Goal: Transaction & Acquisition: Download file/media

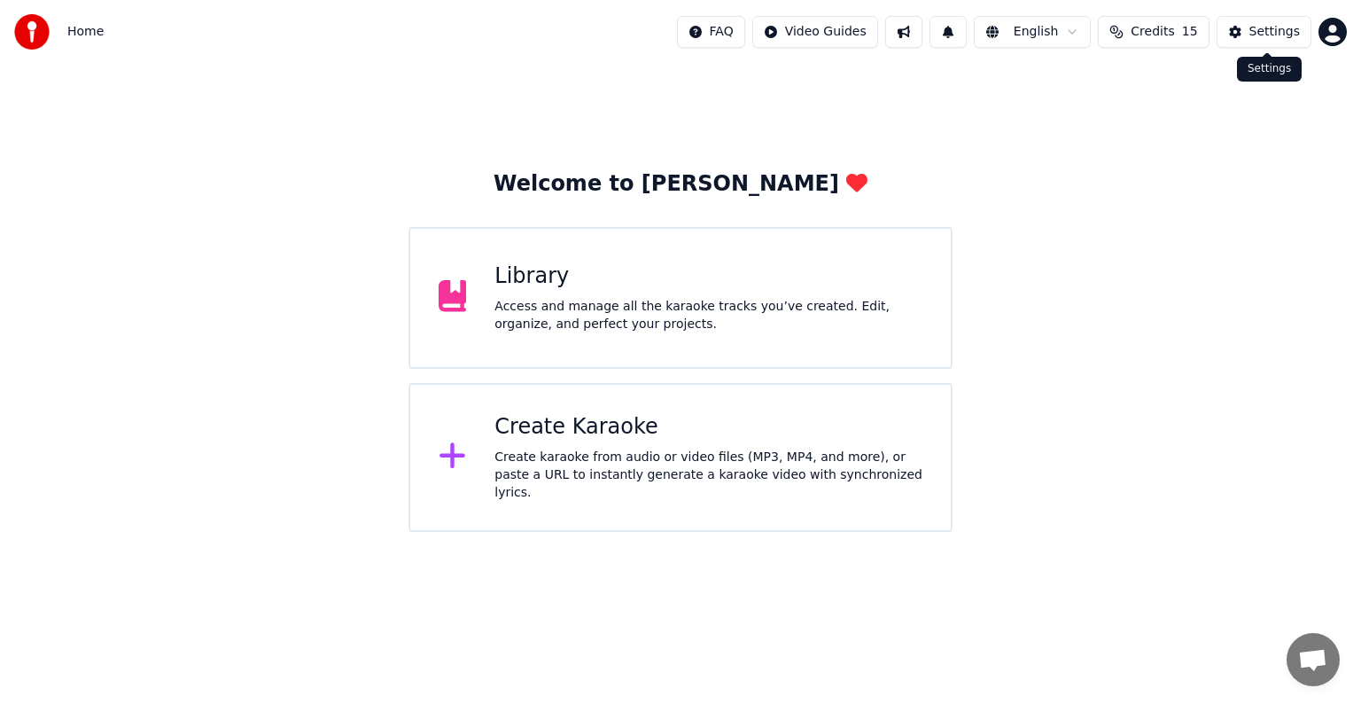
click at [1260, 30] on div "Settings" at bounding box center [1274, 32] width 51 height 18
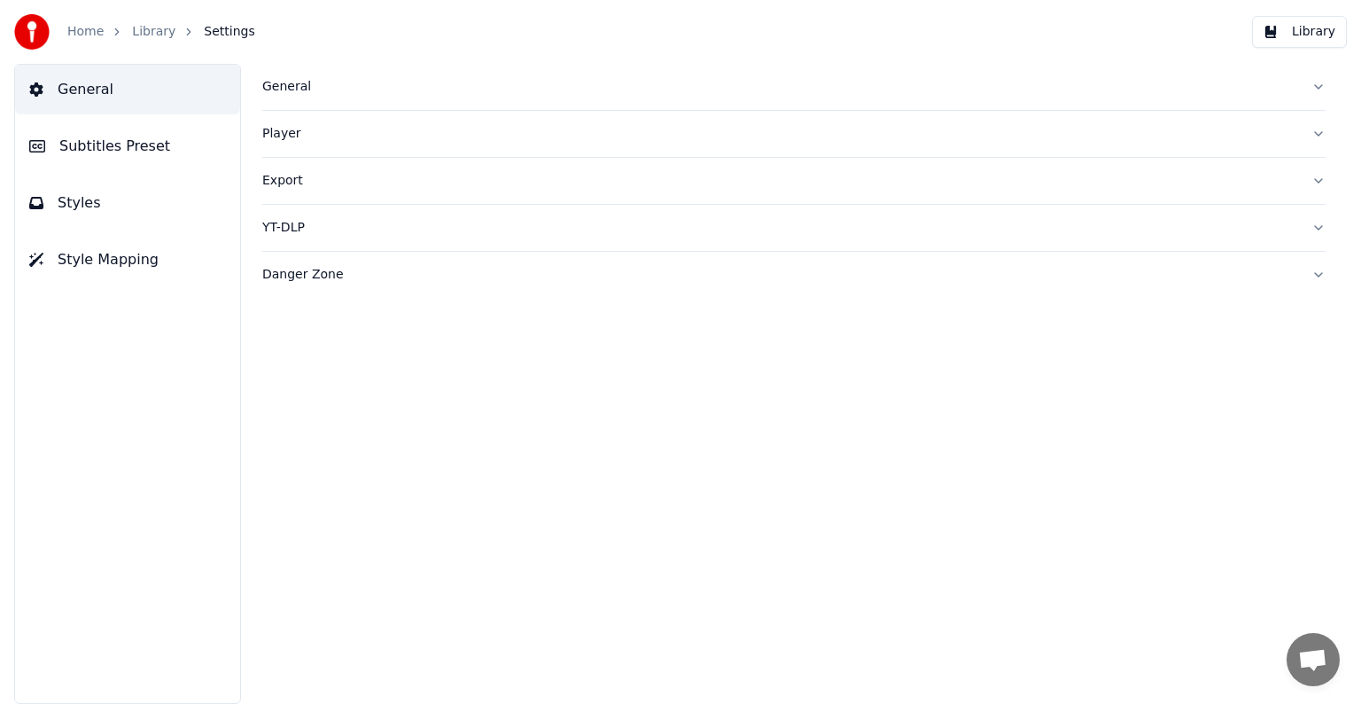
click at [153, 220] on button "Styles" at bounding box center [127, 203] width 225 height 50
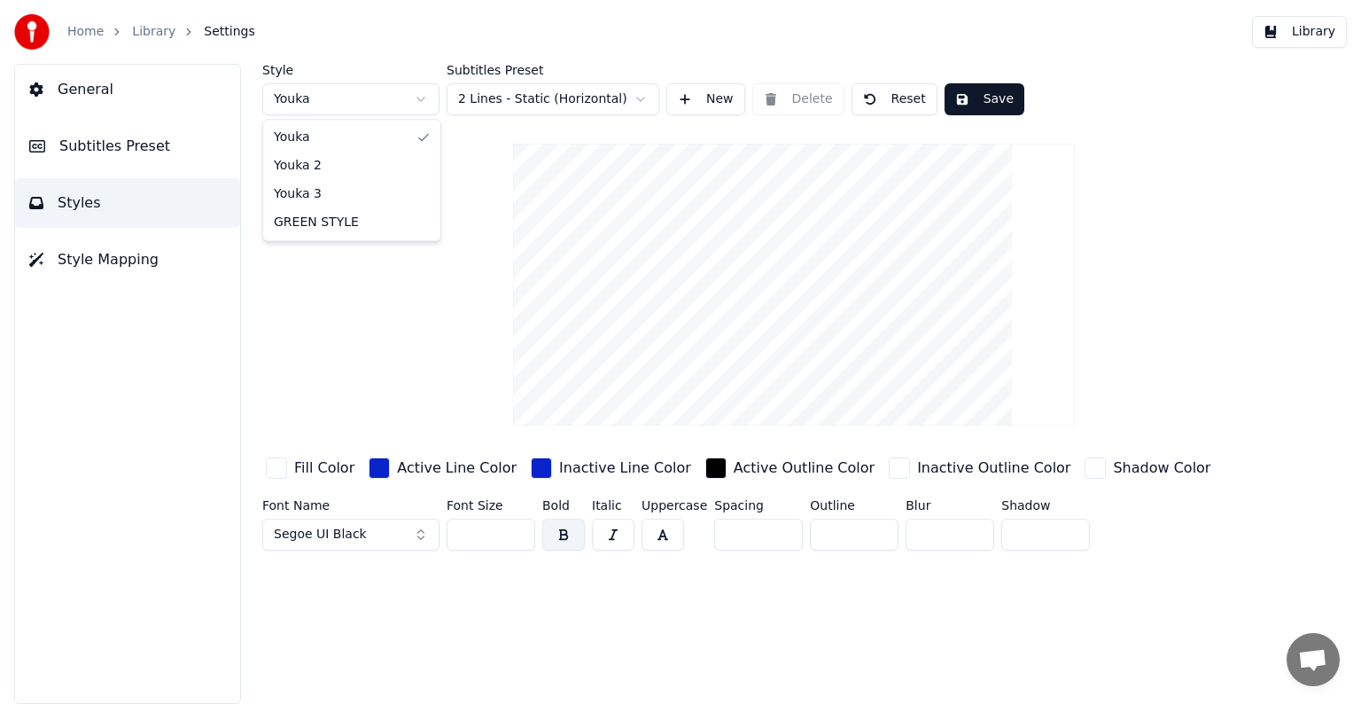
click at [416, 98] on html "Home Library Settings Library General Subtitles Preset Styles Style Mapping Sty…" at bounding box center [680, 352] width 1361 height 704
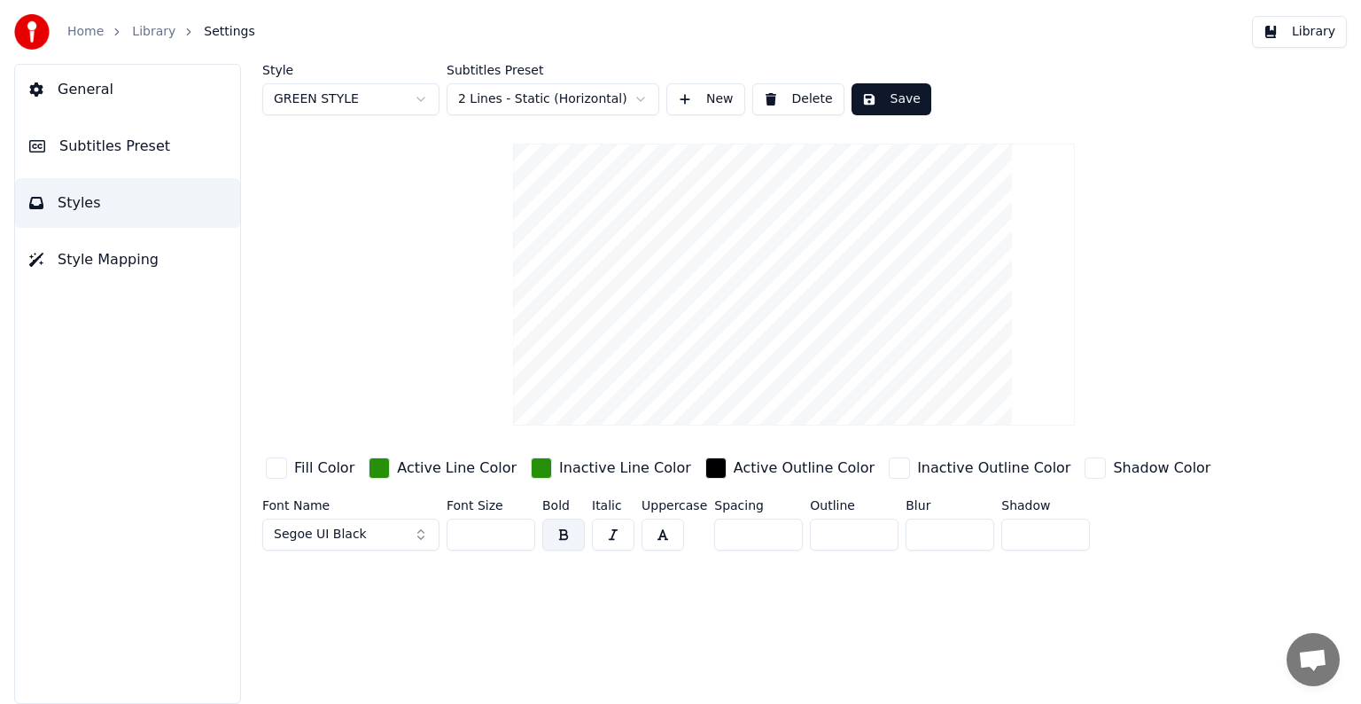
click at [510, 530] on input "***" at bounding box center [491, 534] width 89 height 32
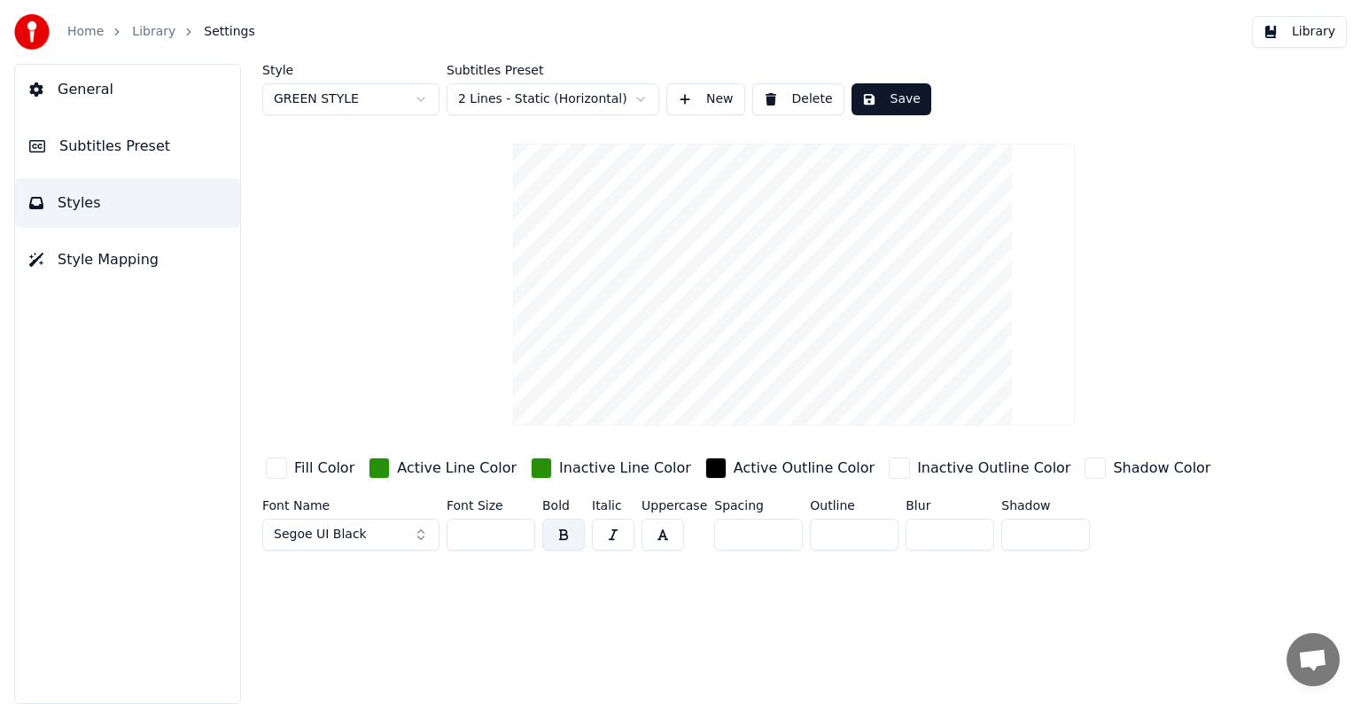
click at [510, 530] on input "***" at bounding box center [491, 534] width 89 height 32
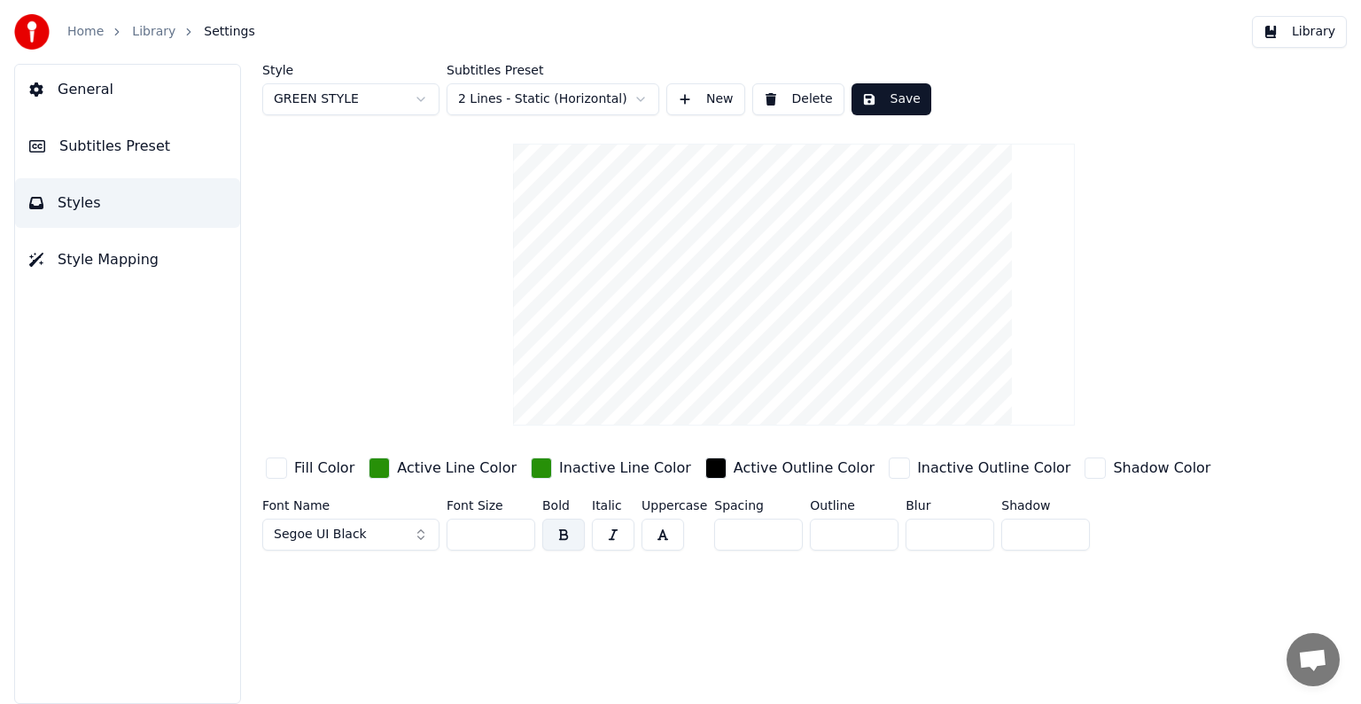
click at [510, 530] on input "***" at bounding box center [491, 534] width 89 height 32
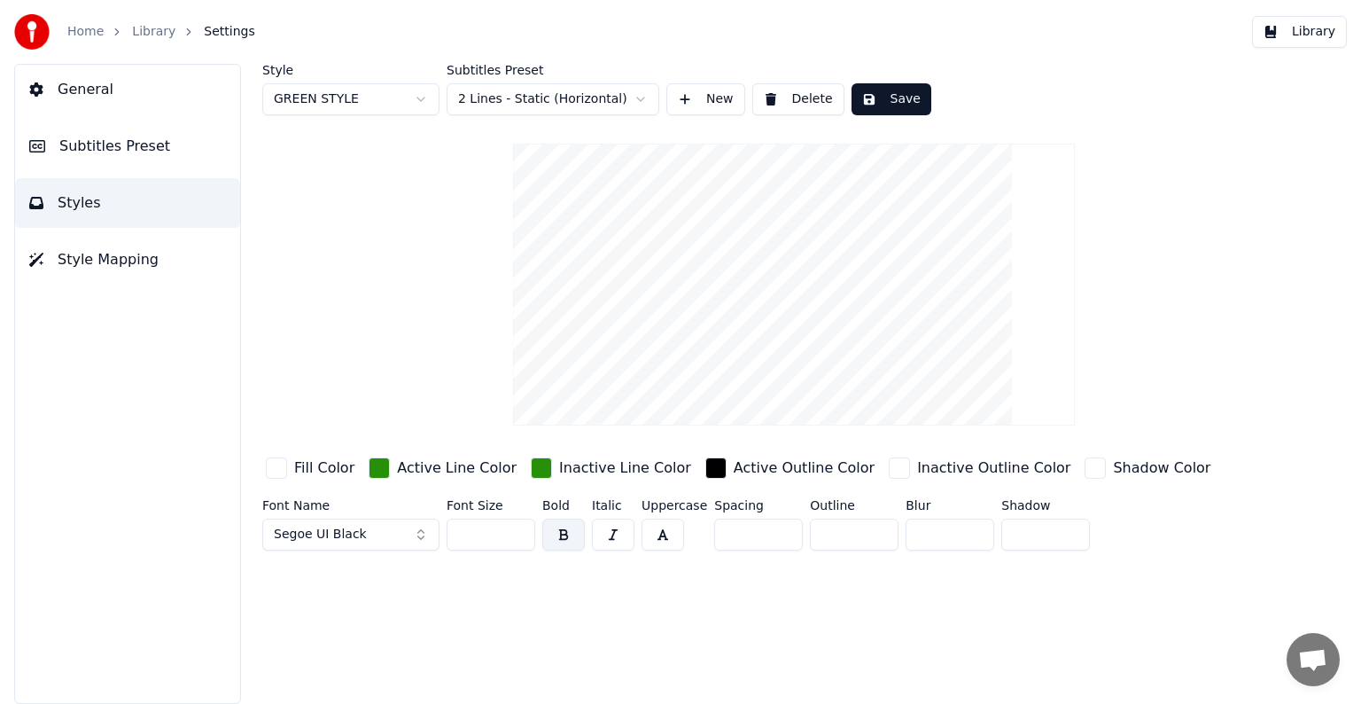
click at [510, 530] on input "***" at bounding box center [491, 534] width 89 height 32
type input "***"
click at [510, 529] on input "***" at bounding box center [491, 534] width 89 height 32
click at [883, 100] on button "Save" at bounding box center [891, 99] width 80 height 32
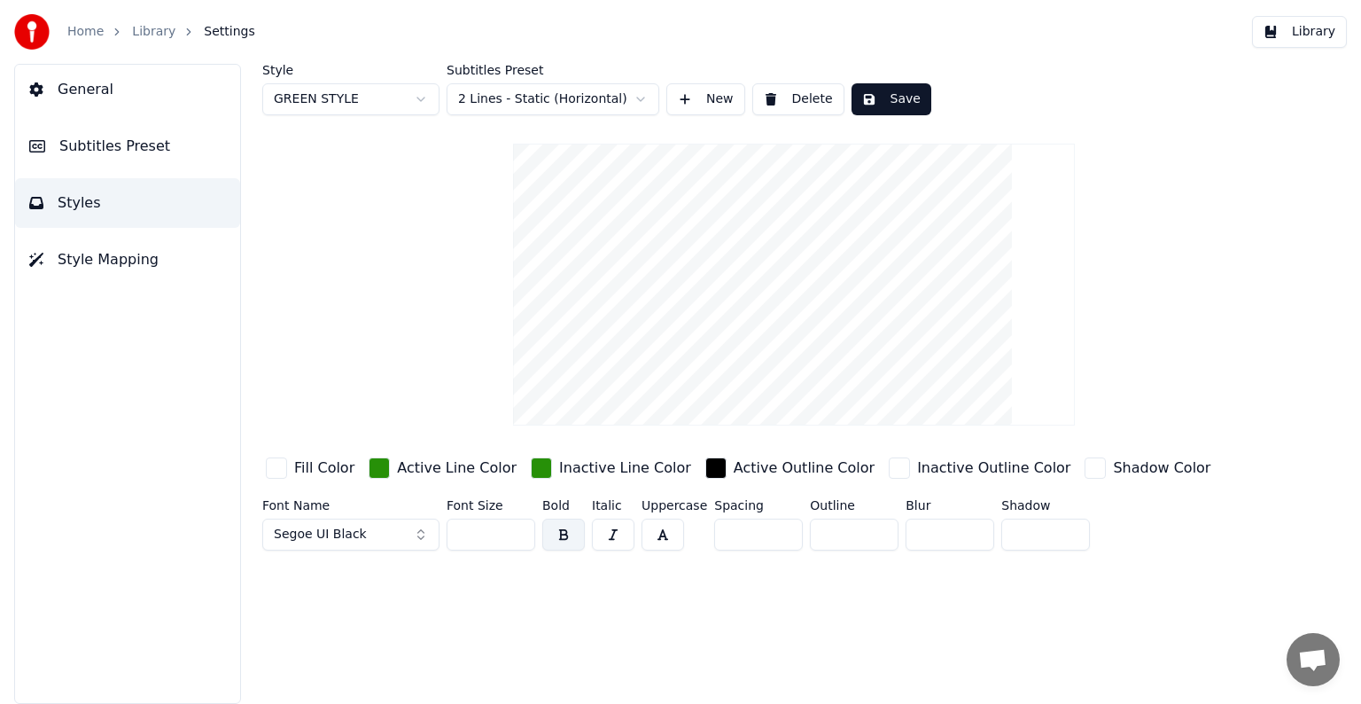
click at [64, 265] on span "Style Mapping" at bounding box center [108, 259] width 101 height 21
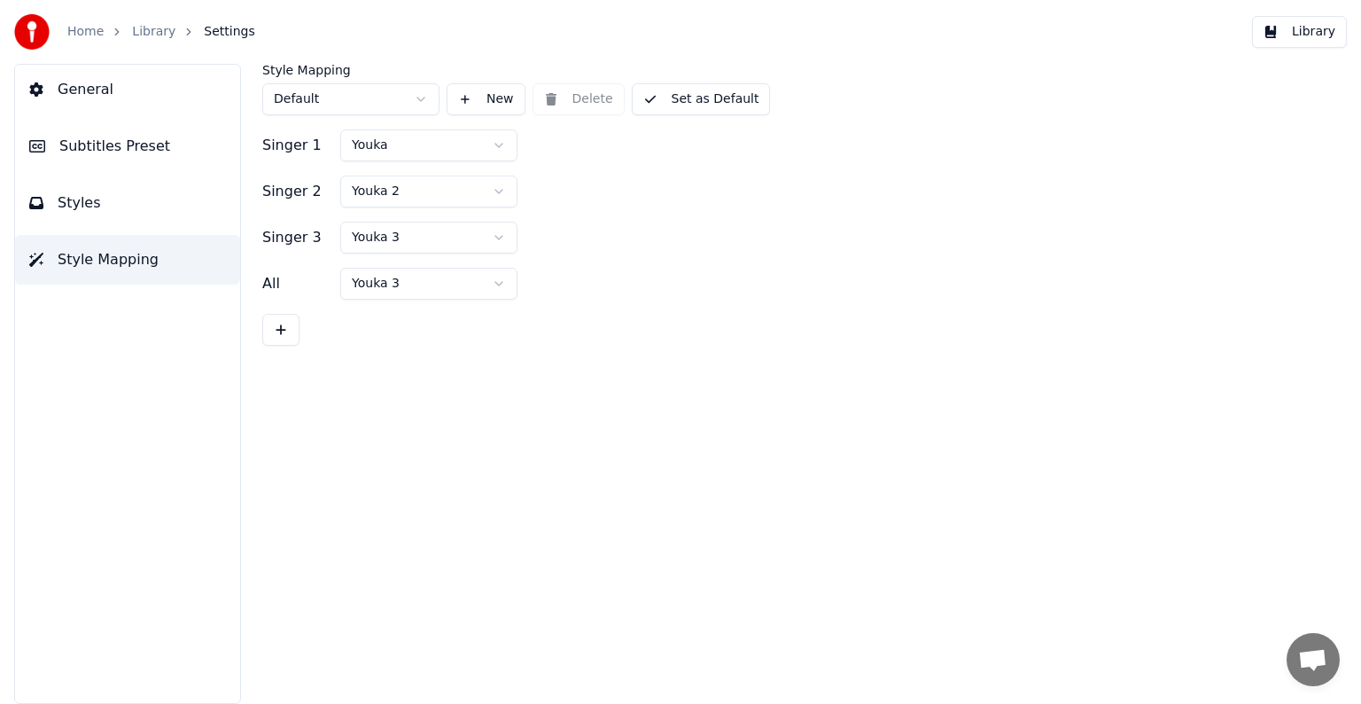
click at [502, 230] on html "Home Library Settings Library General Subtitles Preset Styles Style Mapping Sty…" at bounding box center [680, 352] width 1361 height 704
click at [500, 195] on html "Home Library Settings Library General Subtitles Preset Styles Style Mapping Sty…" at bounding box center [680, 352] width 1361 height 704
click at [496, 140] on html "Home Library Settings Library General Subtitles Preset Styles Style Mapping Sty…" at bounding box center [680, 352] width 1361 height 704
click at [708, 105] on button "Set as Default" at bounding box center [701, 99] width 139 height 32
click at [1318, 25] on button "Library" at bounding box center [1299, 32] width 95 height 32
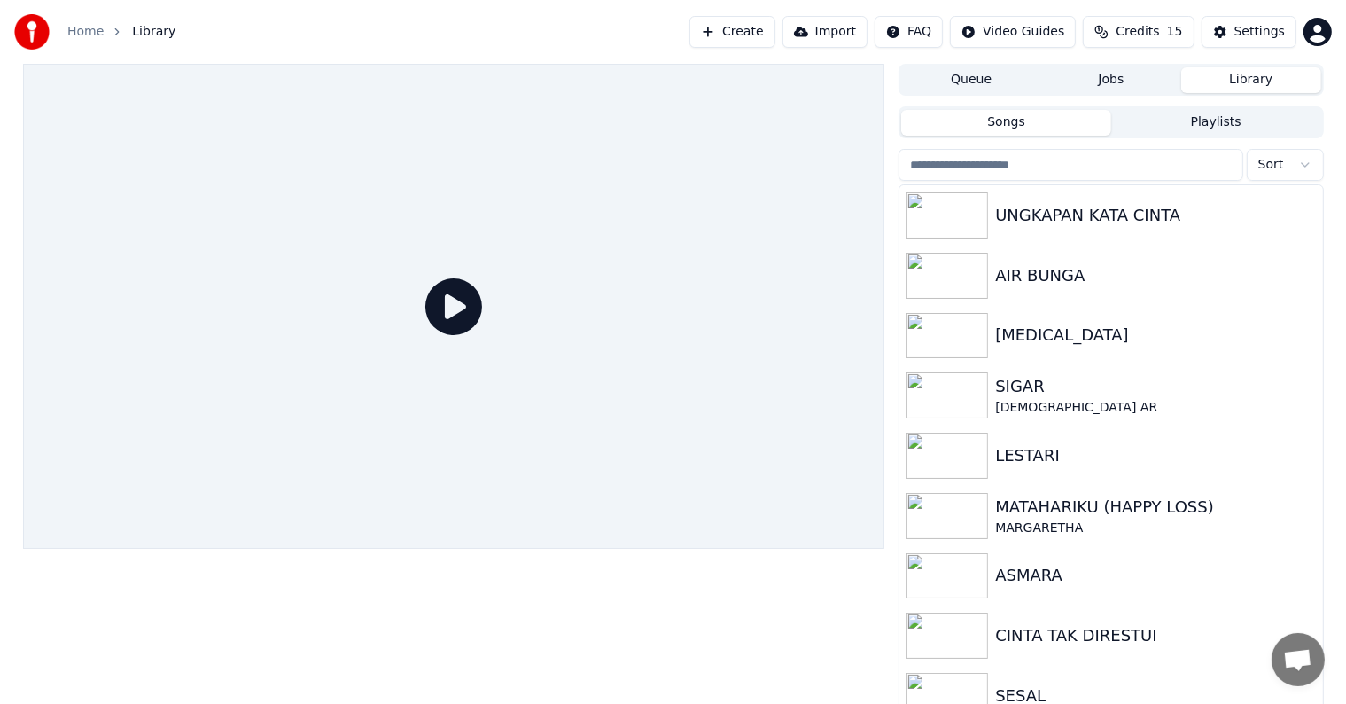
click at [775, 35] on button "Create" at bounding box center [732, 32] width 86 height 32
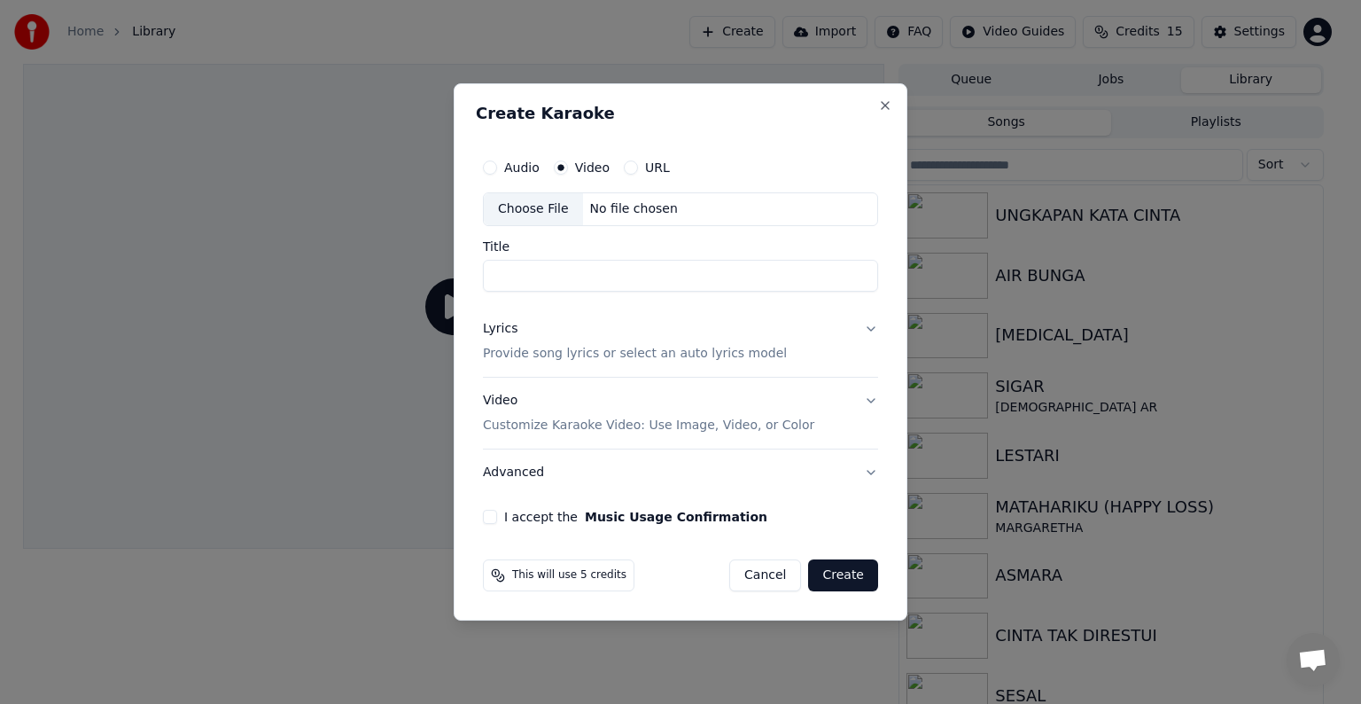
click at [714, 206] on div "Choose File No file chosen" at bounding box center [680, 209] width 395 height 34
type input "*********"
click at [695, 353] on p "Provide song lyrics or select an auto lyrics model" at bounding box center [635, 354] width 304 height 18
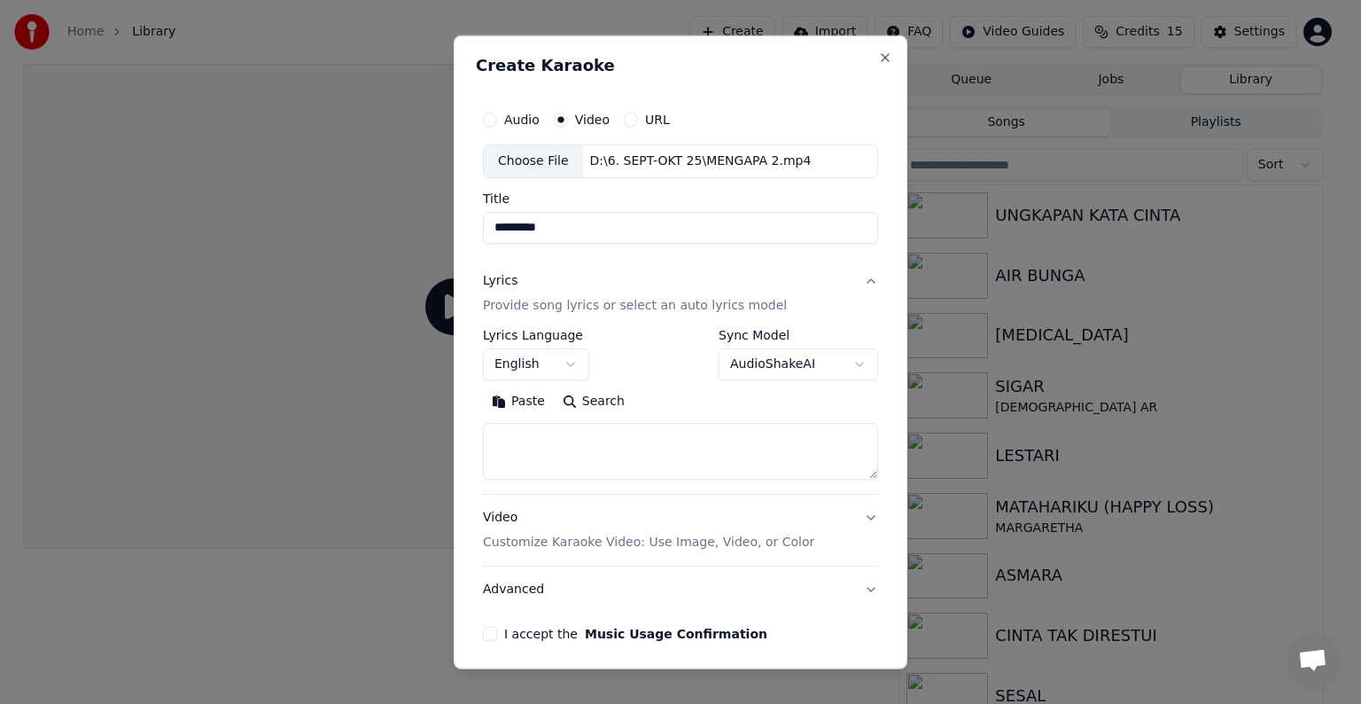
click at [574, 367] on button "English" at bounding box center [536, 364] width 106 height 32
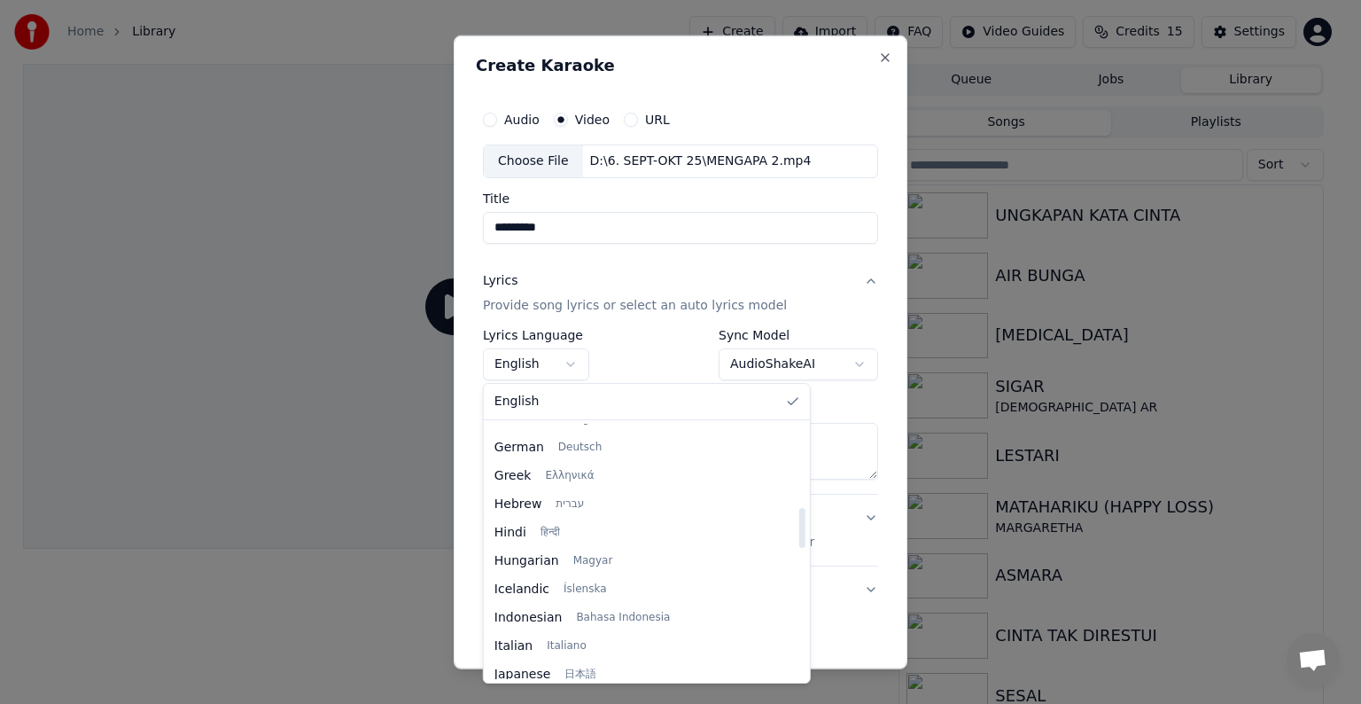
scroll to position [532, 0]
select select "**"
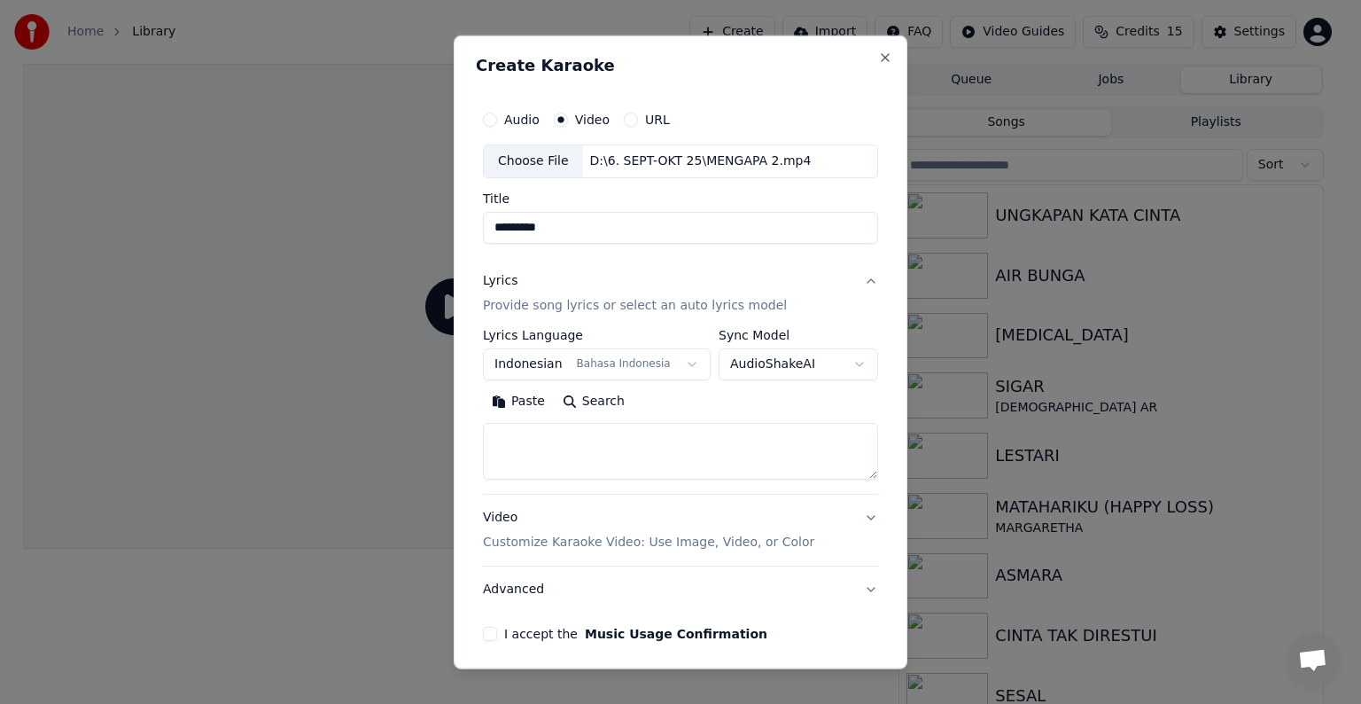
click at [698, 440] on textarea at bounding box center [680, 451] width 395 height 57
paste textarea "**********"
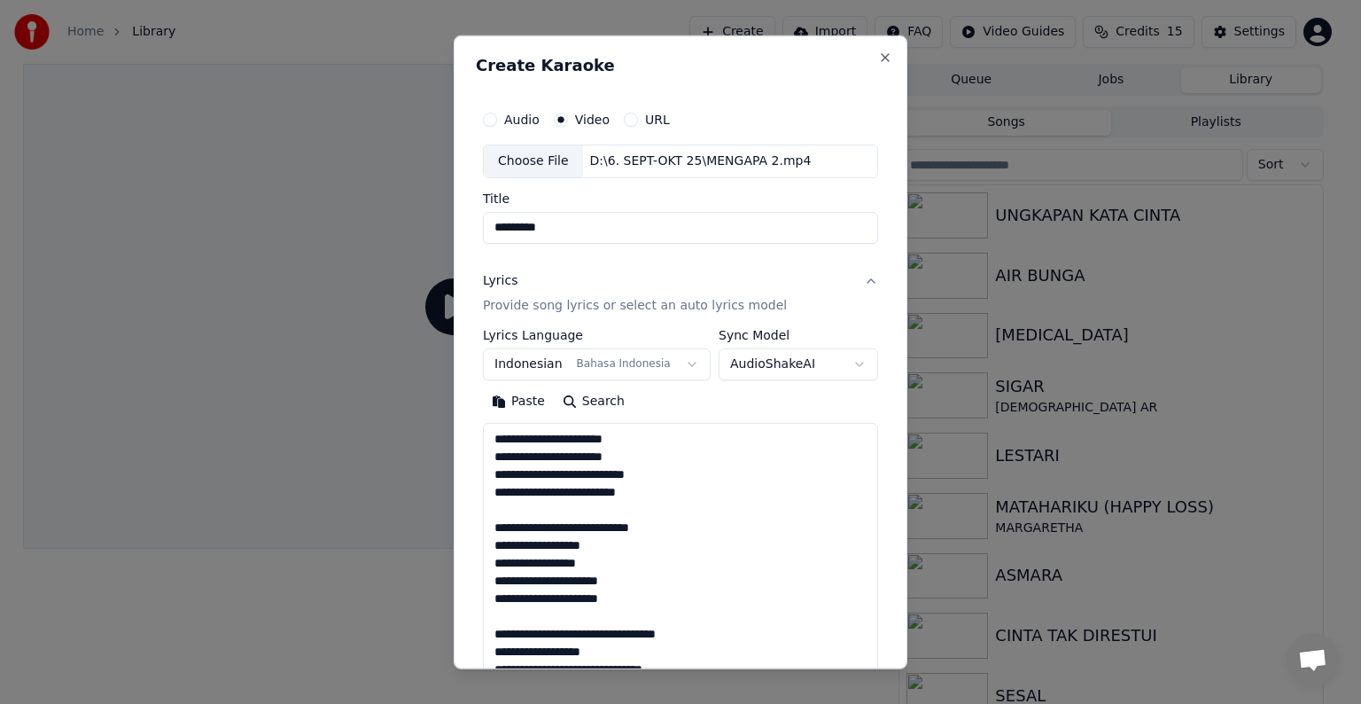
scroll to position [836, 0]
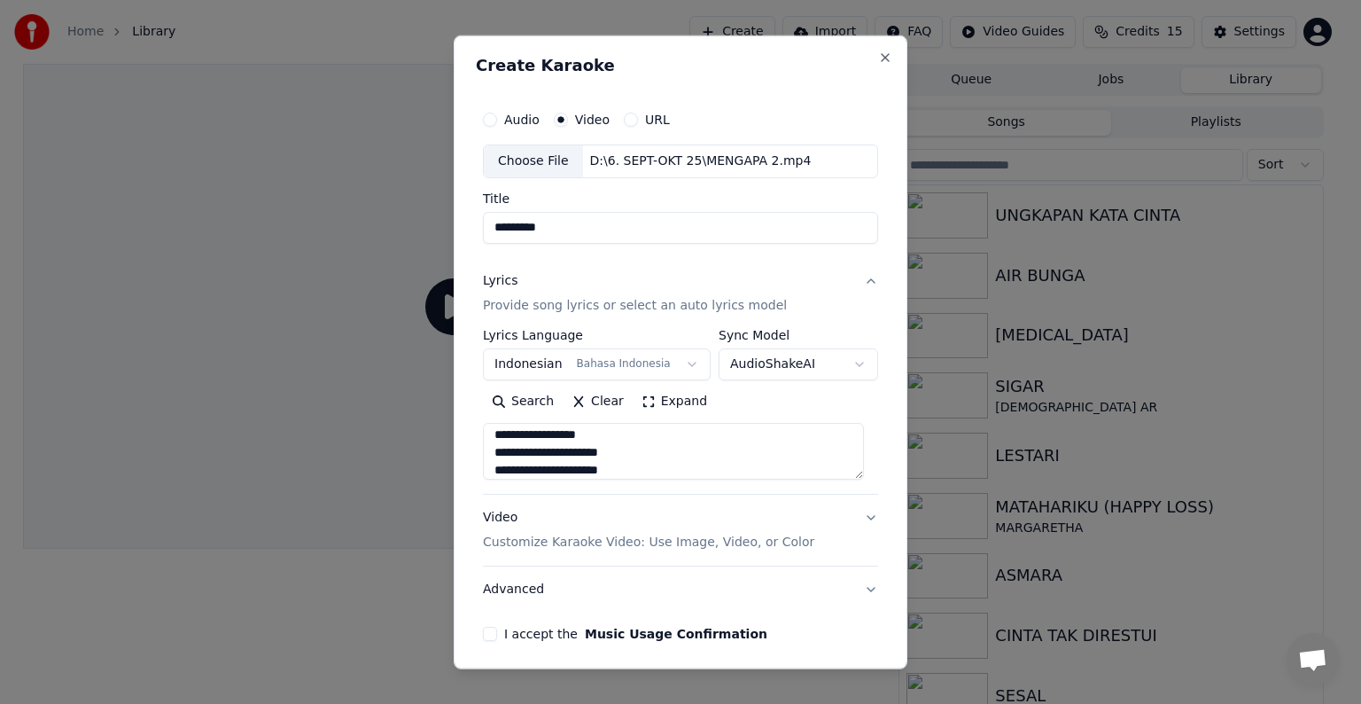
type textarea "**********"
click at [693, 540] on p "Customize Karaoke Video: Use Image, Video, or Color" at bounding box center [648, 542] width 331 height 18
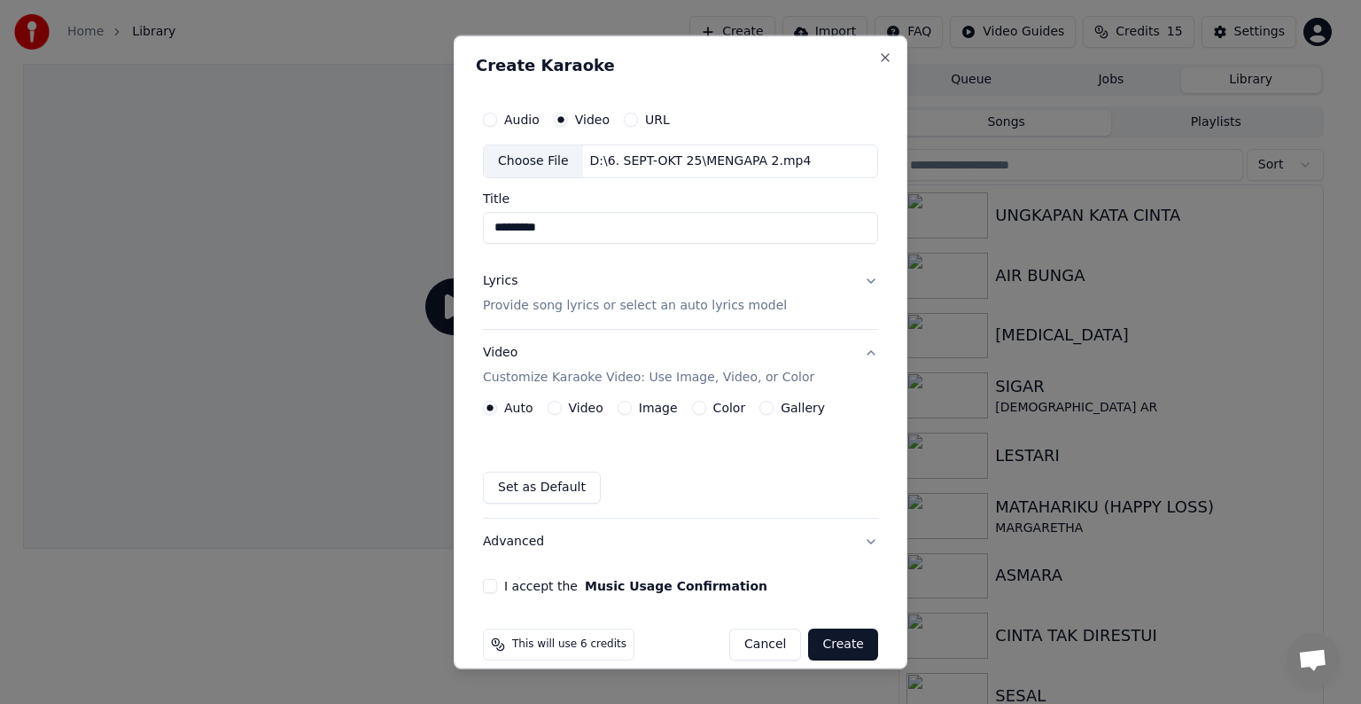
click at [564, 411] on div "Video" at bounding box center [576, 407] width 56 height 14
click at [560, 404] on div "Video" at bounding box center [576, 407] width 56 height 14
click at [558, 405] on button "Video" at bounding box center [555, 407] width 14 height 14
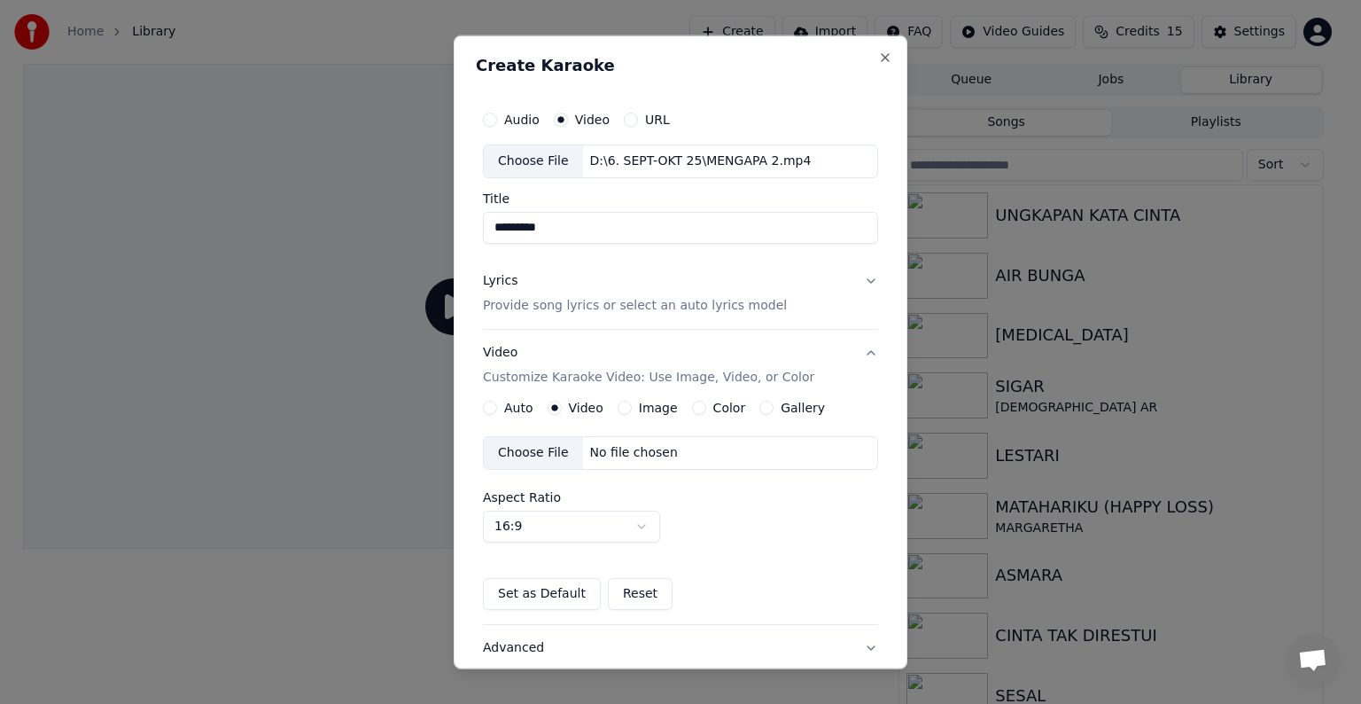
click at [632, 447] on div "No file chosen" at bounding box center [634, 453] width 102 height 18
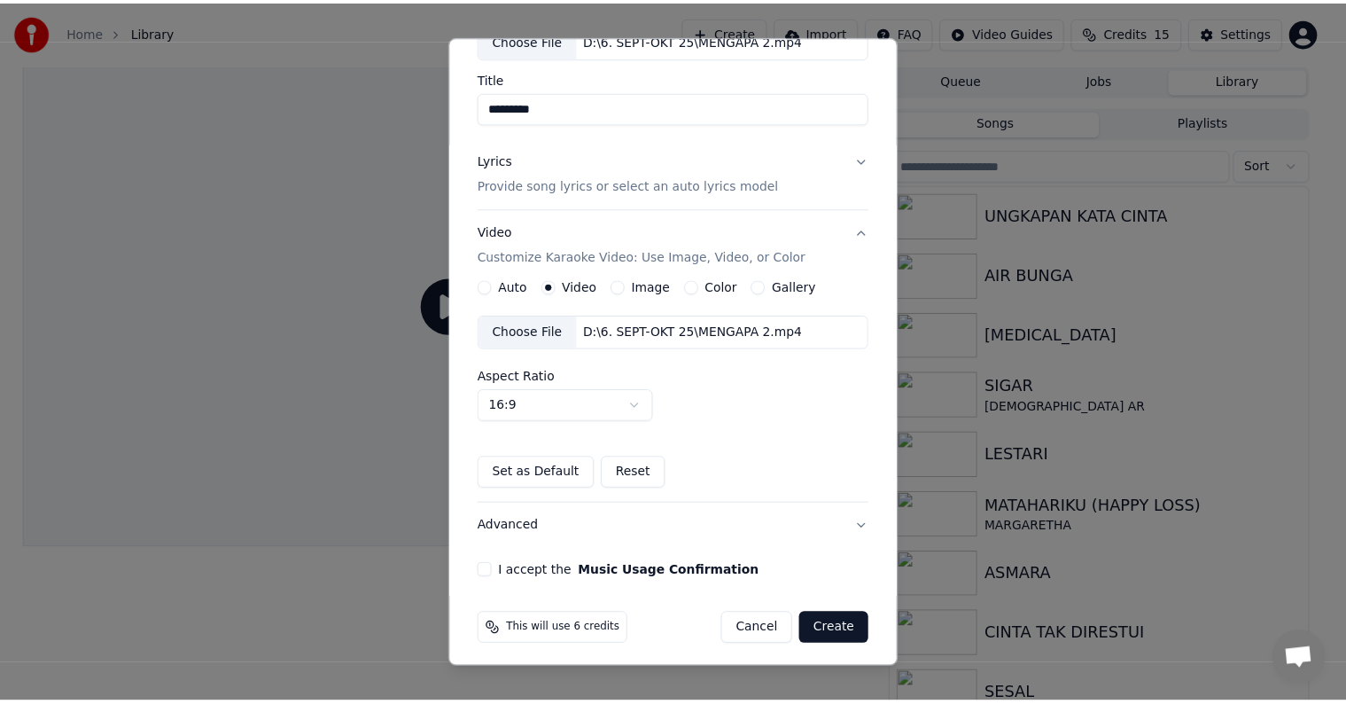
scroll to position [125, 0]
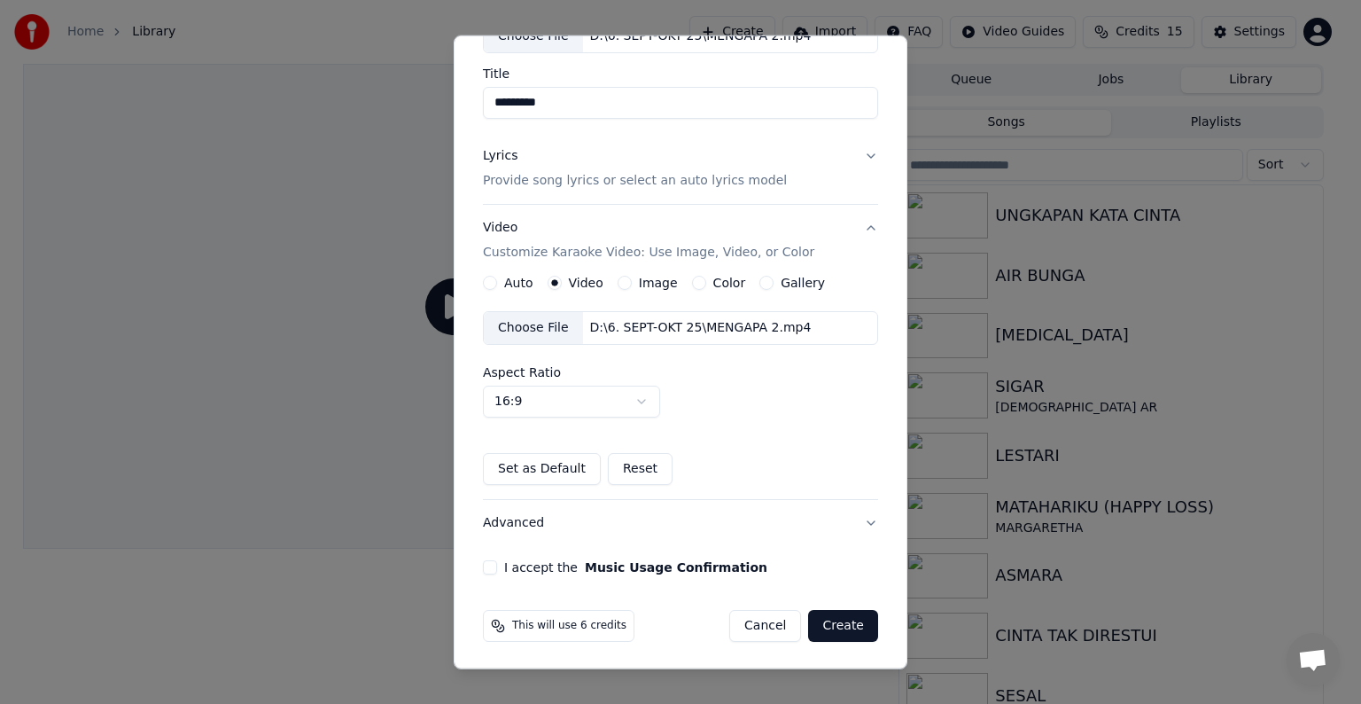
click at [486, 560] on button "I accept the Music Usage Confirmation" at bounding box center [490, 567] width 14 height 14
click at [831, 627] on button "Create" at bounding box center [843, 626] width 70 height 32
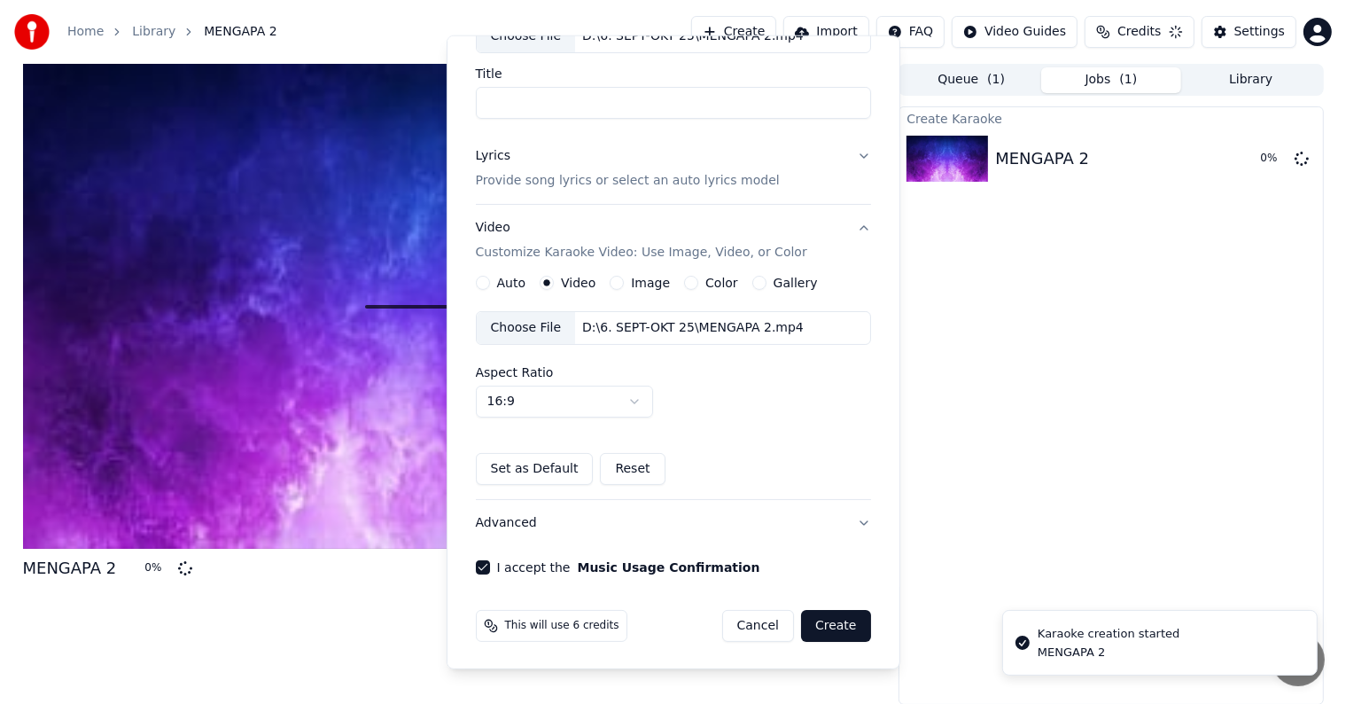
scroll to position [19, 0]
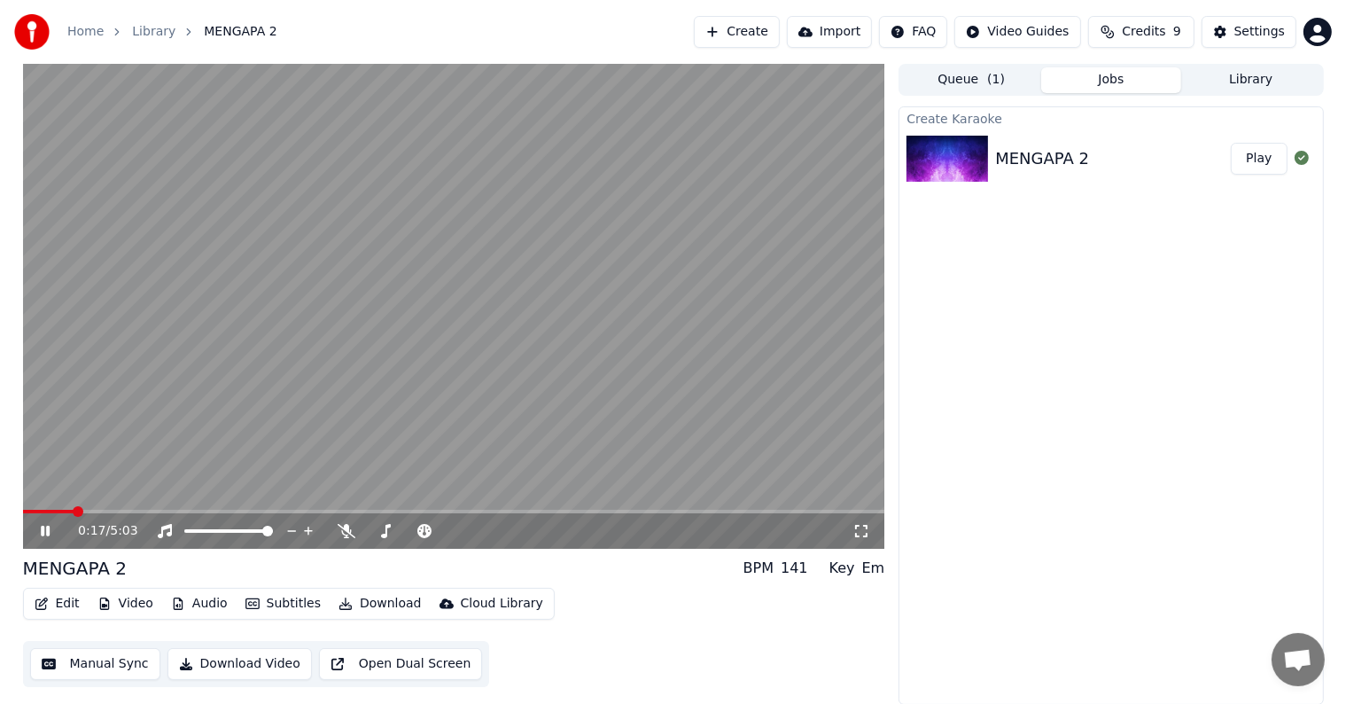
click at [61, 602] on button "Edit" at bounding box center [56, 603] width 59 height 25
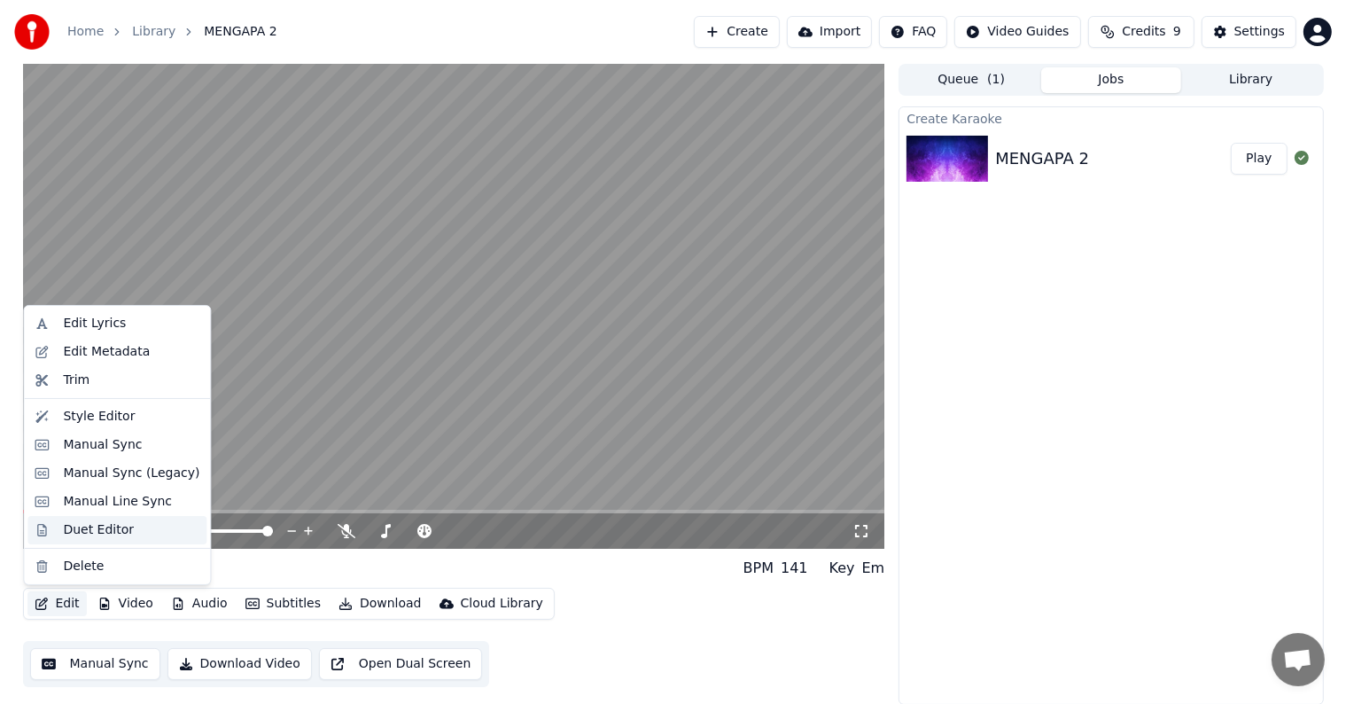
click at [92, 527] on div "Duet Editor" at bounding box center [98, 530] width 71 height 18
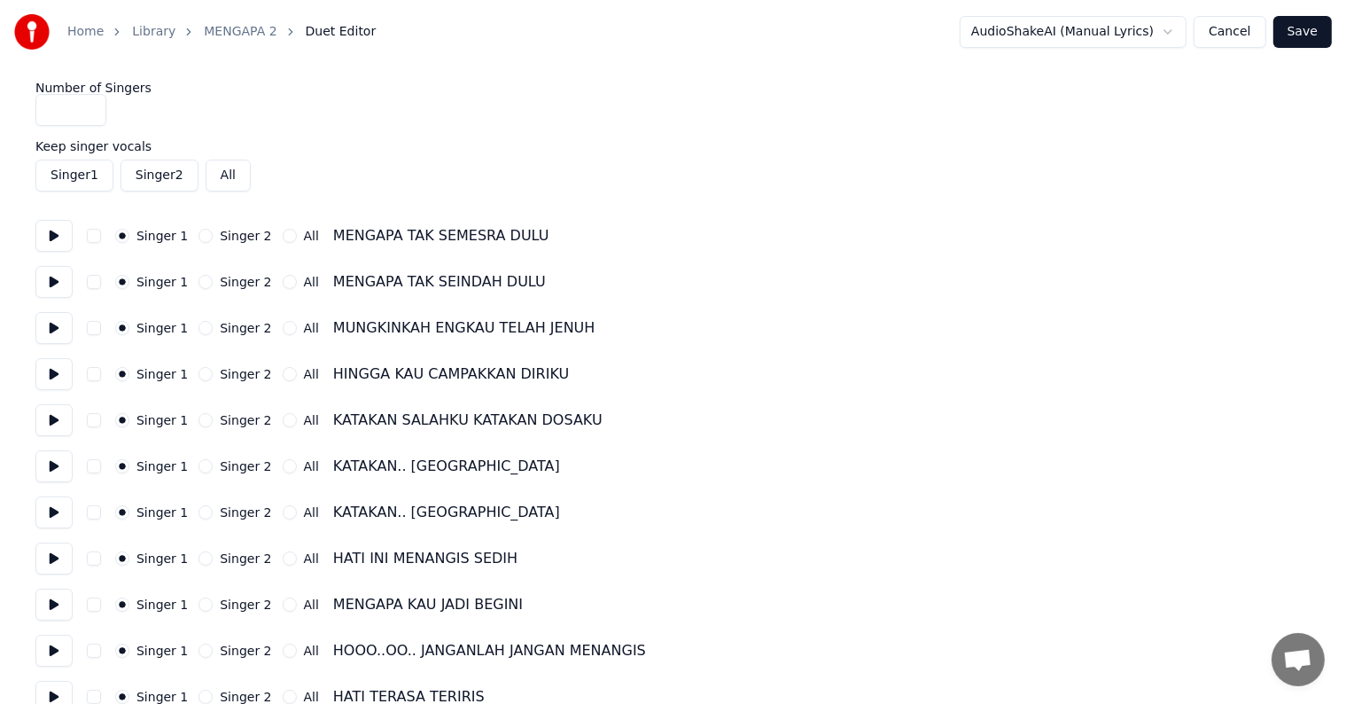
click at [201, 237] on button "Singer 2" at bounding box center [205, 236] width 14 height 14
click at [198, 282] on button "Singer 2" at bounding box center [205, 282] width 14 height 14
click at [198, 327] on button "Singer 2" at bounding box center [205, 328] width 14 height 14
click at [198, 376] on button "Singer 2" at bounding box center [205, 374] width 14 height 14
click at [198, 417] on button "Singer 2" at bounding box center [205, 420] width 14 height 14
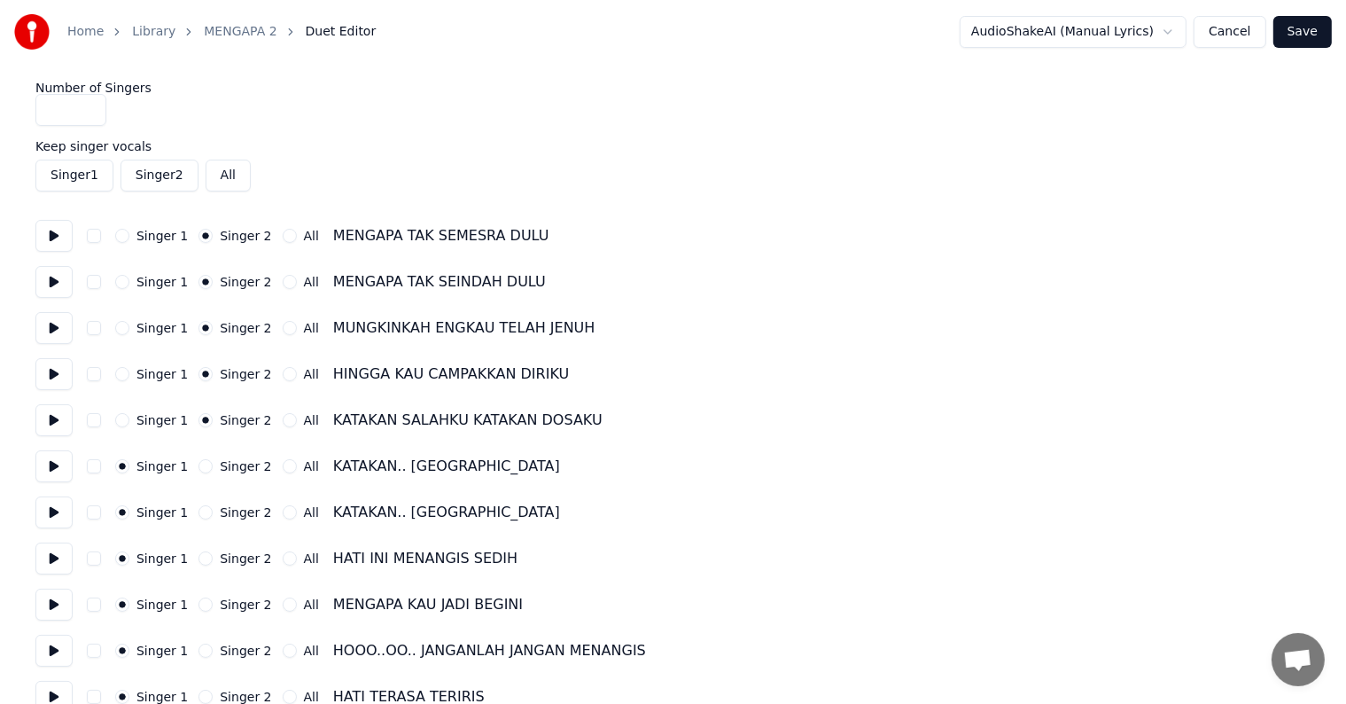
click at [198, 465] on button "Singer 2" at bounding box center [205, 466] width 14 height 14
click at [198, 511] on button "Singer 2" at bounding box center [205, 512] width 14 height 14
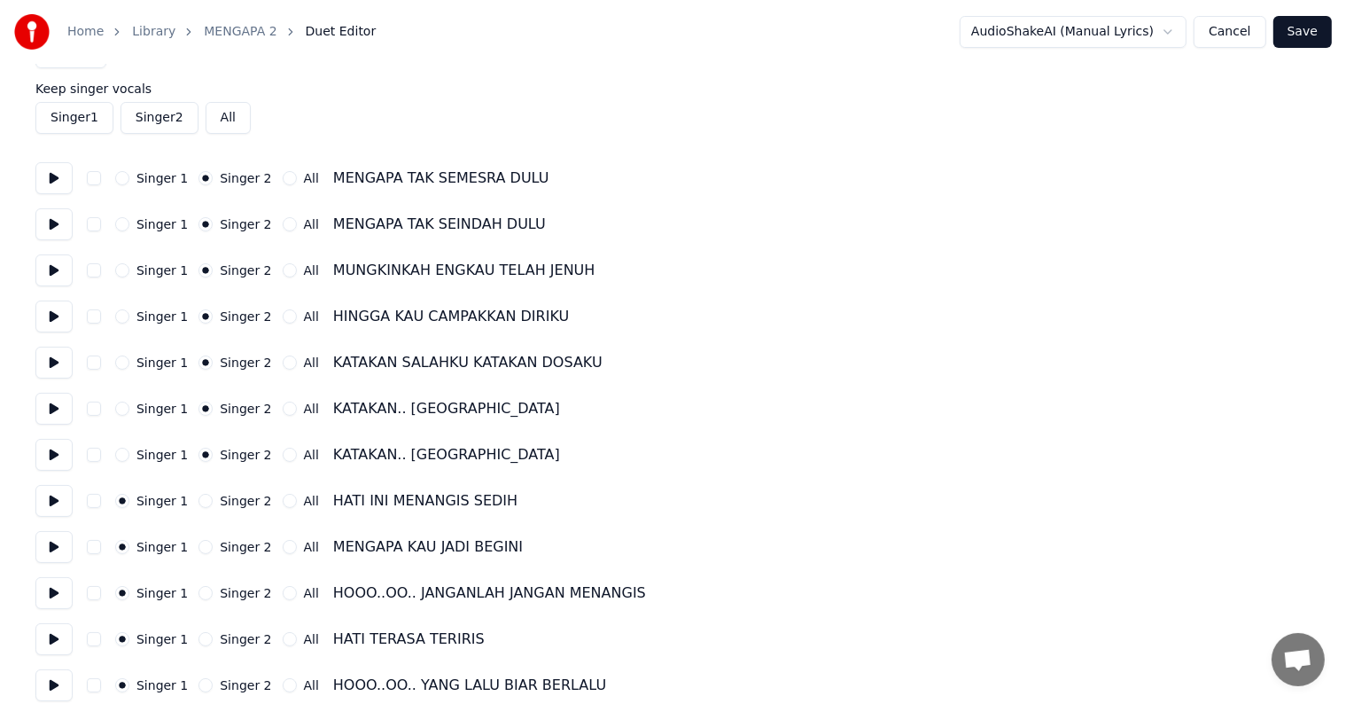
scroll to position [89, 0]
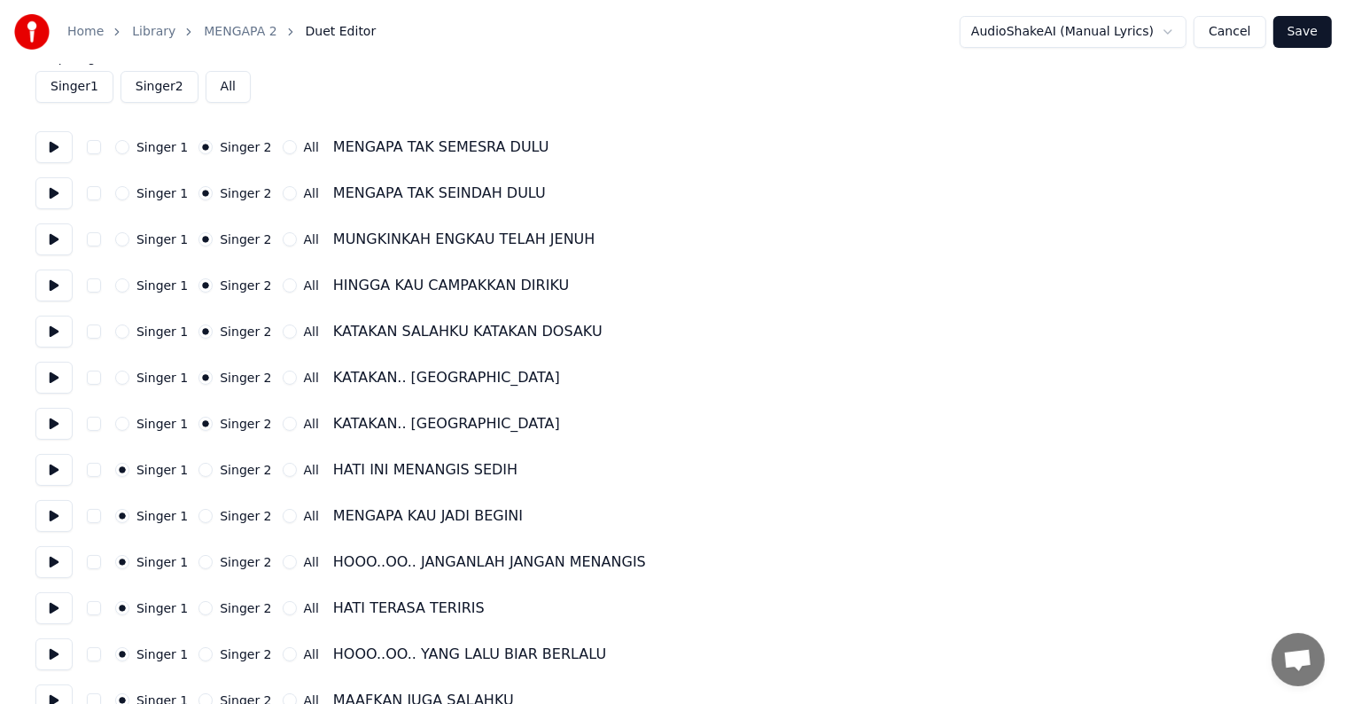
click at [201, 471] on button "Singer 2" at bounding box center [205, 470] width 14 height 14
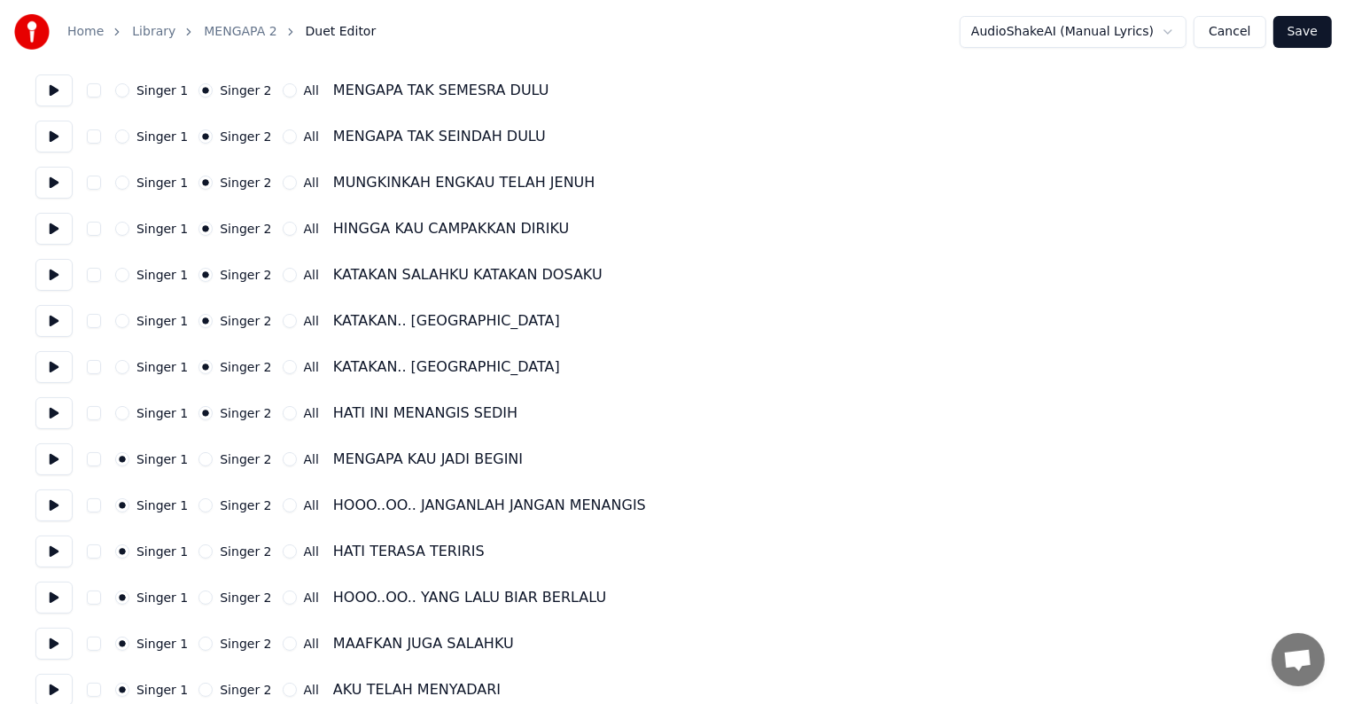
scroll to position [177, 0]
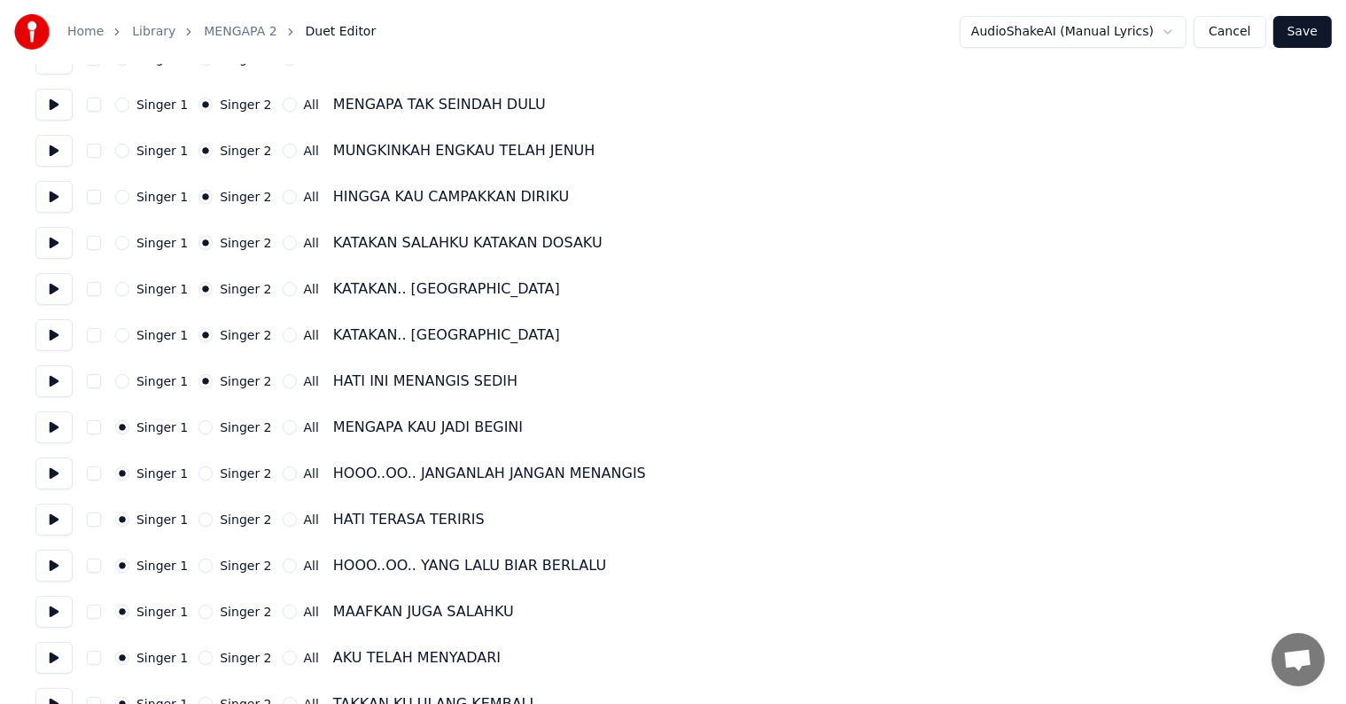
click at [198, 428] on button "Singer 2" at bounding box center [205, 427] width 14 height 14
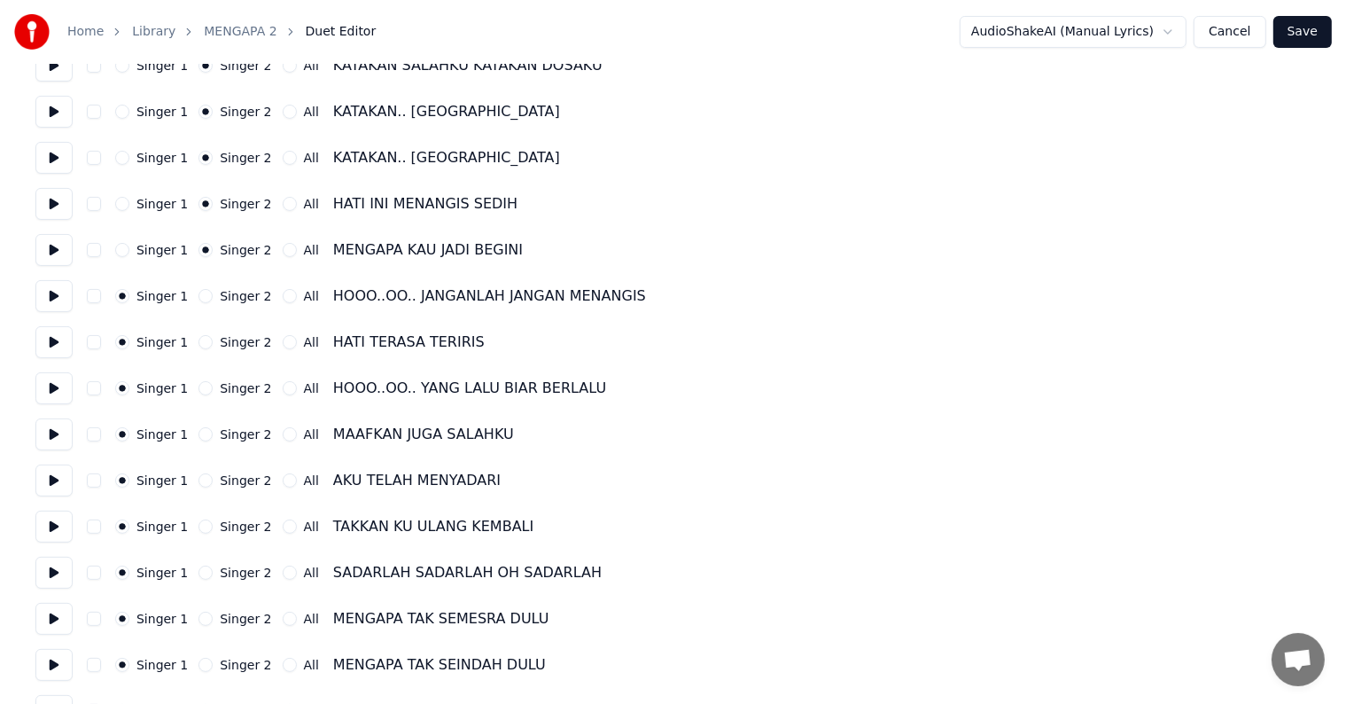
scroll to position [443, 0]
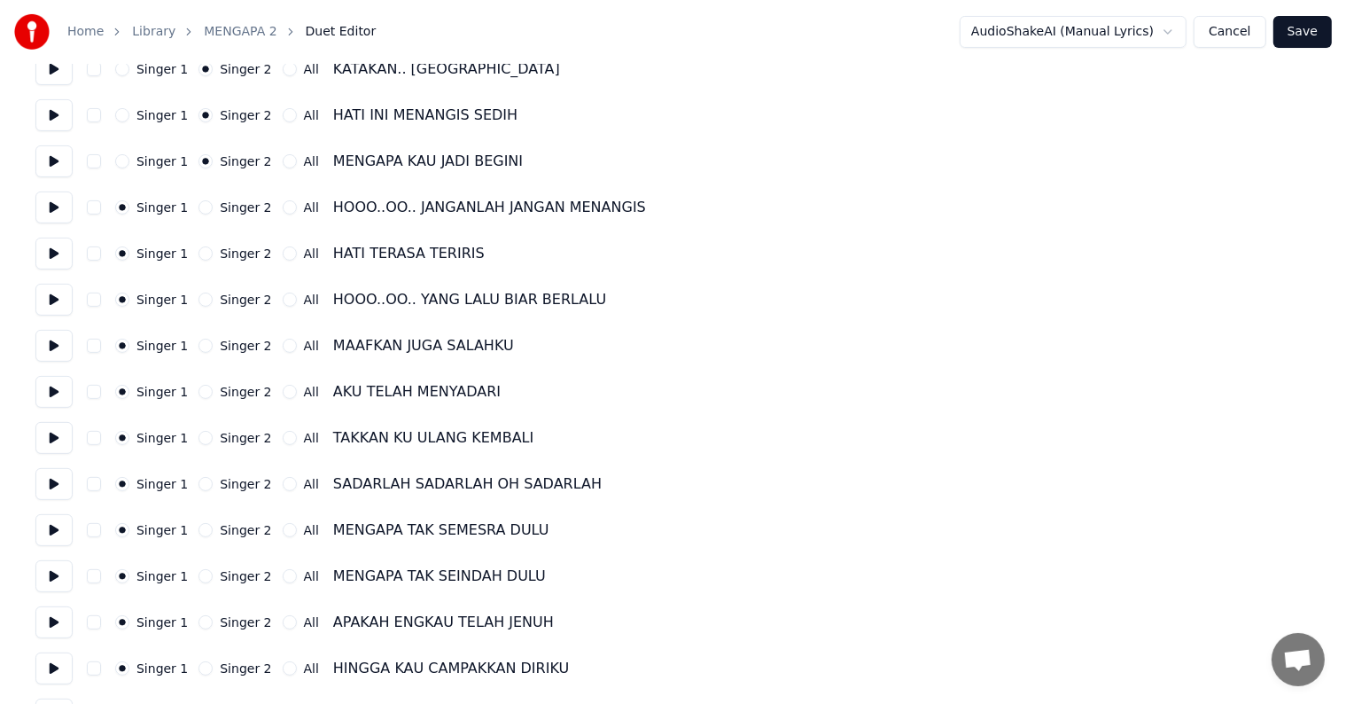
click at [198, 483] on button "Singer 2" at bounding box center [205, 484] width 14 height 14
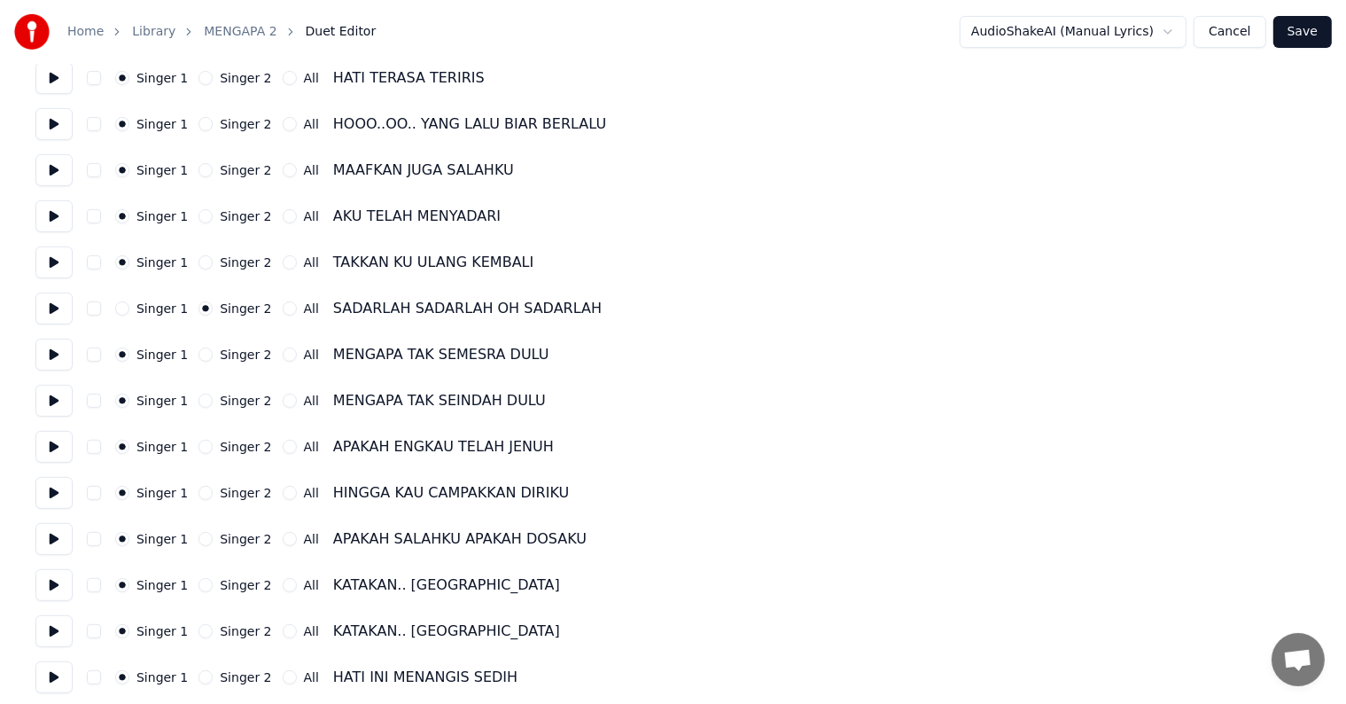
scroll to position [620, 0]
click at [198, 354] on button "Singer 2" at bounding box center [205, 353] width 14 height 14
click at [202, 401] on button "Singer 2" at bounding box center [205, 399] width 14 height 14
click at [202, 451] on div "Singer 2" at bounding box center [234, 445] width 73 height 14
click at [198, 443] on button "Singer 2" at bounding box center [205, 445] width 14 height 14
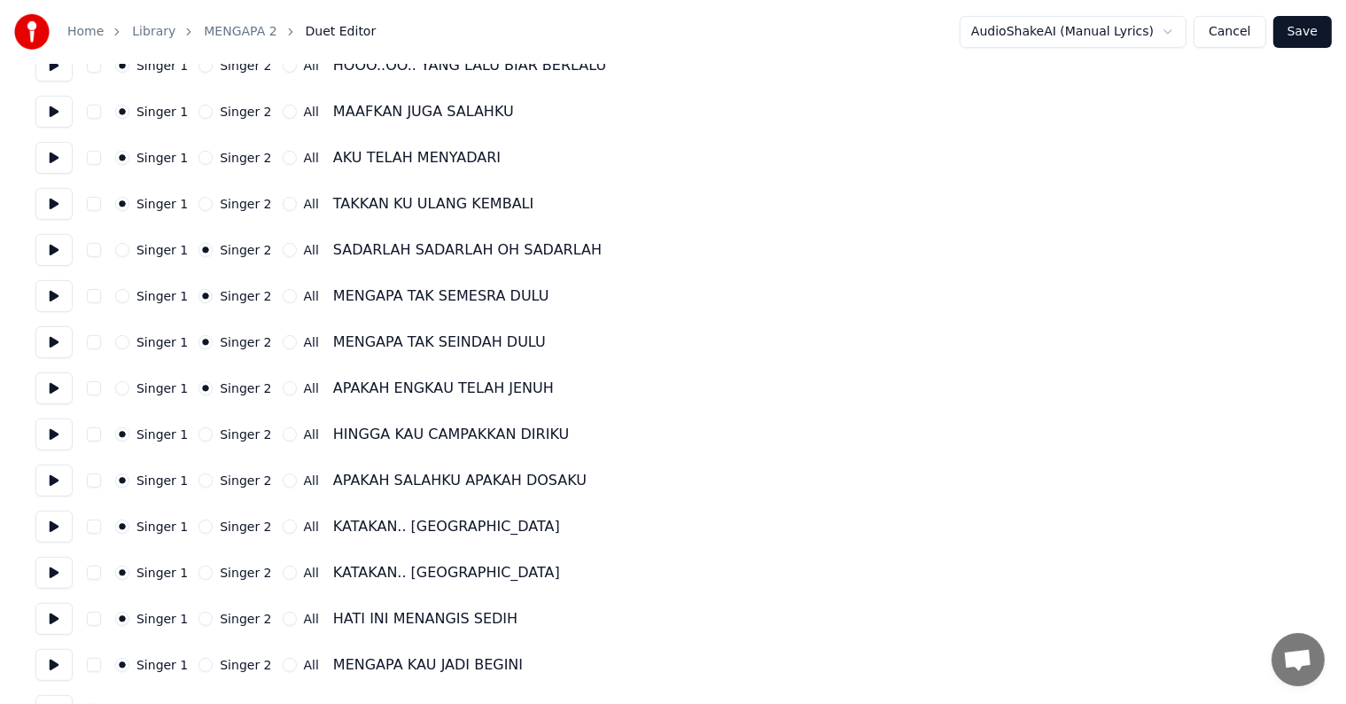
scroll to position [709, 0]
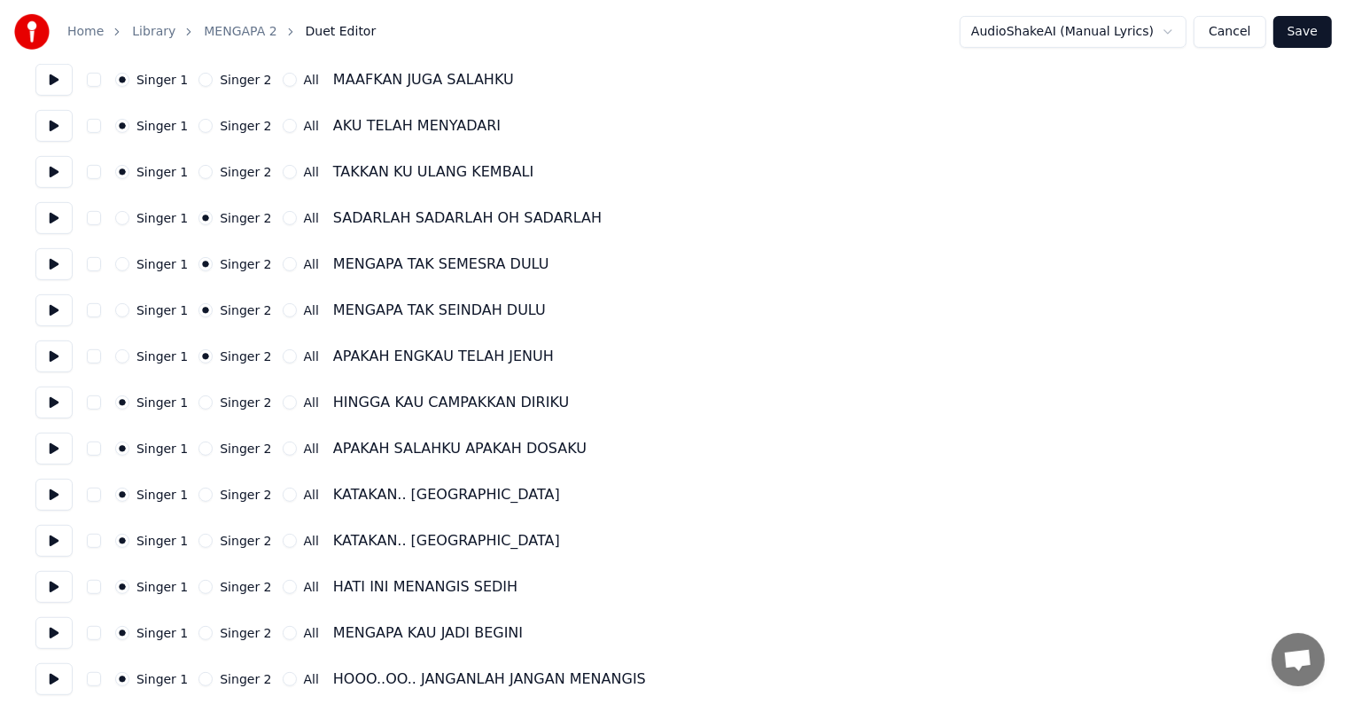
click at [198, 402] on button "Singer 2" at bounding box center [205, 402] width 14 height 14
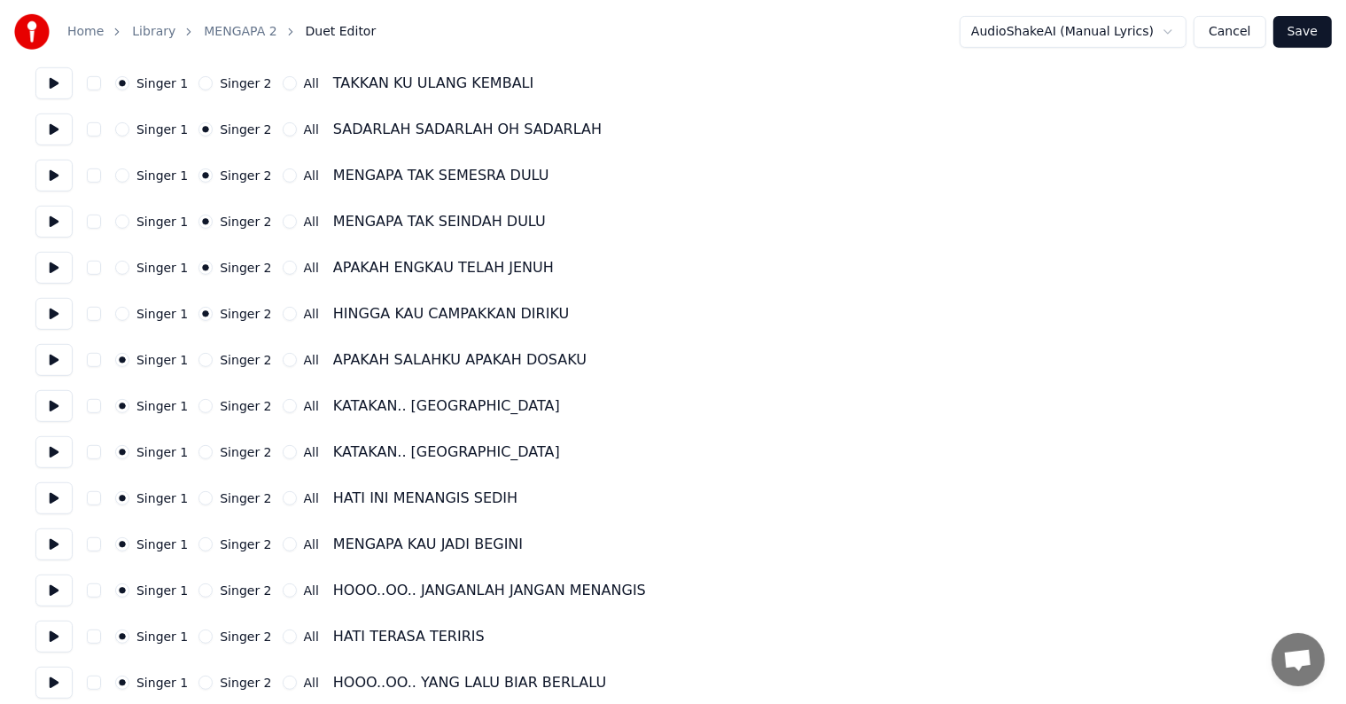
click at [198, 365] on button "Singer 2" at bounding box center [205, 360] width 14 height 14
click at [203, 409] on button "Singer 2" at bounding box center [205, 406] width 14 height 14
click at [202, 455] on button "Singer 2" at bounding box center [205, 452] width 14 height 14
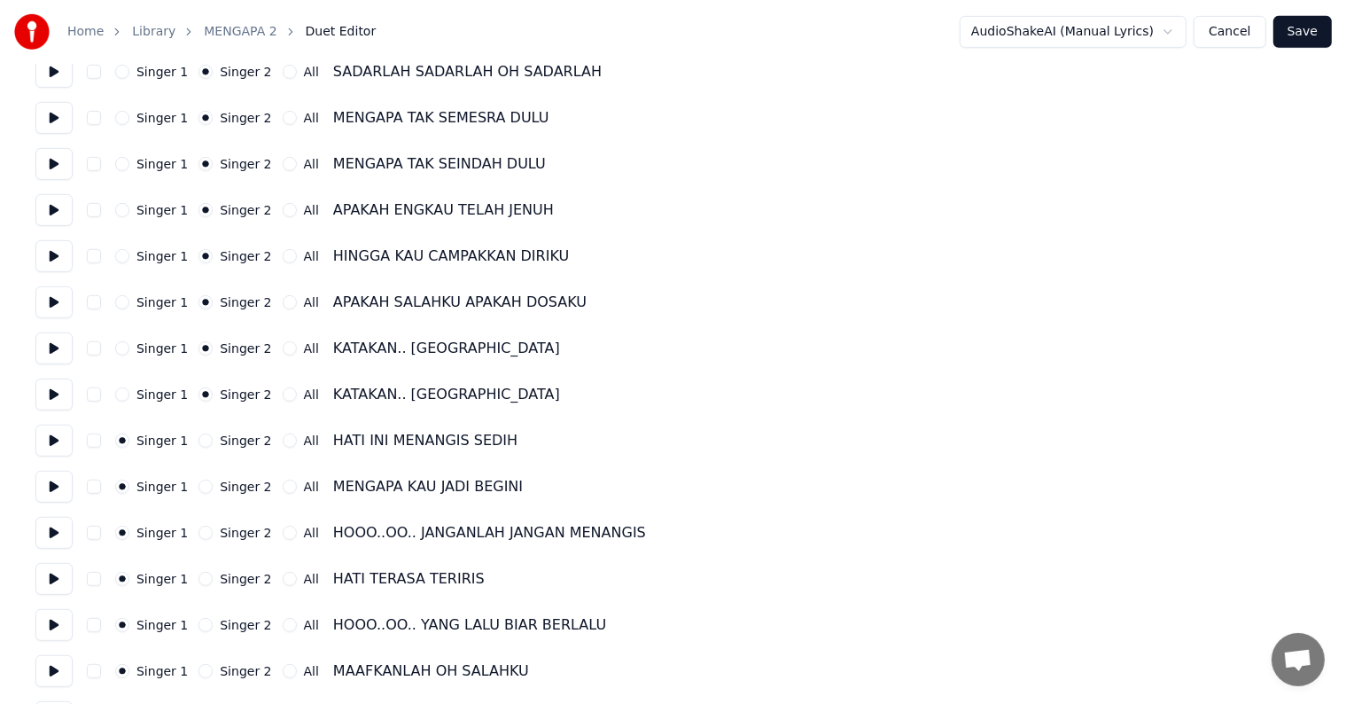
scroll to position [886, 0]
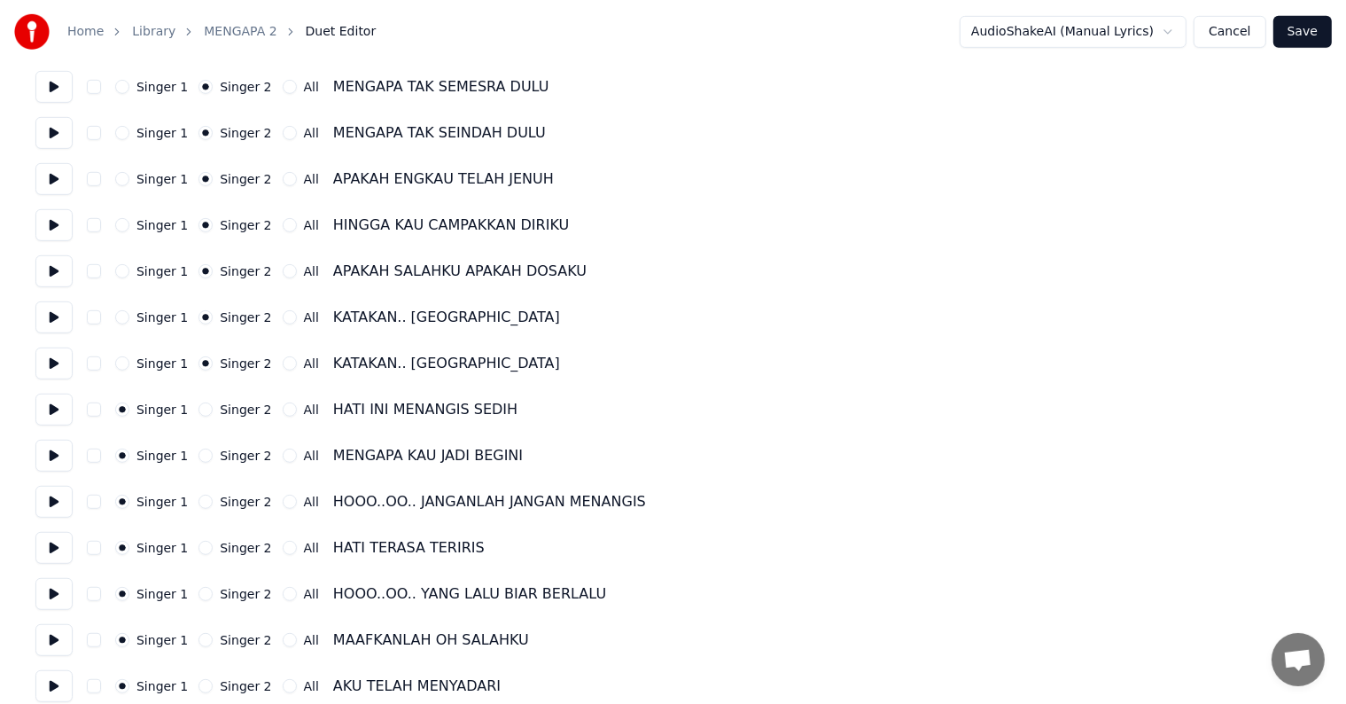
click at [198, 411] on button "Singer 2" at bounding box center [205, 409] width 14 height 14
click at [200, 454] on button "Singer 2" at bounding box center [205, 455] width 14 height 14
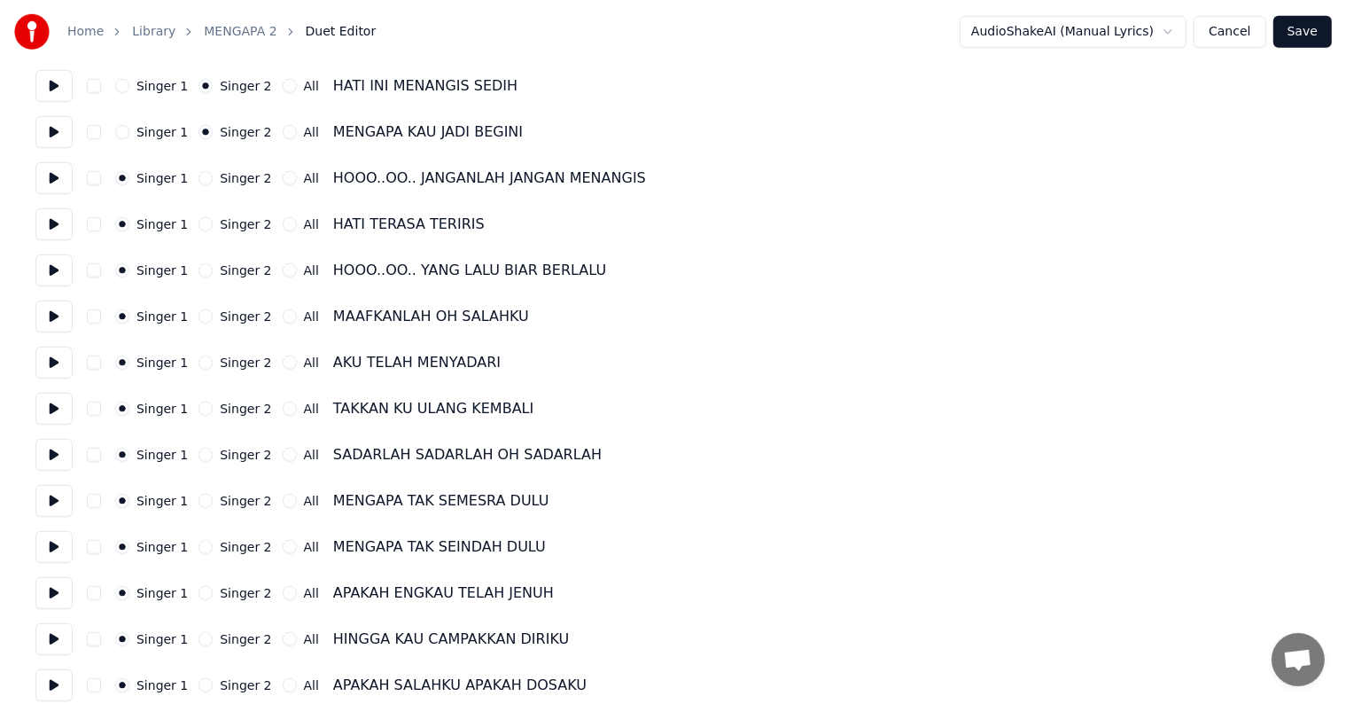
scroll to position [1240, 0]
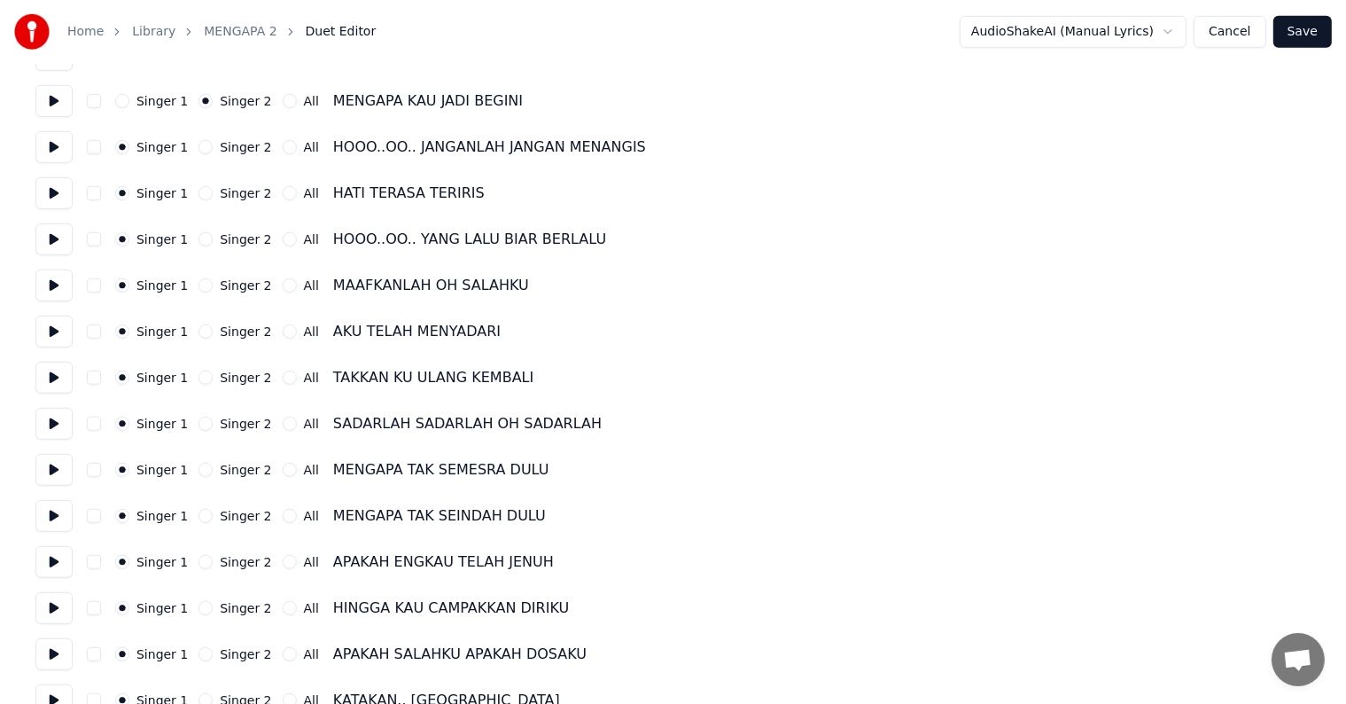
click at [199, 424] on button "Singer 2" at bounding box center [205, 423] width 14 height 14
click at [199, 467] on button "Singer 2" at bounding box center [205, 470] width 14 height 14
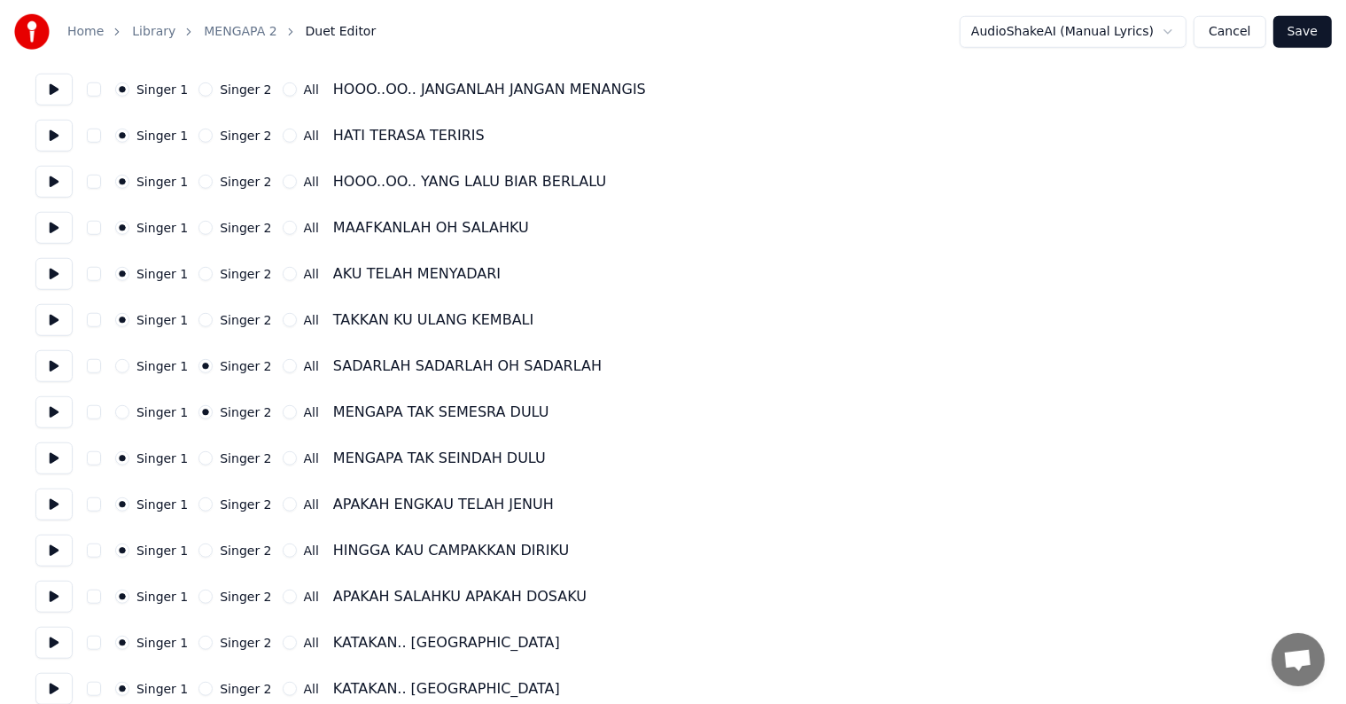
scroll to position [1329, 0]
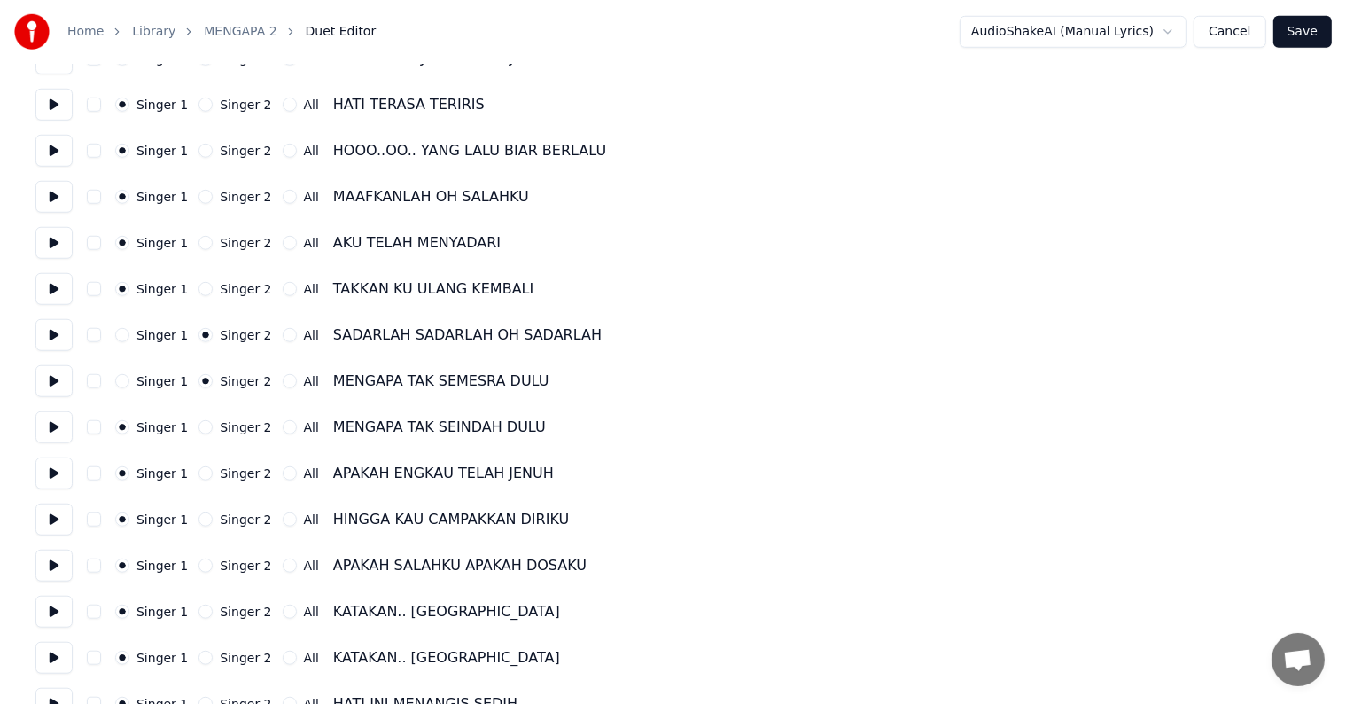
click at [198, 429] on button "Singer 2" at bounding box center [205, 427] width 14 height 14
click at [202, 473] on button "Singer 2" at bounding box center [205, 473] width 14 height 14
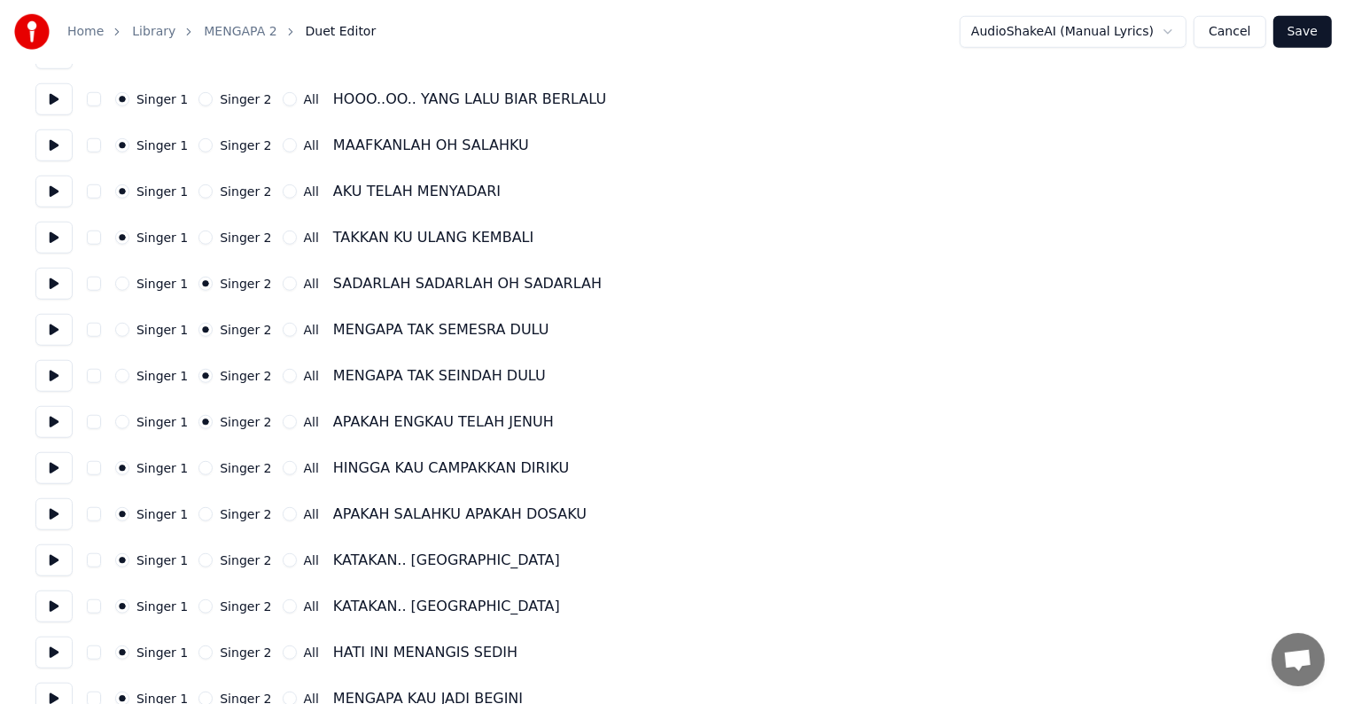
scroll to position [1409, 0]
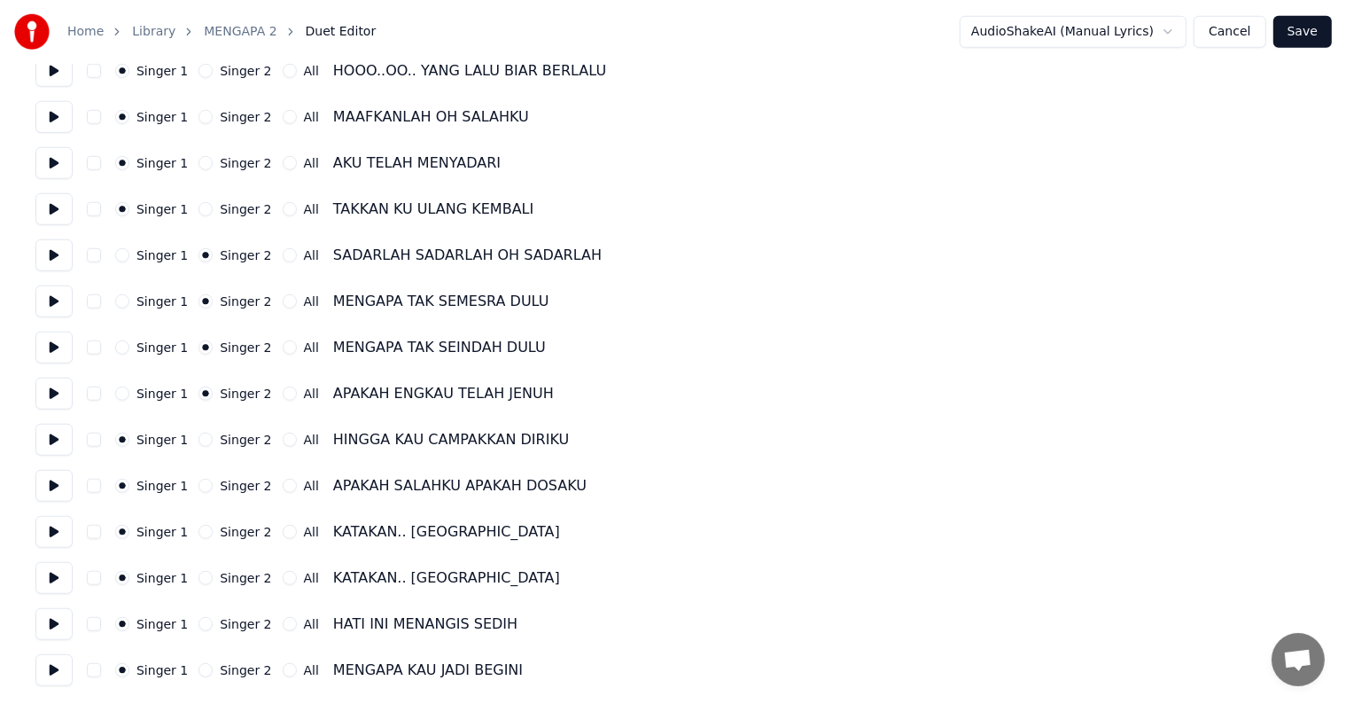
click at [198, 439] on button "Singer 2" at bounding box center [205, 439] width 14 height 14
click at [203, 488] on button "Singer 2" at bounding box center [205, 485] width 14 height 14
click at [198, 529] on button "Singer 2" at bounding box center [205, 532] width 14 height 14
click at [198, 581] on button "Singer 2" at bounding box center [205, 578] width 14 height 14
click at [200, 627] on button "Singer 2" at bounding box center [205, 624] width 14 height 14
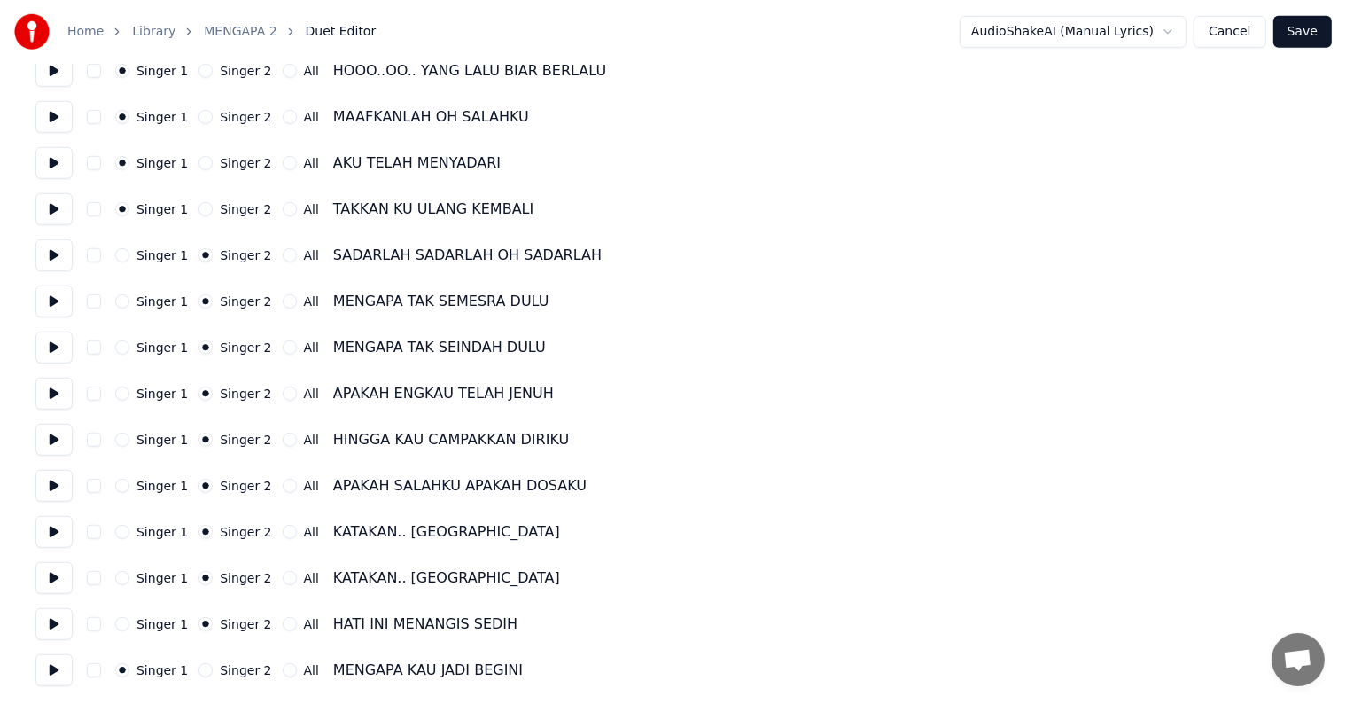
click at [204, 674] on div "Singer 2" at bounding box center [234, 670] width 73 height 14
click at [198, 670] on button "Singer 2" at bounding box center [205, 670] width 14 height 14
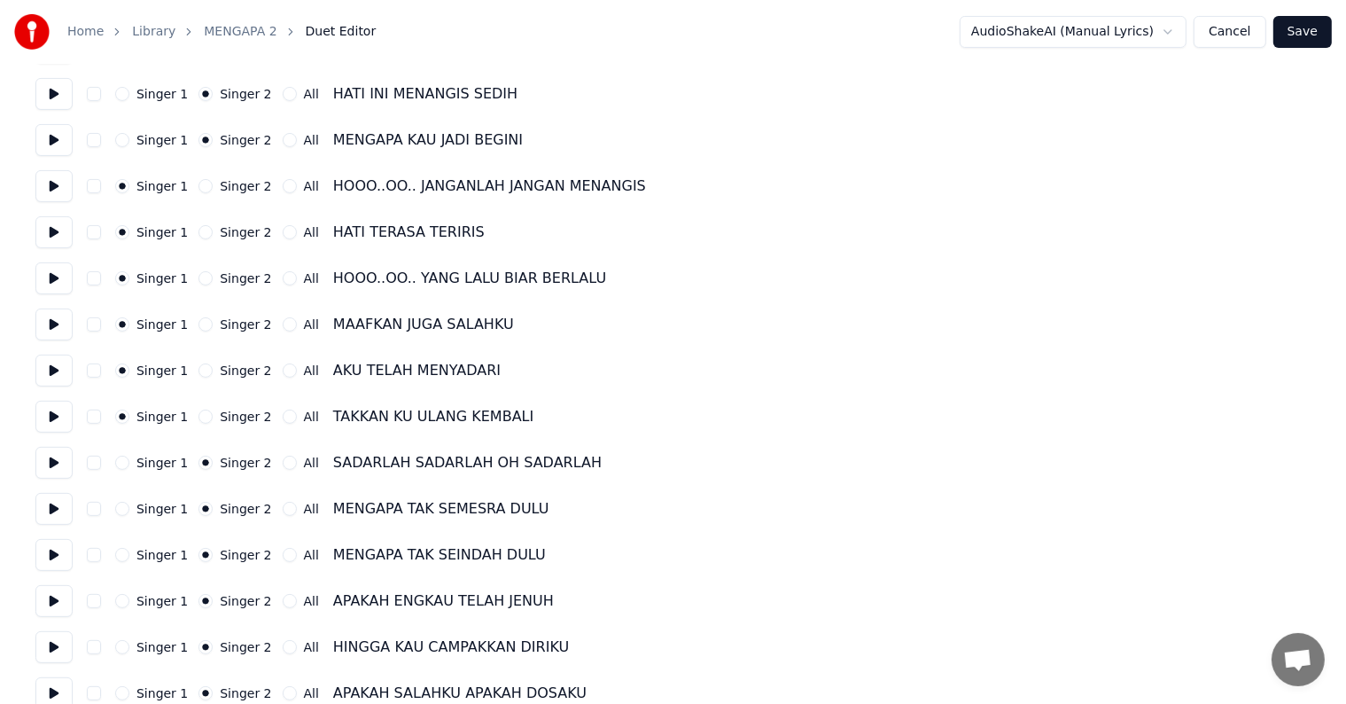
scroll to position [434, 0]
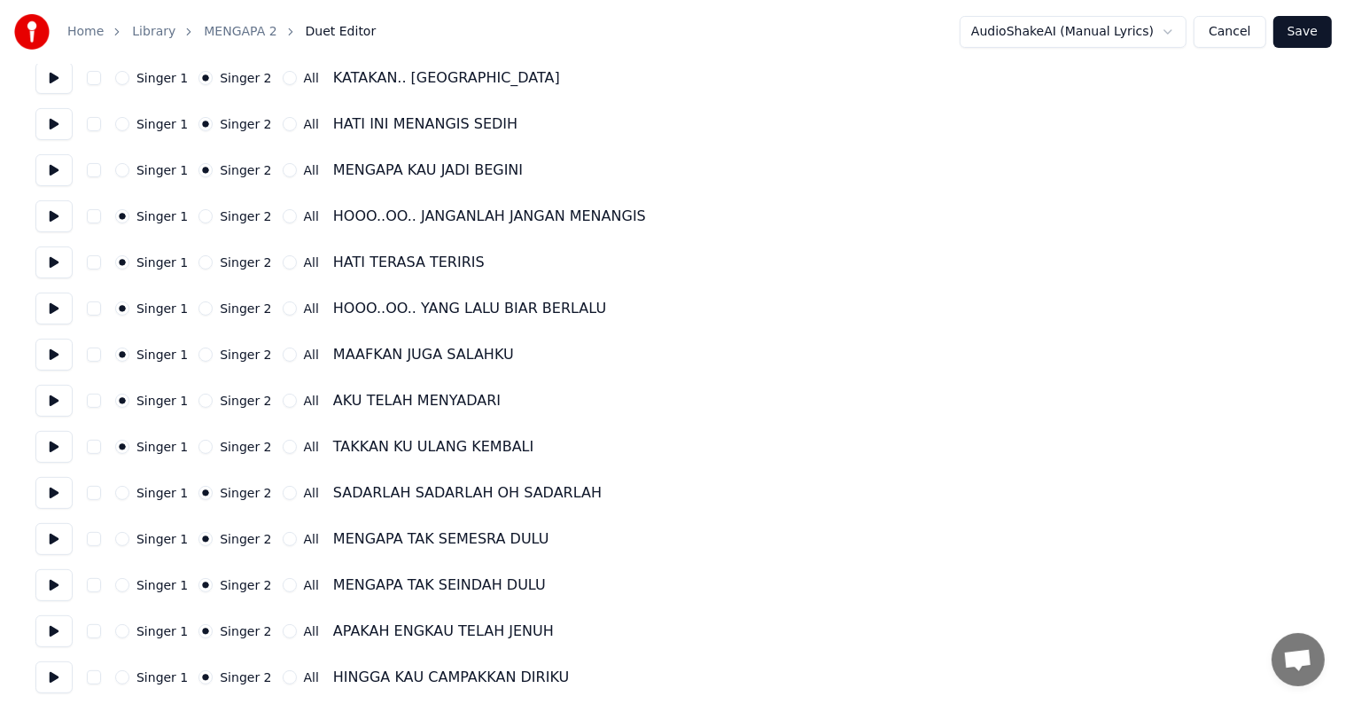
click at [1302, 28] on button "Save" at bounding box center [1302, 32] width 58 height 32
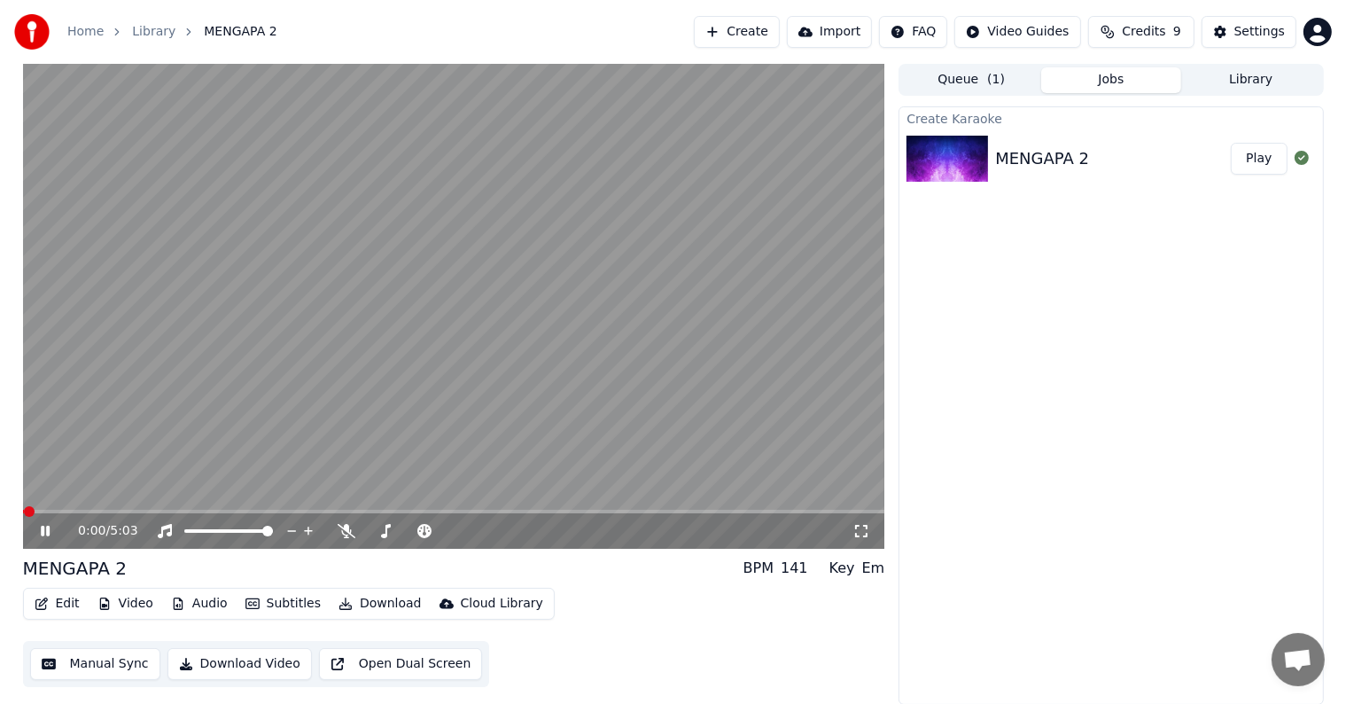
click at [99, 666] on button "Manual Sync" at bounding box center [95, 664] width 130 height 32
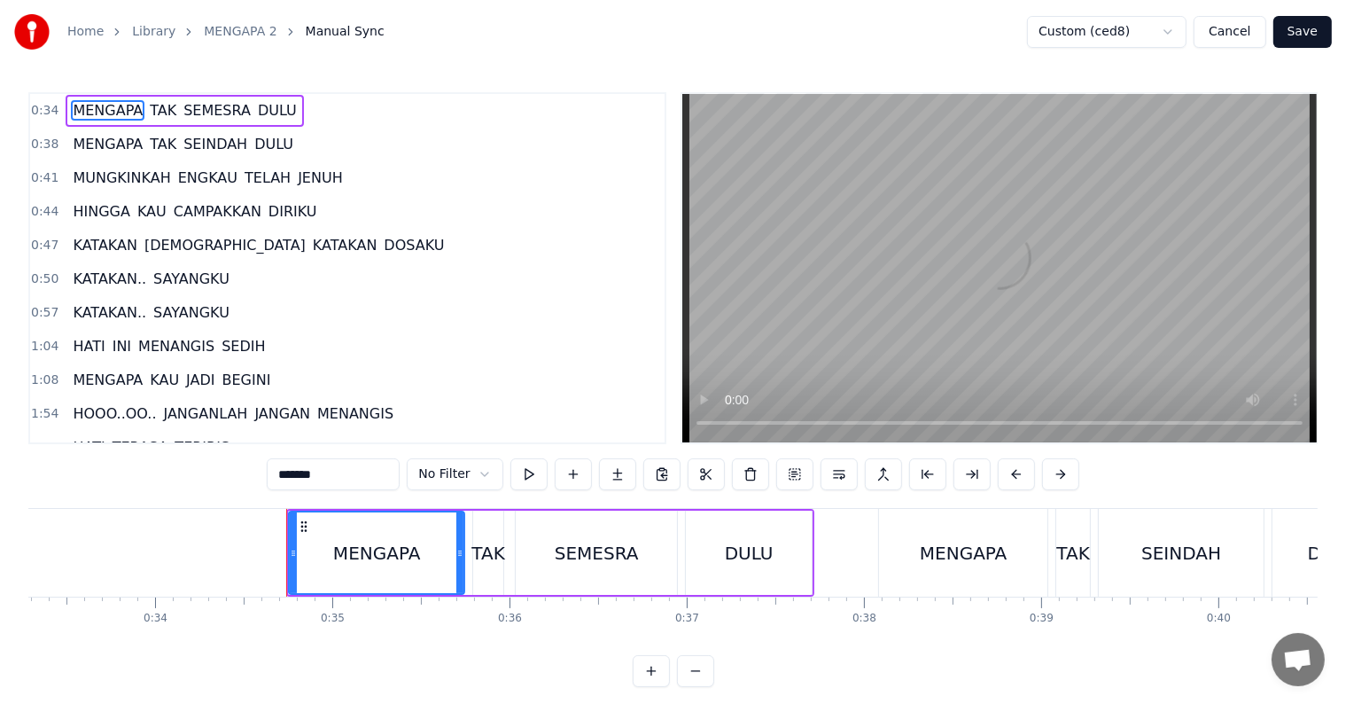
scroll to position [0, 6068]
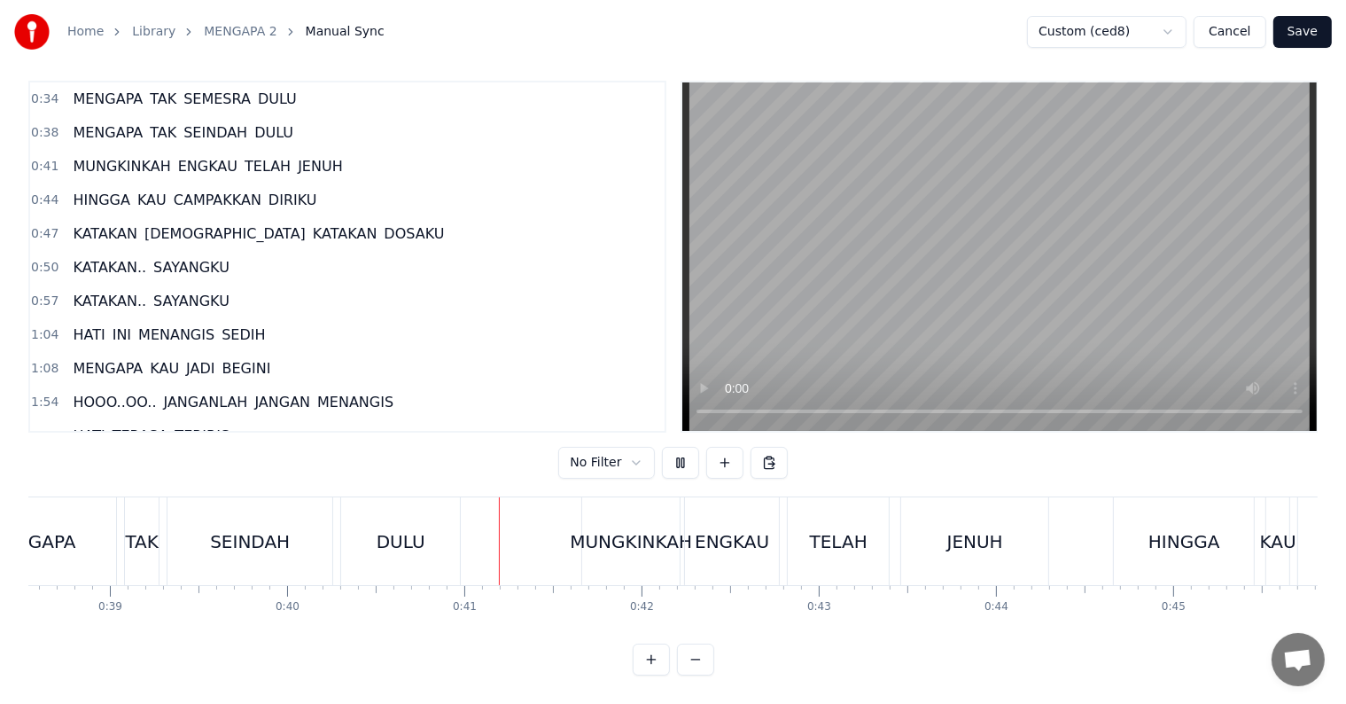
scroll to position [0, 7109]
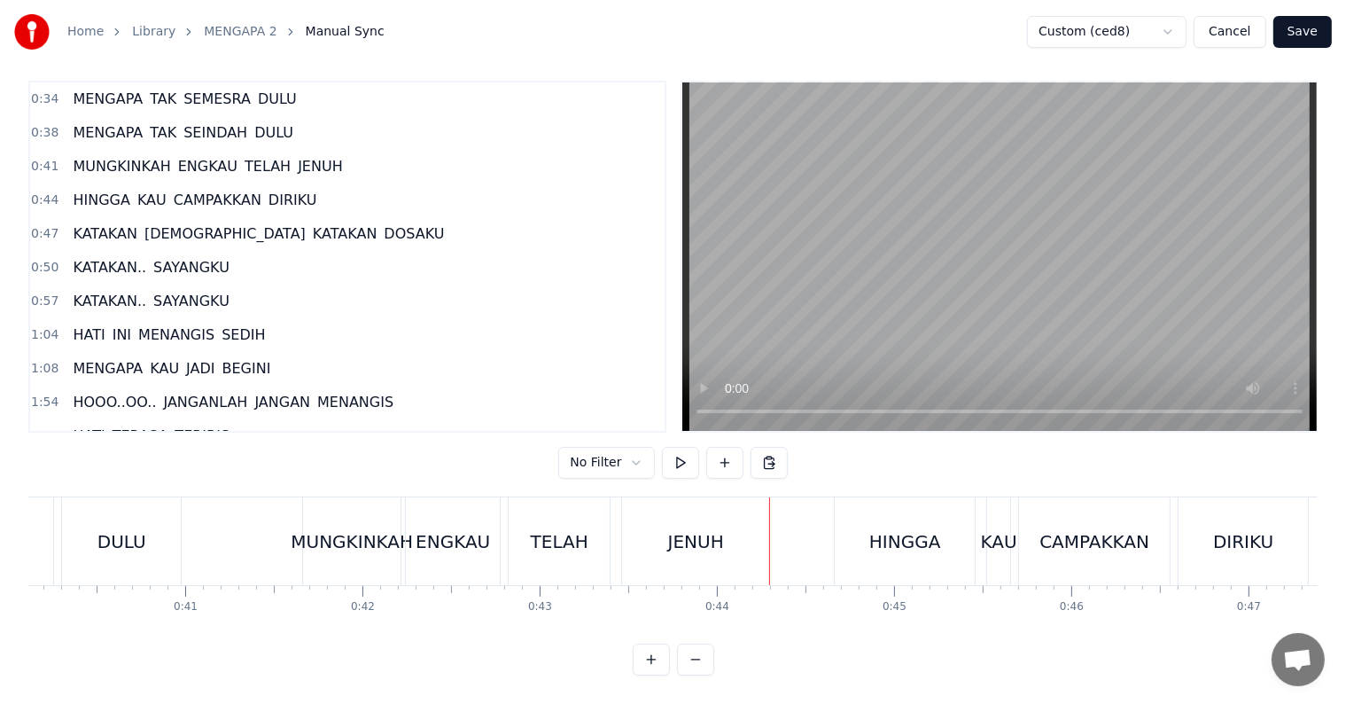
click at [326, 540] on div "MUNGKINKAH" at bounding box center [351, 541] width 97 height 88
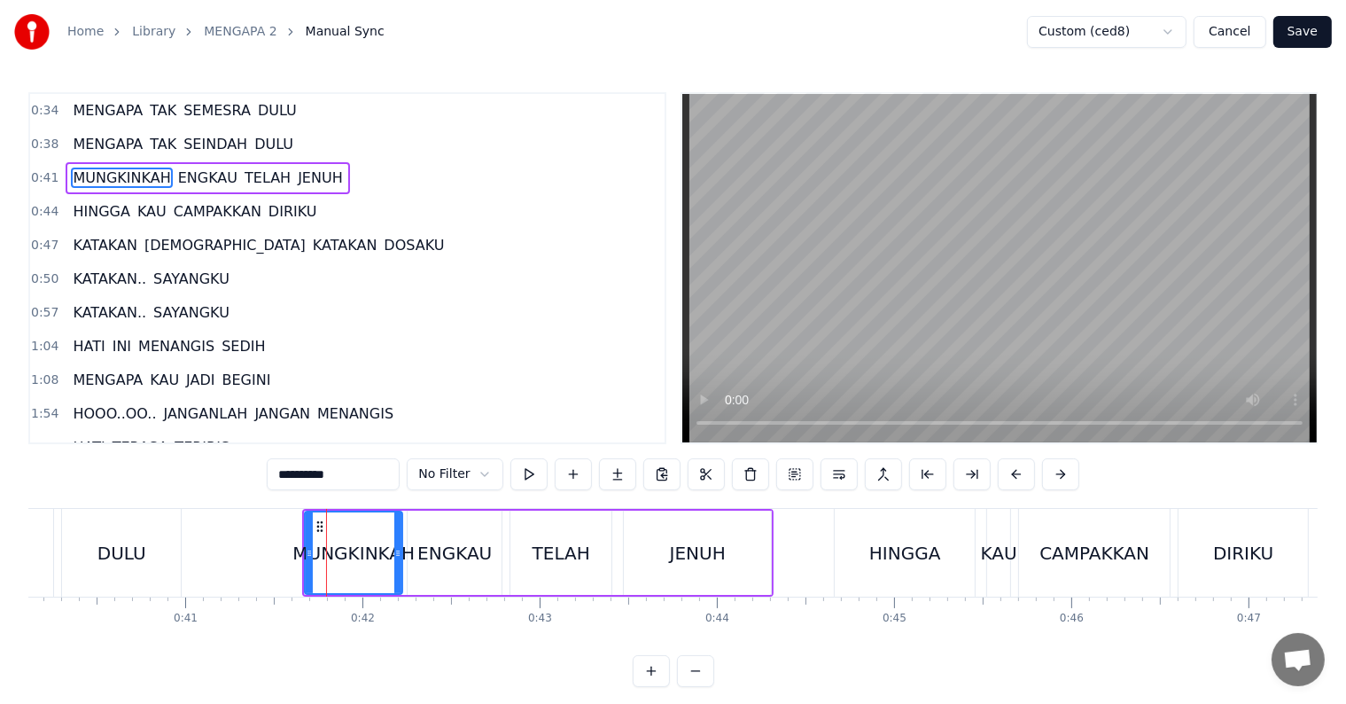
click at [340, 476] on input "**********" at bounding box center [333, 474] width 133 height 32
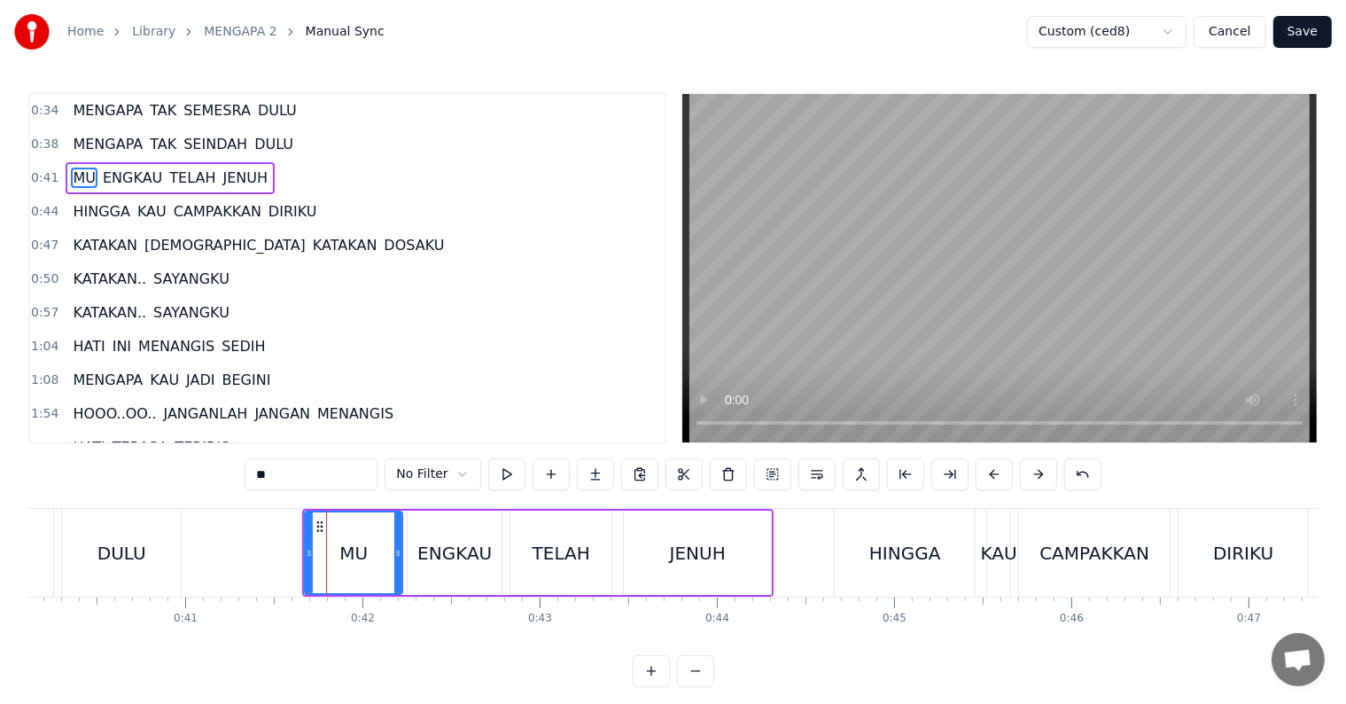
type input "*"
type input "******"
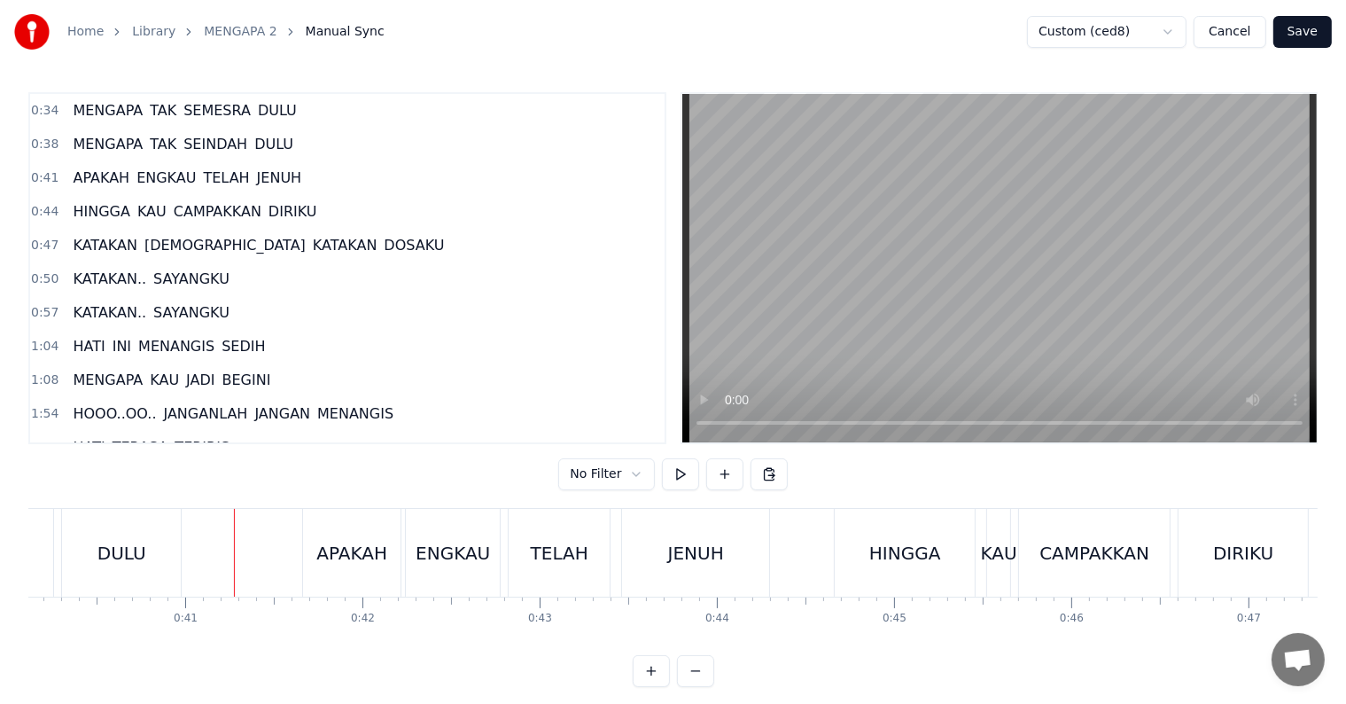
scroll to position [27, 0]
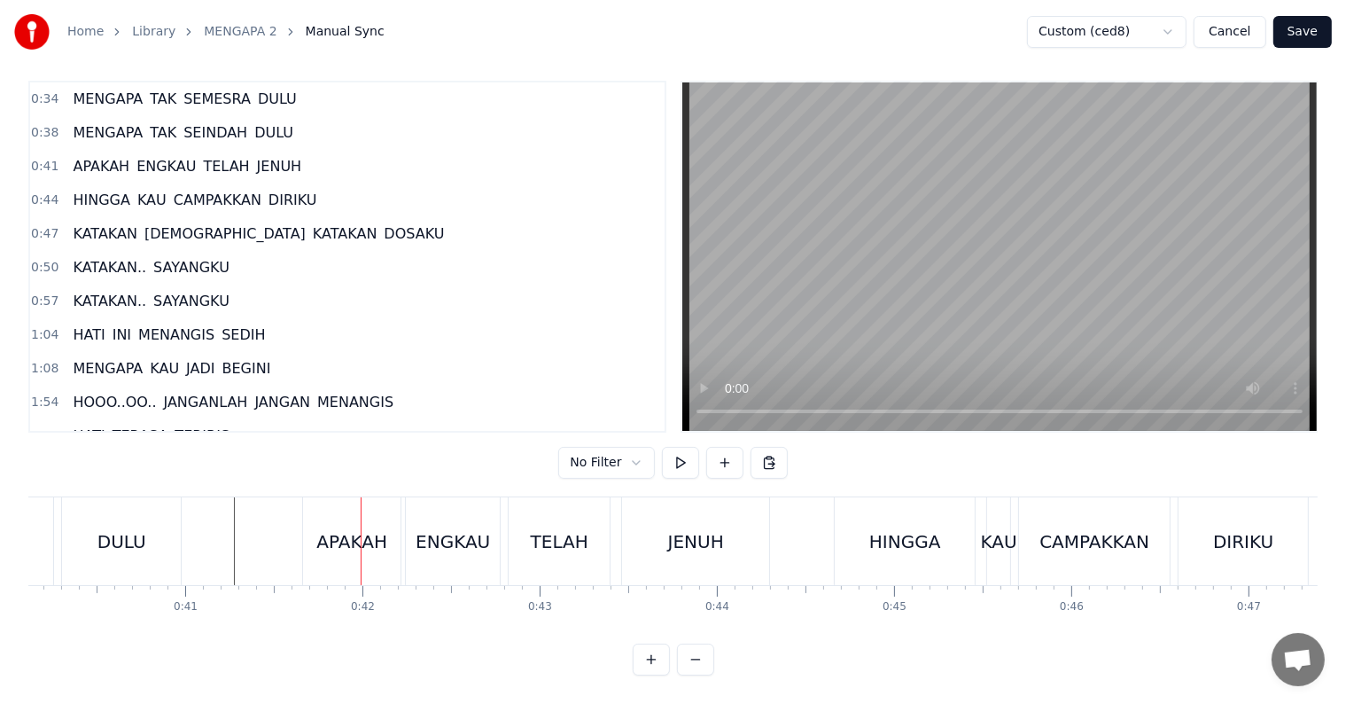
click at [312, 537] on div "APAKAH" at bounding box center [351, 541] width 97 height 88
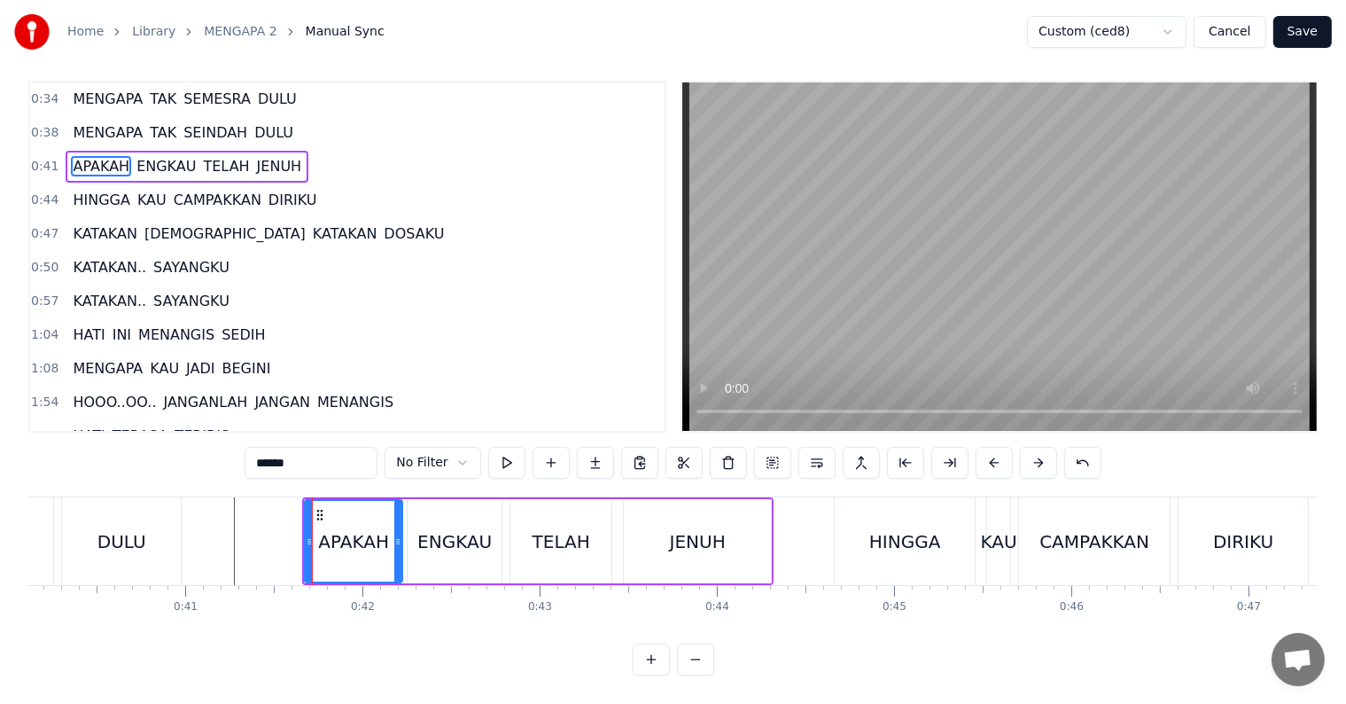
scroll to position [0, 0]
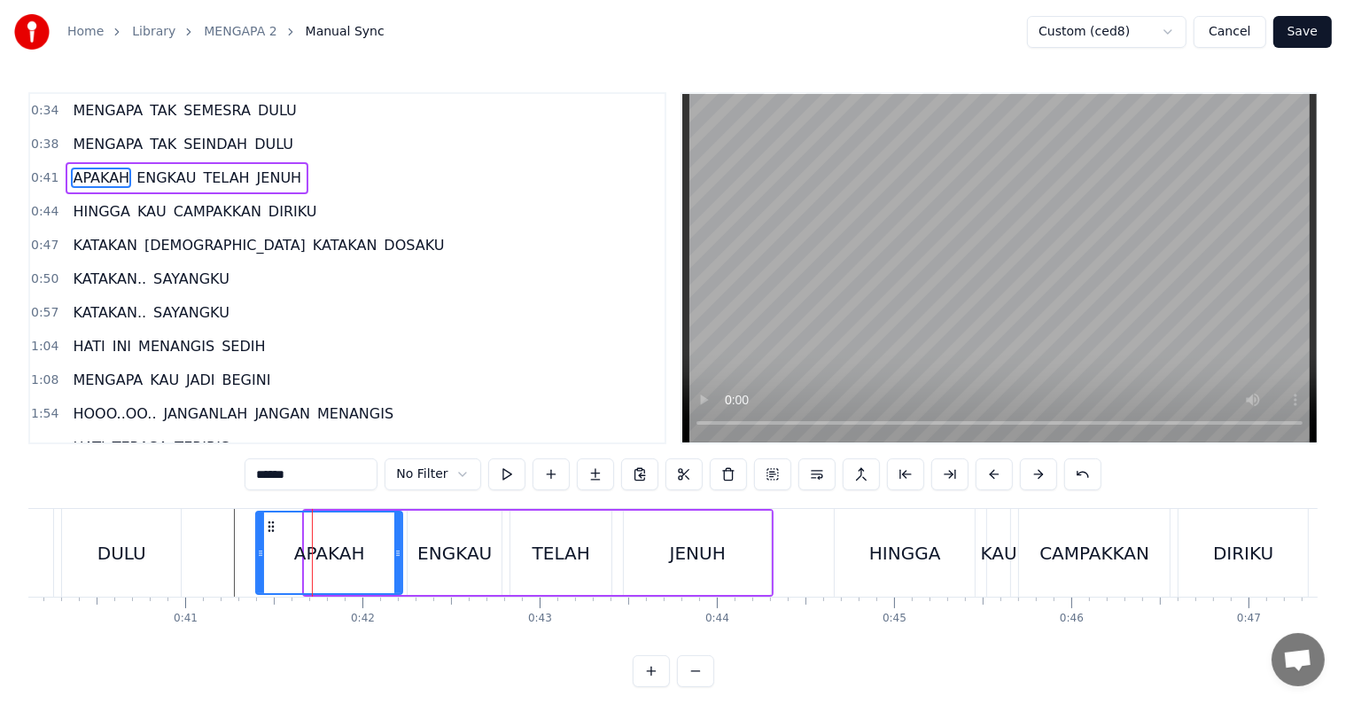
drag, startPoint x: 305, startPoint y: 563, endPoint x: 256, endPoint y: 565, distance: 48.8
click at [257, 565] on div at bounding box center [260, 552] width 7 height 81
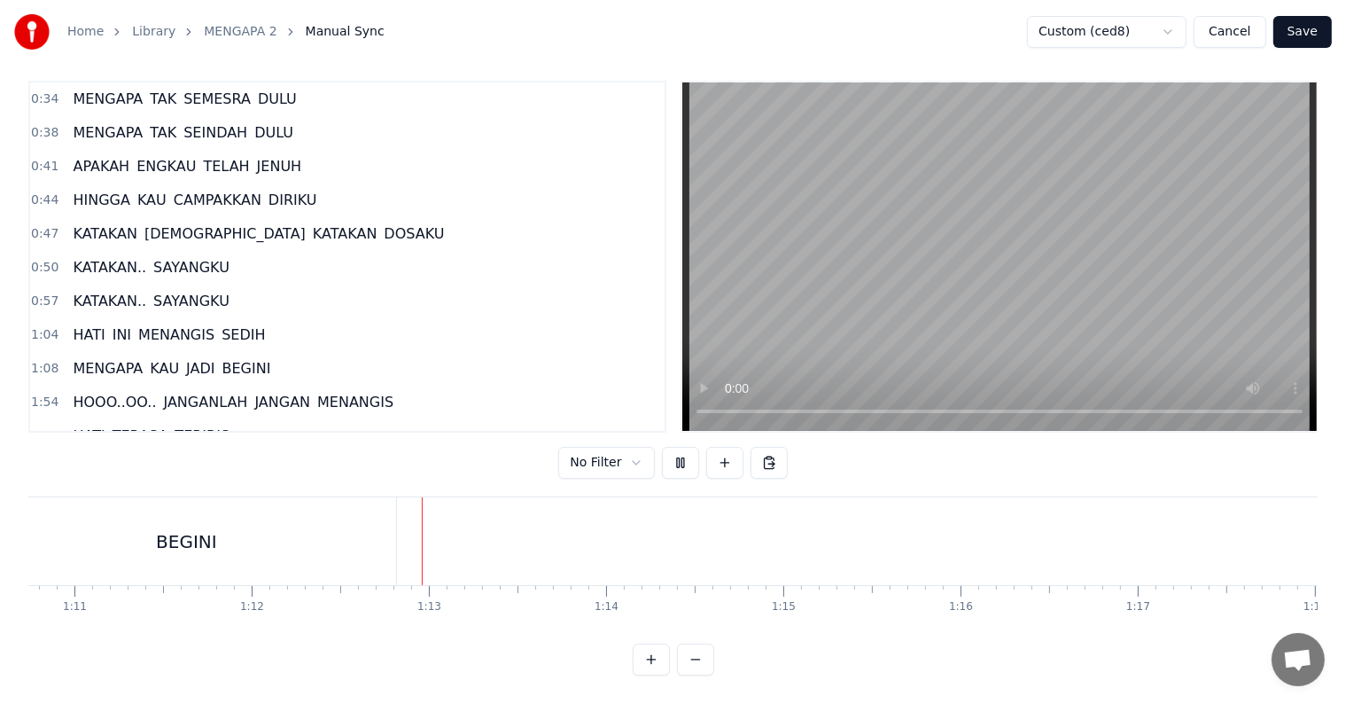
scroll to position [0, 12744]
click at [80, 392] on span "HOOO..OO.." at bounding box center [114, 402] width 87 height 20
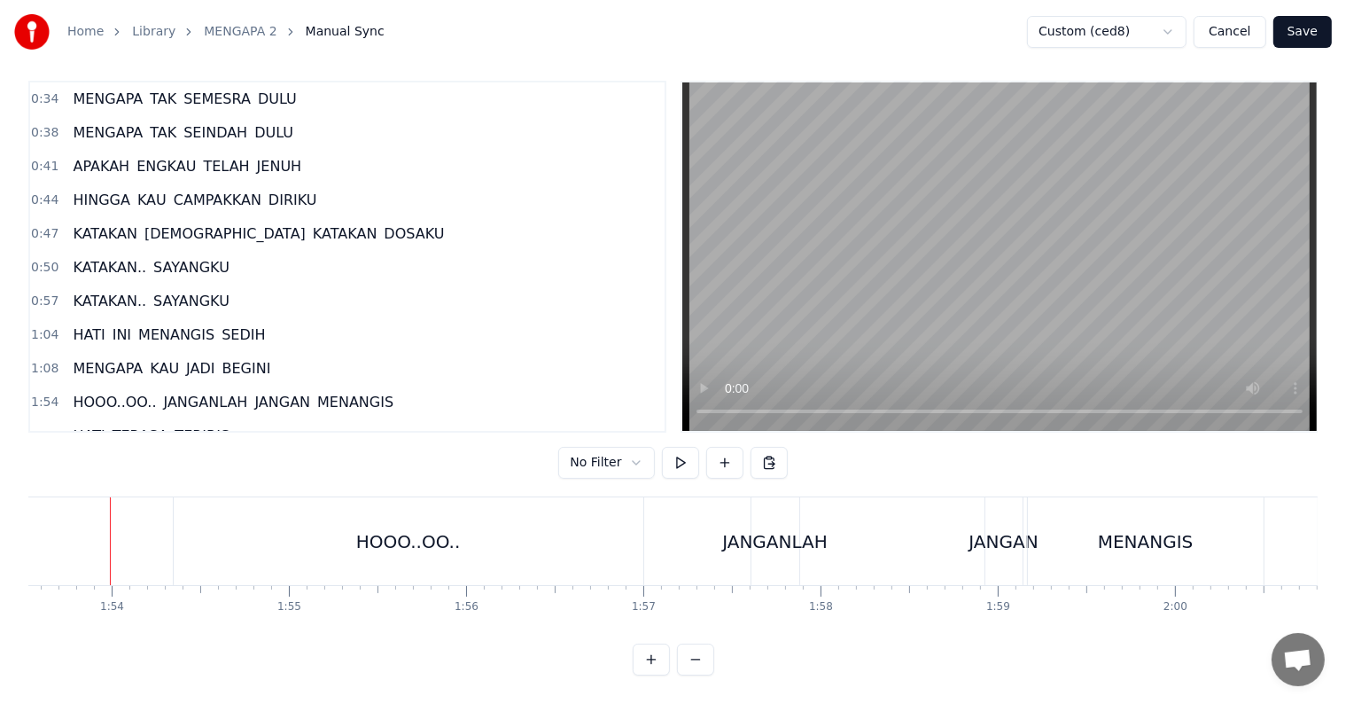
scroll to position [0, 20111]
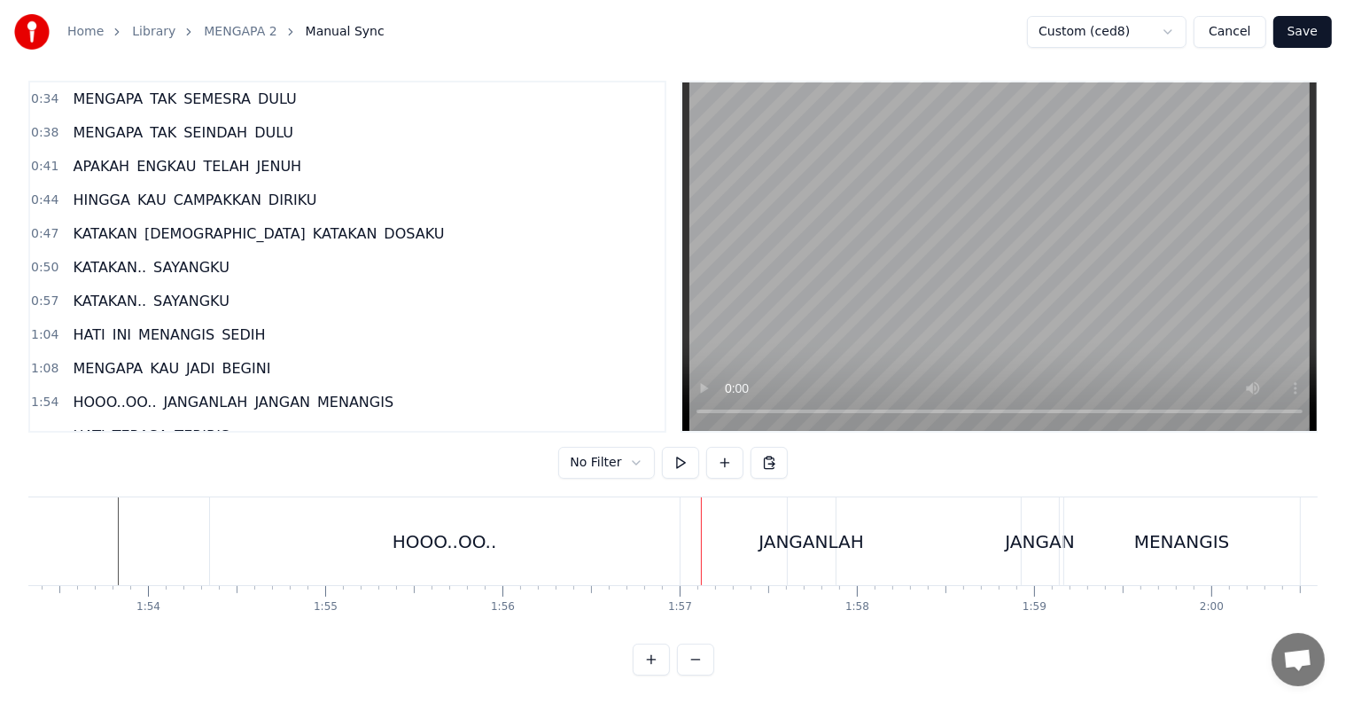
click at [667, 535] on div "HOOO..OO.." at bounding box center [445, 541] width 470 height 88
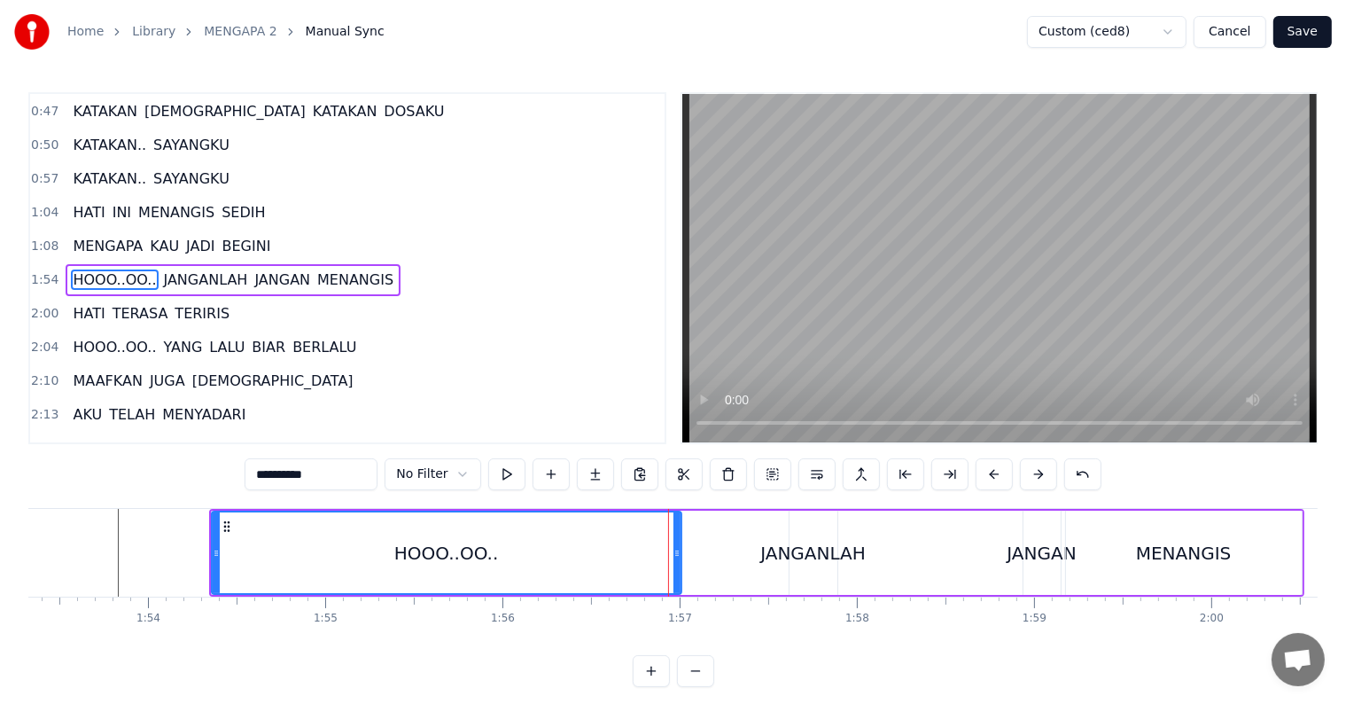
scroll to position [135, 0]
drag, startPoint x: 673, startPoint y: 553, endPoint x: 728, endPoint y: 553, distance: 54.9
click at [728, 553] on icon at bounding box center [731, 553] width 7 height 14
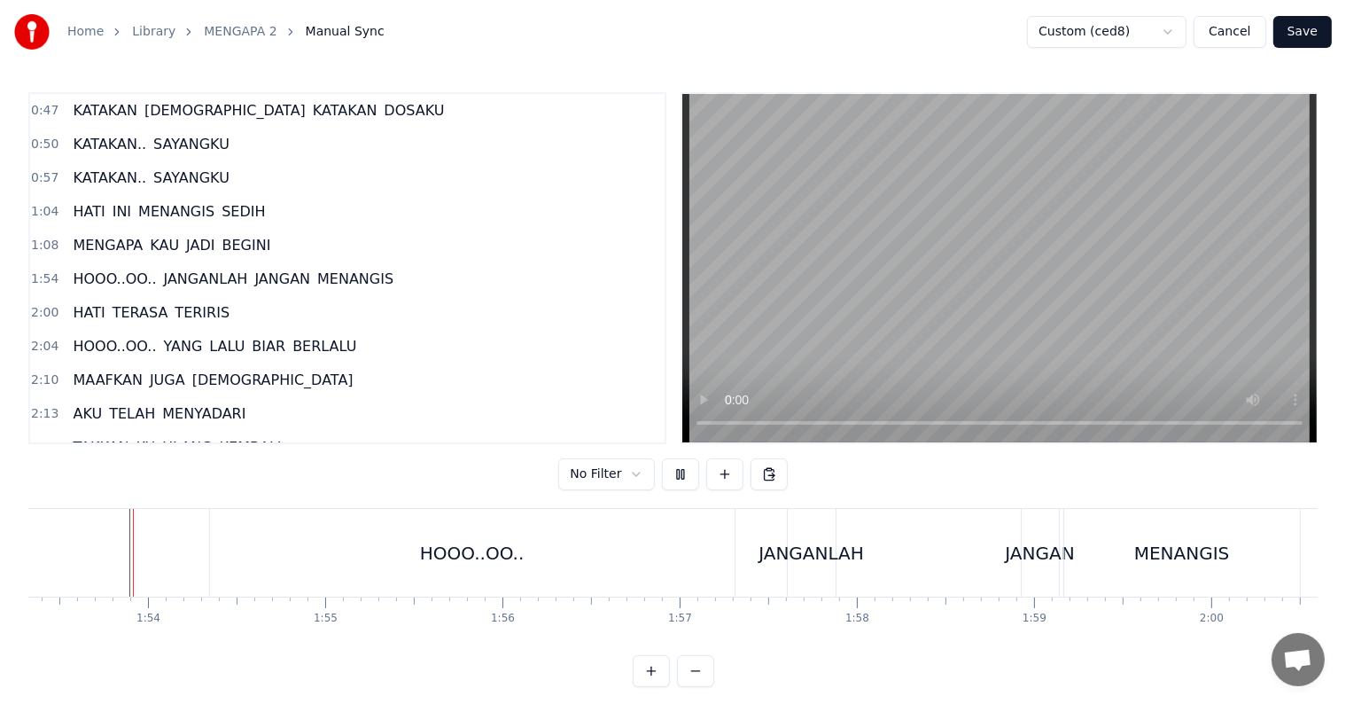
scroll to position [27, 0]
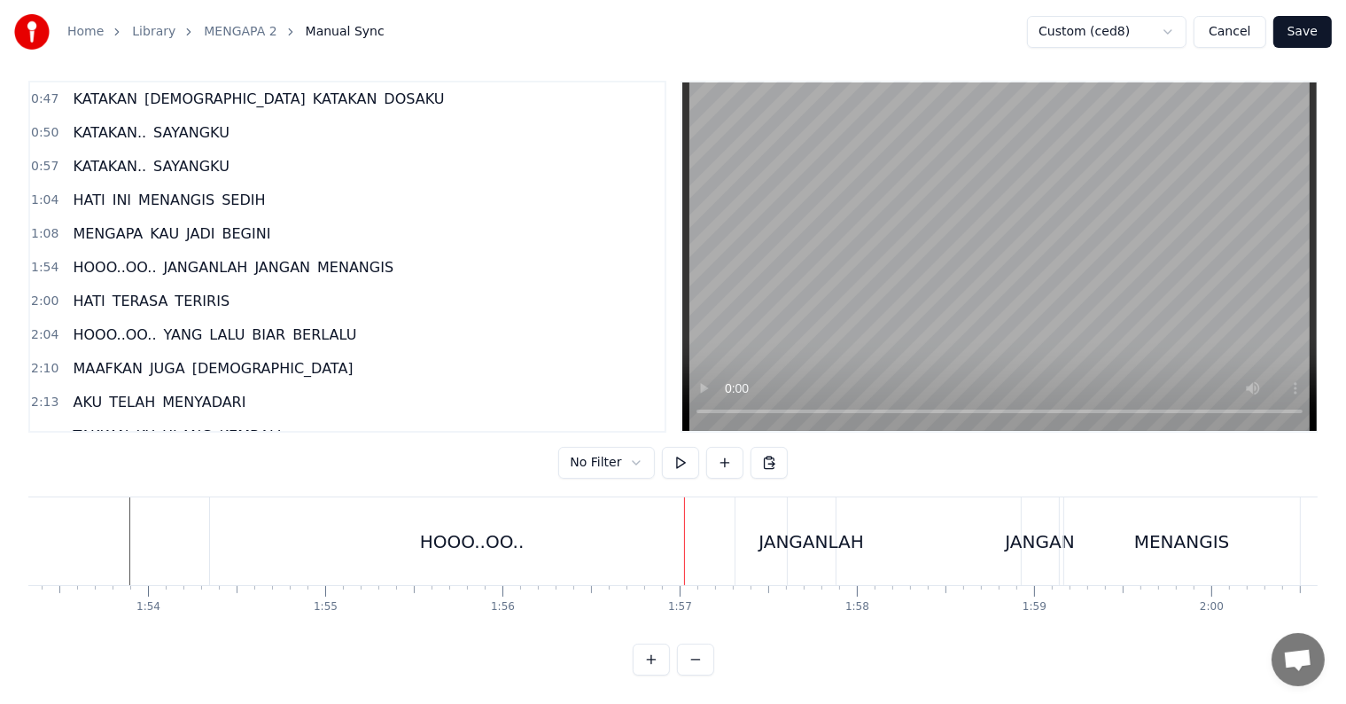
click at [734, 525] on div "HOOO..OO.." at bounding box center [472, 541] width 526 height 88
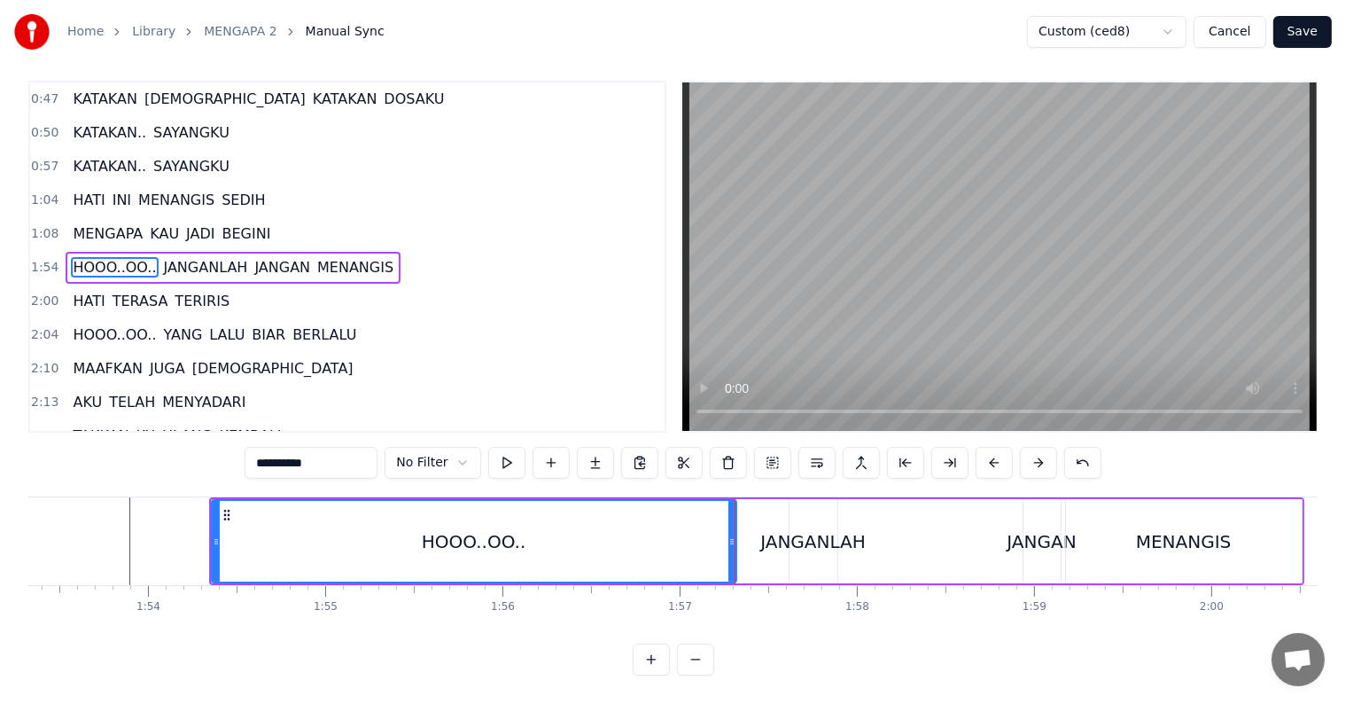
scroll to position [0, 0]
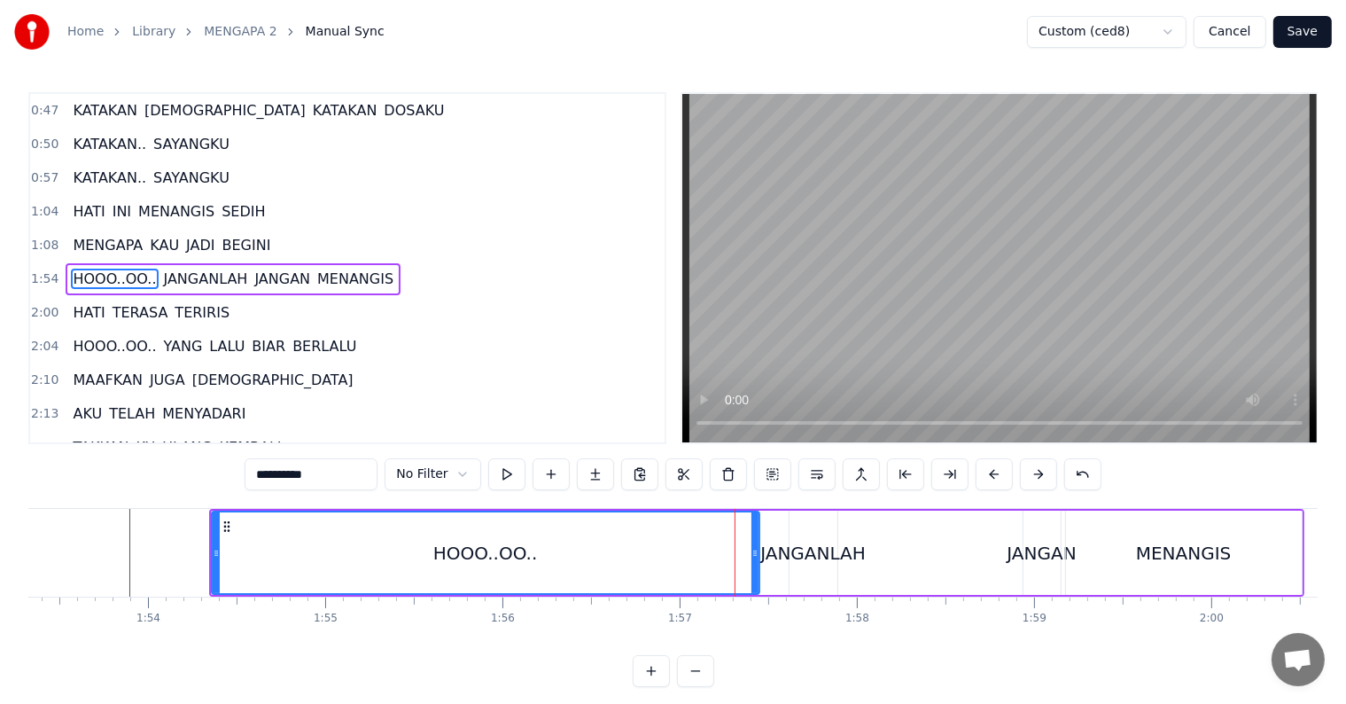
drag, startPoint x: 730, startPoint y: 537, endPoint x: 753, endPoint y: 537, distance: 23.0
click at [753, 537] on div at bounding box center [754, 552] width 7 height 81
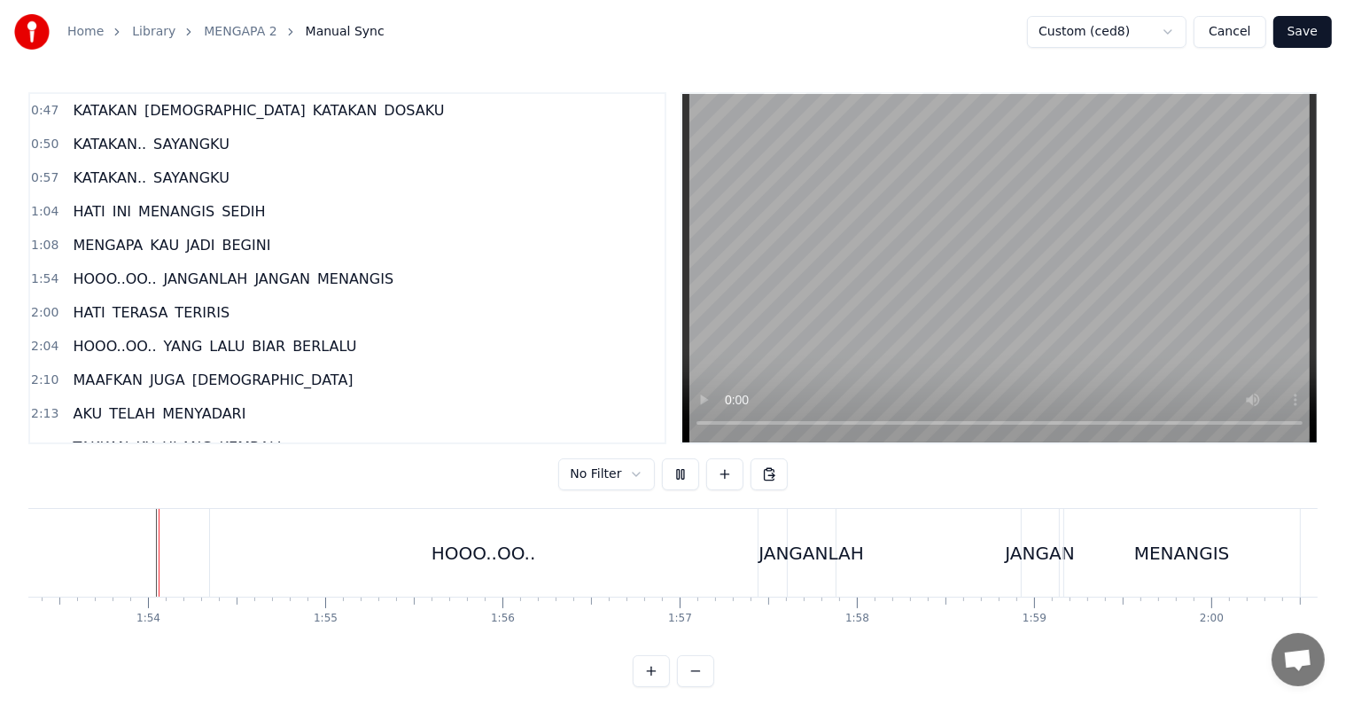
scroll to position [27, 0]
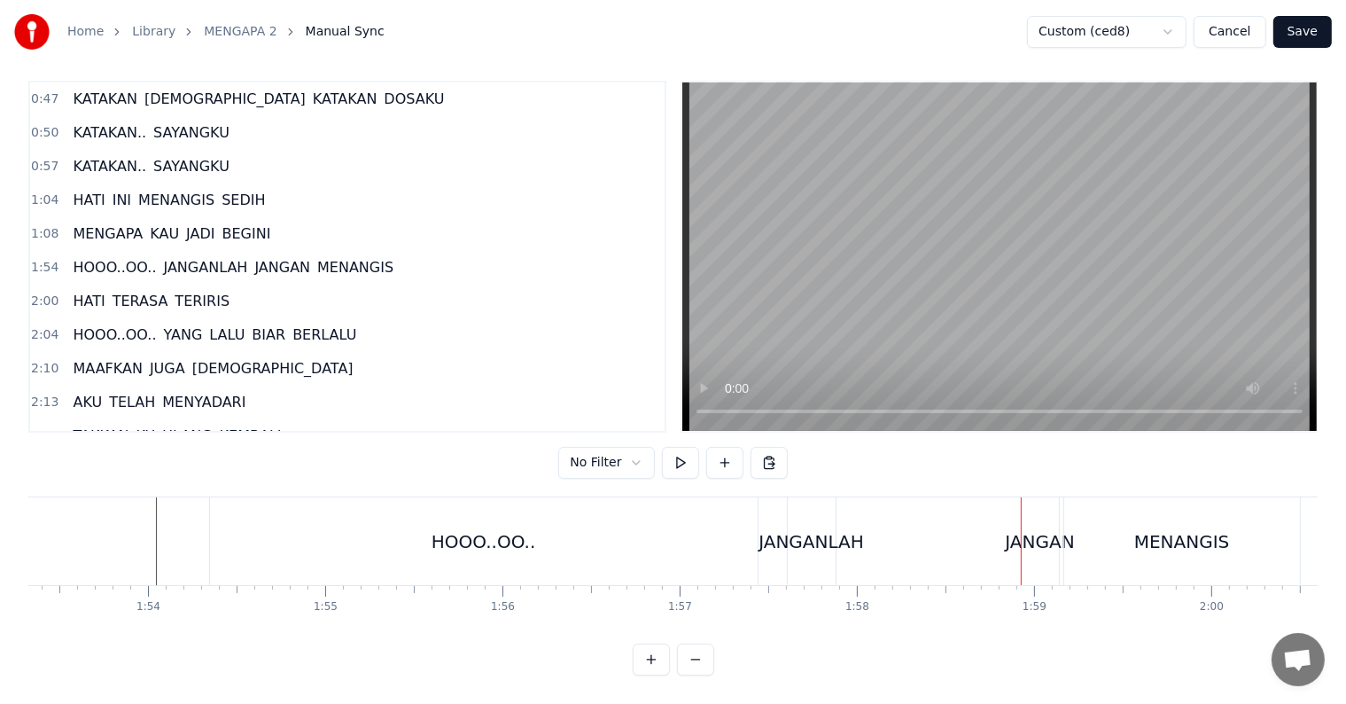
click at [818, 539] on div "JANGANLAH" at bounding box center [812, 541] width 48 height 88
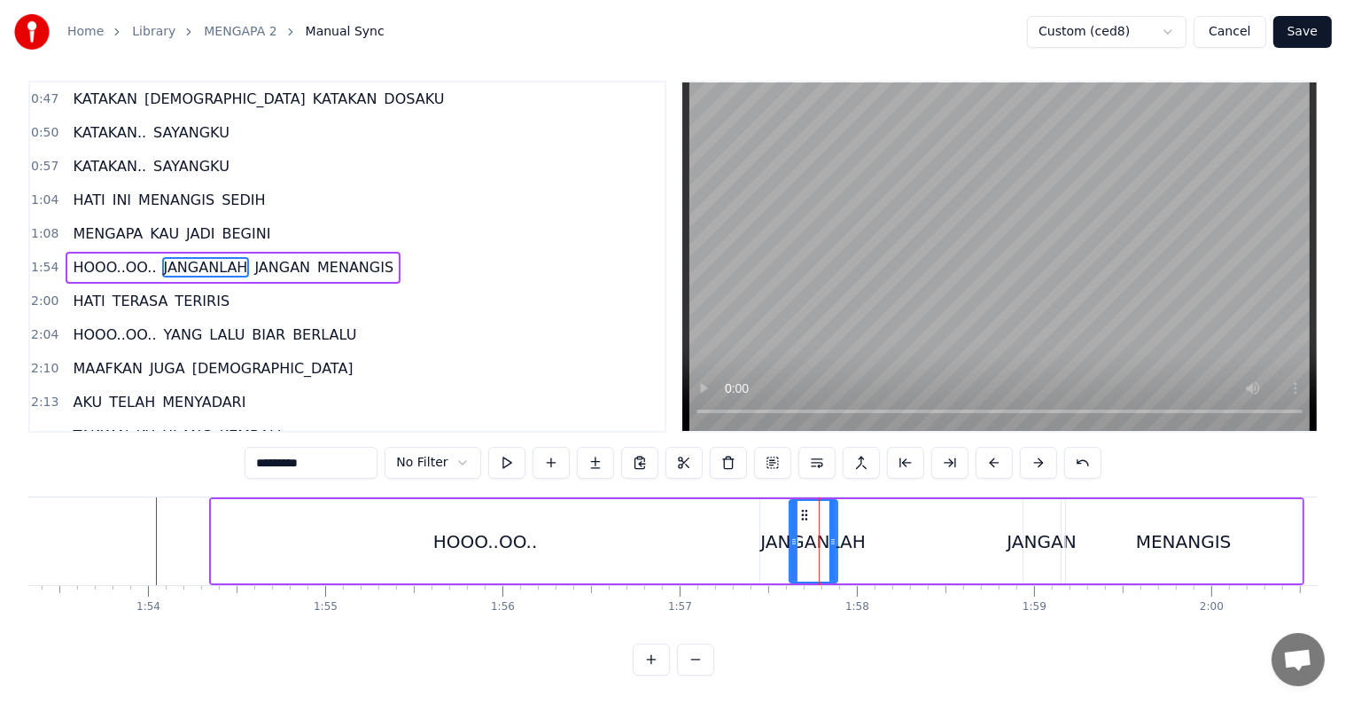
scroll to position [0, 0]
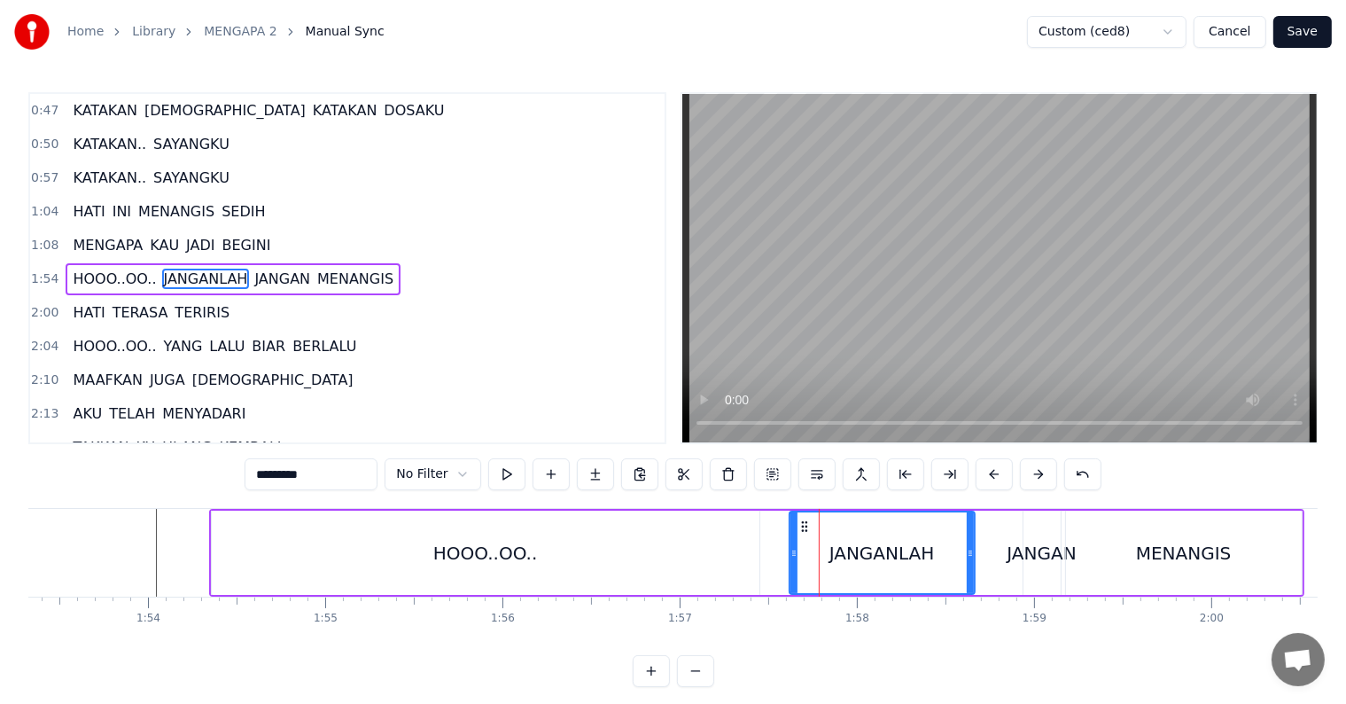
drag, startPoint x: 834, startPoint y: 555, endPoint x: 971, endPoint y: 549, distance: 137.4
click at [971, 549] on icon at bounding box center [970, 553] width 7 height 14
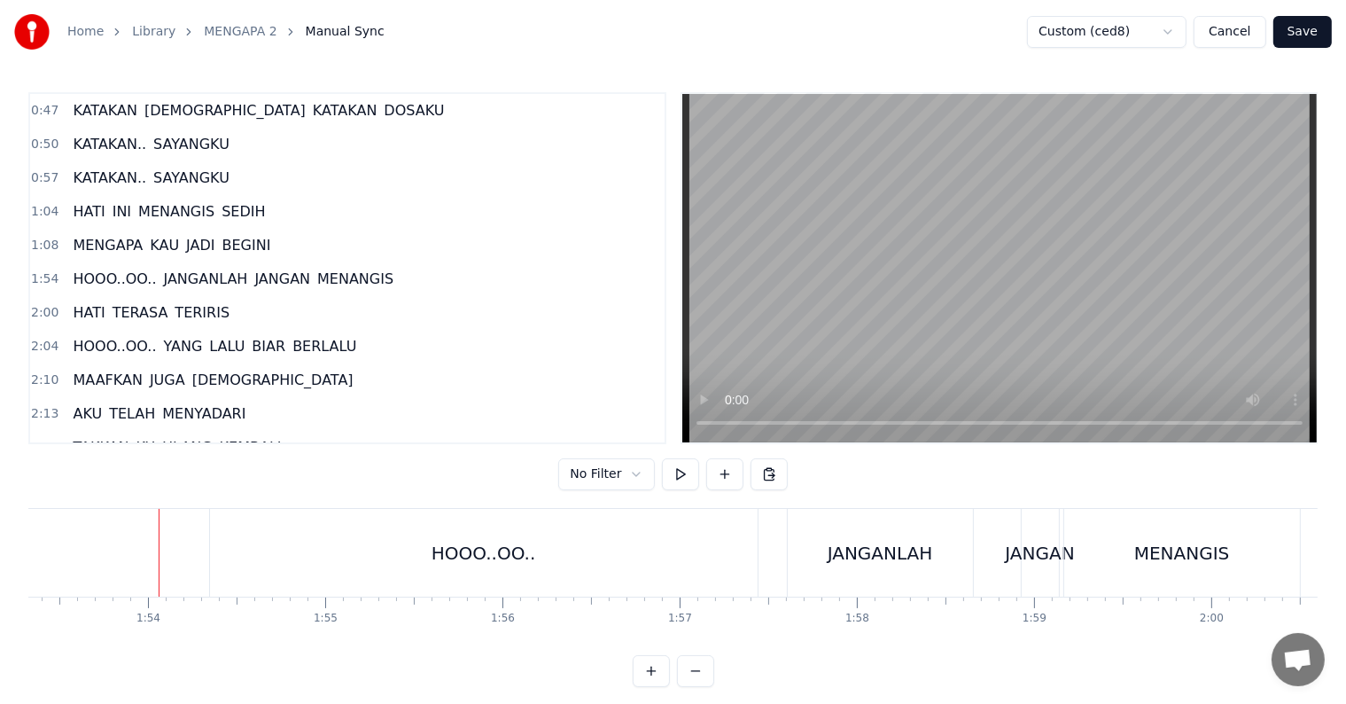
scroll to position [27, 0]
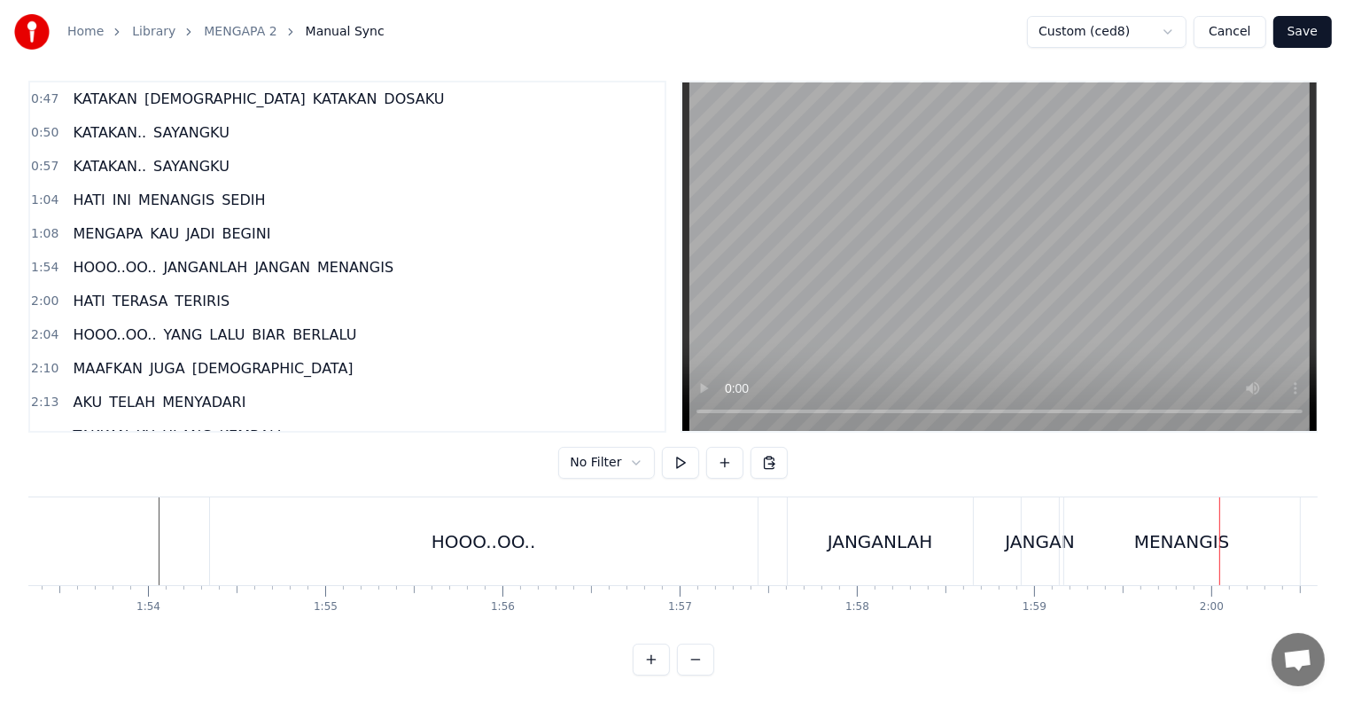
click at [1021, 535] on div "JANGAN" at bounding box center [1039, 541] width 69 height 27
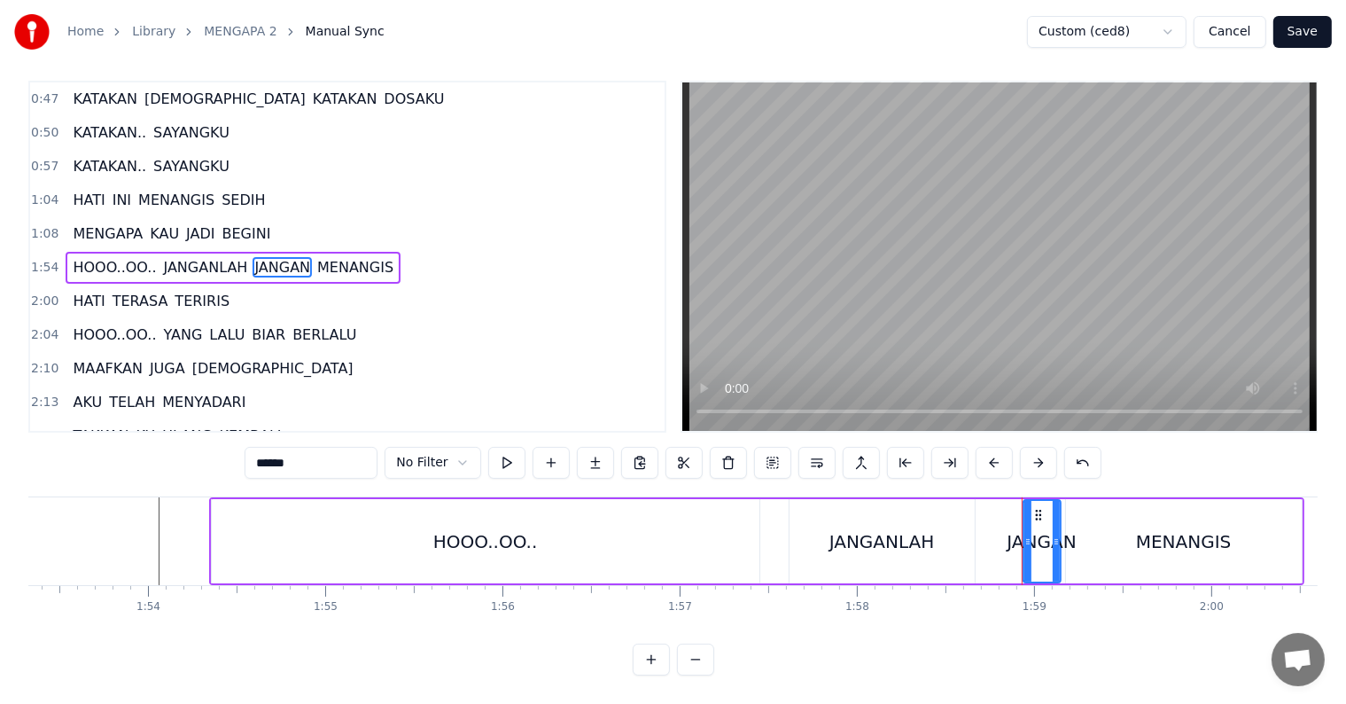
scroll to position [0, 0]
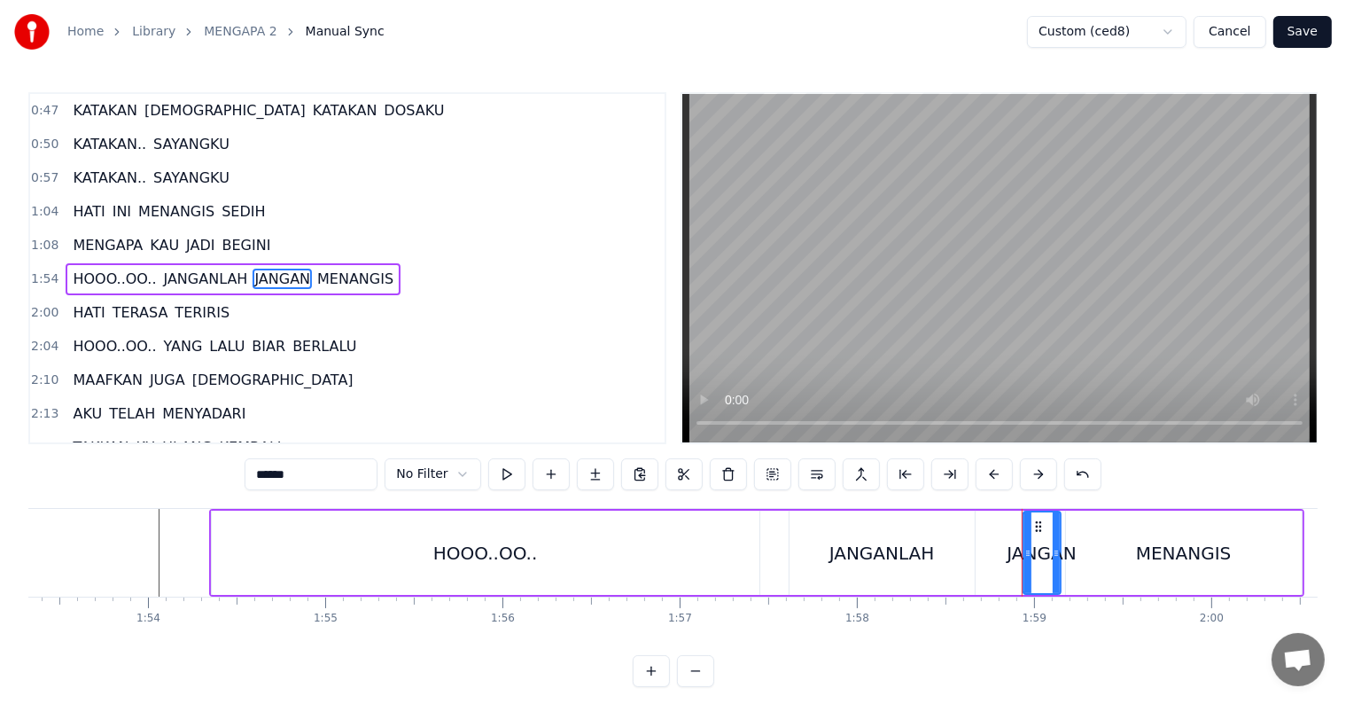
click at [1077, 556] on div "MENANGIS" at bounding box center [1184, 552] width 236 height 84
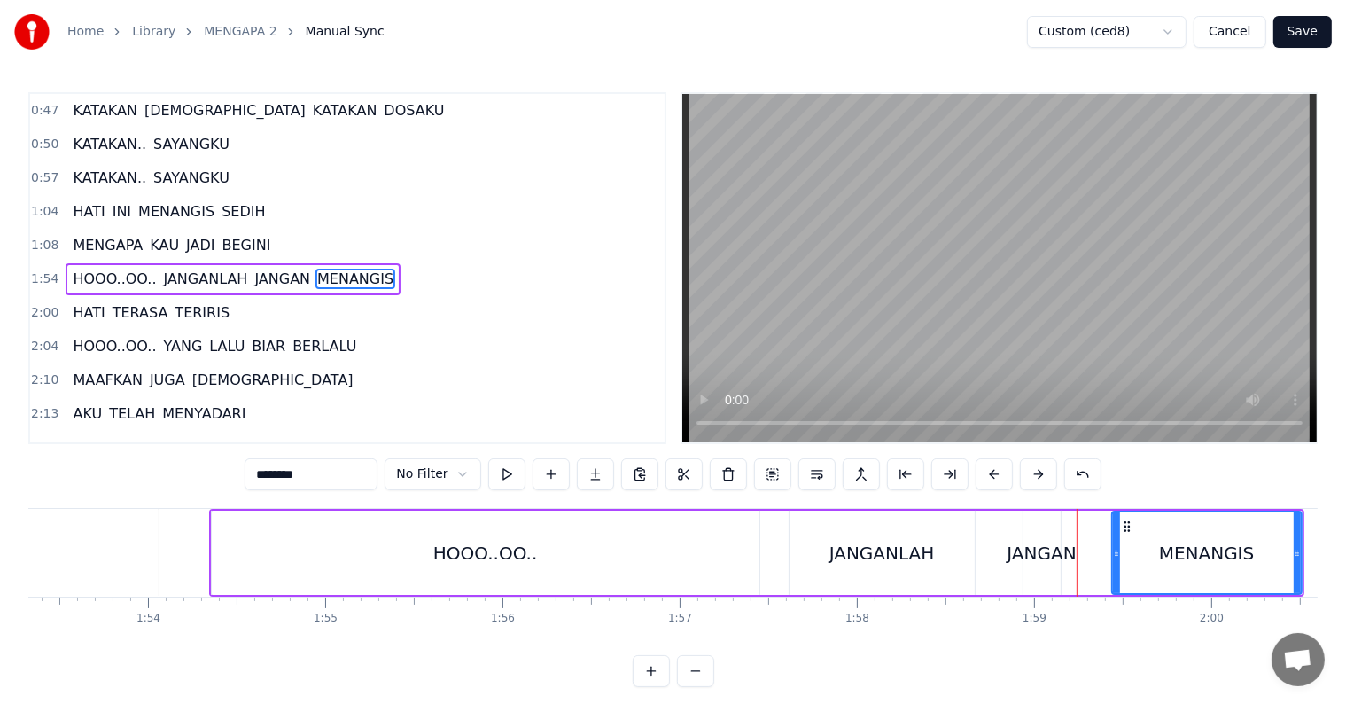
click at [1116, 550] on icon at bounding box center [1116, 553] width 7 height 14
click at [1024, 557] on div "JANGAN" at bounding box center [1041, 553] width 69 height 27
type input "******"
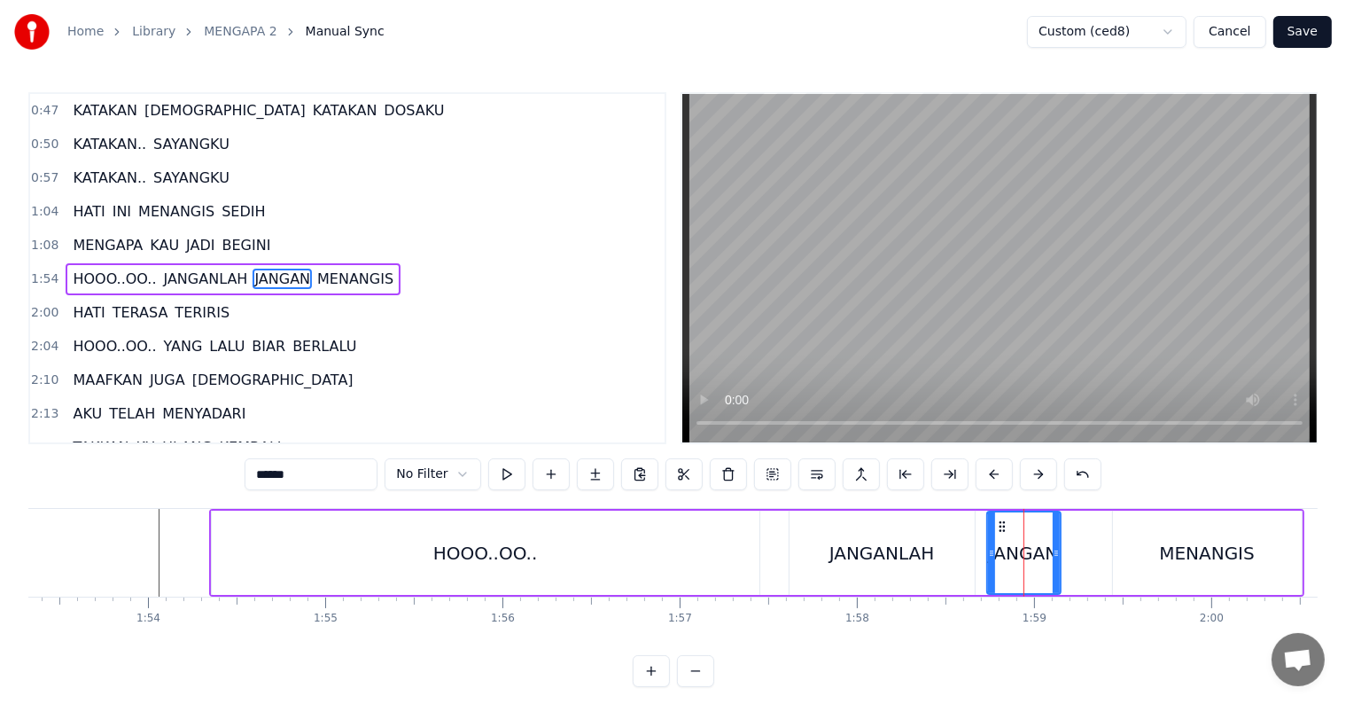
drag, startPoint x: 1025, startPoint y: 557, endPoint x: 989, endPoint y: 560, distance: 36.4
click at [989, 560] on div at bounding box center [991, 552] width 7 height 81
drag, startPoint x: 1055, startPoint y: 558, endPoint x: 1097, endPoint y: 557, distance: 41.7
click at [1097, 557] on icon at bounding box center [1097, 553] width 7 height 14
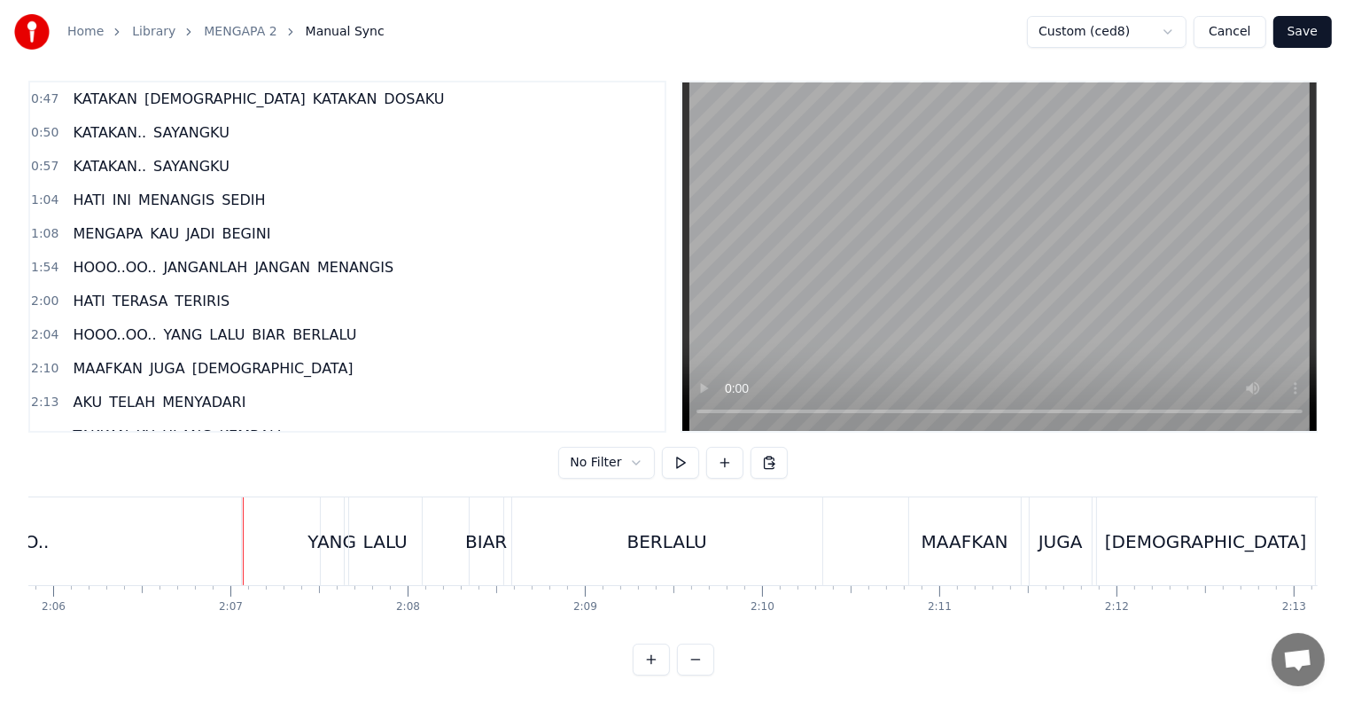
scroll to position [0, 22337]
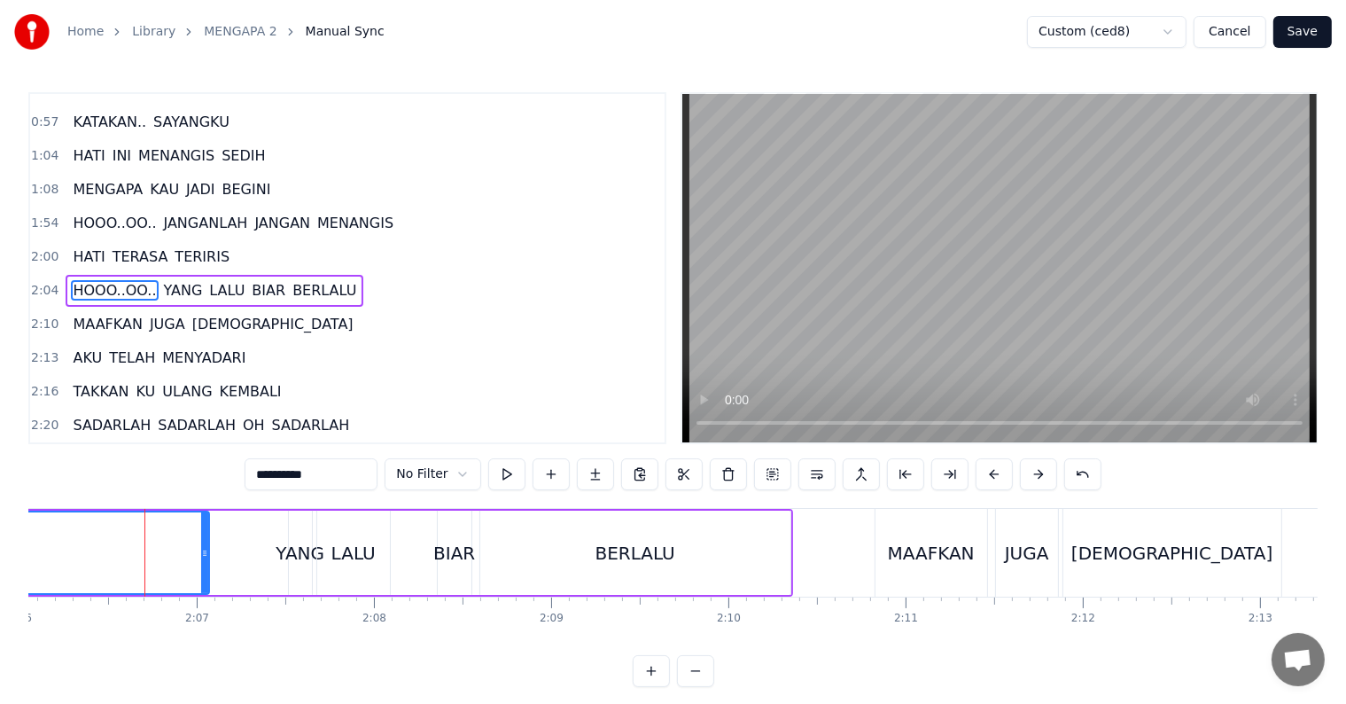
scroll to position [200, 0]
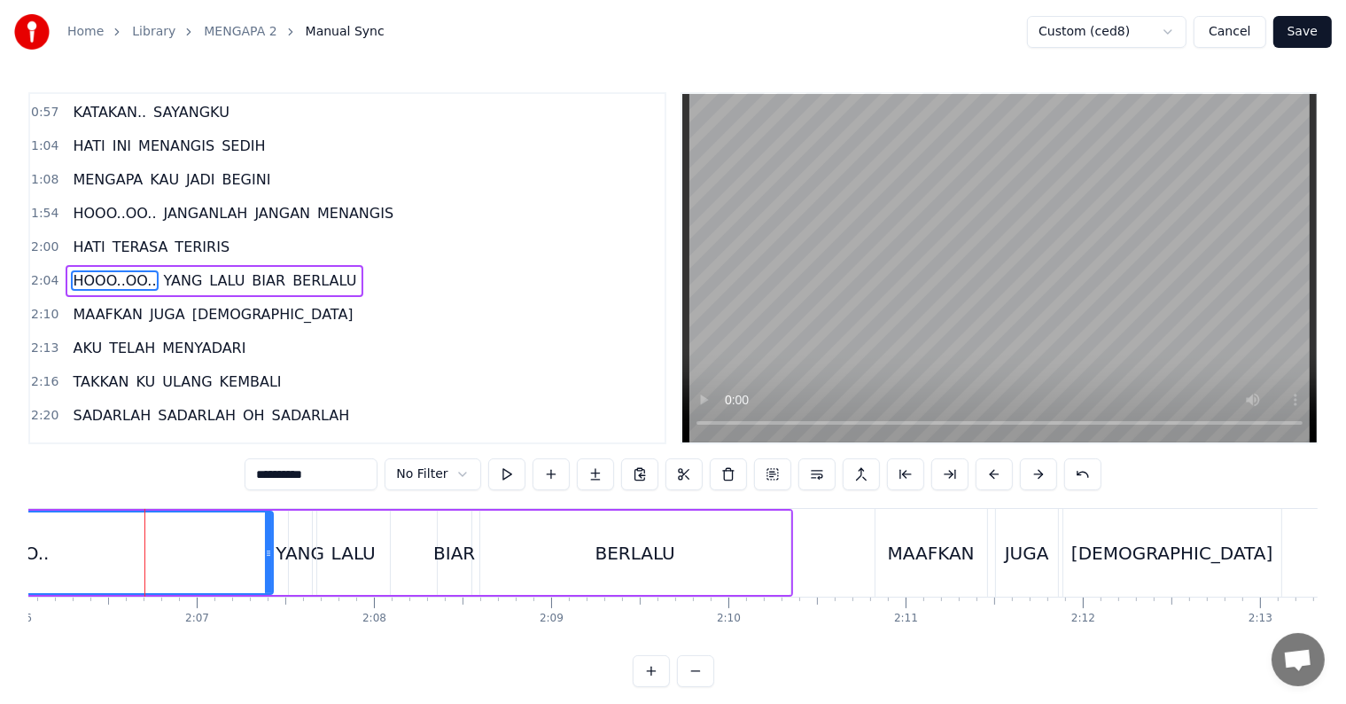
drag, startPoint x: 206, startPoint y: 545, endPoint x: 269, endPoint y: 542, distance: 63.9
click at [269, 542] on div at bounding box center [268, 552] width 7 height 81
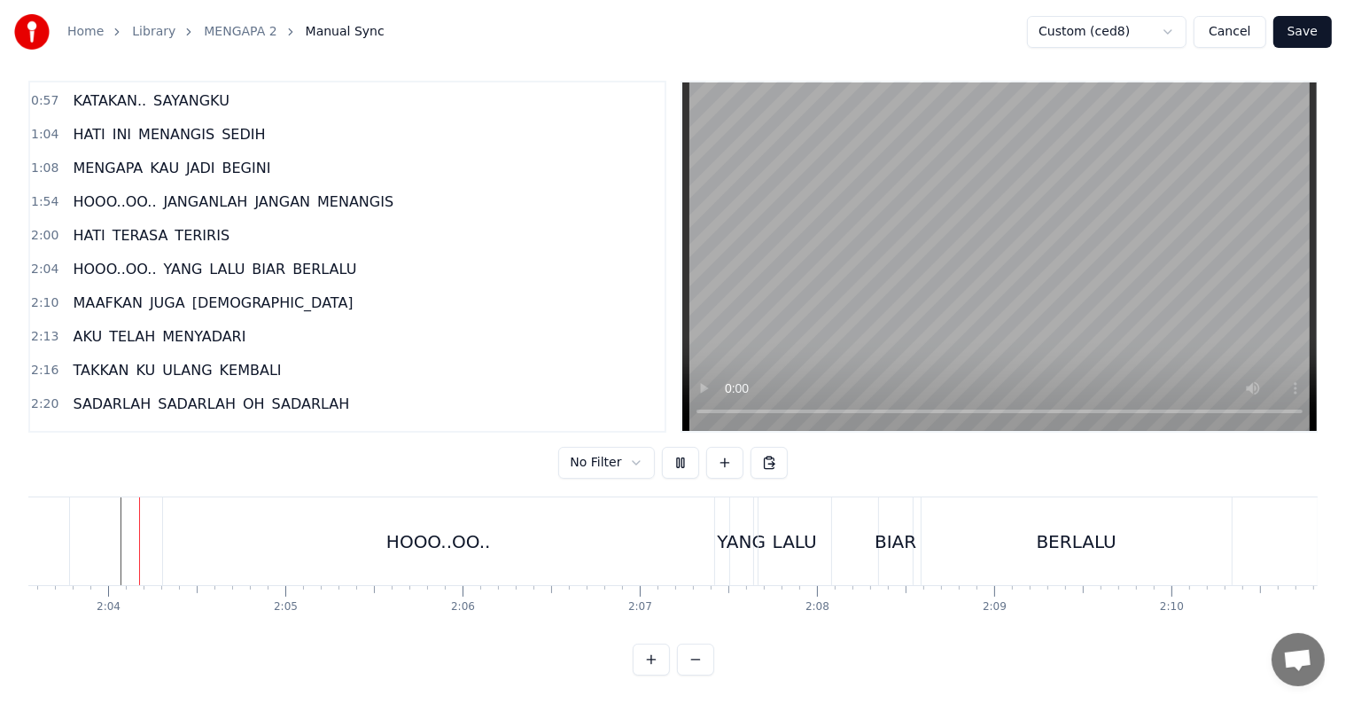
scroll to position [27, 0]
click at [727, 528] on div "YANG" at bounding box center [741, 541] width 49 height 27
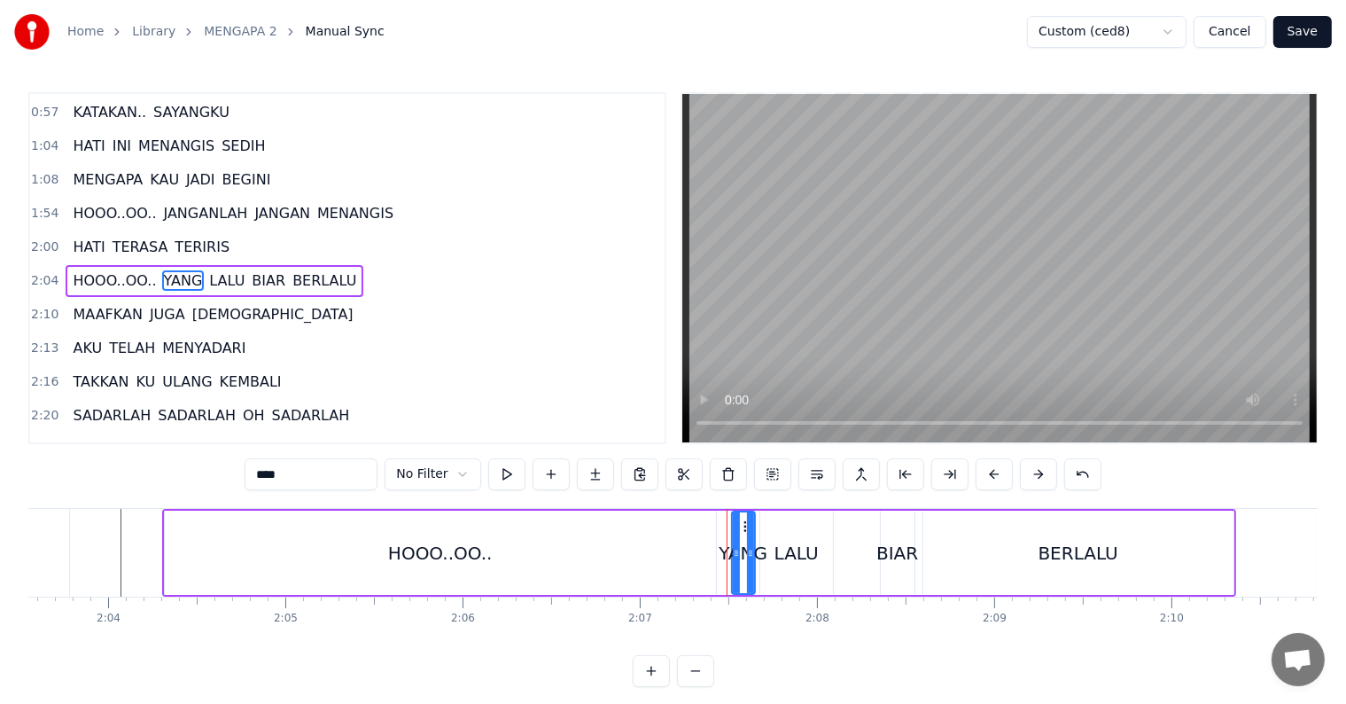
click at [798, 534] on div "LALU" at bounding box center [796, 552] width 73 height 84
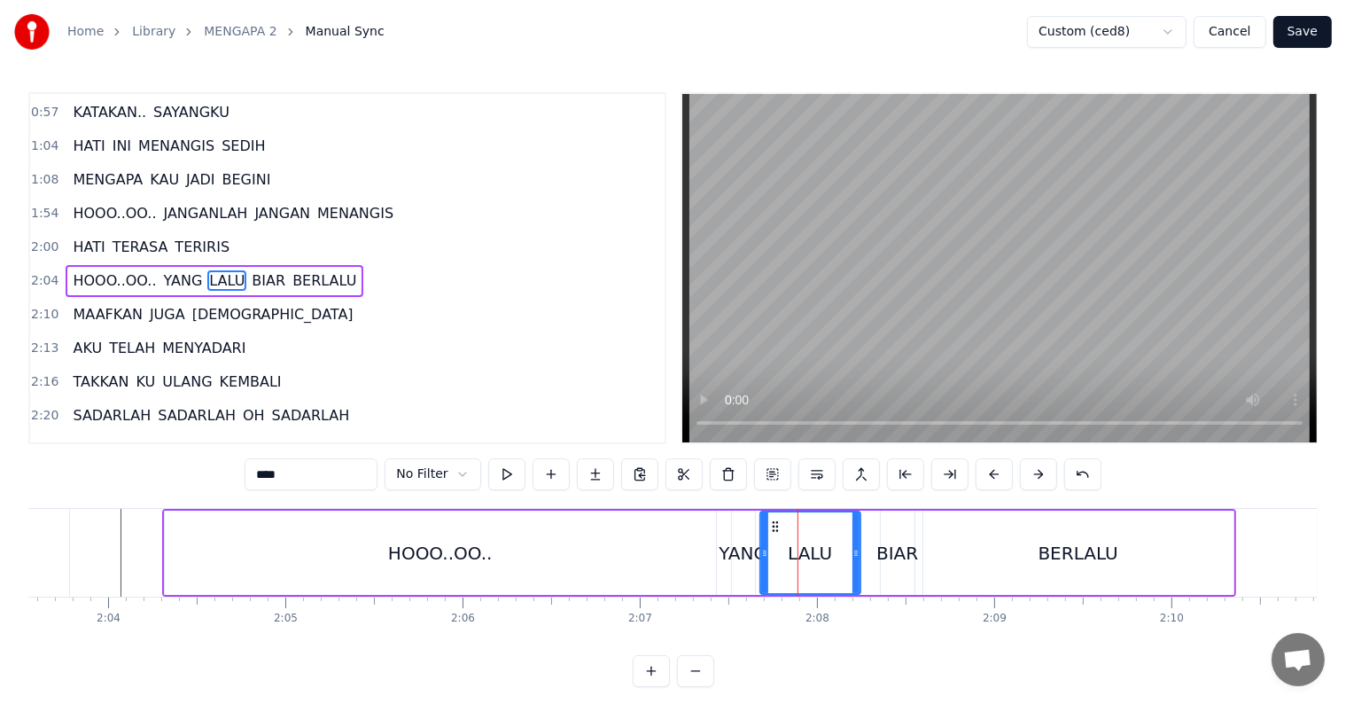
drag, startPoint x: 829, startPoint y: 556, endPoint x: 857, endPoint y: 556, distance: 27.5
click at [857, 556] on icon at bounding box center [855, 553] width 7 height 14
drag, startPoint x: 765, startPoint y: 556, endPoint x: 805, endPoint y: 556, distance: 40.8
click at [805, 556] on icon at bounding box center [805, 553] width 7 height 14
click at [741, 556] on div "YANG" at bounding box center [743, 553] width 49 height 27
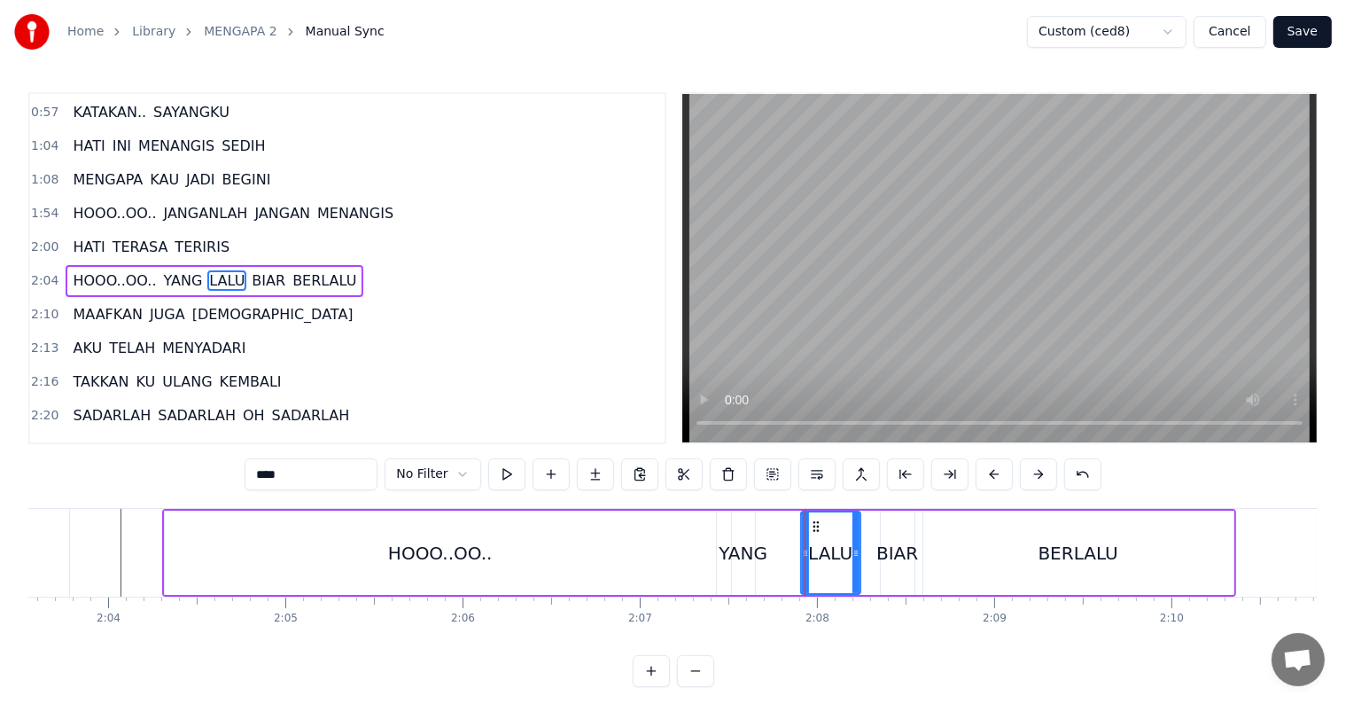
type input "****"
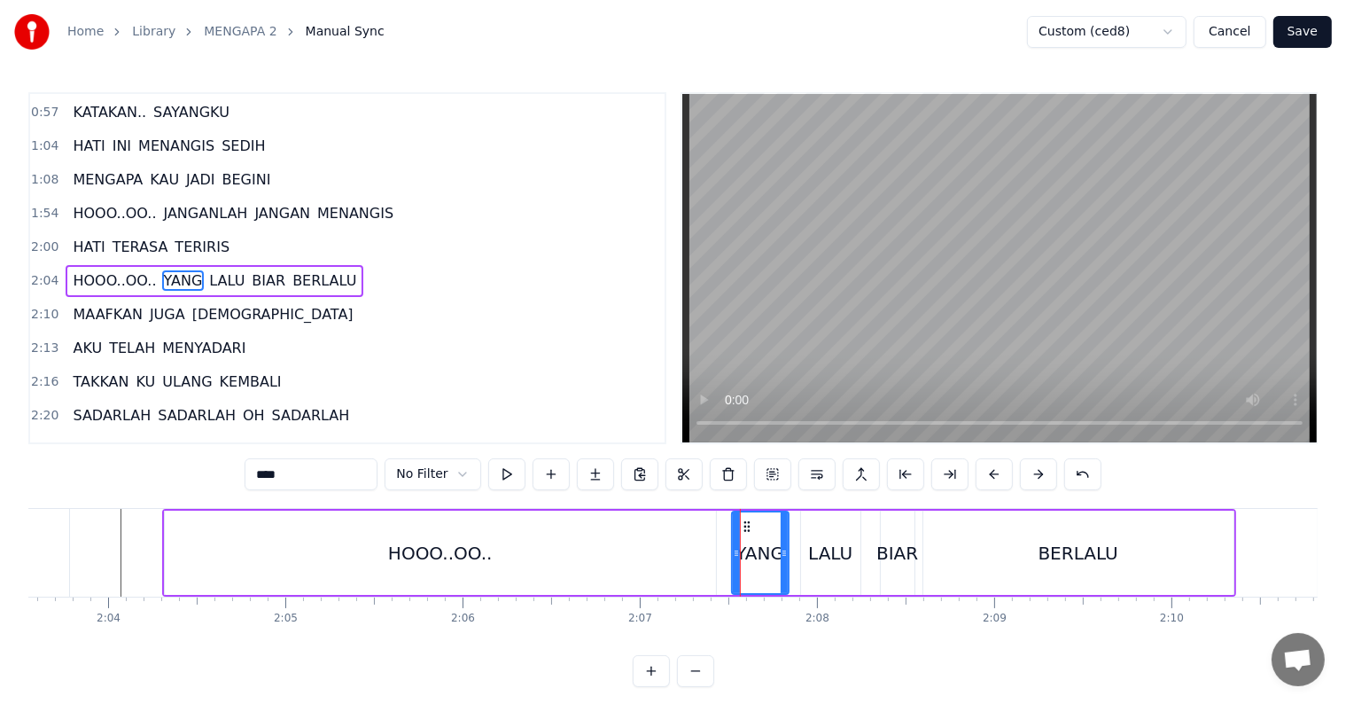
drag, startPoint x: 746, startPoint y: 556, endPoint x: 780, endPoint y: 556, distance: 33.7
click at [781, 556] on icon at bounding box center [784, 553] width 7 height 14
click at [732, 558] on icon at bounding box center [734, 553] width 7 height 14
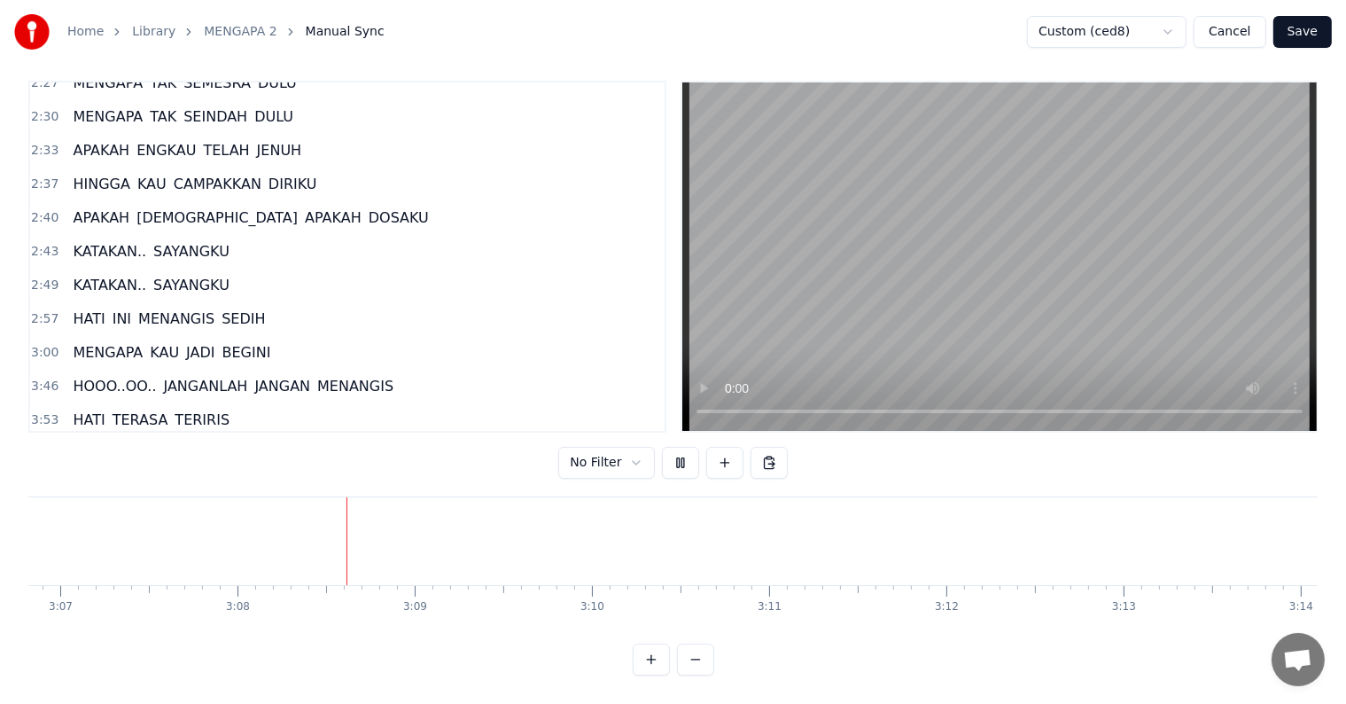
scroll to position [0, 33222]
click at [80, 376] on span "HOOO..OO.." at bounding box center [114, 386] width 87 height 20
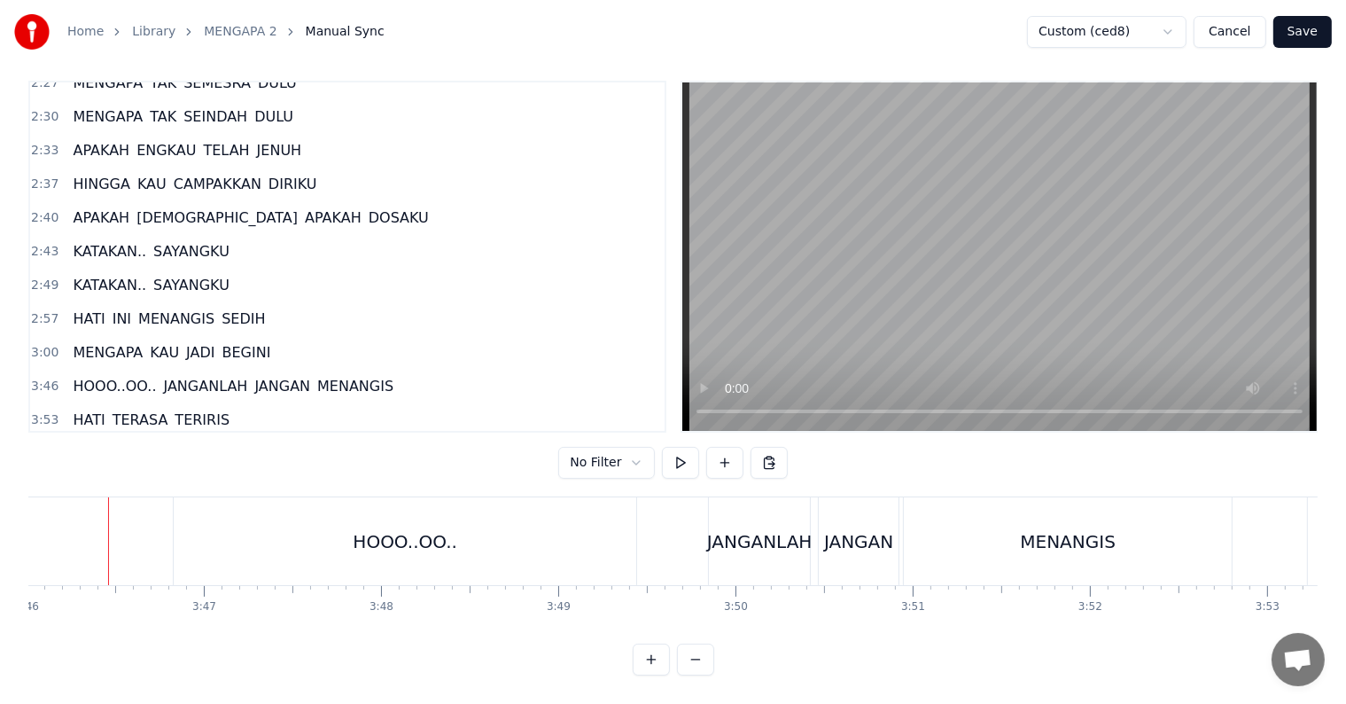
scroll to position [0, 40042]
click at [603, 532] on div "HOOO..OO.." at bounding box center [414, 541] width 463 height 88
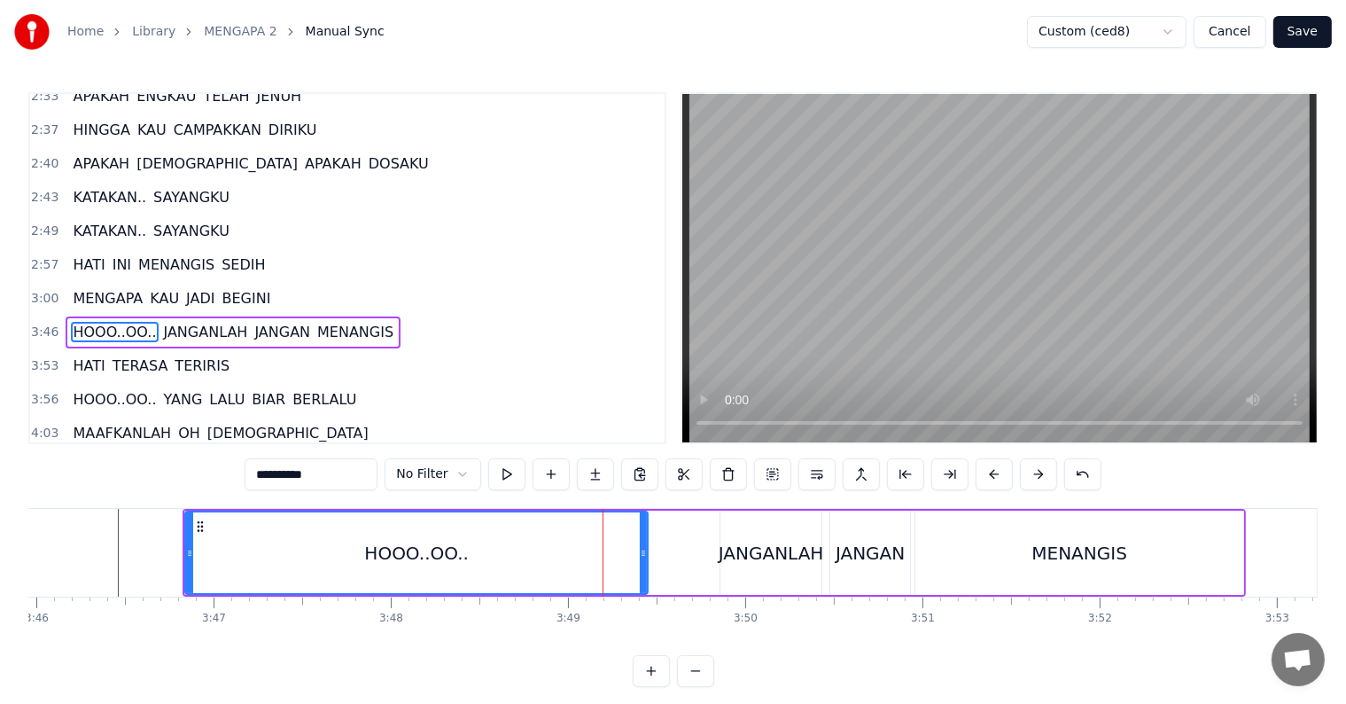
scroll to position [657, 0]
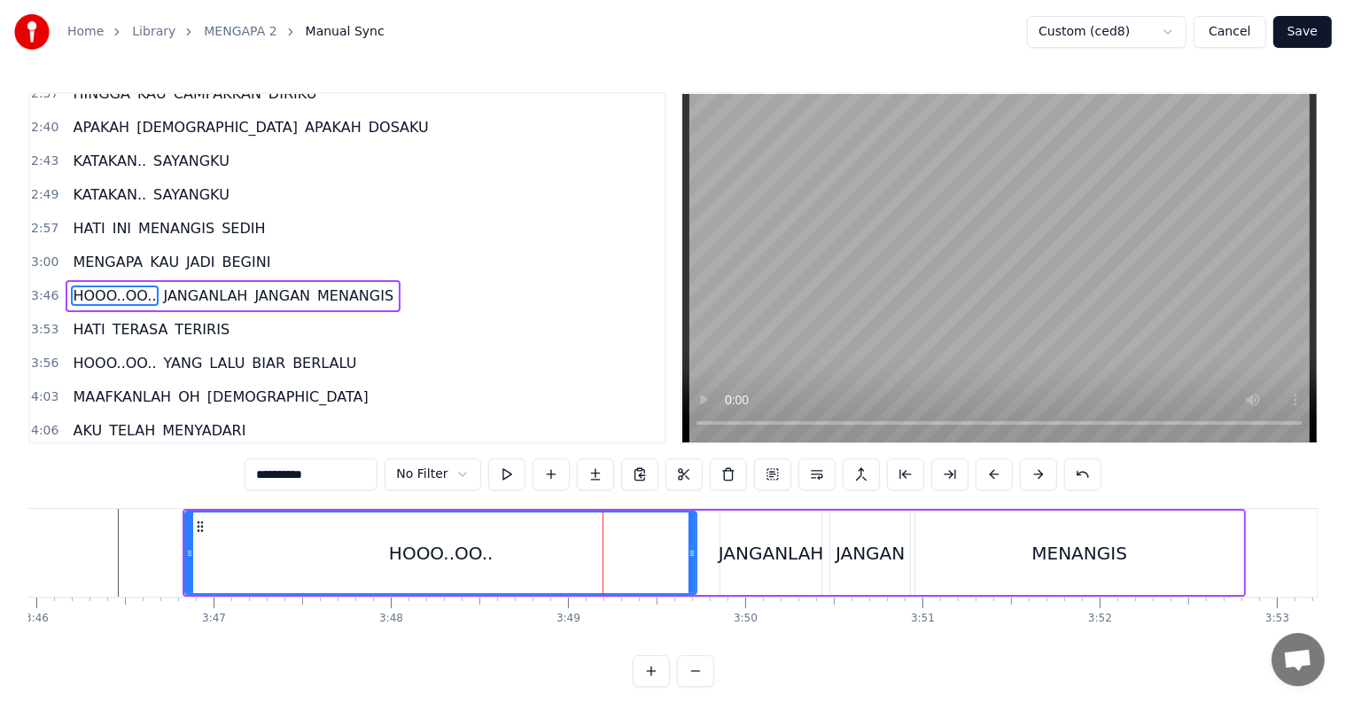
drag, startPoint x: 646, startPoint y: 551, endPoint x: 695, endPoint y: 549, distance: 48.8
click at [695, 549] on icon at bounding box center [691, 553] width 7 height 14
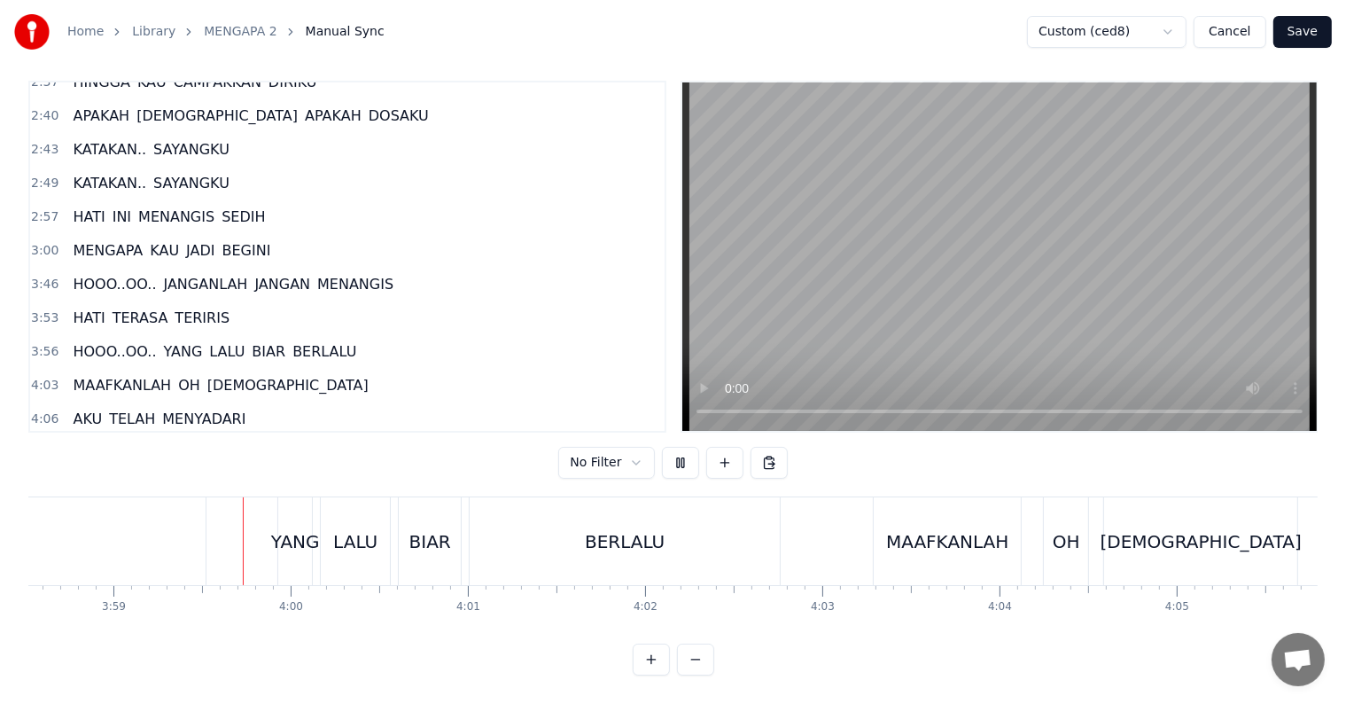
scroll to position [0, 42303]
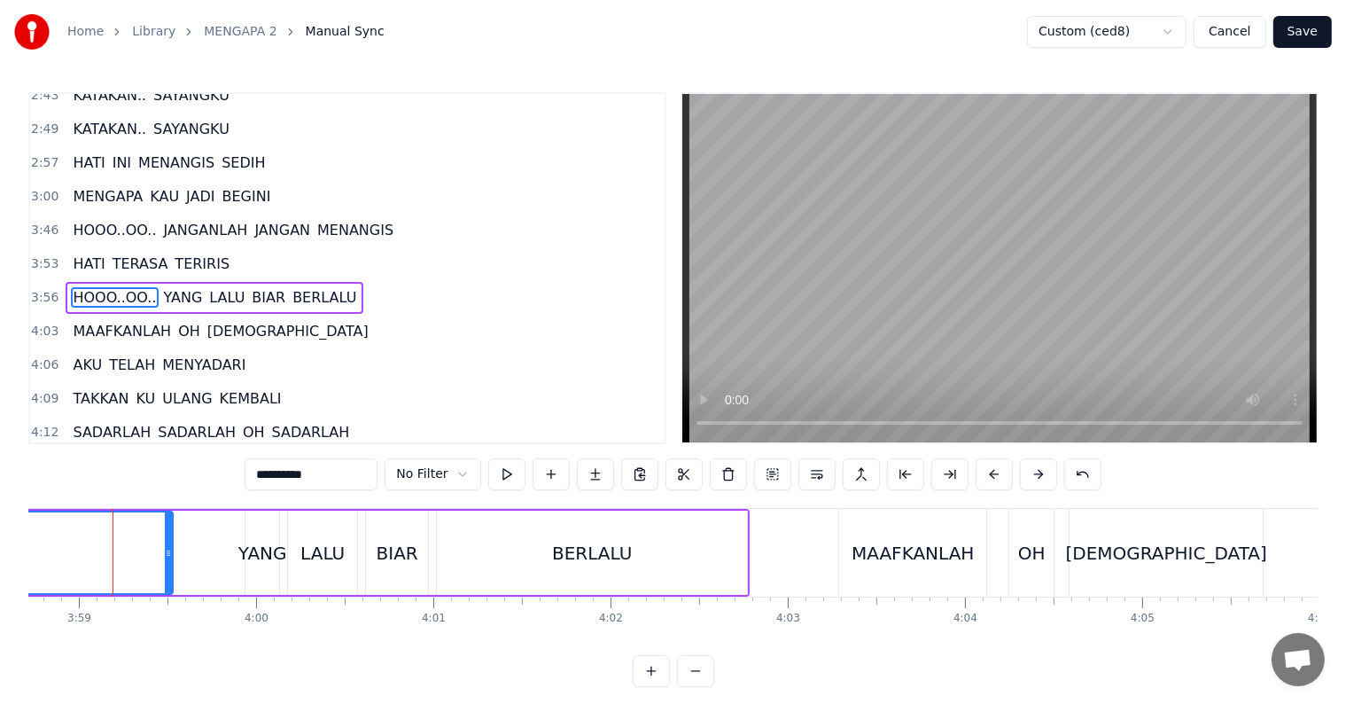
scroll to position [0, 42298]
drag, startPoint x: 172, startPoint y: 548, endPoint x: 230, endPoint y: 548, distance: 58.5
click at [230, 548] on icon at bounding box center [232, 553] width 7 height 14
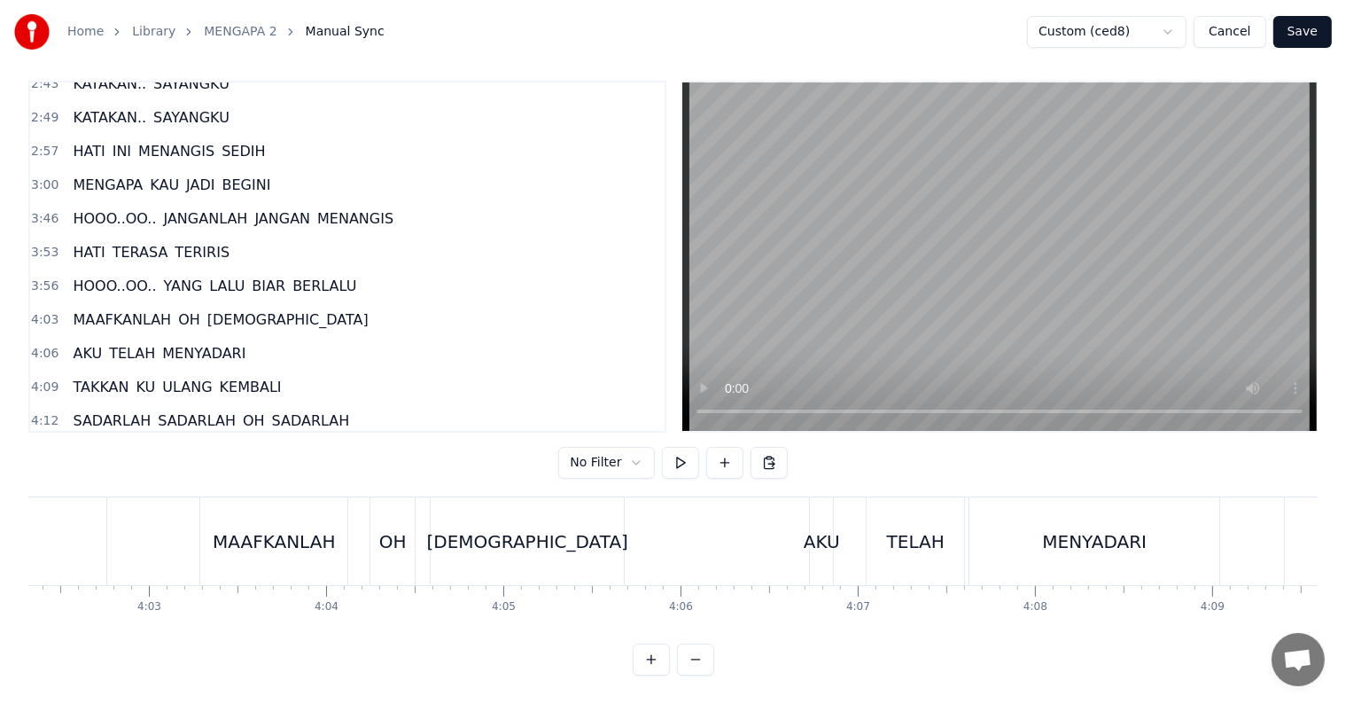
scroll to position [0, 42882]
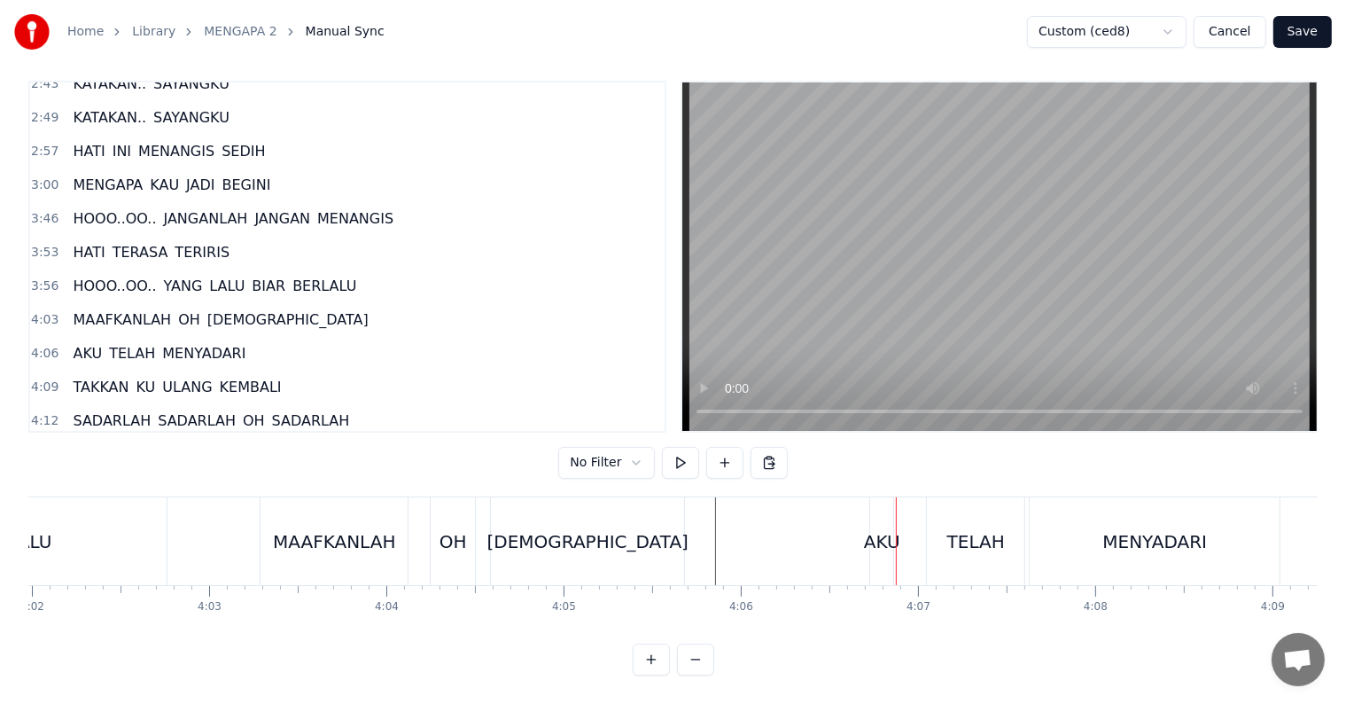
click at [883, 532] on div "AKU" at bounding box center [882, 541] width 36 height 27
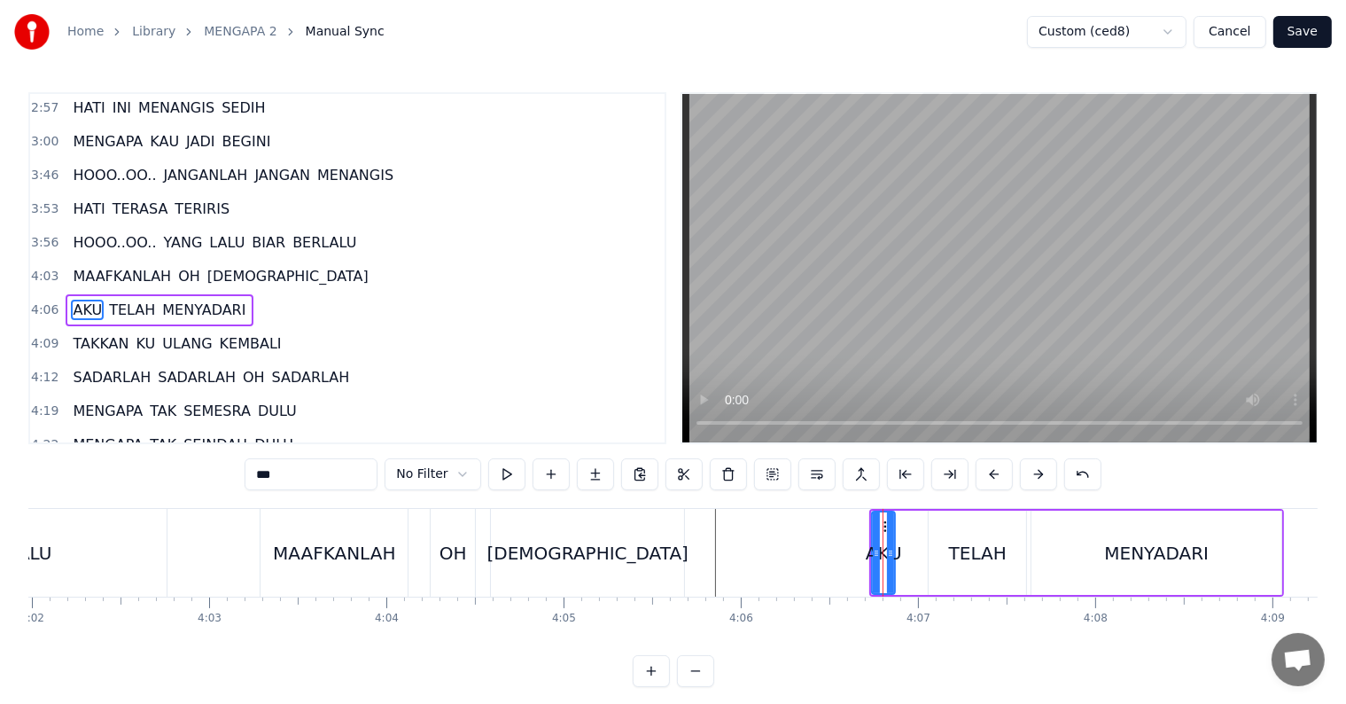
scroll to position [787, 0]
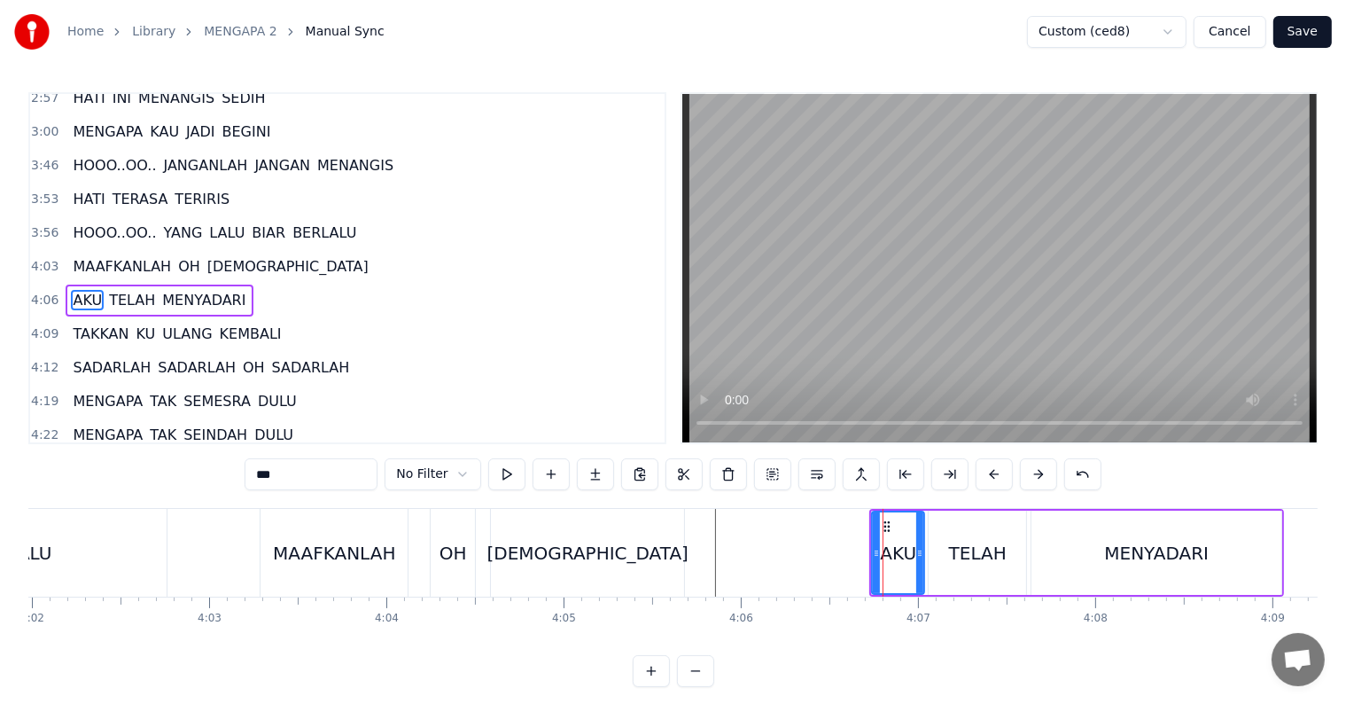
drag, startPoint x: 890, startPoint y: 546, endPoint x: 920, endPoint y: 546, distance: 29.2
click at [920, 546] on icon at bounding box center [919, 553] width 7 height 14
drag, startPoint x: 875, startPoint y: 558, endPoint x: 855, endPoint y: 553, distance: 20.2
click at [860, 555] on icon at bounding box center [862, 553] width 7 height 14
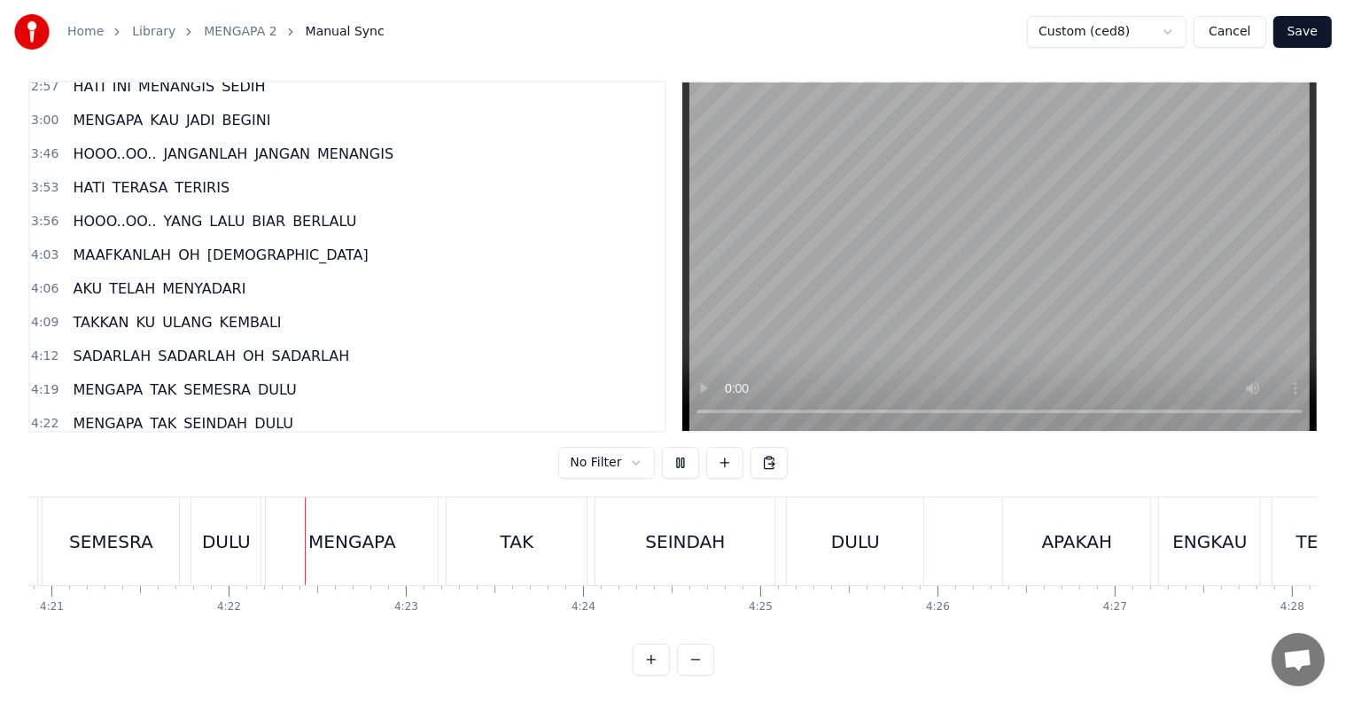
scroll to position [0, 46297]
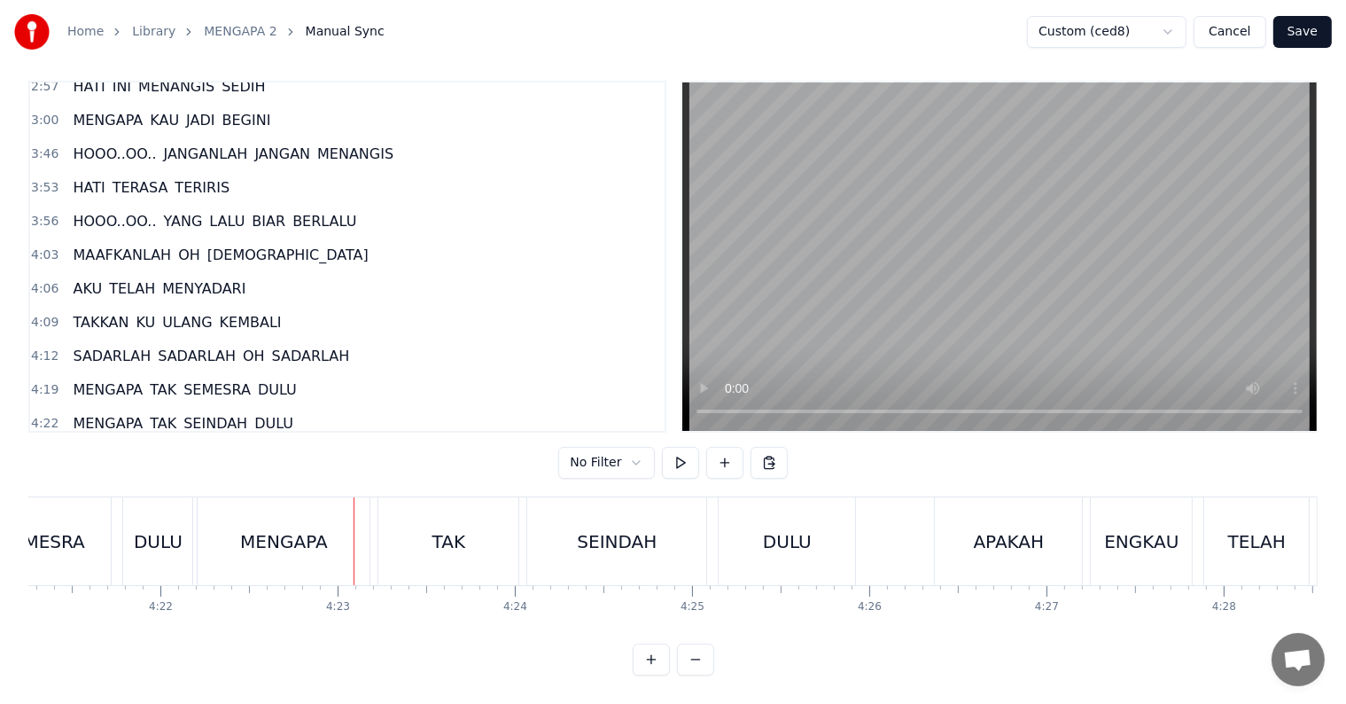
click at [279, 528] on div "MENGAPA" at bounding box center [284, 541] width 88 height 27
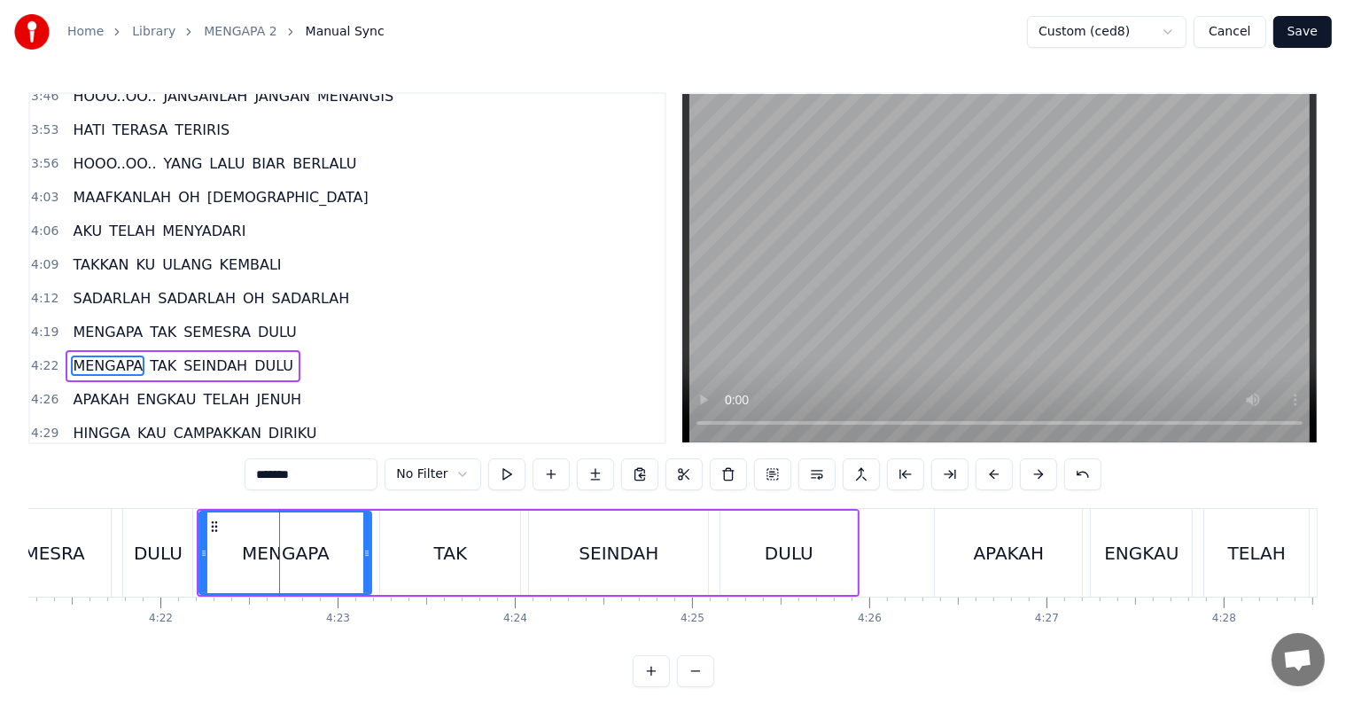
scroll to position [918, 0]
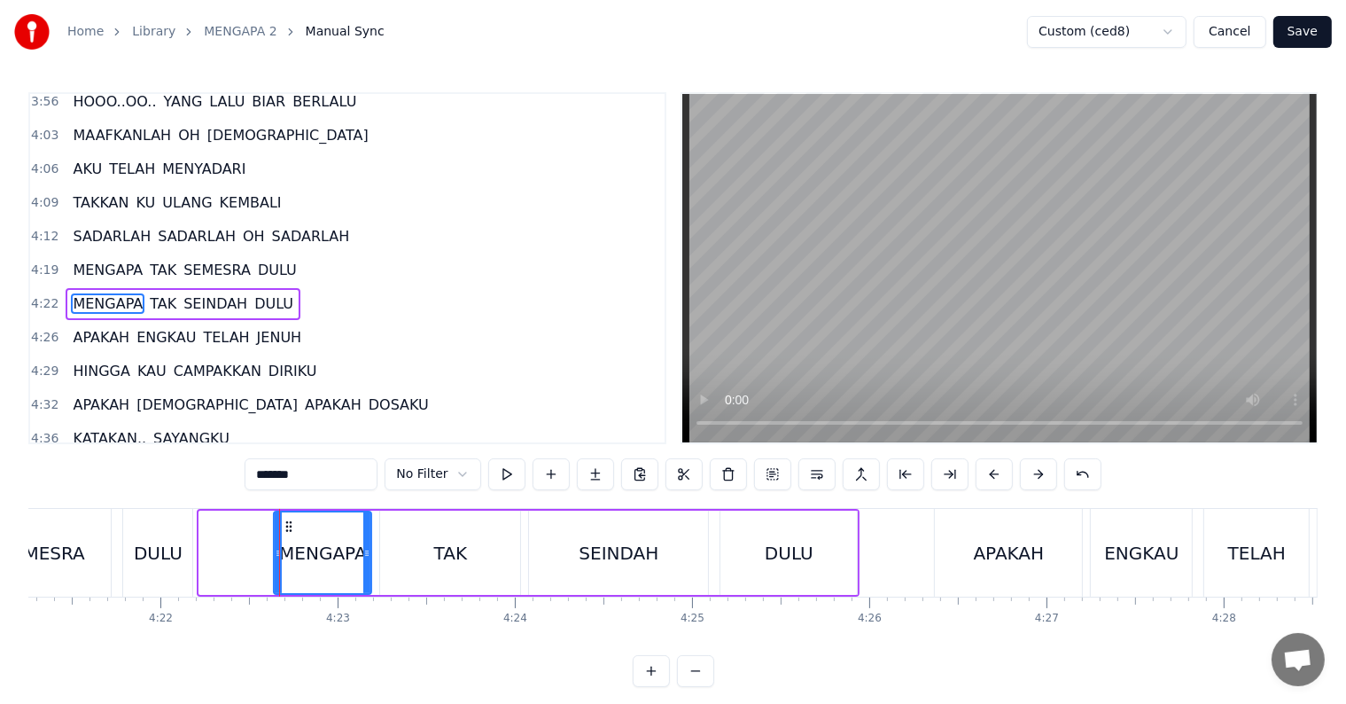
drag, startPoint x: 206, startPoint y: 557, endPoint x: 280, endPoint y: 551, distance: 74.7
click at [280, 551] on icon at bounding box center [278, 553] width 7 height 14
click at [174, 553] on div "DULU" at bounding box center [158, 553] width 49 height 27
type input "****"
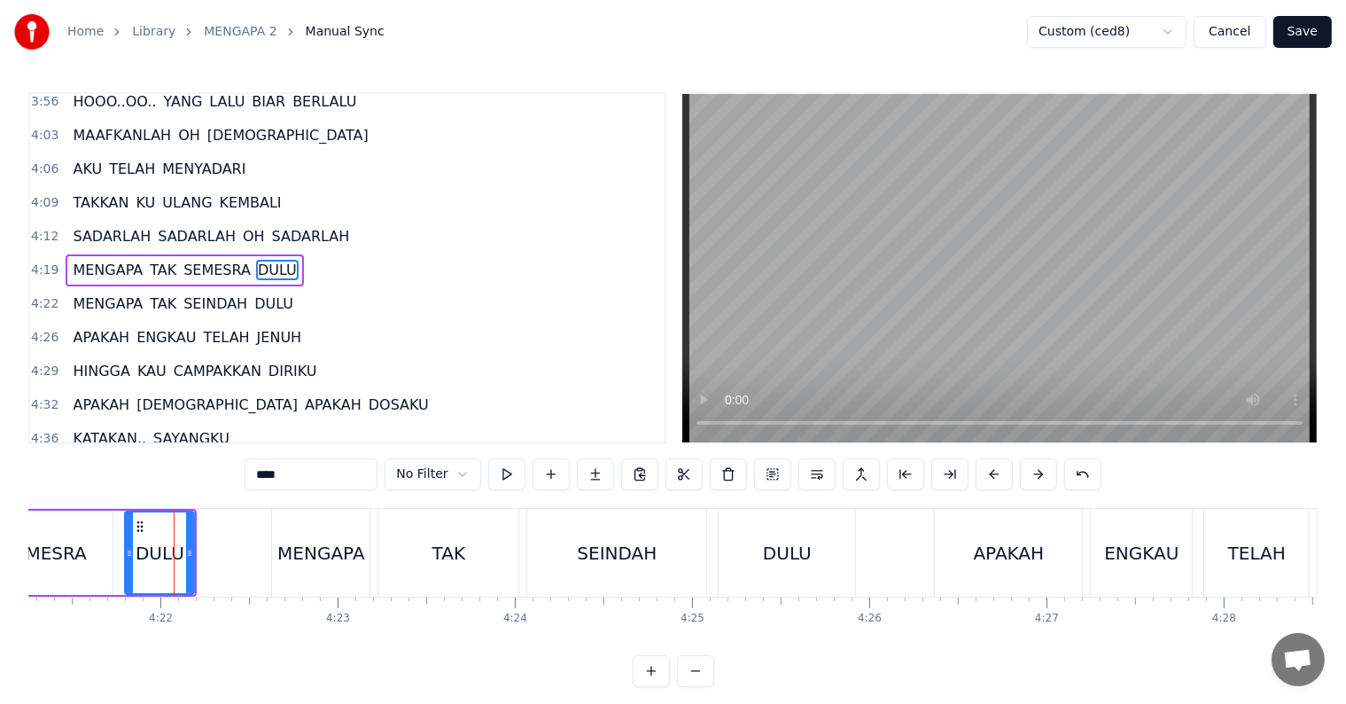
scroll to position [885, 0]
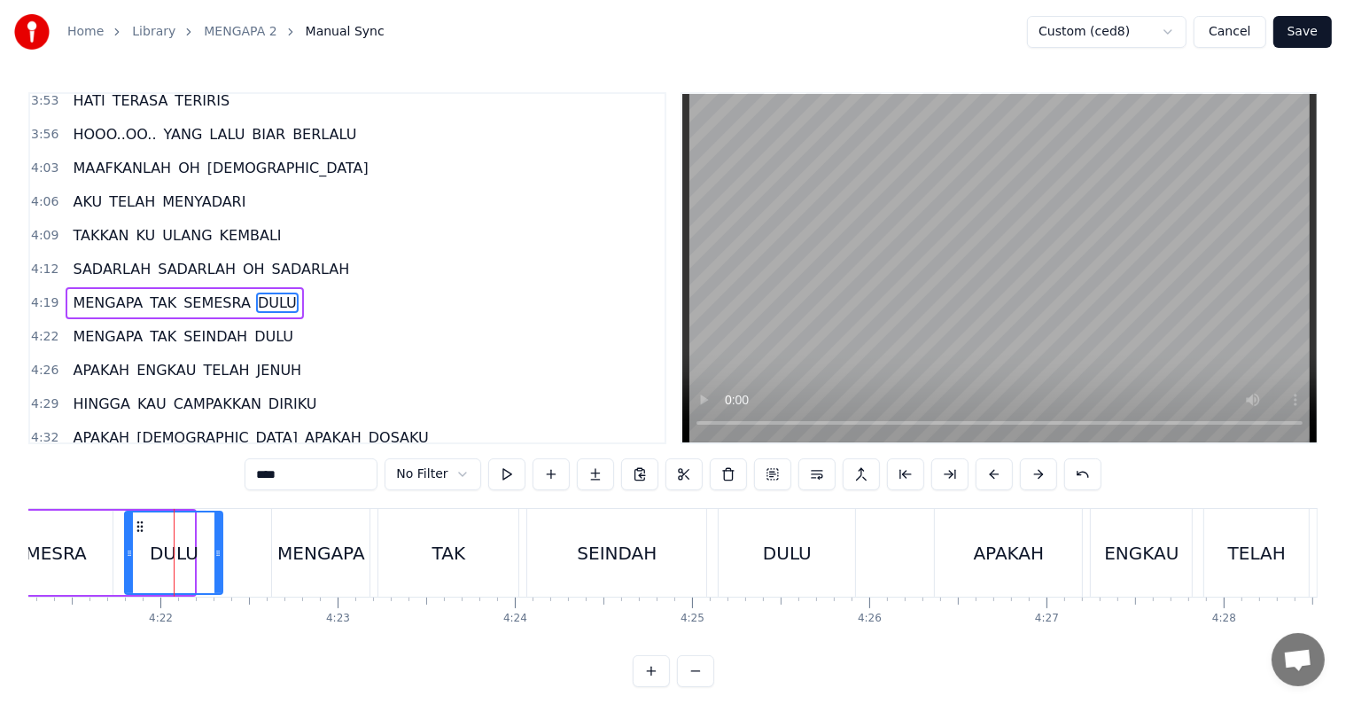
drag, startPoint x: 190, startPoint y: 556, endPoint x: 218, endPoint y: 554, distance: 28.5
click at [218, 554] on icon at bounding box center [217, 553] width 7 height 14
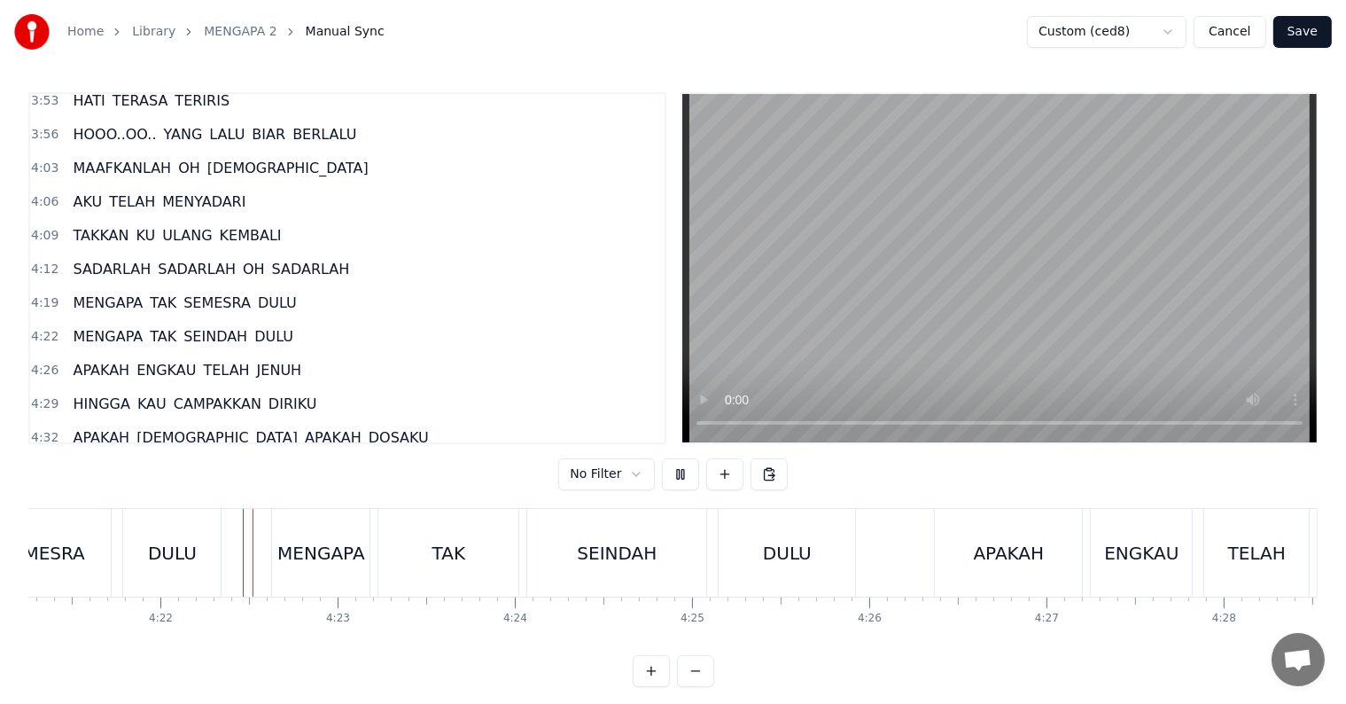
scroll to position [27, 0]
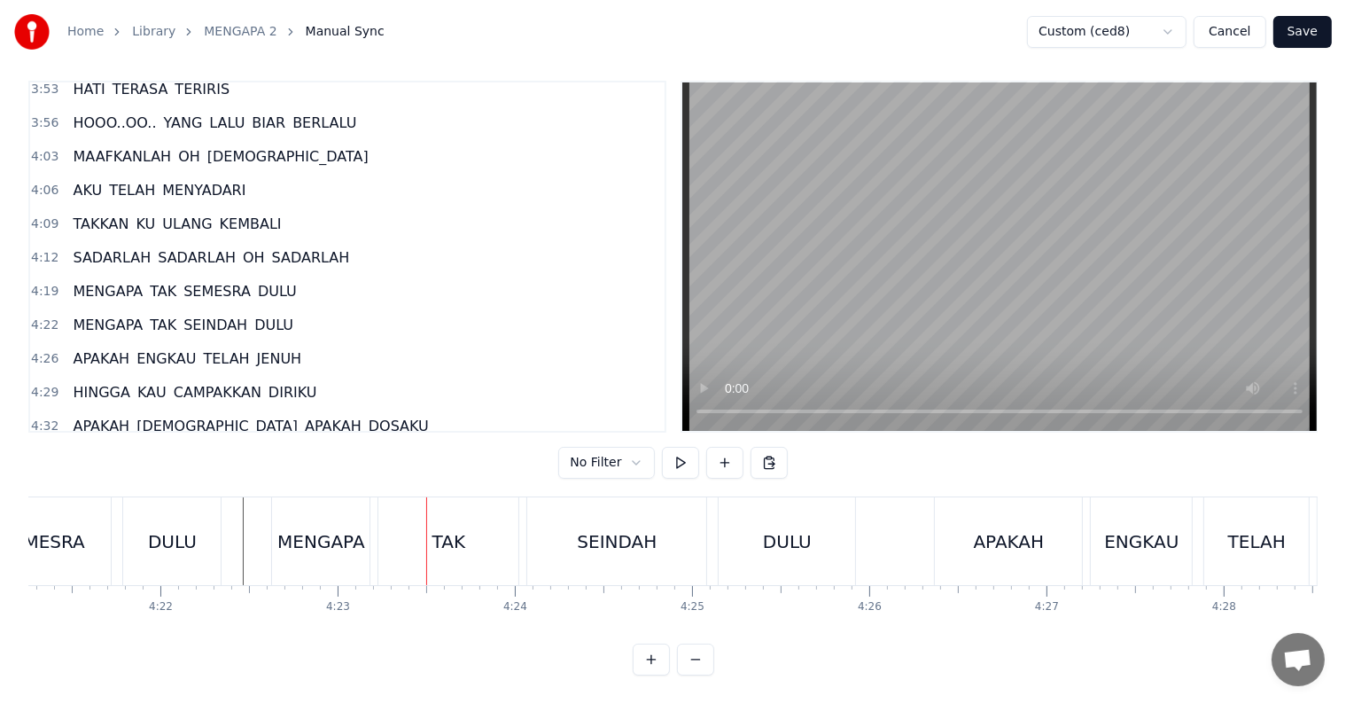
click at [278, 535] on div "MENGAPA" at bounding box center [320, 541] width 97 height 88
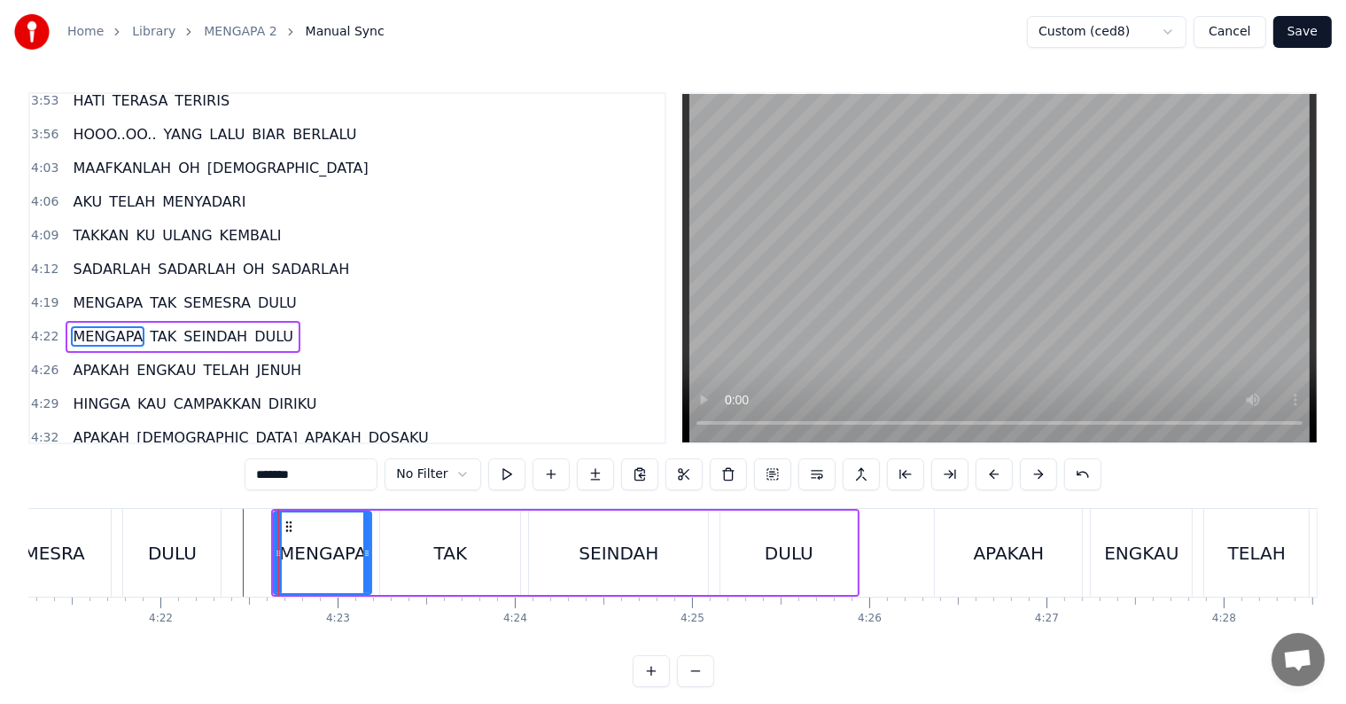
scroll to position [918, 0]
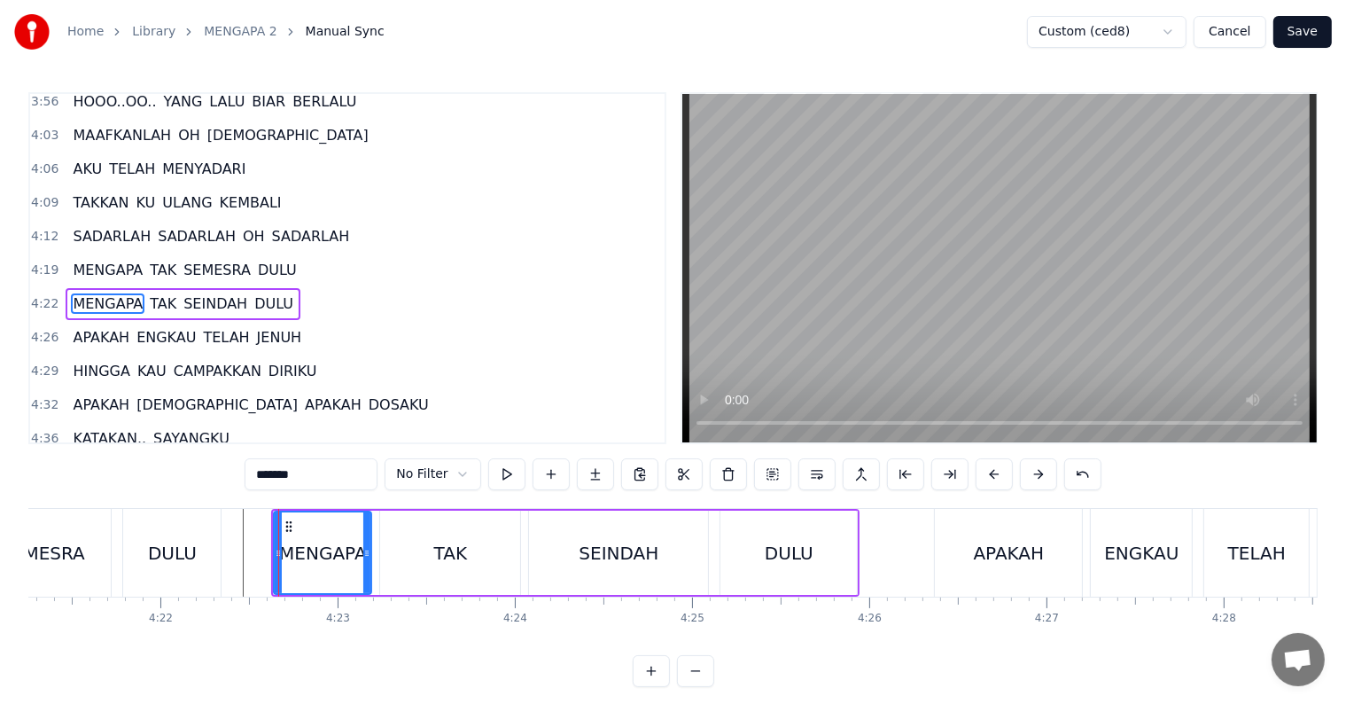
click at [278, 542] on div at bounding box center [278, 553] width 1 height 88
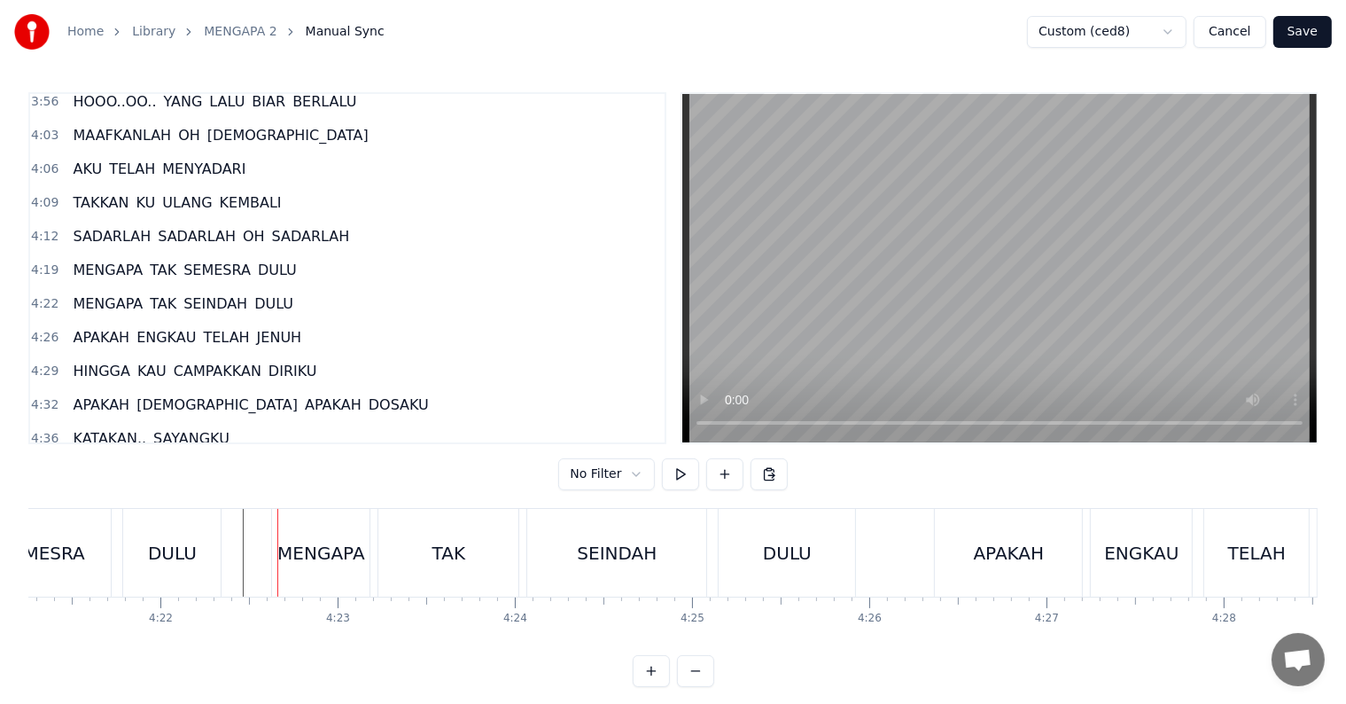
click at [319, 556] on div "MENGAPA" at bounding box center [321, 553] width 88 height 27
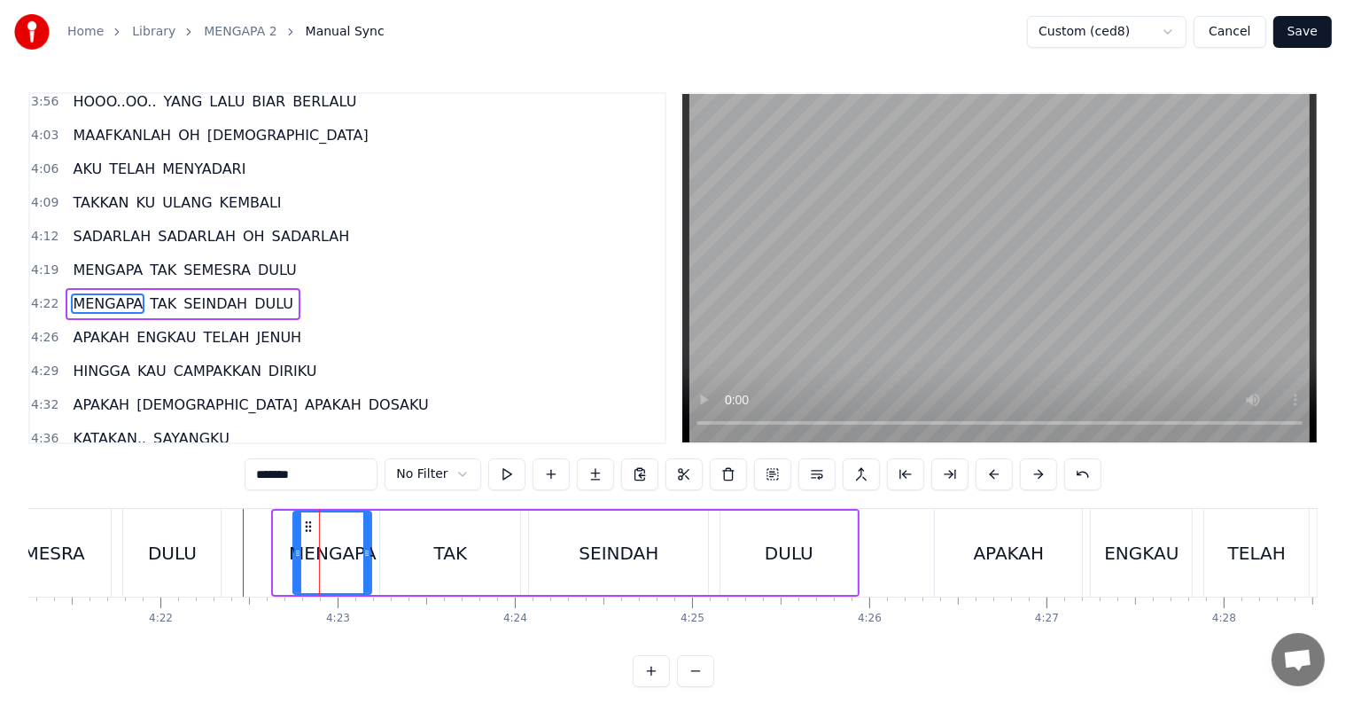
drag, startPoint x: 279, startPoint y: 558, endPoint x: 299, endPoint y: 558, distance: 19.5
click at [299, 558] on icon at bounding box center [297, 553] width 7 height 14
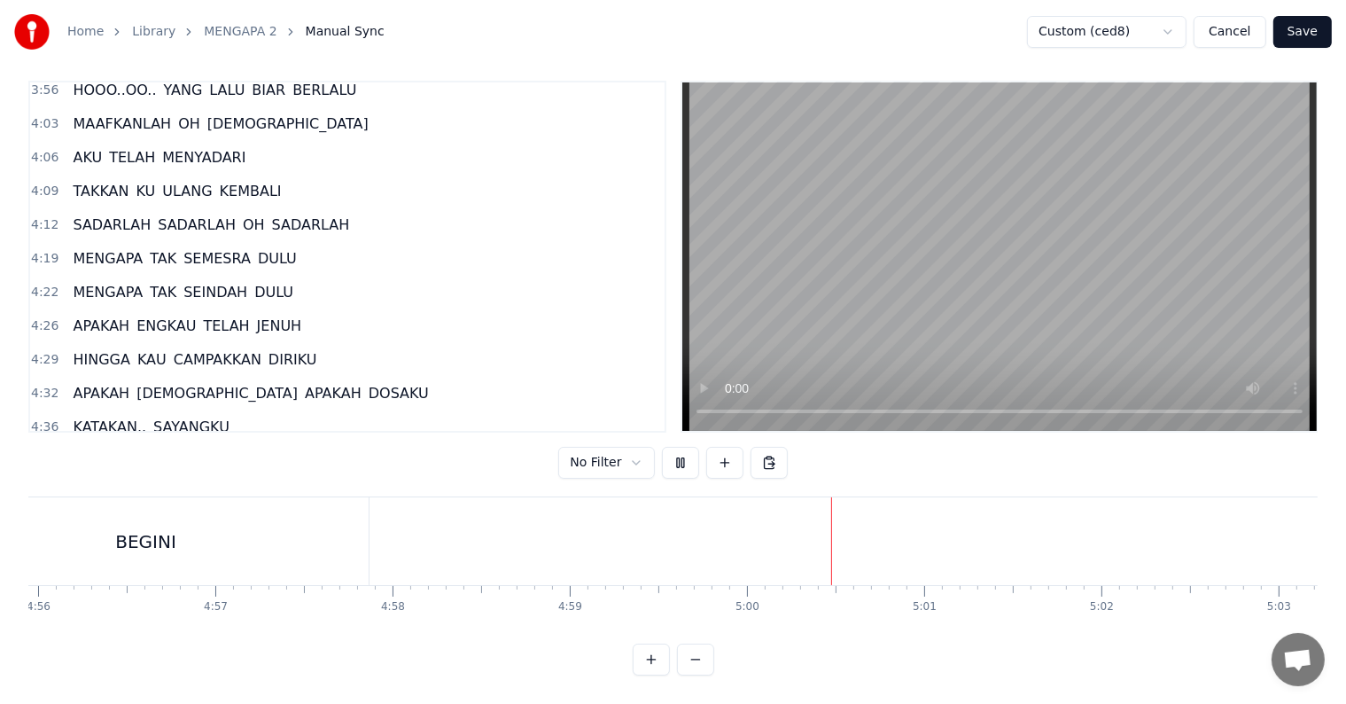
scroll to position [0, 52511]
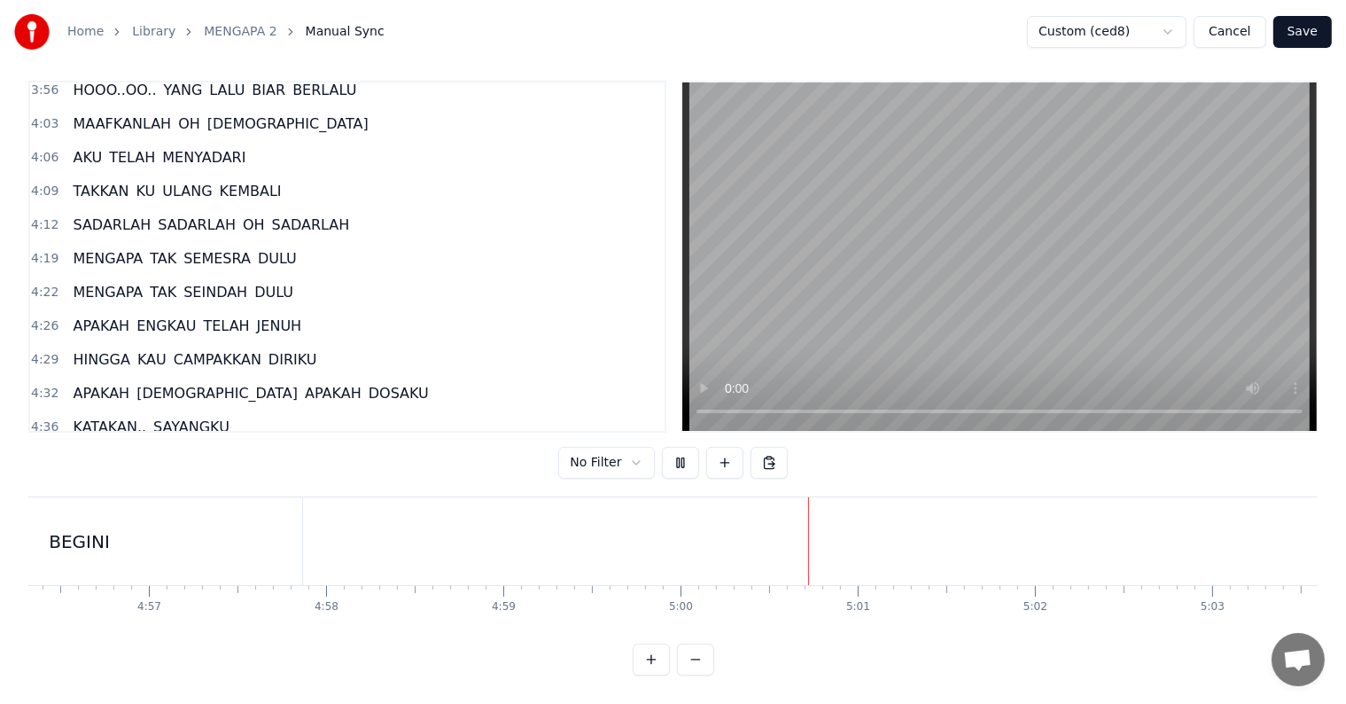
click at [1302, 36] on button "Save" at bounding box center [1302, 32] width 58 height 32
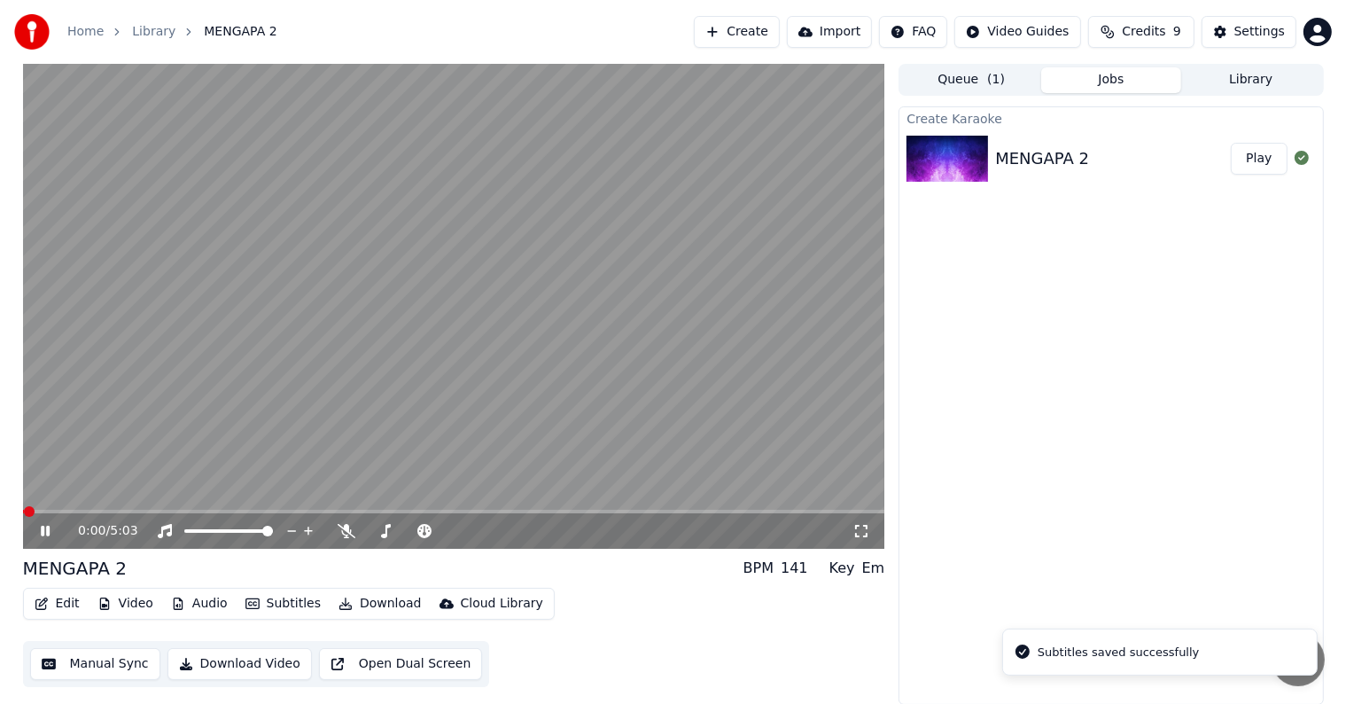
click at [247, 663] on button "Download Video" at bounding box center [239, 664] width 144 height 32
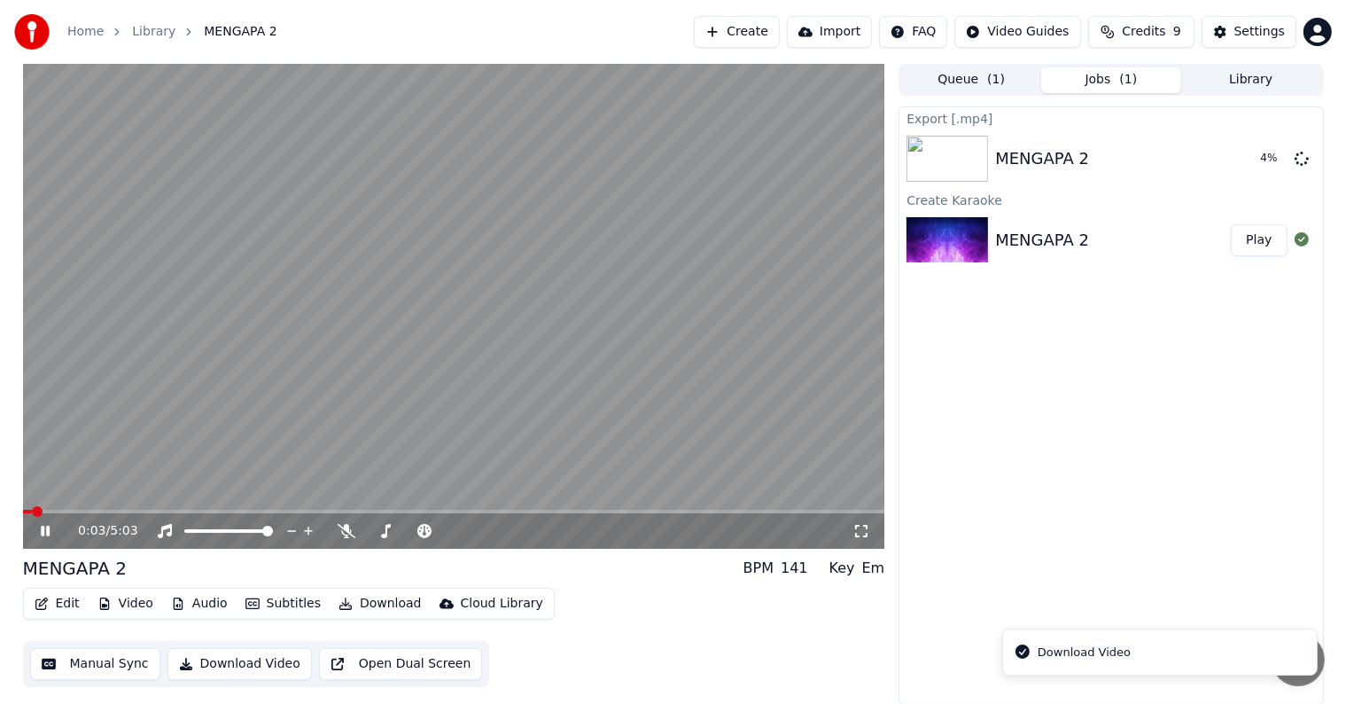
click at [44, 528] on icon at bounding box center [58, 531] width 42 height 14
click at [759, 39] on button "Create" at bounding box center [737, 32] width 86 height 32
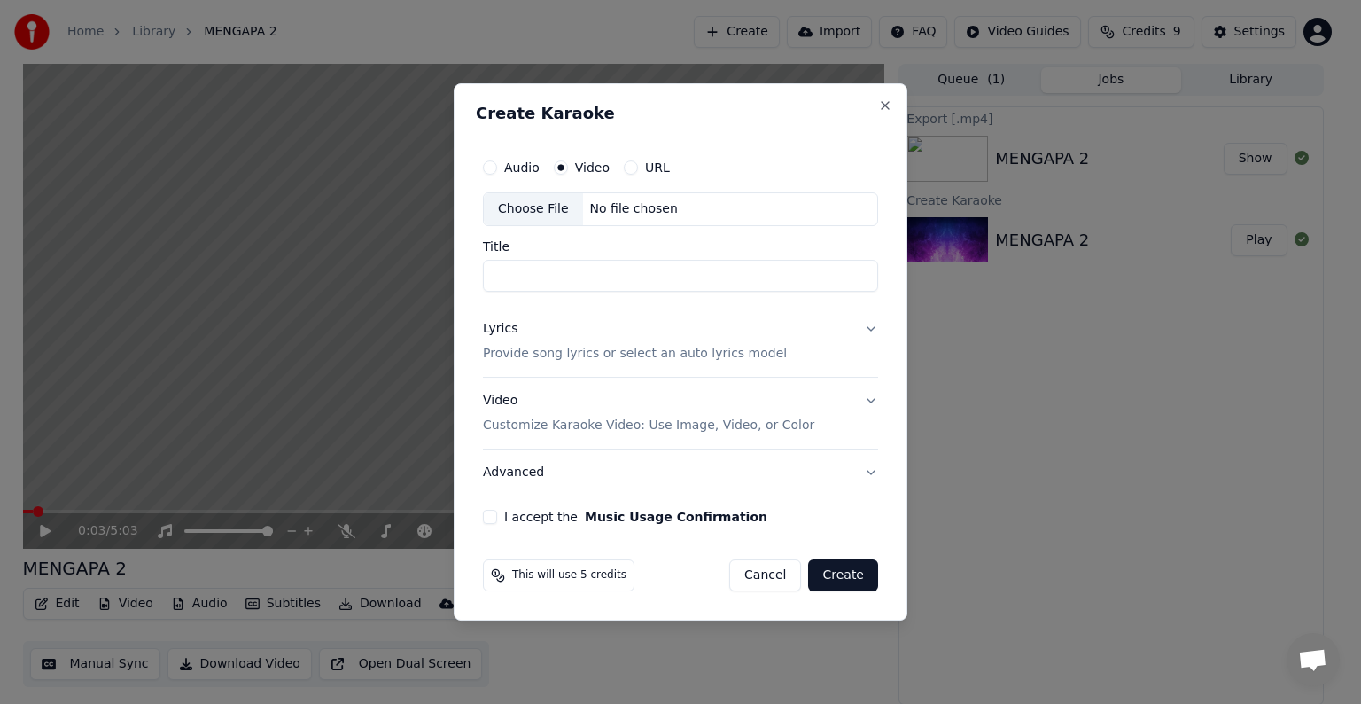
click at [724, 205] on div "Choose File No file chosen" at bounding box center [680, 209] width 395 height 34
type input "*******"
click at [728, 354] on p "Provide song lyrics or select an auto lyrics model" at bounding box center [635, 354] width 304 height 18
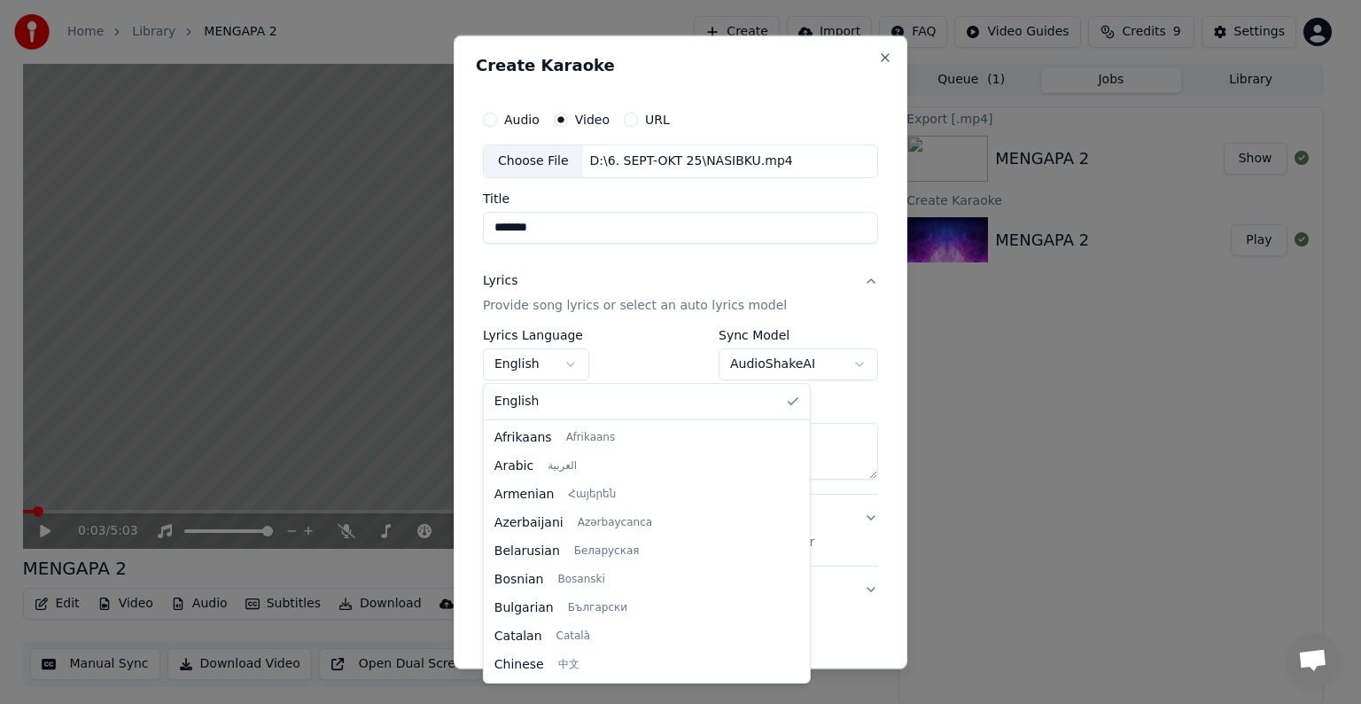
click at [575, 368] on body "**********" at bounding box center [673, 352] width 1346 height 704
select select "**"
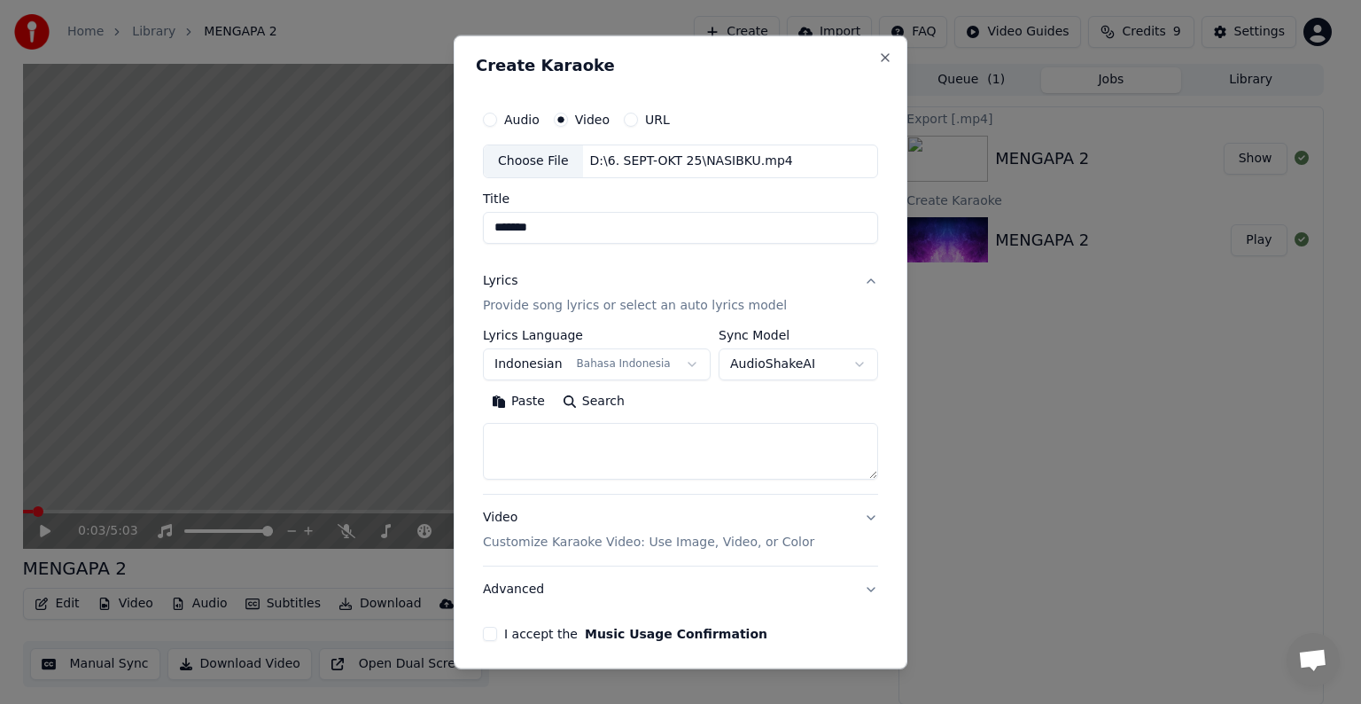
click at [693, 445] on textarea at bounding box center [680, 451] width 395 height 57
paste textarea "**********"
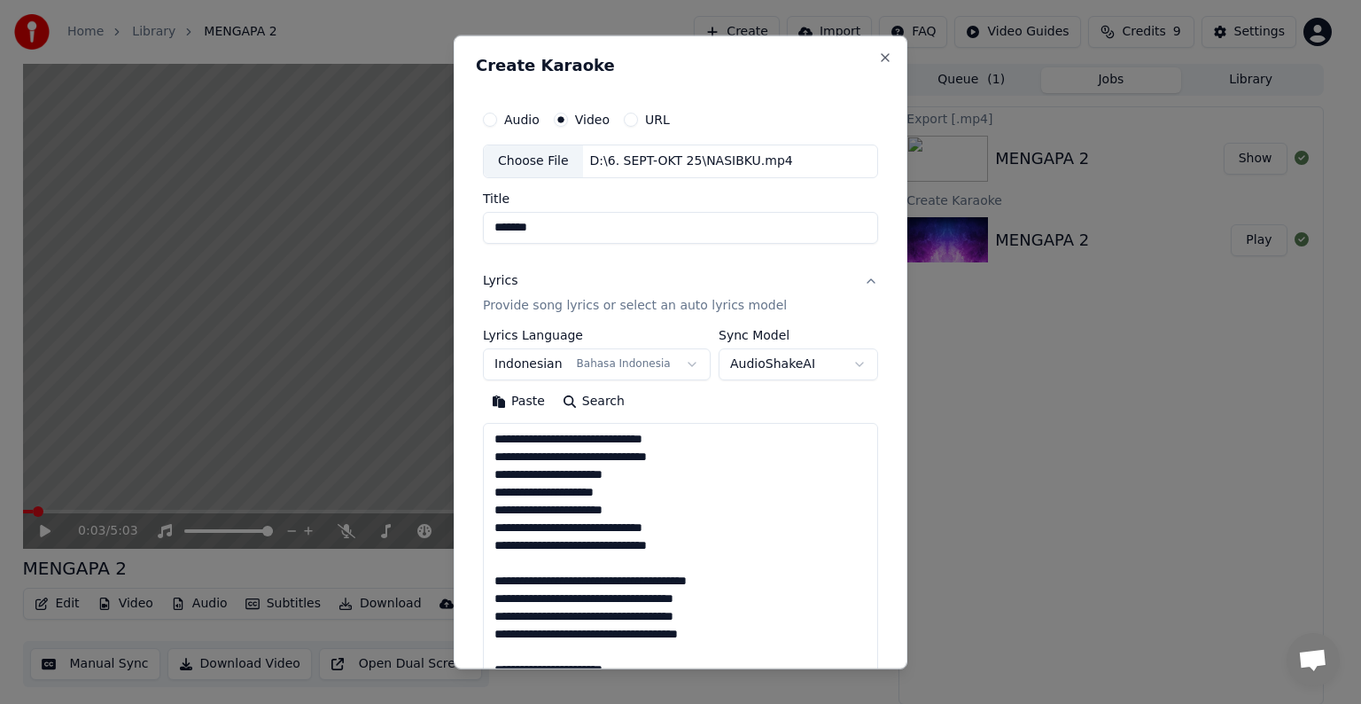
scroll to position [712, 0]
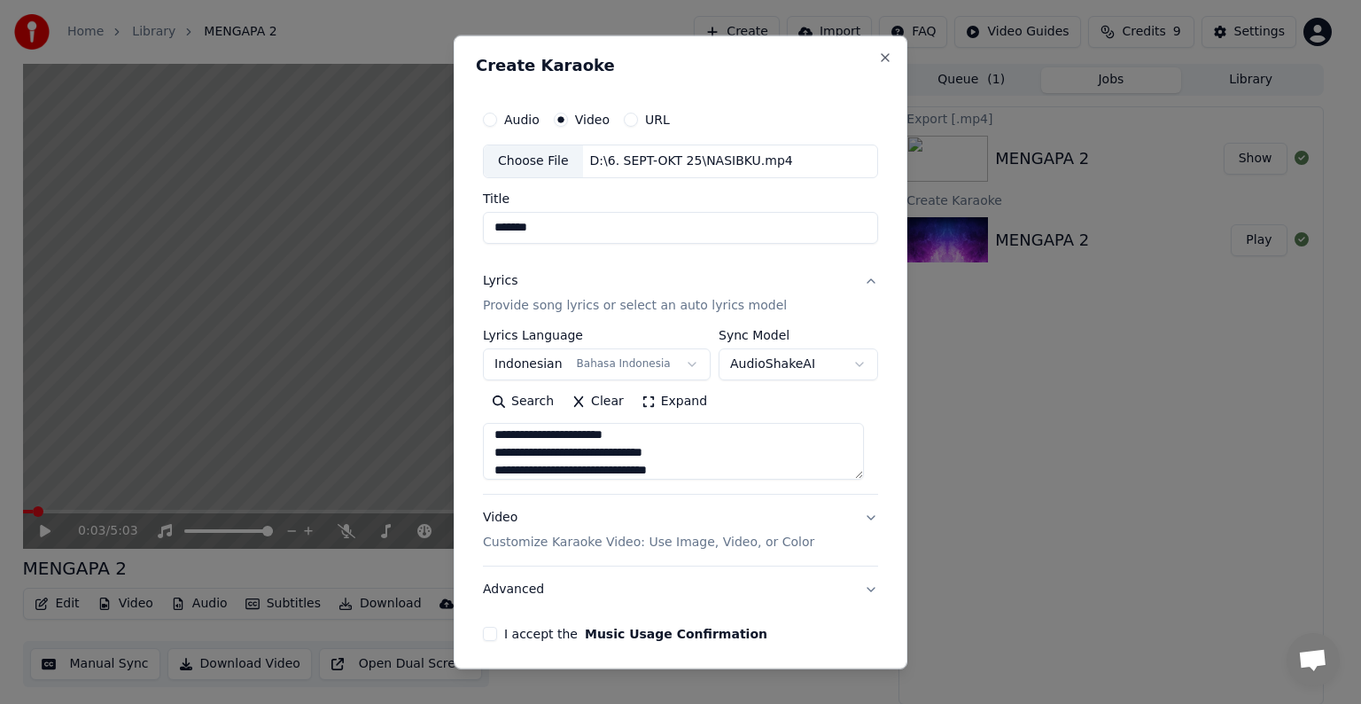
type textarea "**********"
click at [719, 547] on p "Customize Karaoke Video: Use Image, Video, or Color" at bounding box center [648, 542] width 331 height 18
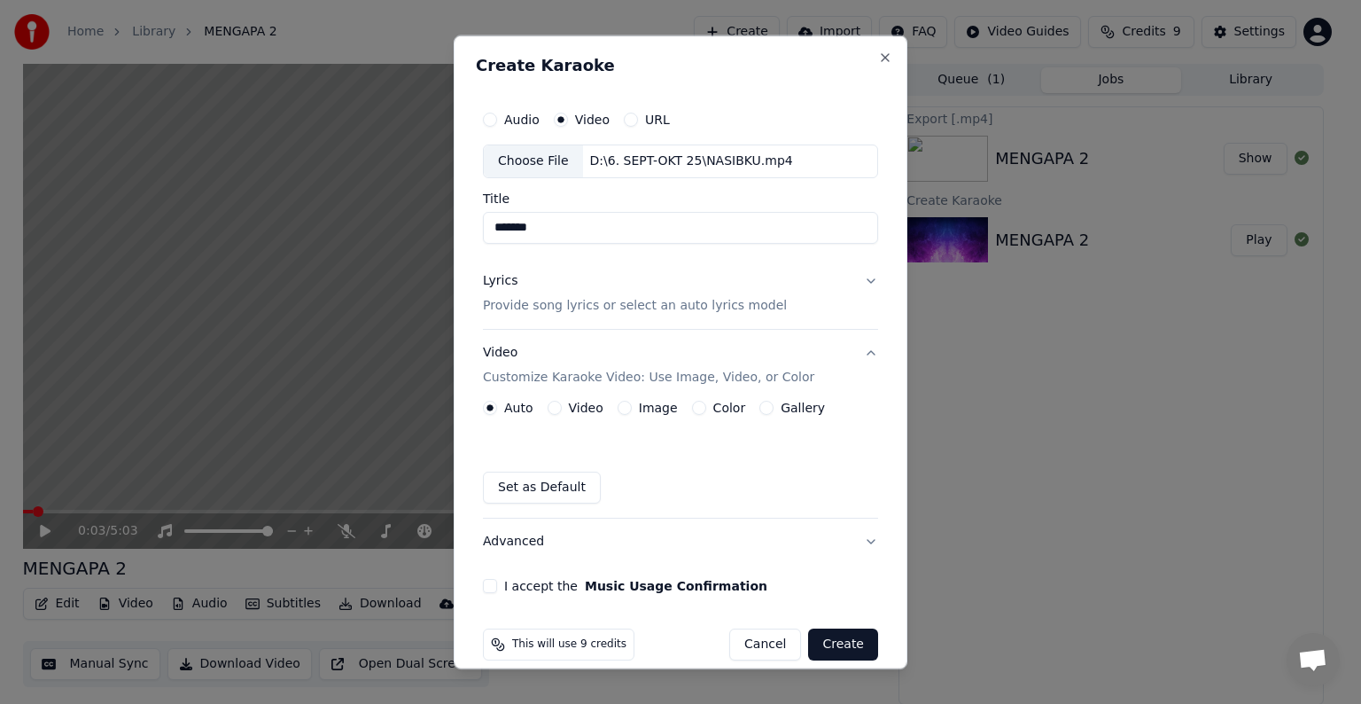
click at [556, 408] on button "Video" at bounding box center [555, 407] width 14 height 14
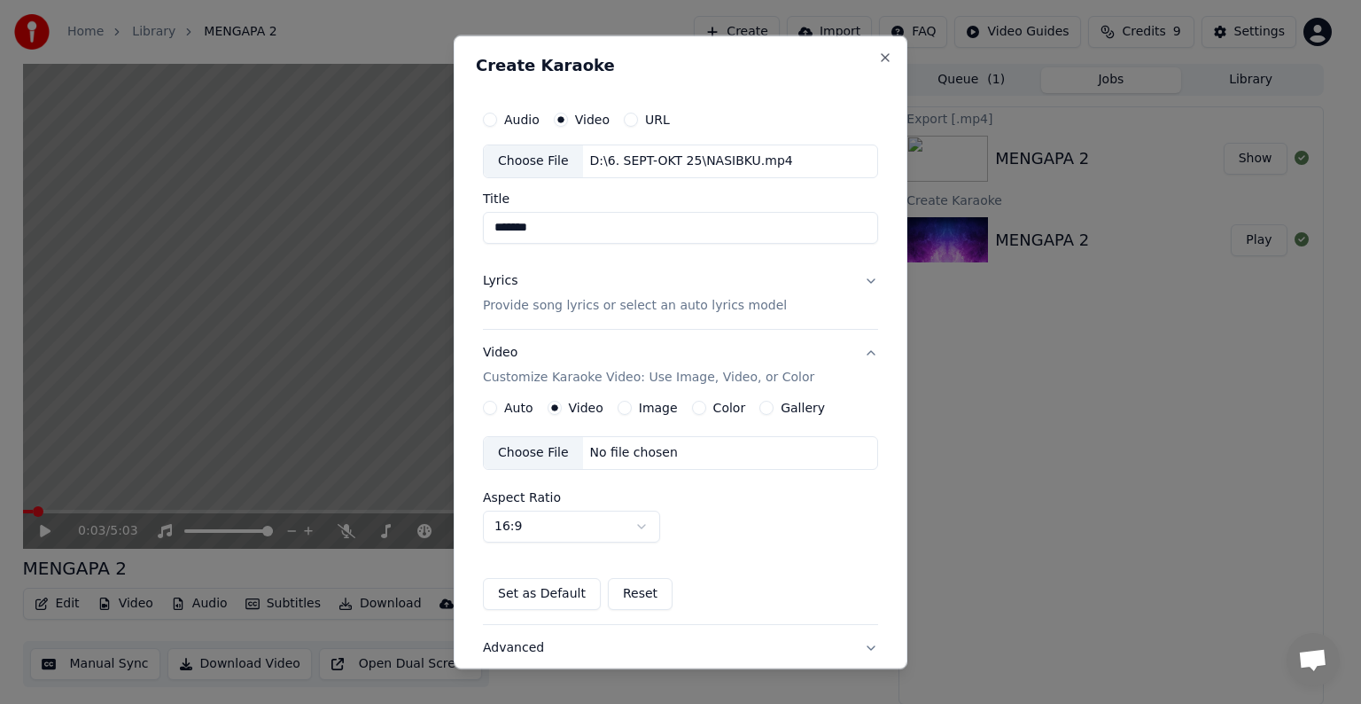
click at [632, 455] on div "No file chosen" at bounding box center [634, 453] width 102 height 18
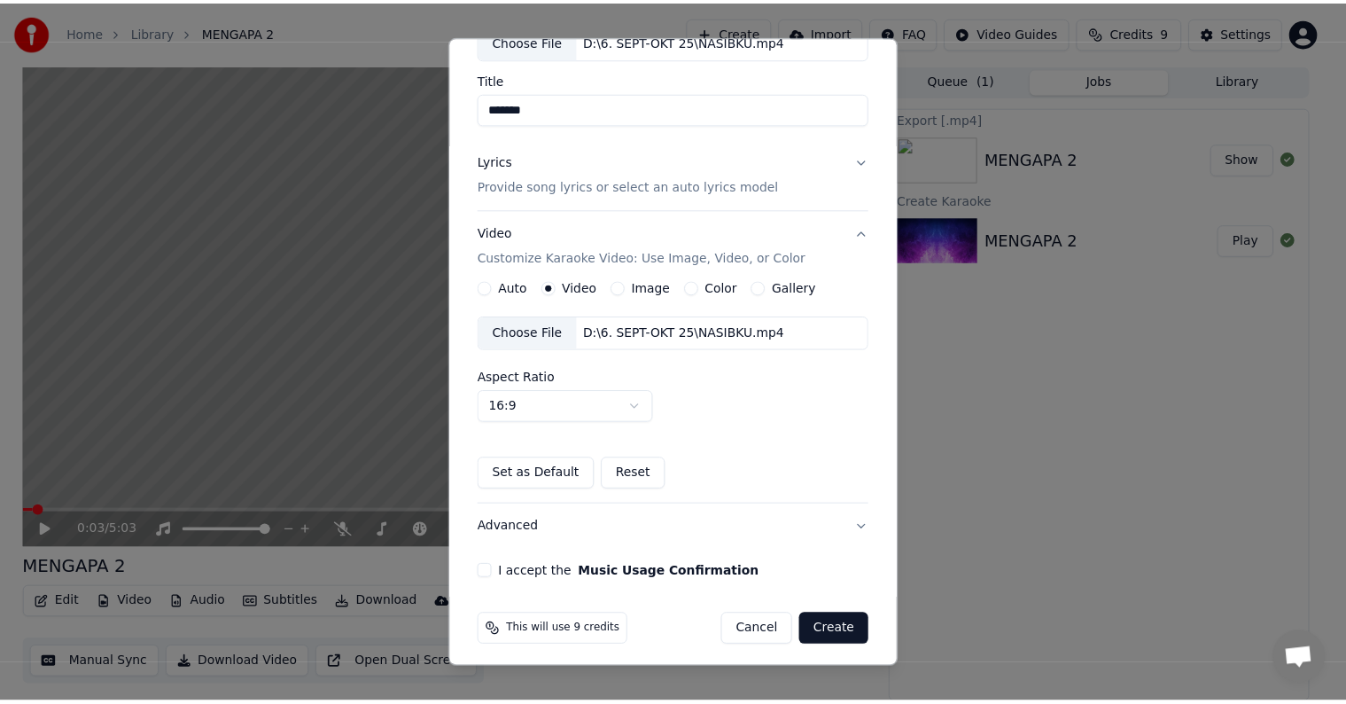
scroll to position [125, 0]
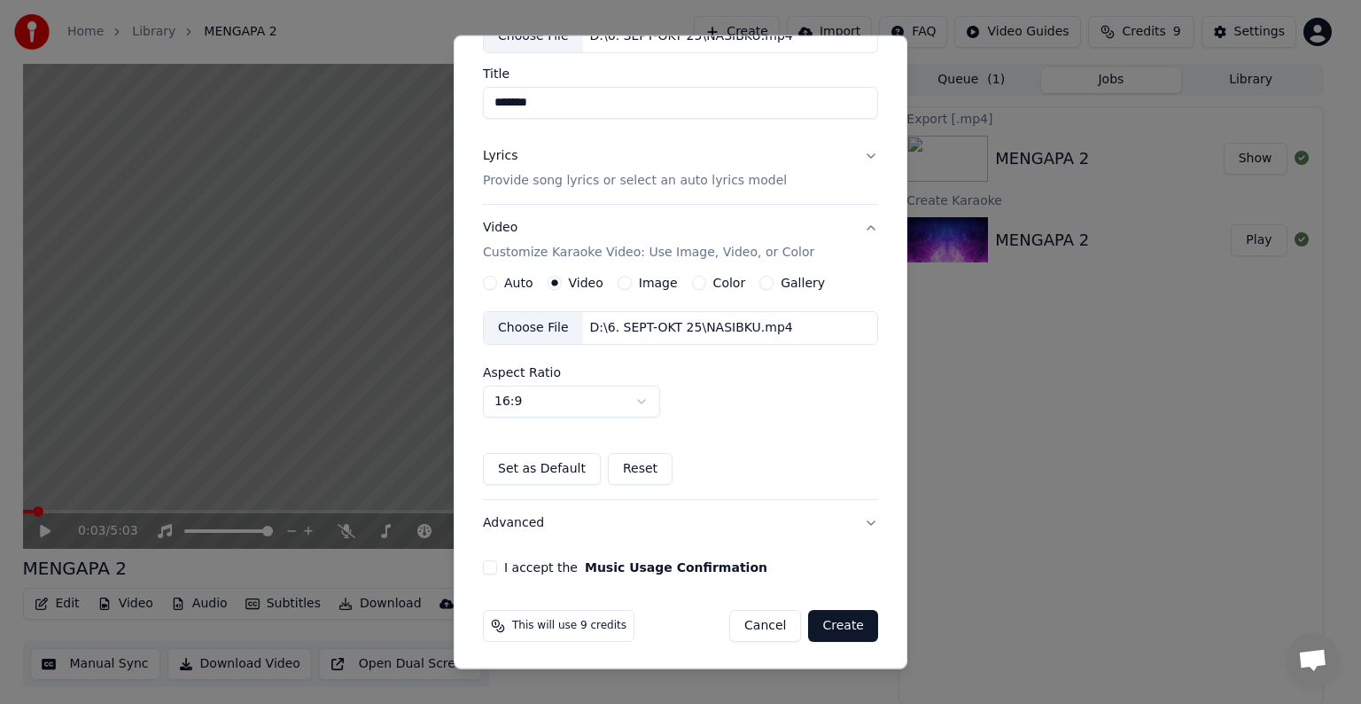
click at [489, 569] on button "I accept the Music Usage Confirmation" at bounding box center [490, 567] width 14 height 14
click at [827, 621] on button "Create" at bounding box center [843, 626] width 70 height 32
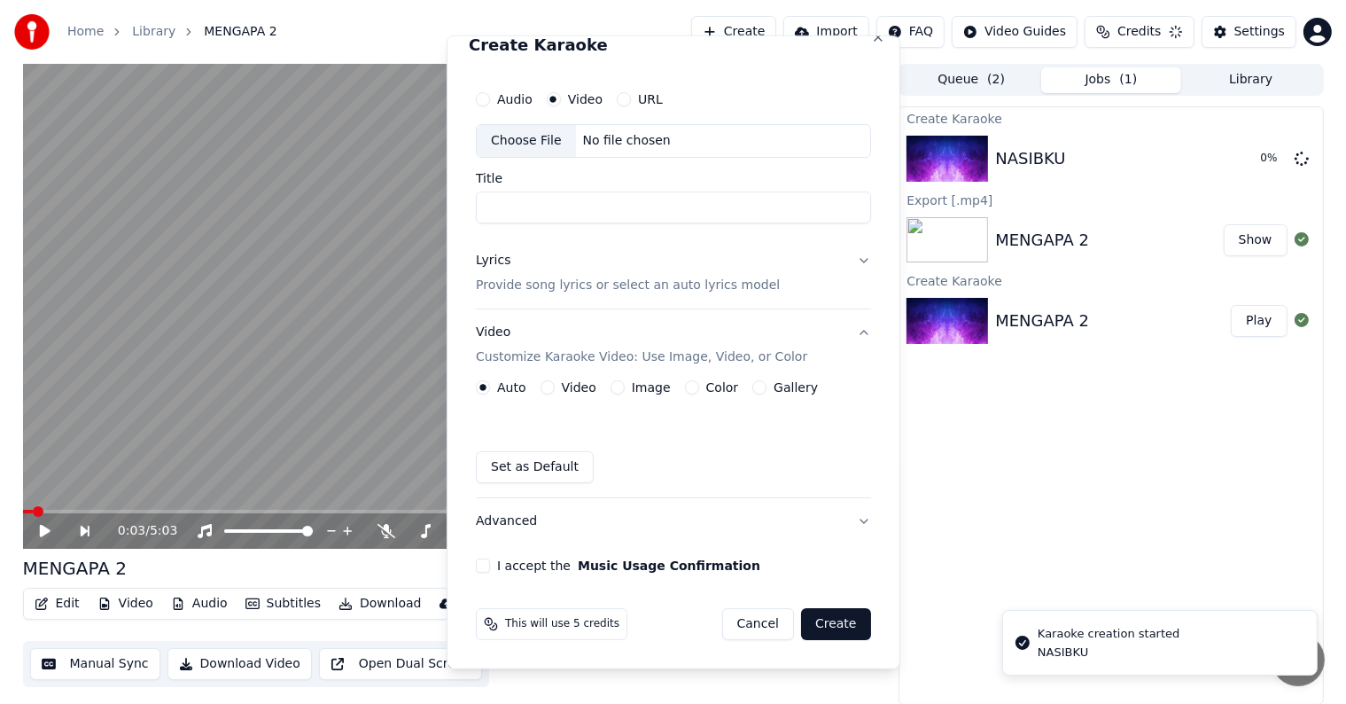
scroll to position [19, 0]
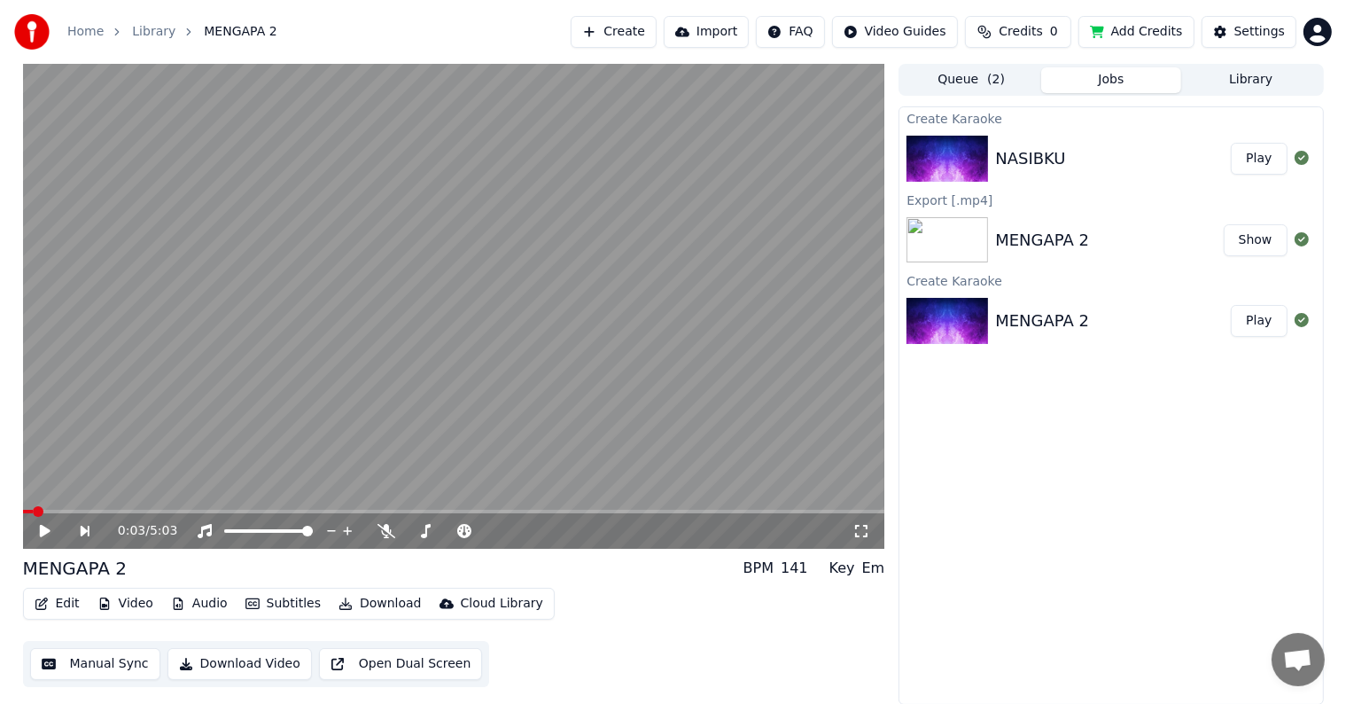
click at [1255, 167] on button "Play" at bounding box center [1259, 159] width 56 height 32
click at [135, 655] on button "Manual Sync" at bounding box center [95, 664] width 130 height 32
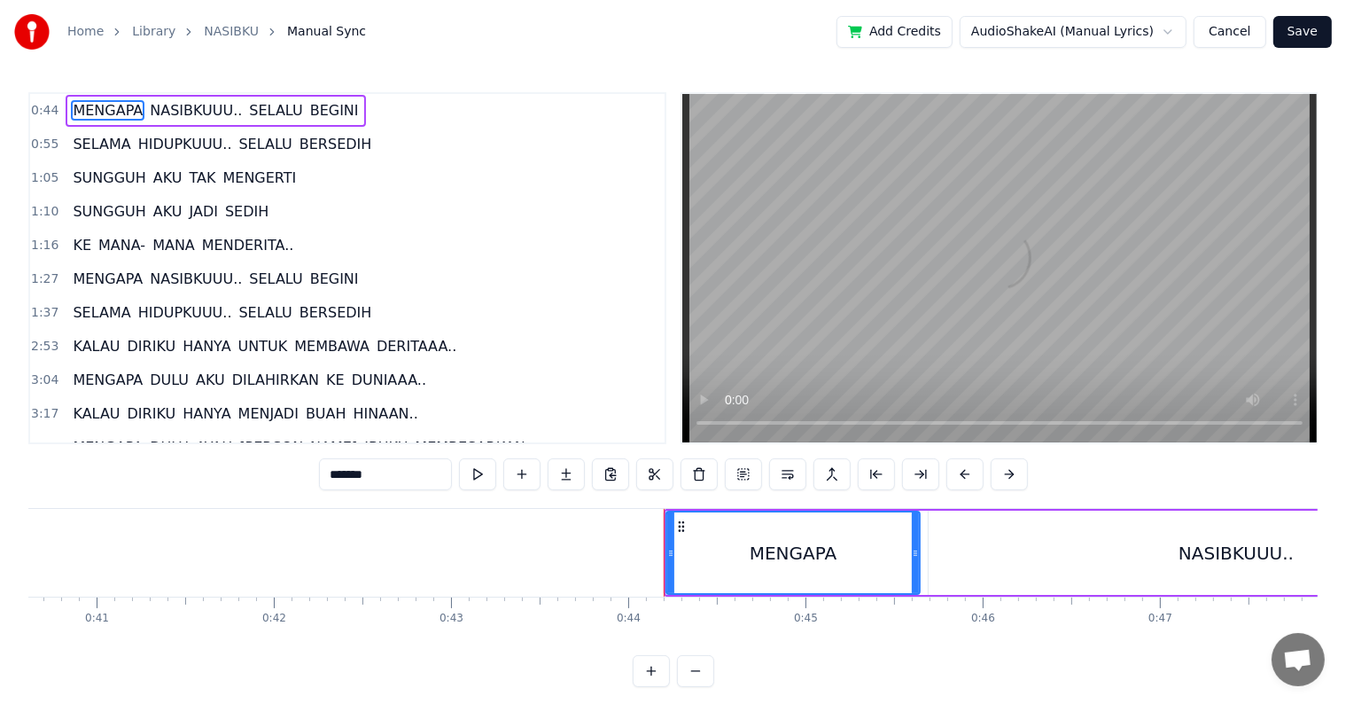
scroll to position [0, 7744]
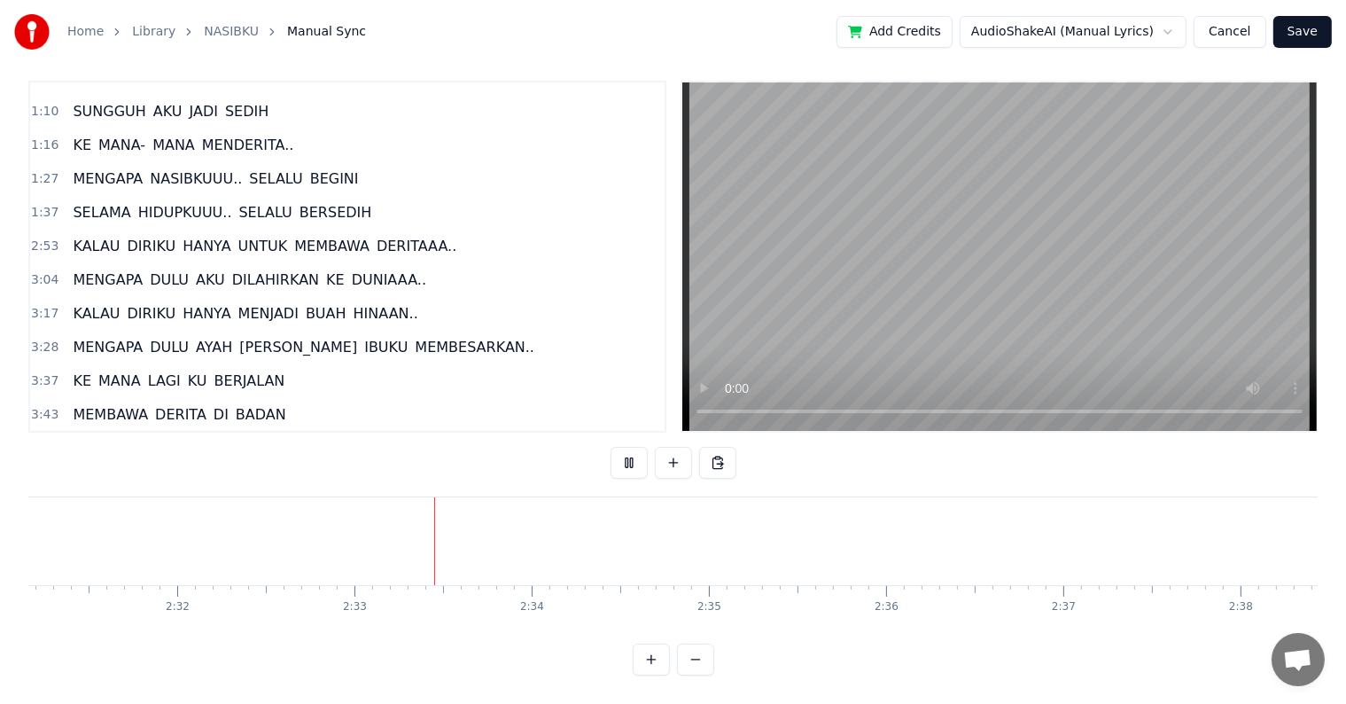
scroll to position [0, 26996]
click at [89, 236] on span "KALAU" at bounding box center [96, 246] width 51 height 20
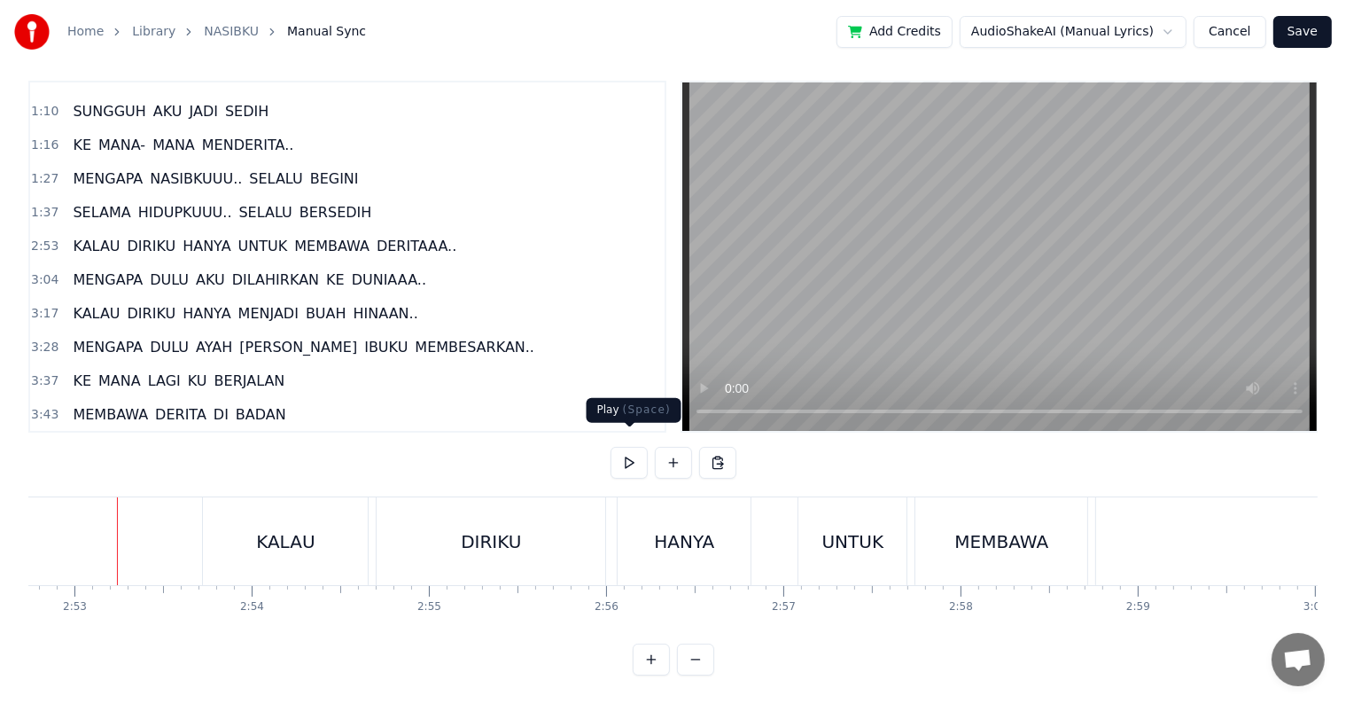
click at [638, 447] on button at bounding box center [628, 463] width 37 height 32
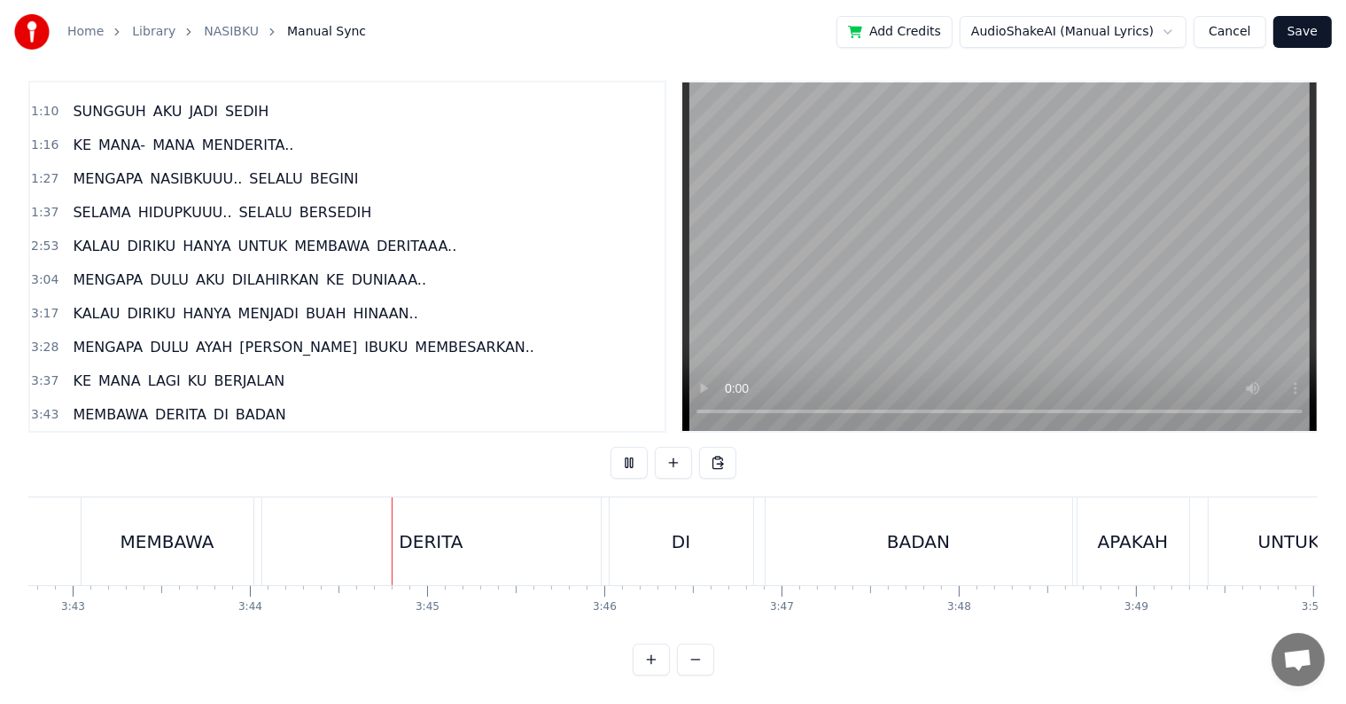
scroll to position [0, 39649]
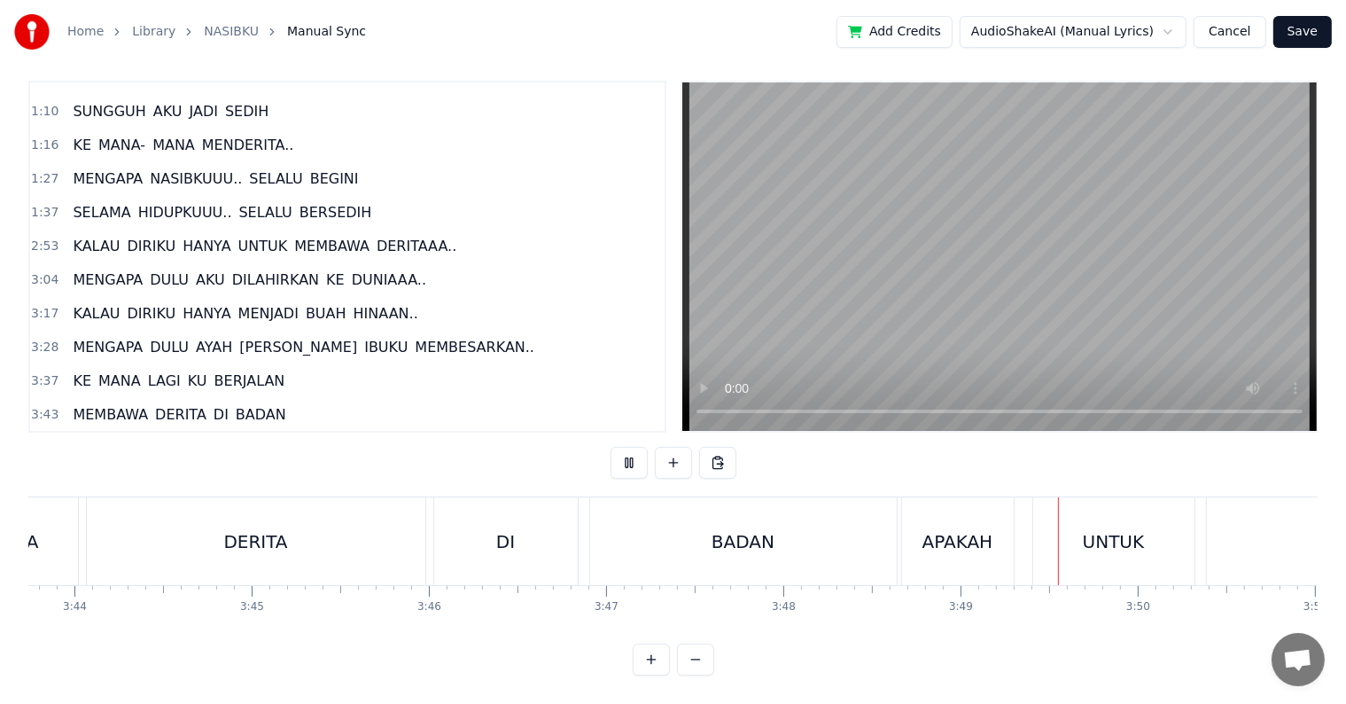
click at [637, 447] on button at bounding box center [628, 463] width 37 height 32
click at [615, 447] on button at bounding box center [628, 463] width 37 height 32
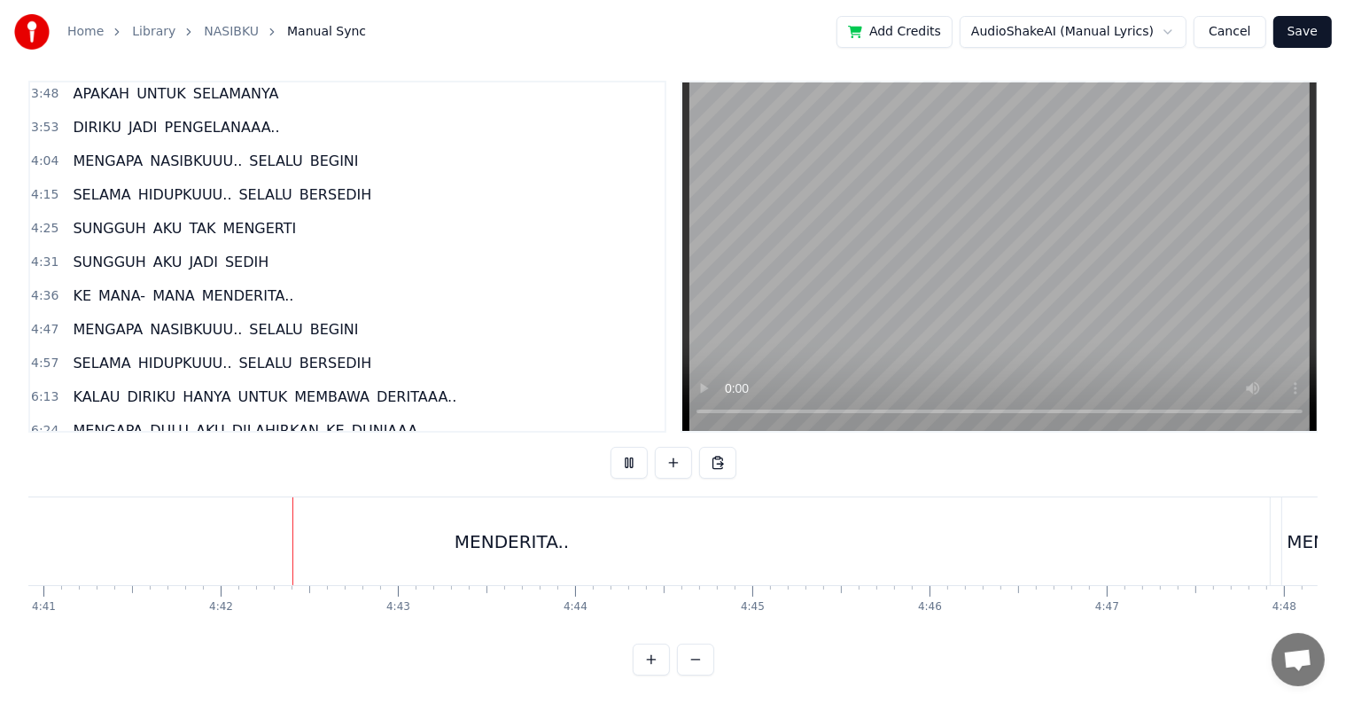
scroll to position [0, 49832]
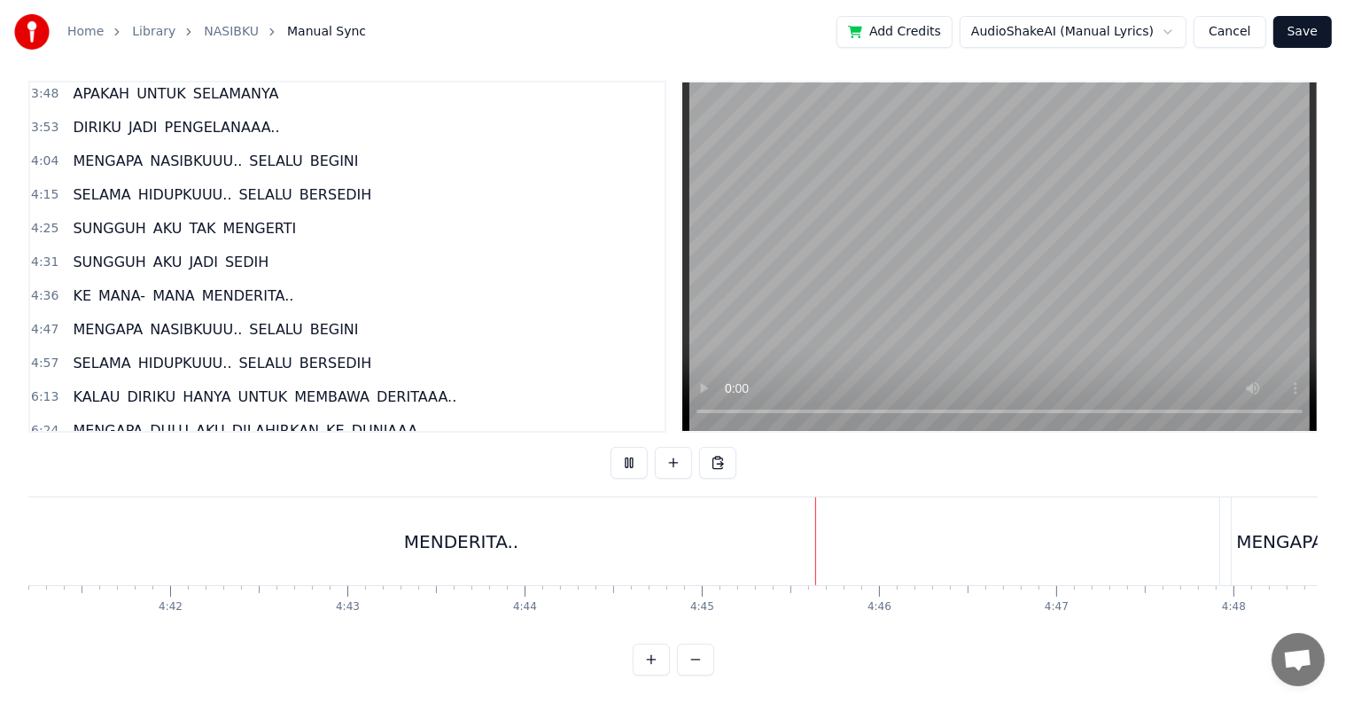
click at [610, 447] on button at bounding box center [628, 463] width 37 height 32
click at [294, 531] on div "MENDERITA.." at bounding box center [461, 541] width 1515 height 88
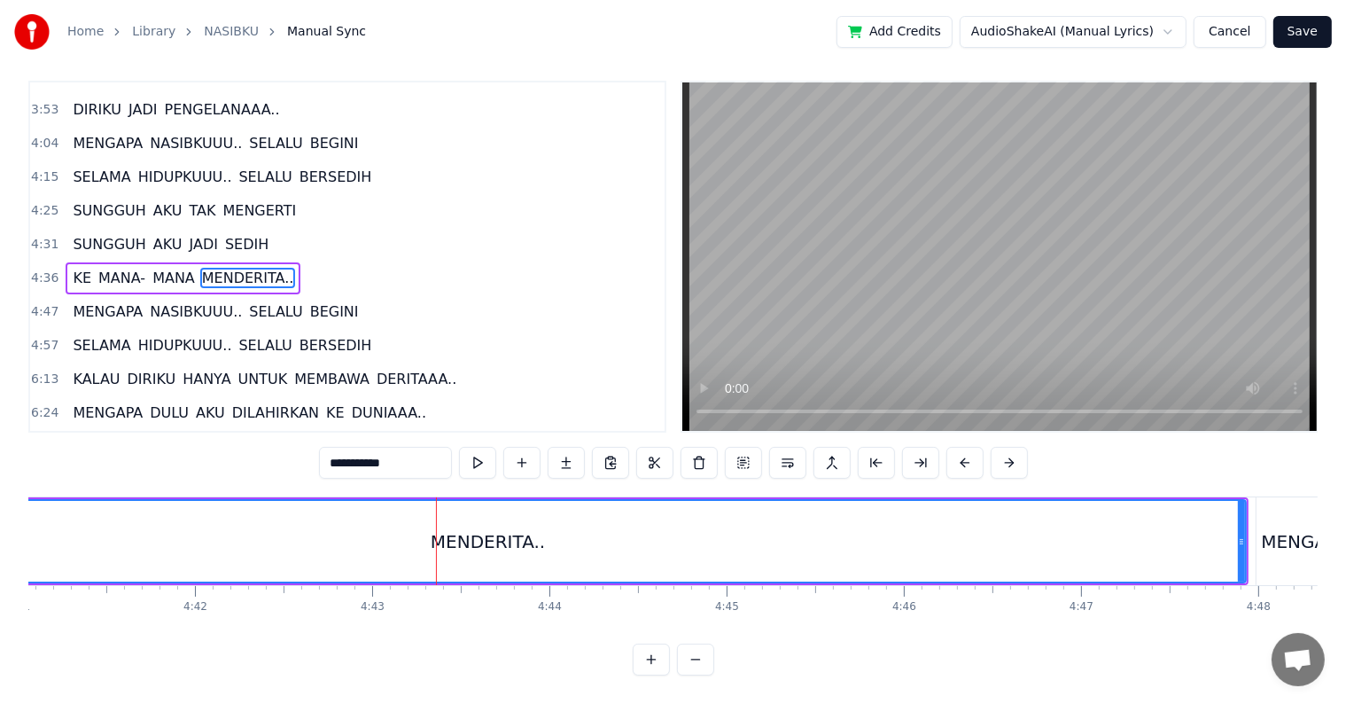
scroll to position [0, 49860]
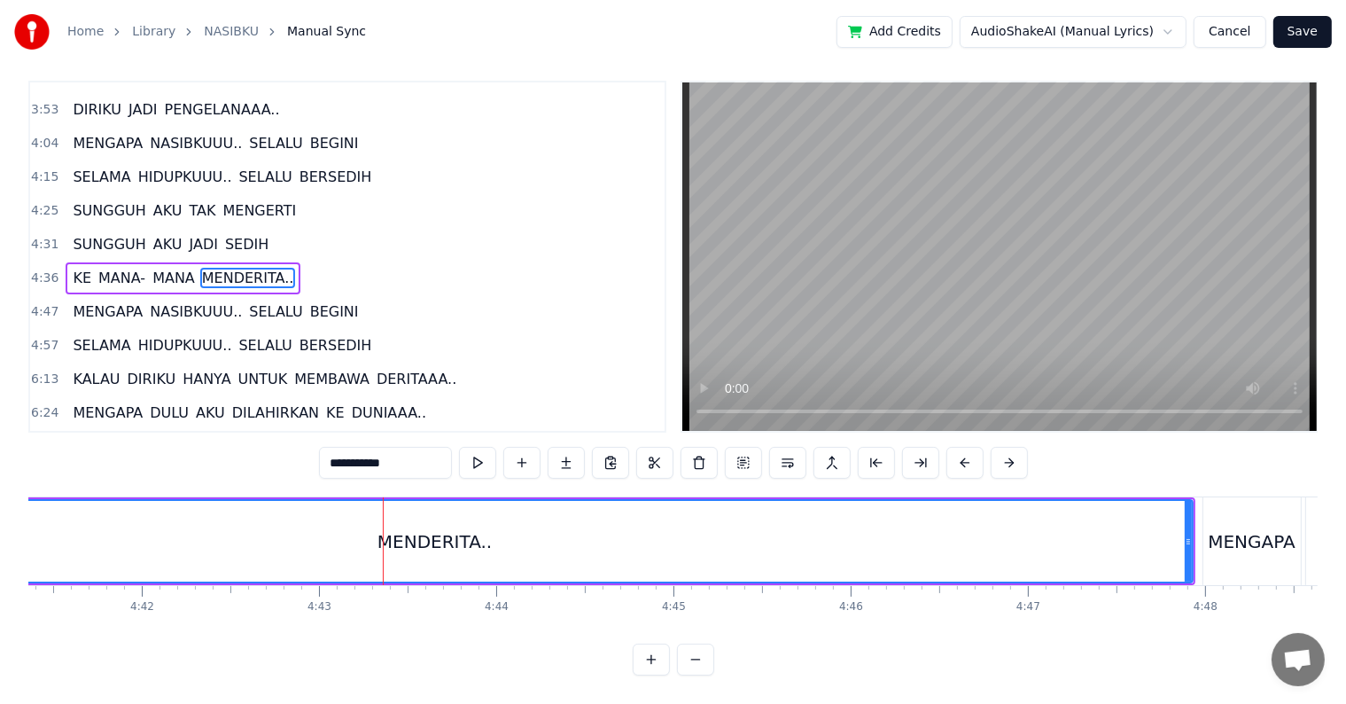
click at [1185, 534] on icon at bounding box center [1188, 541] width 7 height 14
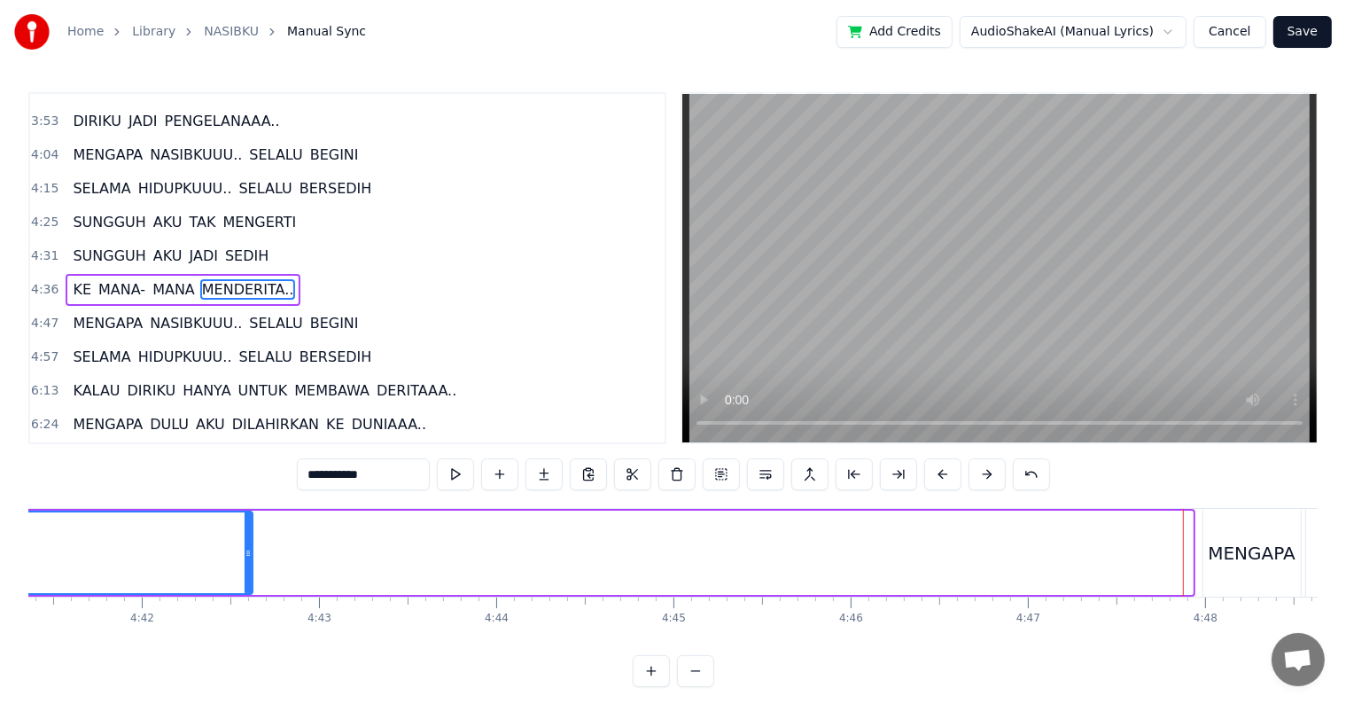
drag, startPoint x: 1187, startPoint y: 548, endPoint x: 247, endPoint y: 571, distance: 940.4
click at [247, 571] on div at bounding box center [248, 552] width 7 height 81
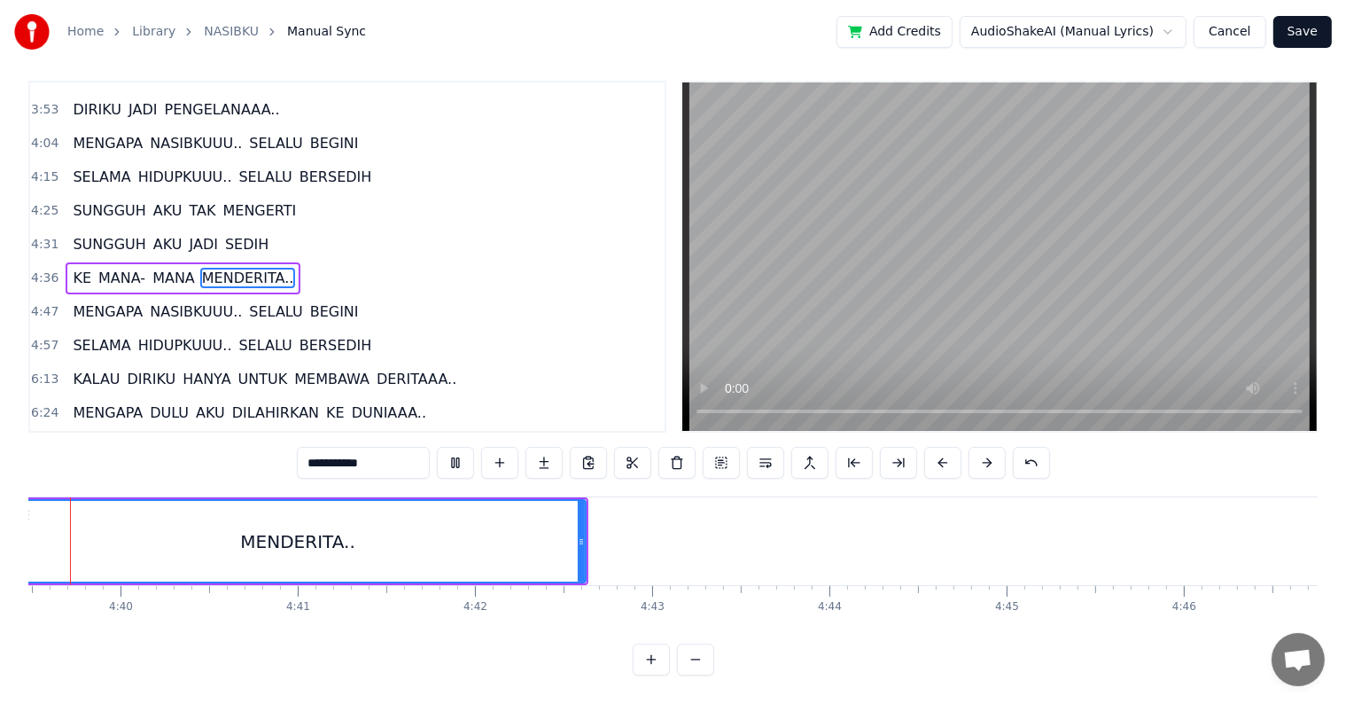
scroll to position [0, 49461]
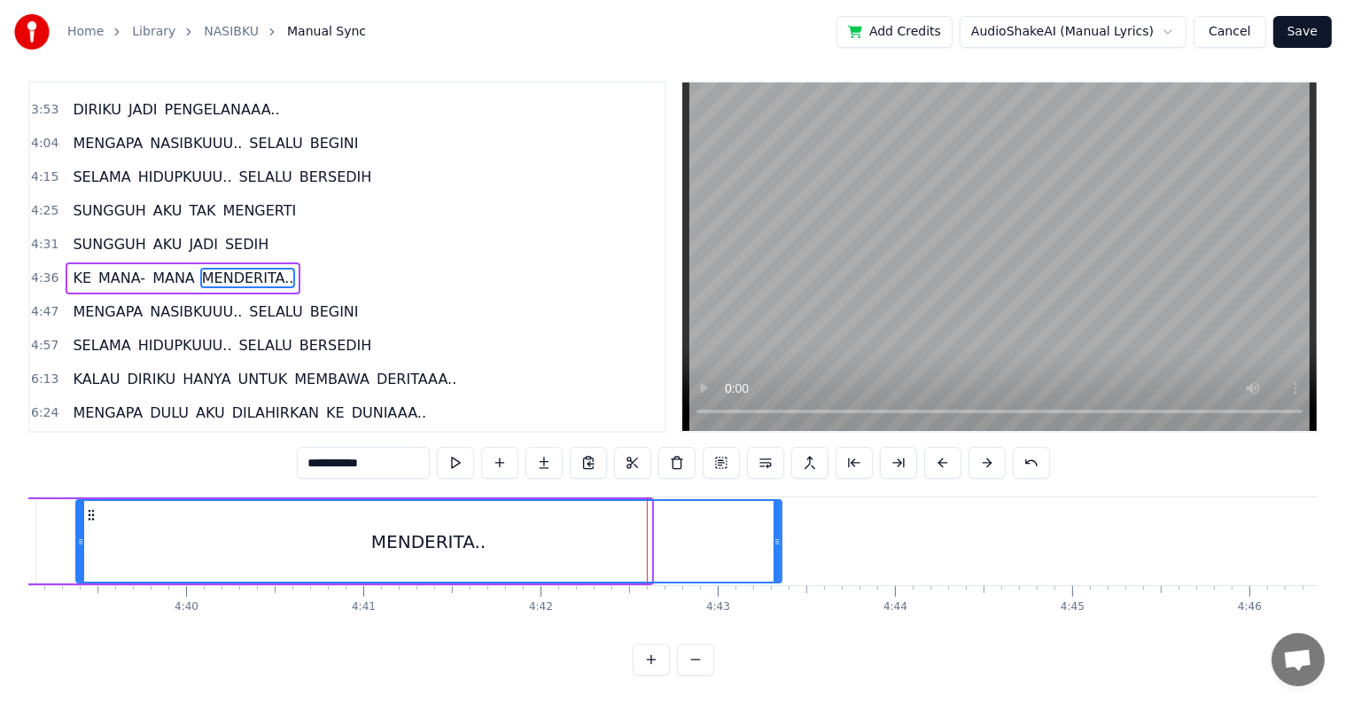
drag, startPoint x: 644, startPoint y: 534, endPoint x: 774, endPoint y: 535, distance: 130.3
click at [774, 535] on div at bounding box center [777, 541] width 7 height 81
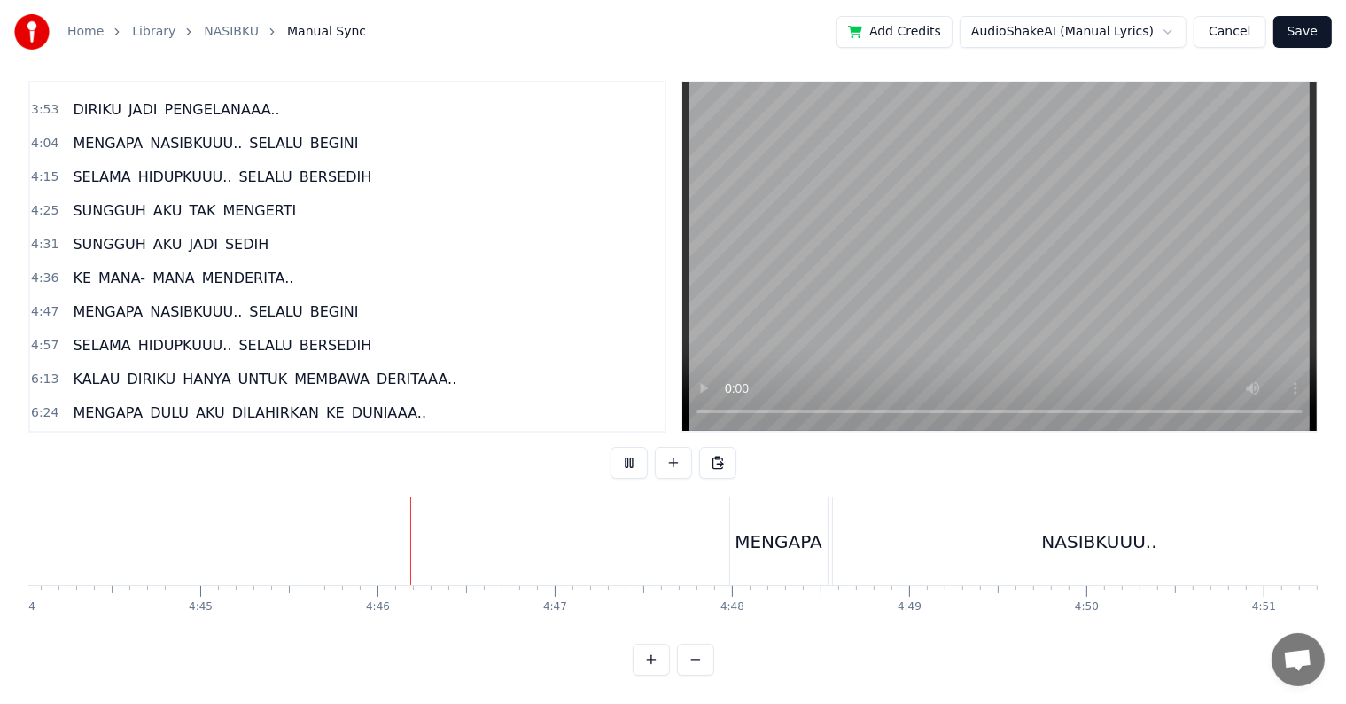
scroll to position [0, 50536]
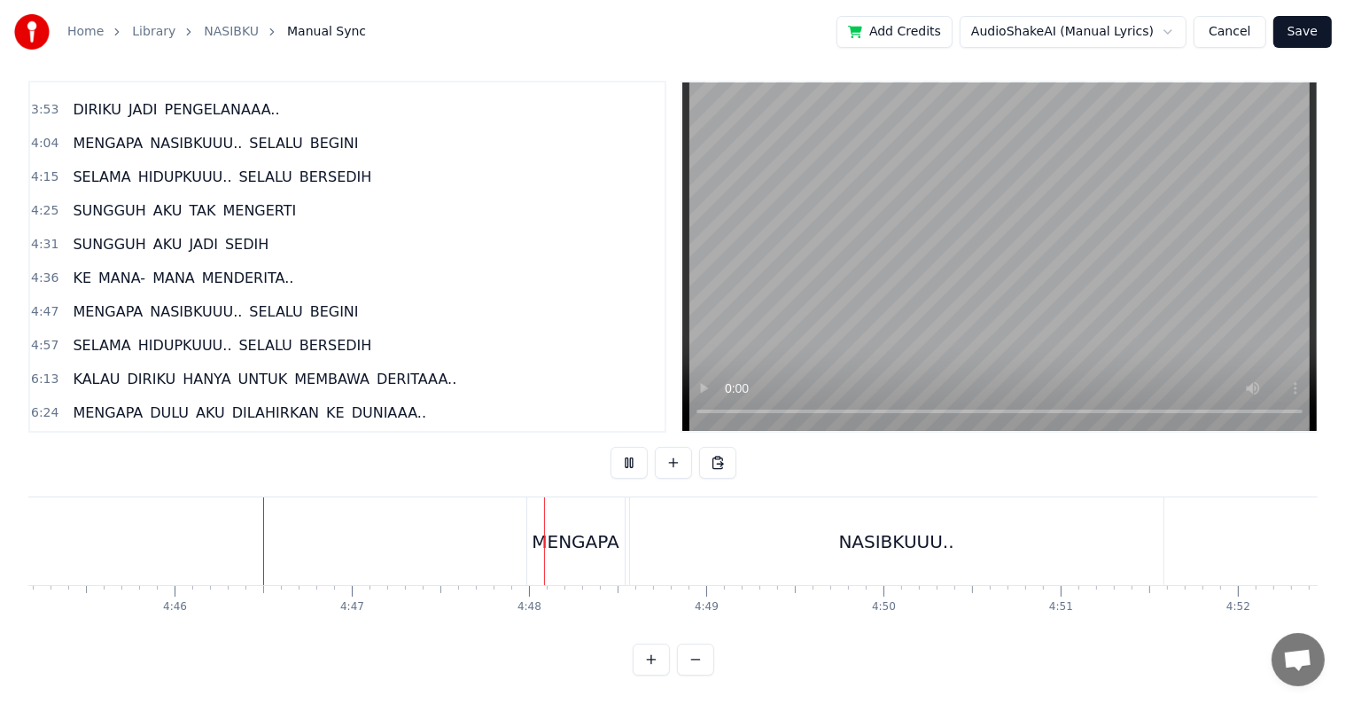
click at [556, 537] on div "MENGAPA" at bounding box center [576, 541] width 88 height 27
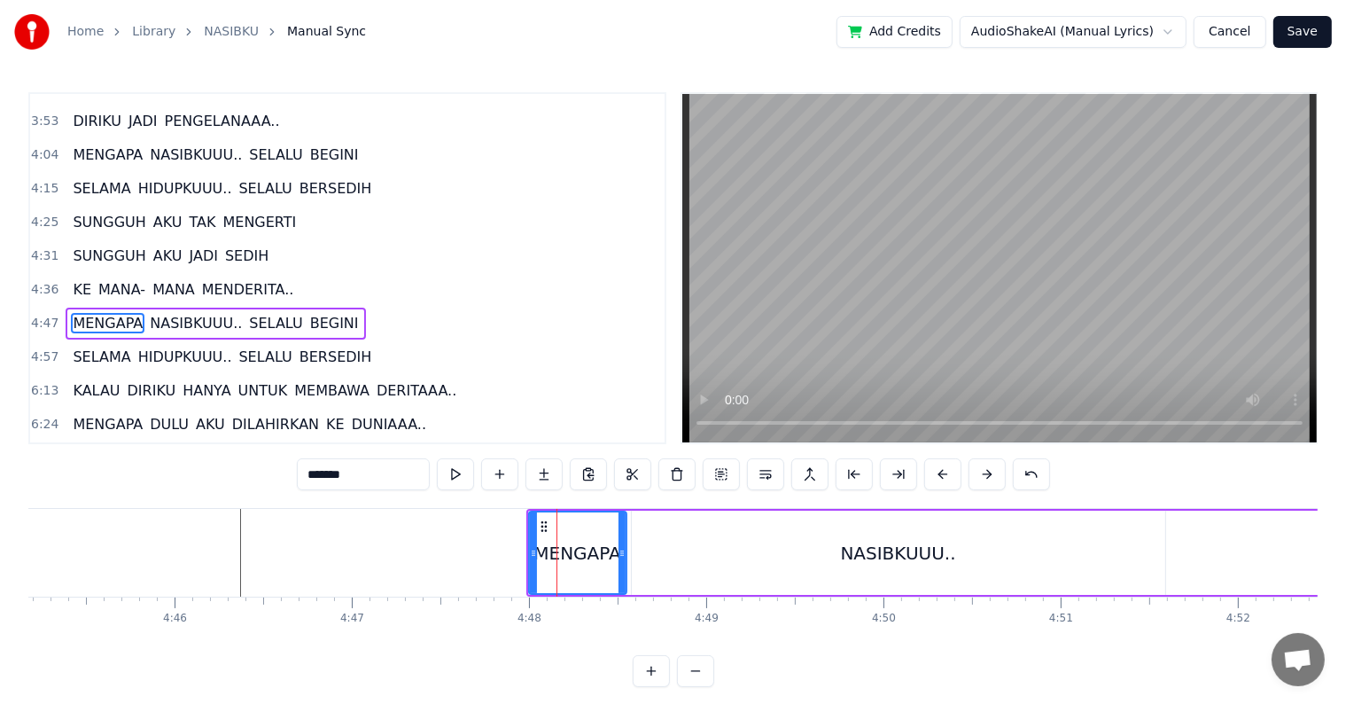
scroll to position [494, 0]
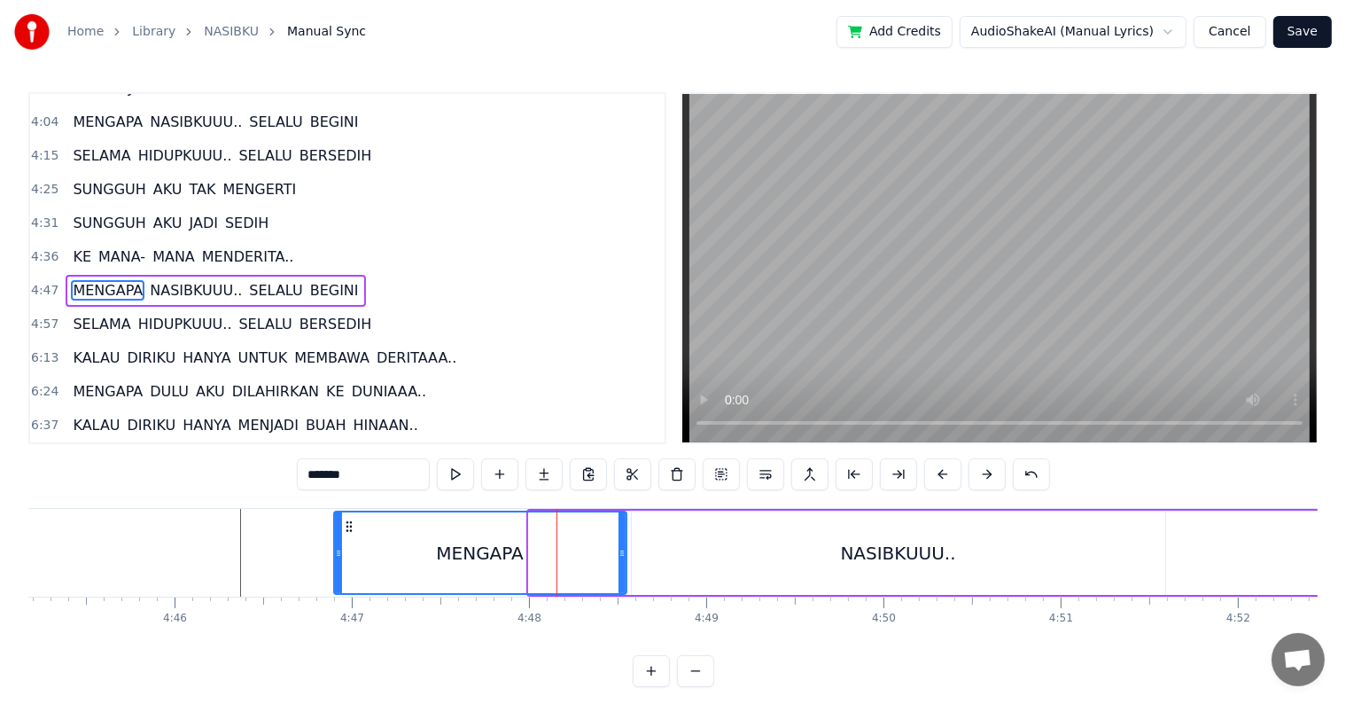
drag, startPoint x: 528, startPoint y: 551, endPoint x: 333, endPoint y: 550, distance: 194.9
click at [335, 550] on icon at bounding box center [338, 553] width 7 height 14
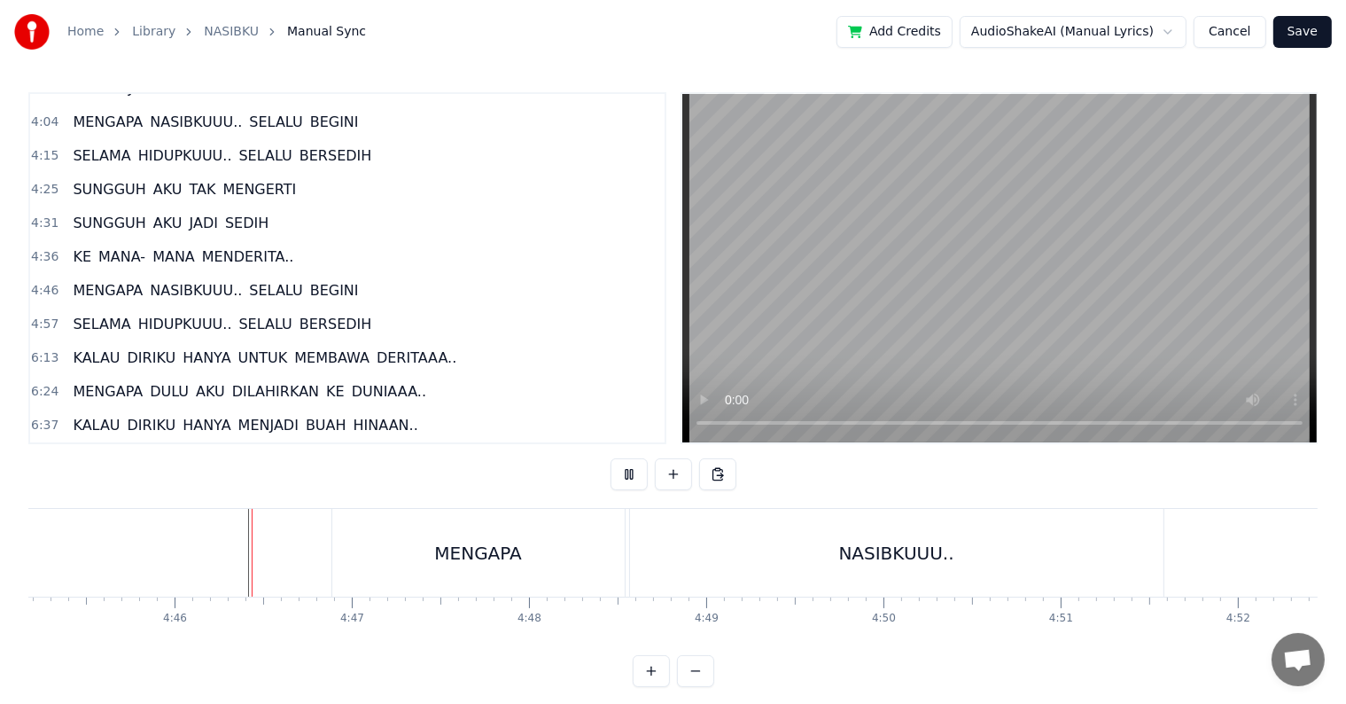
scroll to position [27, 0]
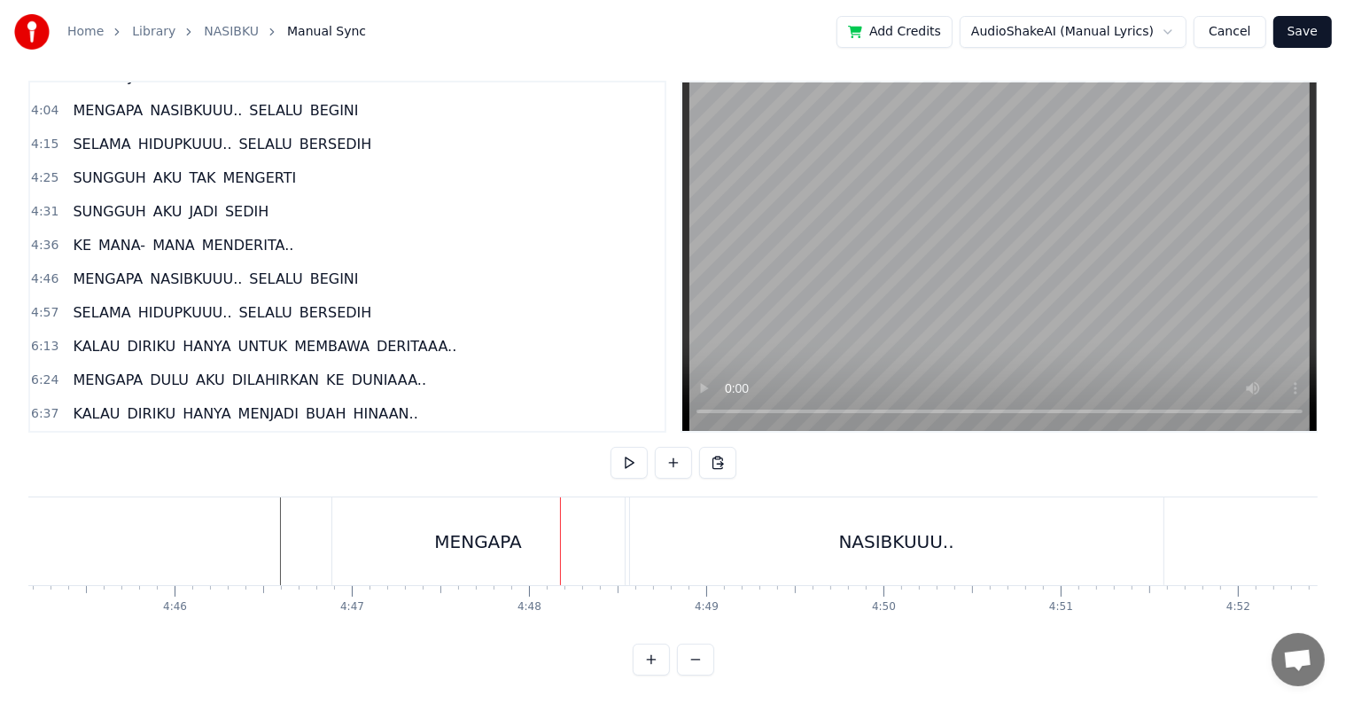
click at [610, 537] on div "MENGAPA" at bounding box center [478, 541] width 292 height 88
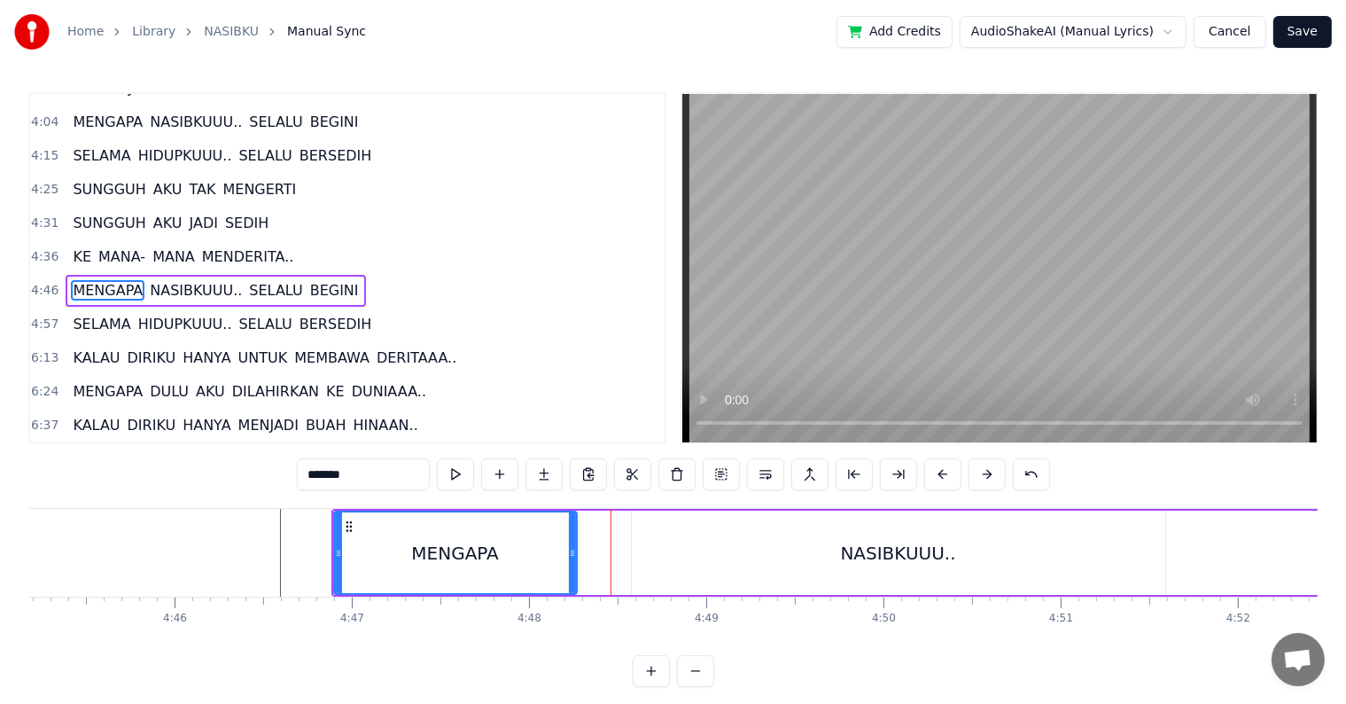
drag, startPoint x: 618, startPoint y: 556, endPoint x: 569, endPoint y: 560, distance: 49.7
click at [569, 560] on div at bounding box center [572, 552] width 7 height 81
click at [712, 563] on div "NASIBKUUU.." at bounding box center [898, 552] width 533 height 84
type input "**********"
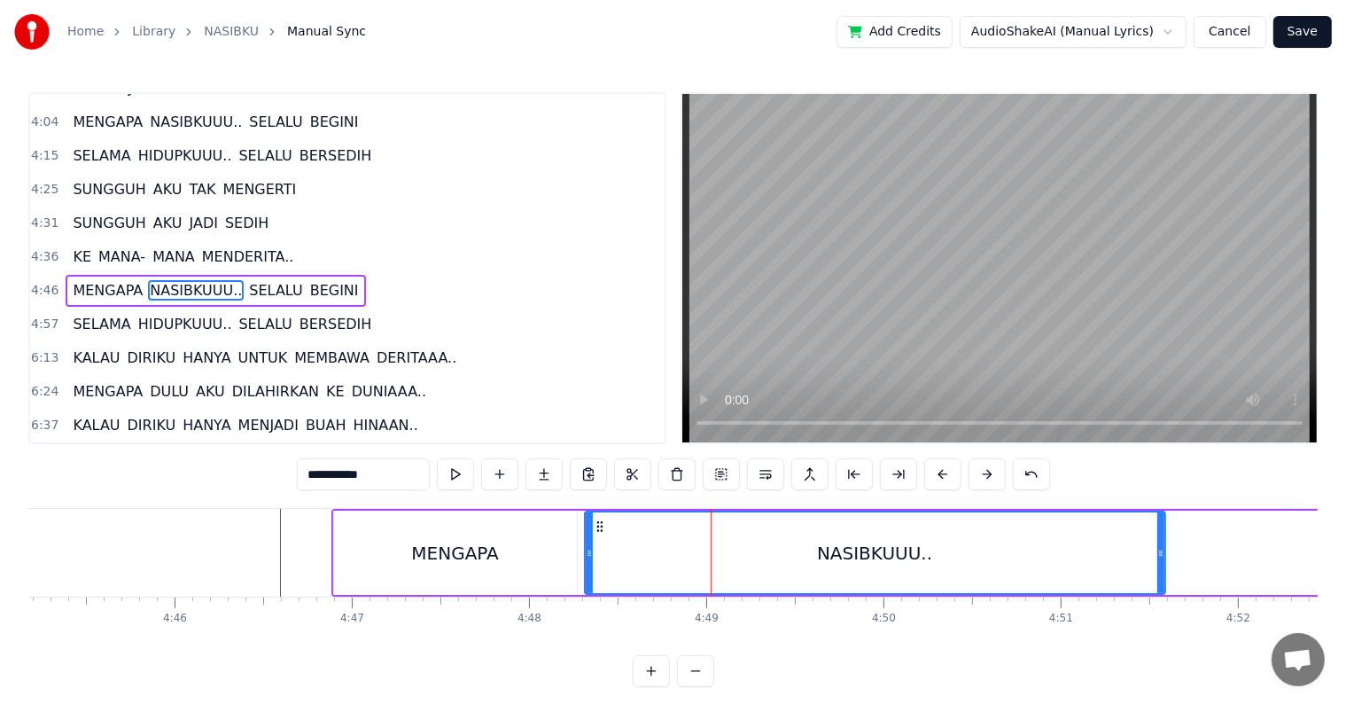
drag, startPoint x: 633, startPoint y: 570, endPoint x: 586, endPoint y: 579, distance: 47.8
click at [586, 579] on div at bounding box center [589, 552] width 7 height 81
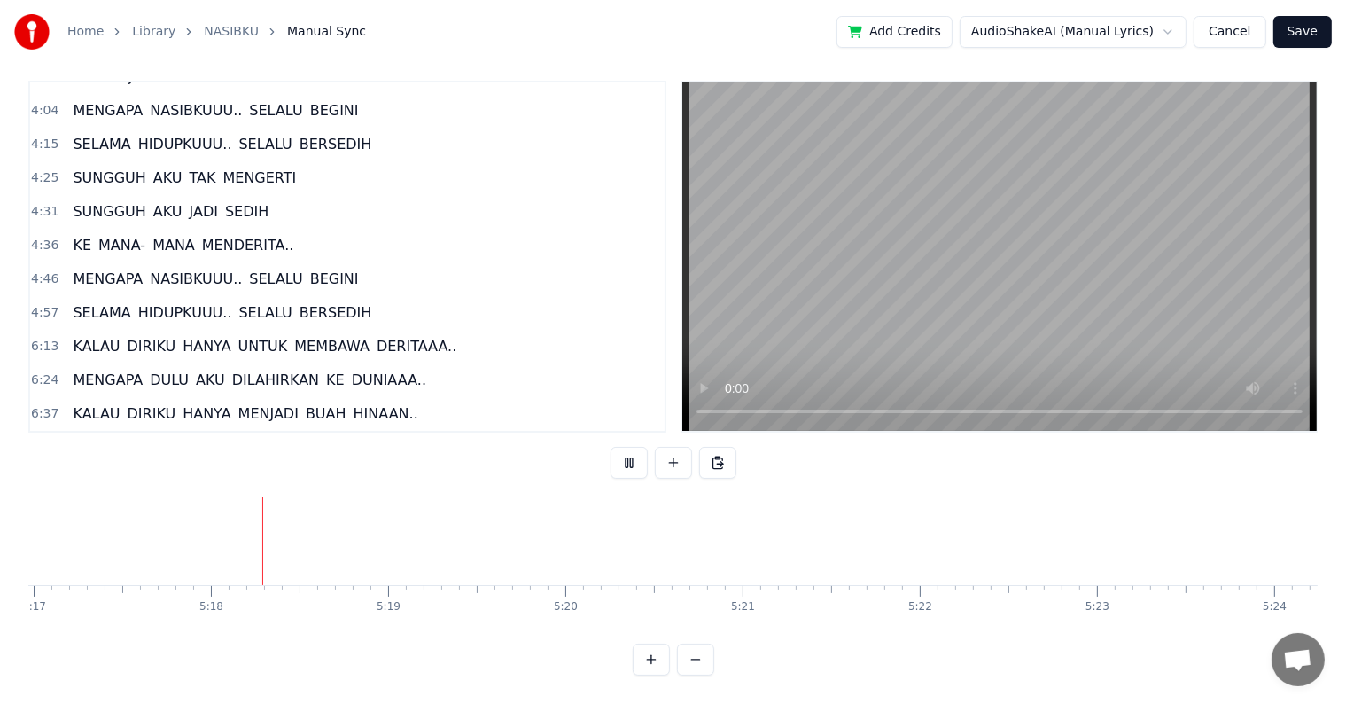
scroll to position [0, 56204]
click at [80, 336] on span "KALAU" at bounding box center [96, 346] width 51 height 20
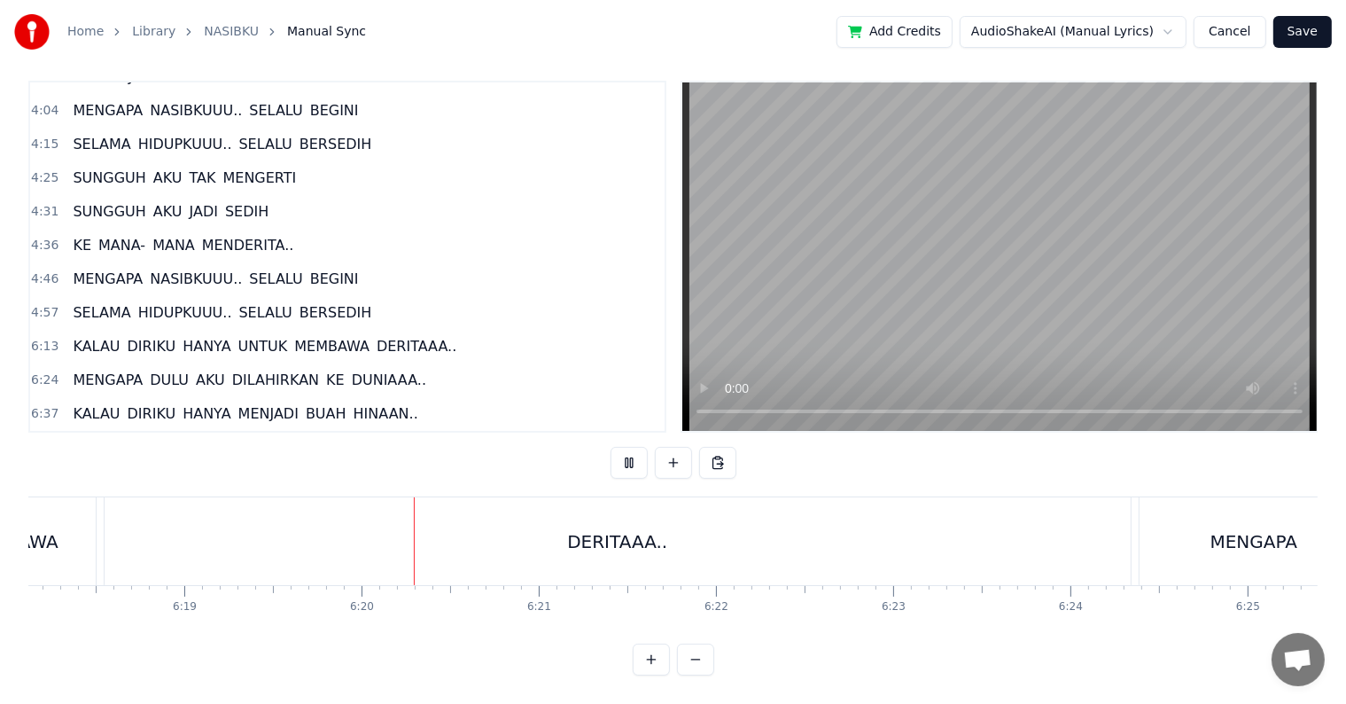
scroll to position [0, 67209]
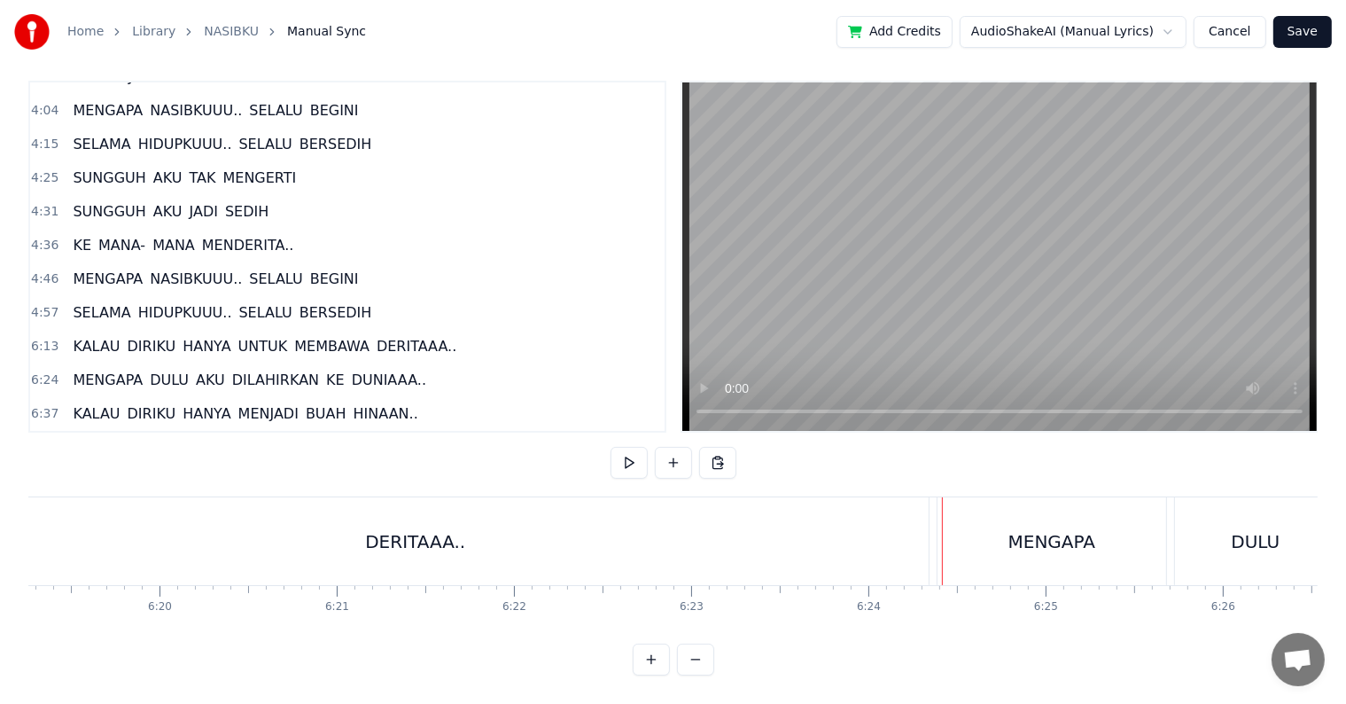
click at [306, 532] on div "DERITAAA.." at bounding box center [416, 541] width 1026 height 88
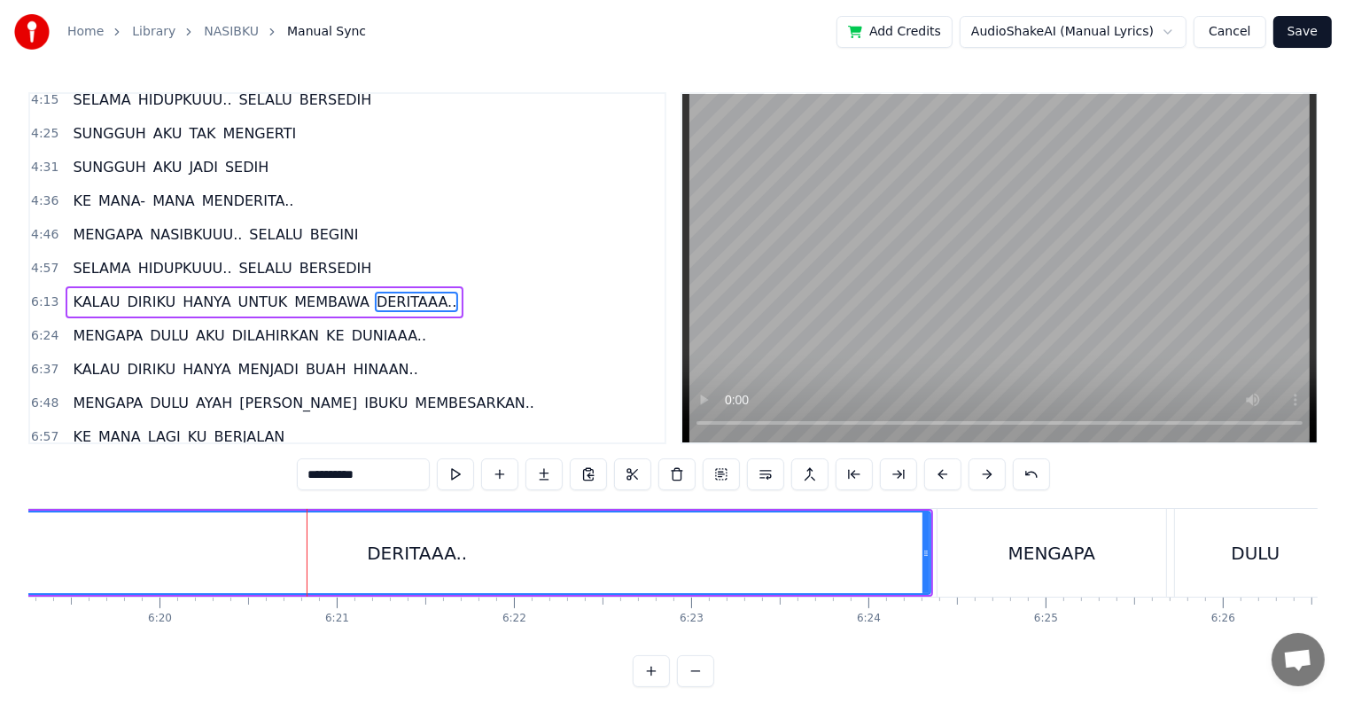
scroll to position [559, 0]
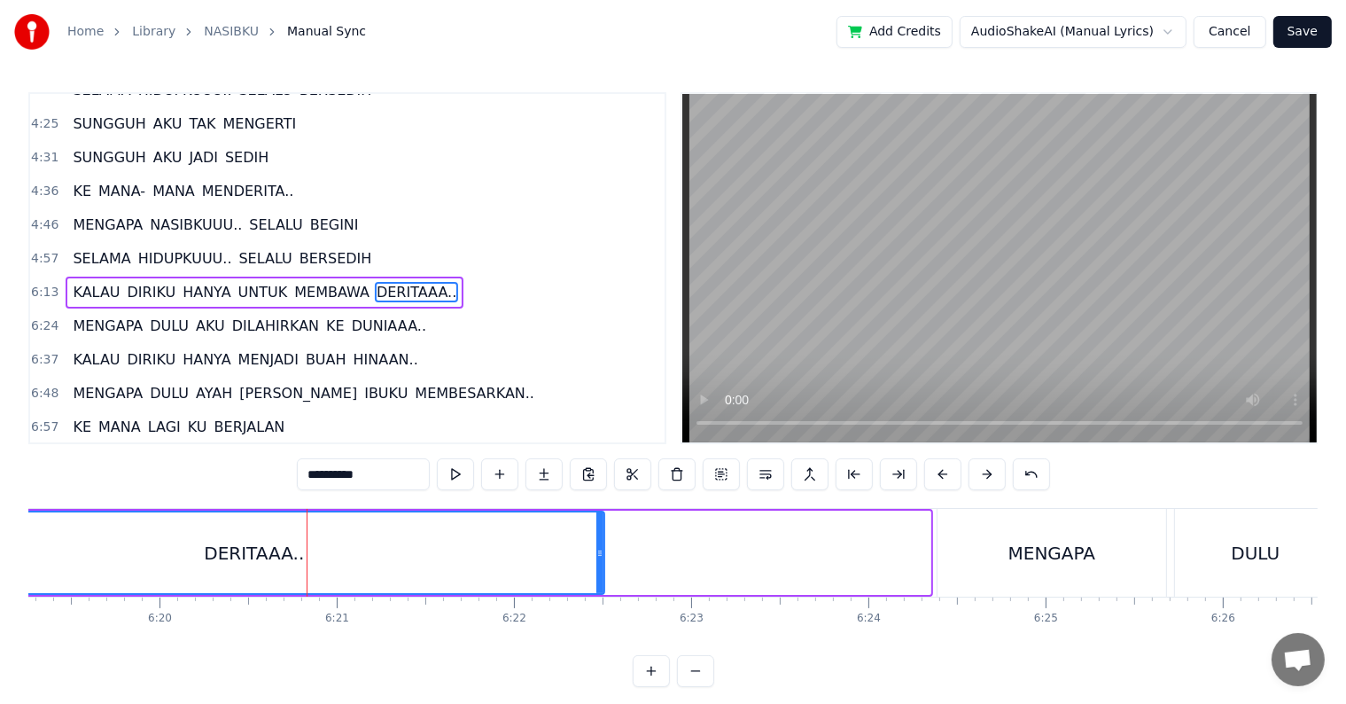
drag, startPoint x: 923, startPoint y: 554, endPoint x: 597, endPoint y: 551, distance: 326.1
click at [597, 551] on icon at bounding box center [599, 553] width 7 height 14
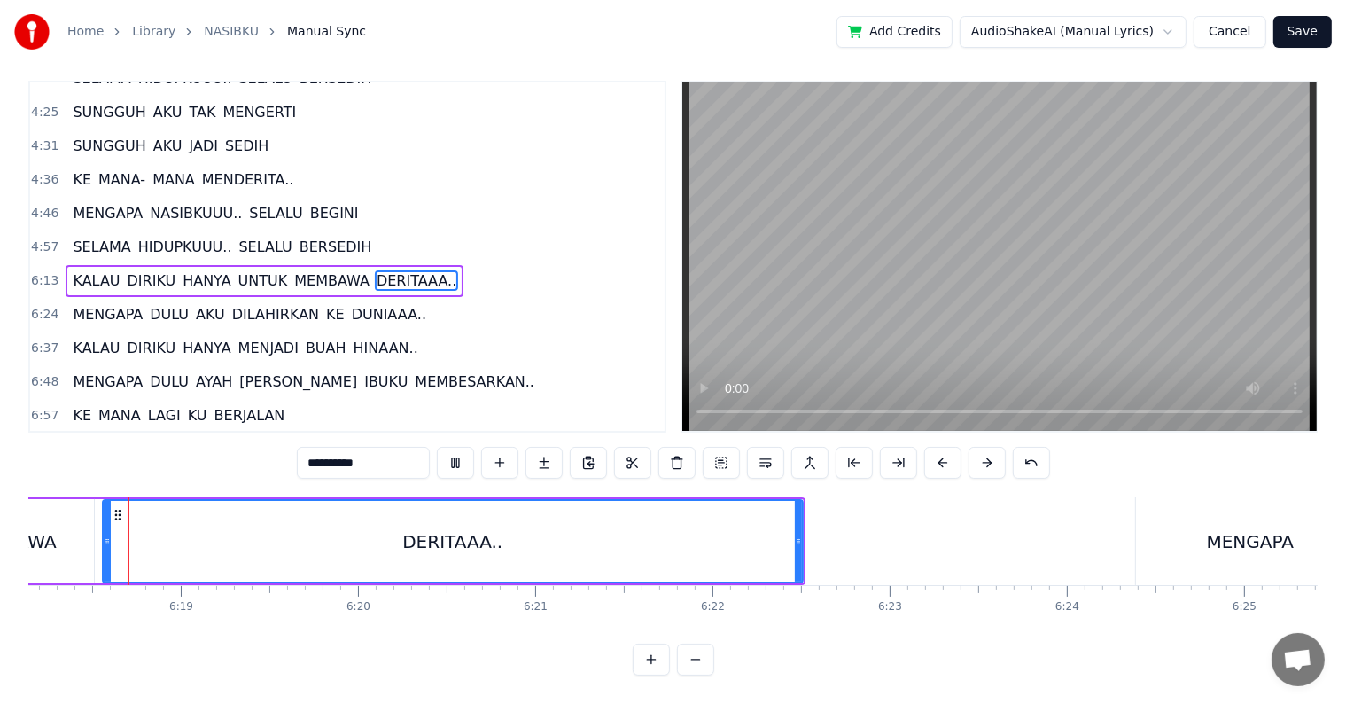
scroll to position [0, 66993]
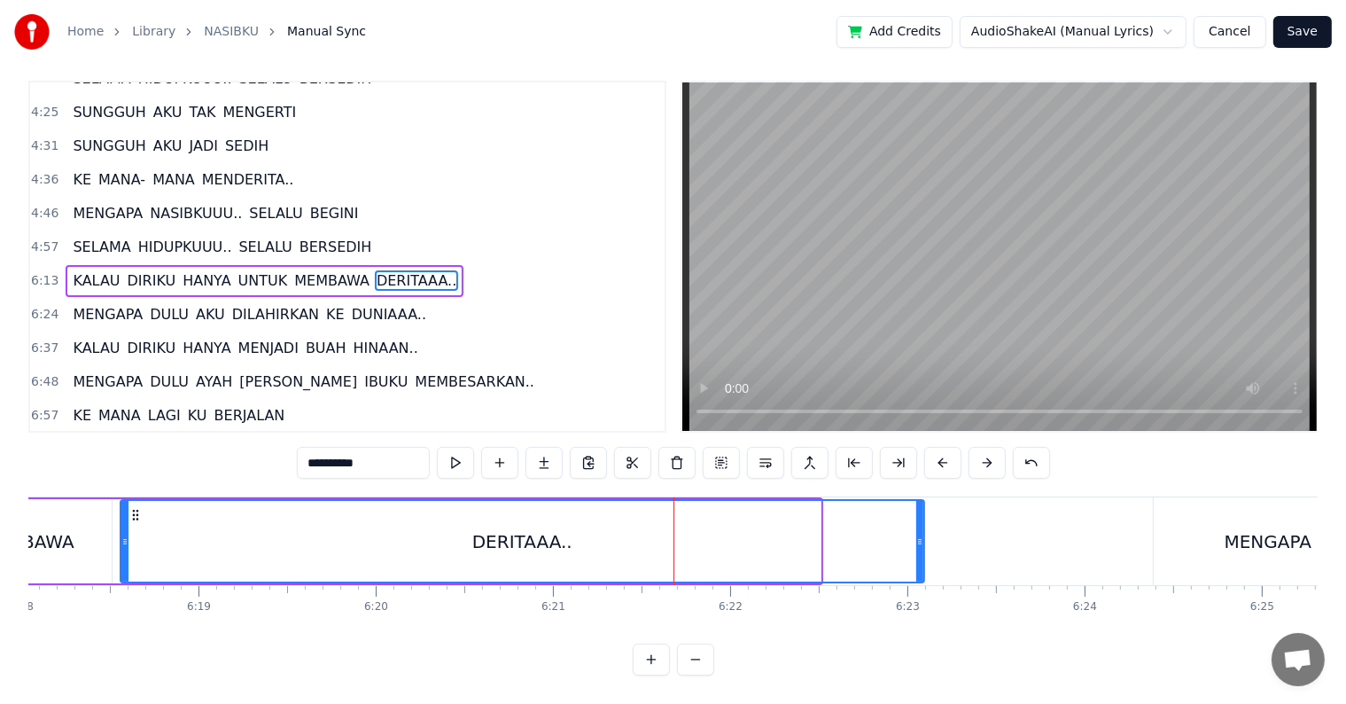
drag, startPoint x: 817, startPoint y: 526, endPoint x: 921, endPoint y: 525, distance: 103.7
click at [921, 534] on icon at bounding box center [919, 541] width 7 height 14
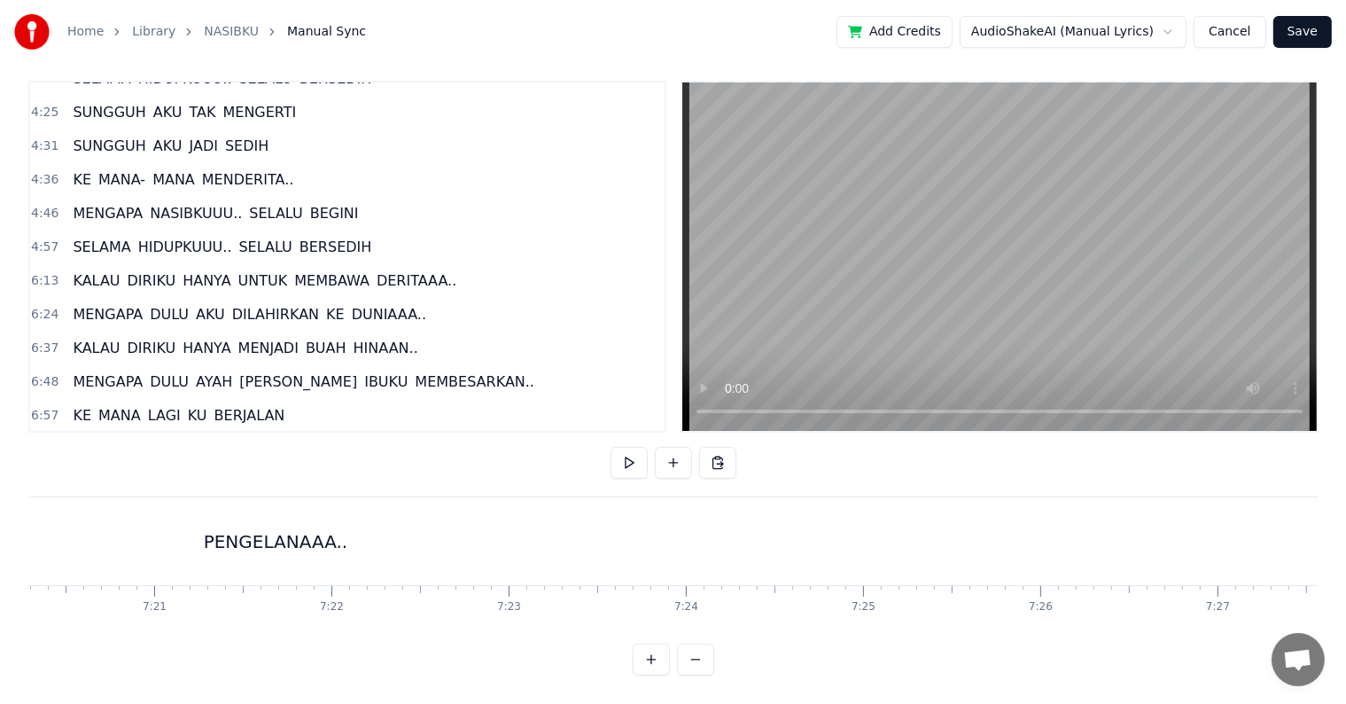
scroll to position [0, 78077]
click at [1226, 525] on div "PENGELANAAA.." at bounding box center [222, 541] width 2103 height 88
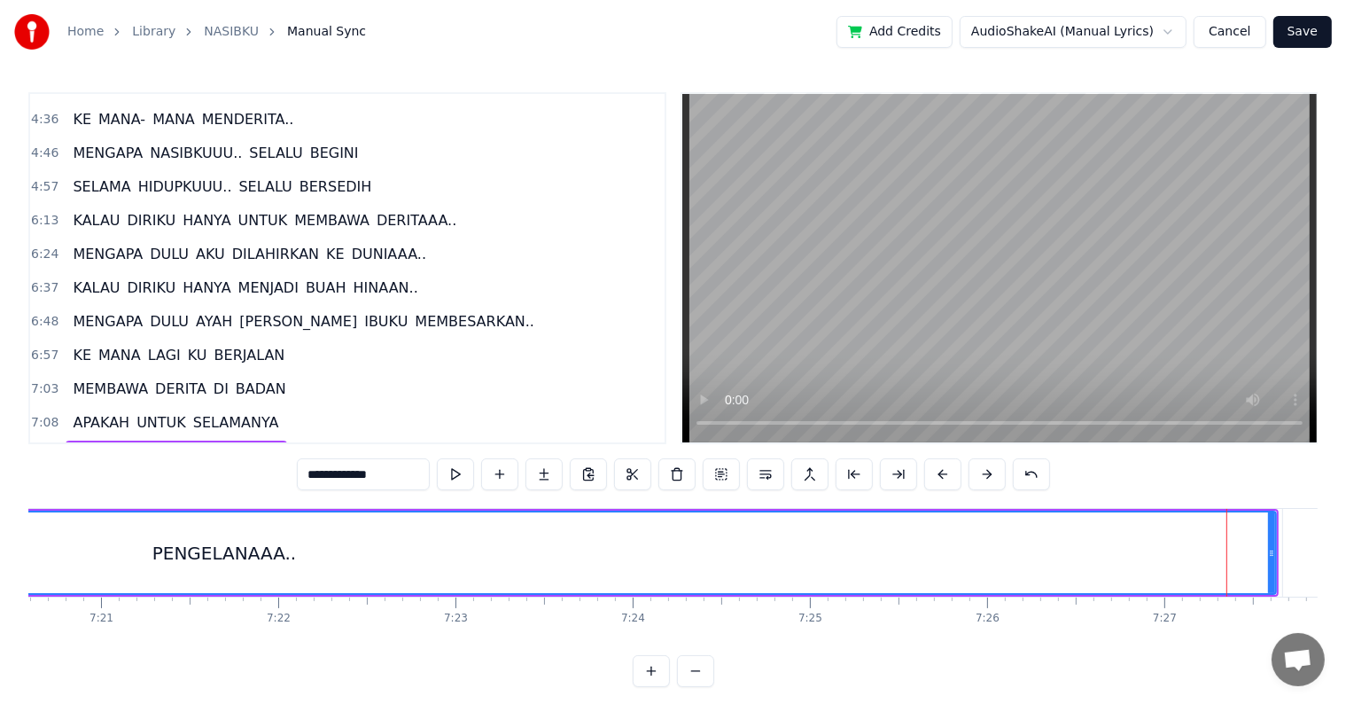
scroll to position [787, 0]
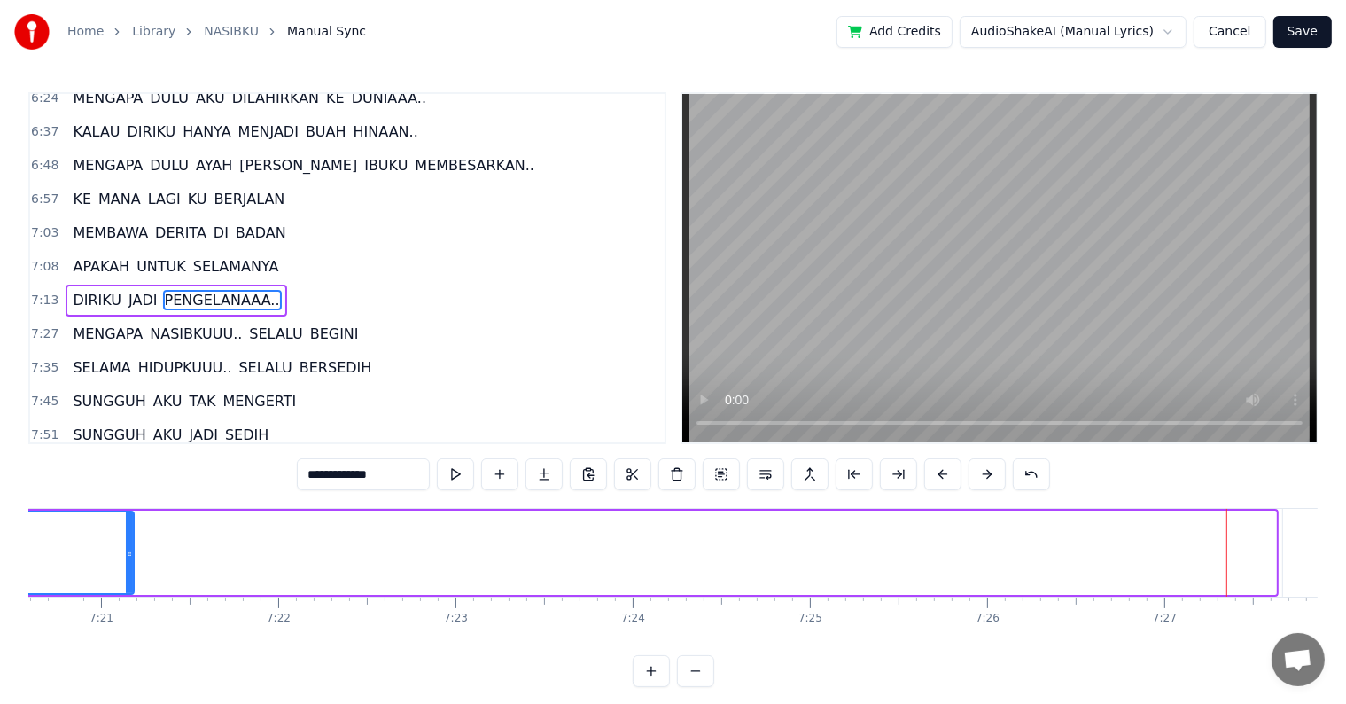
drag, startPoint x: 1268, startPoint y: 553, endPoint x: 99, endPoint y: 556, distance: 1168.7
click at [126, 556] on icon at bounding box center [129, 553] width 7 height 14
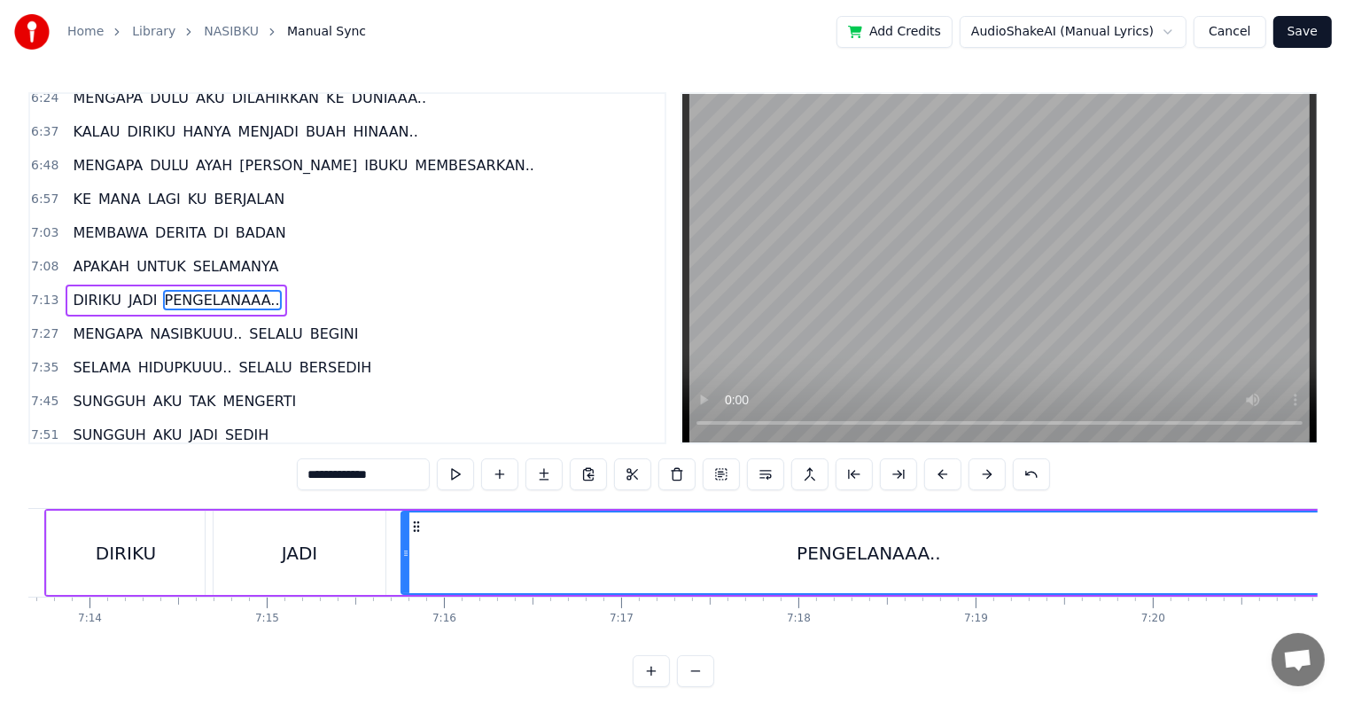
scroll to position [0, 76956]
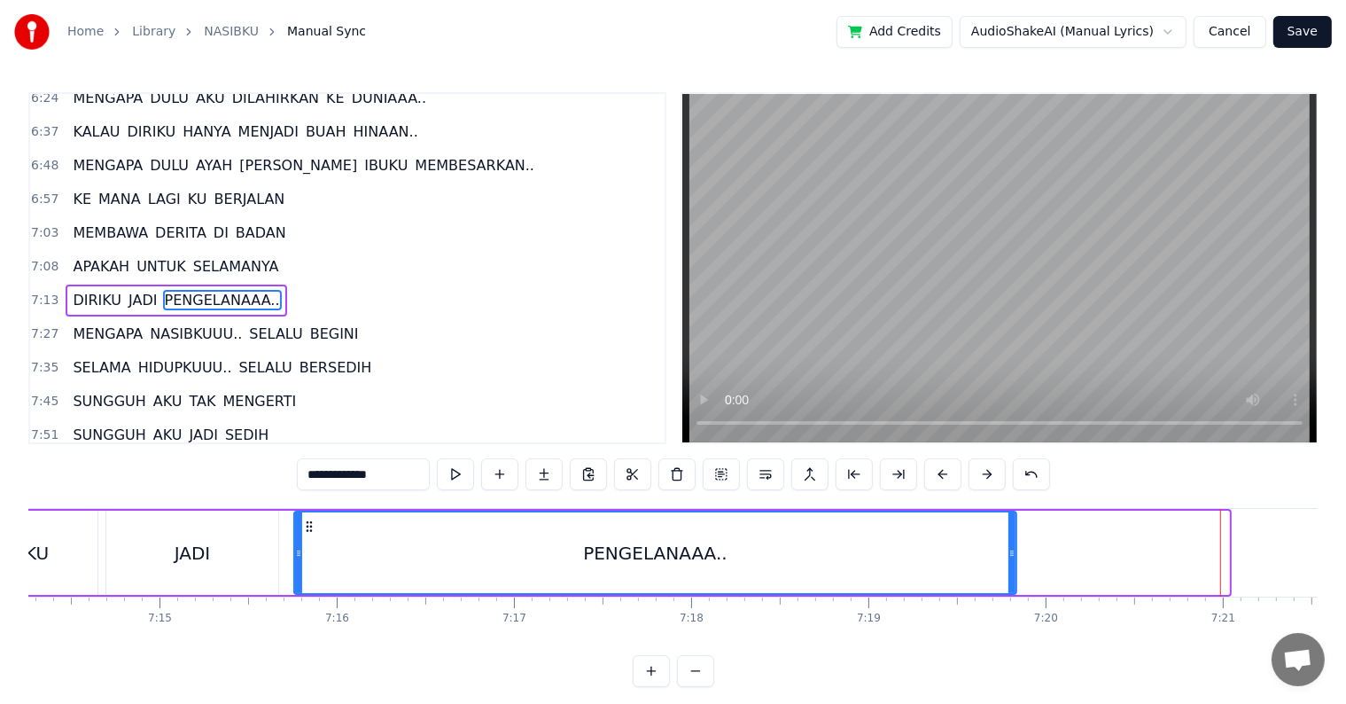
drag, startPoint x: 1225, startPoint y: 564, endPoint x: 1013, endPoint y: 560, distance: 212.7
click at [1013, 560] on div at bounding box center [1011, 552] width 7 height 81
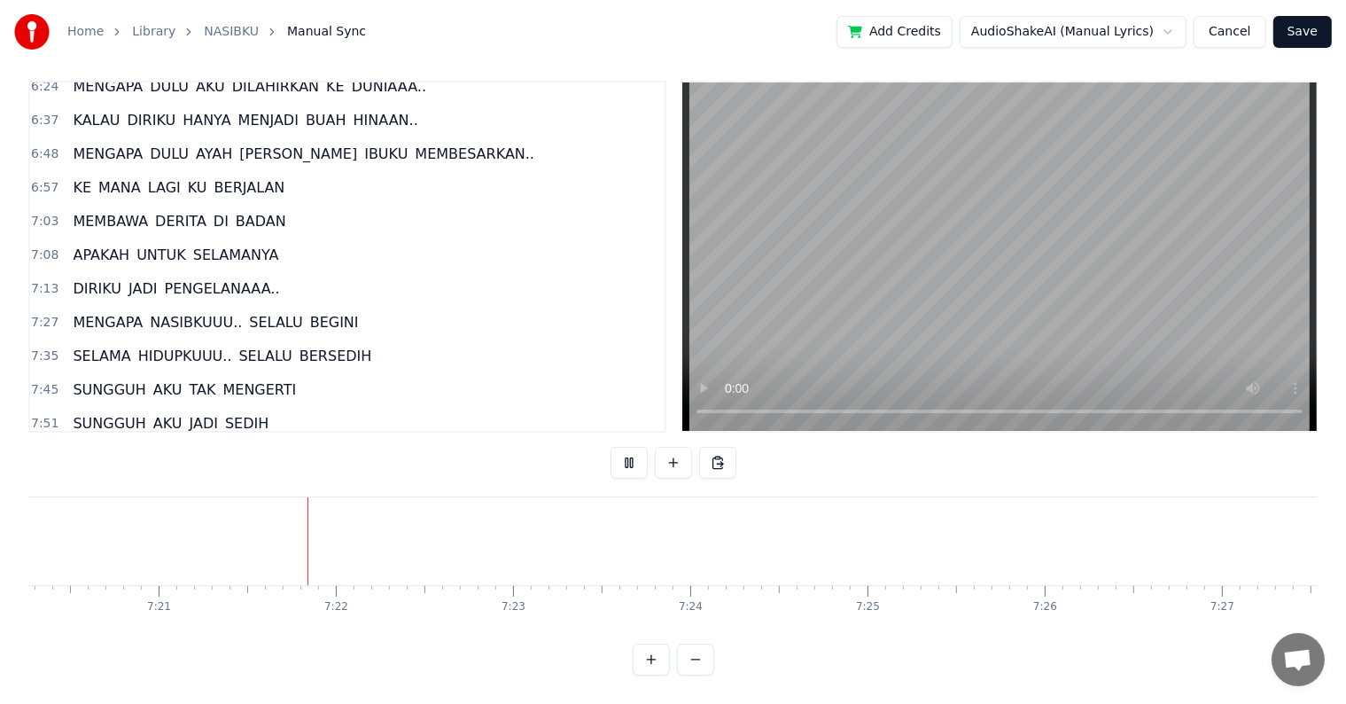
scroll to position [0, 78090]
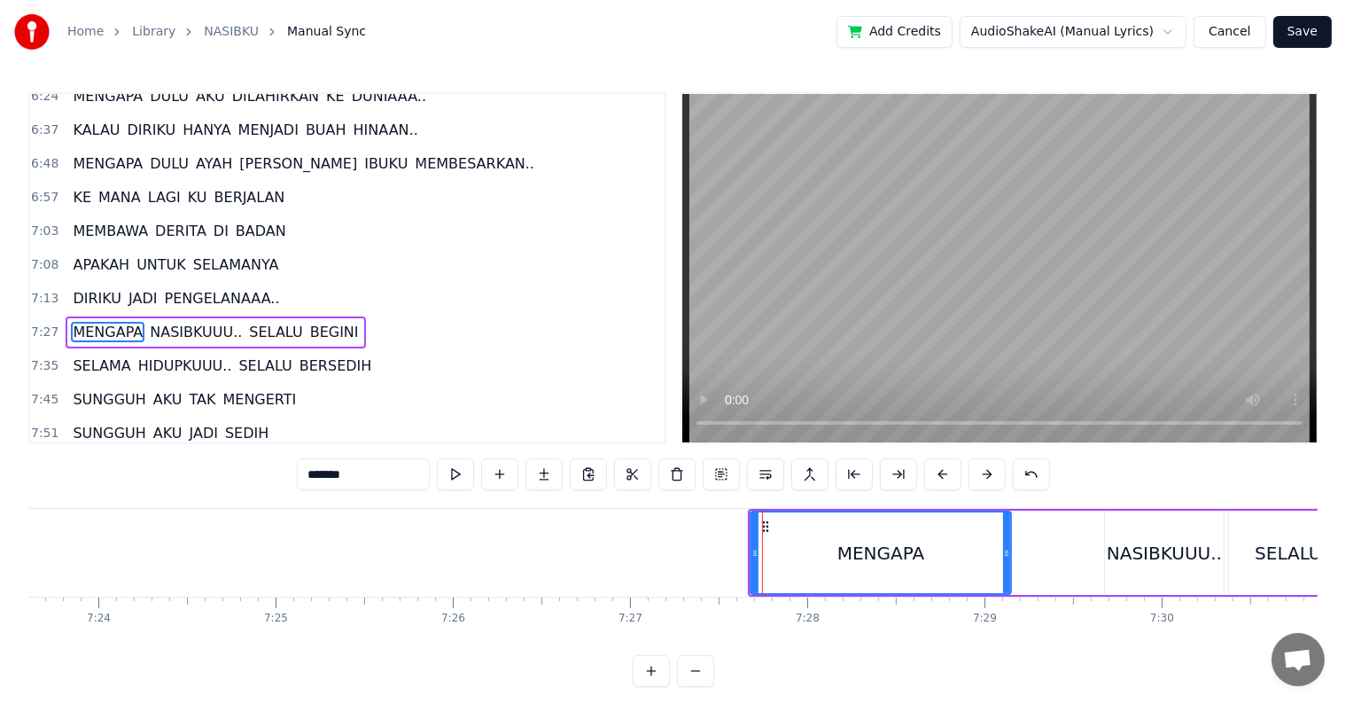
scroll to position [0, 78505]
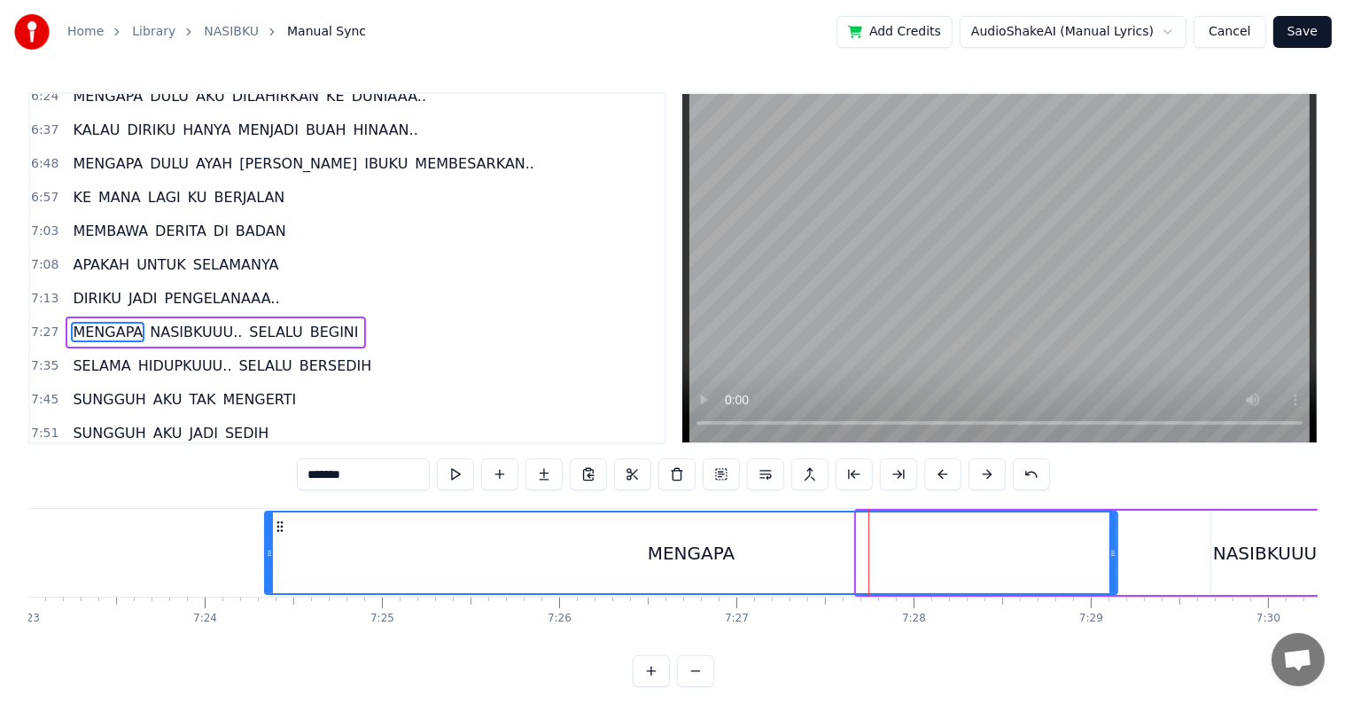
drag, startPoint x: 858, startPoint y: 556, endPoint x: 266, endPoint y: 550, distance: 591.9
click at [266, 550] on icon at bounding box center [269, 553] width 7 height 14
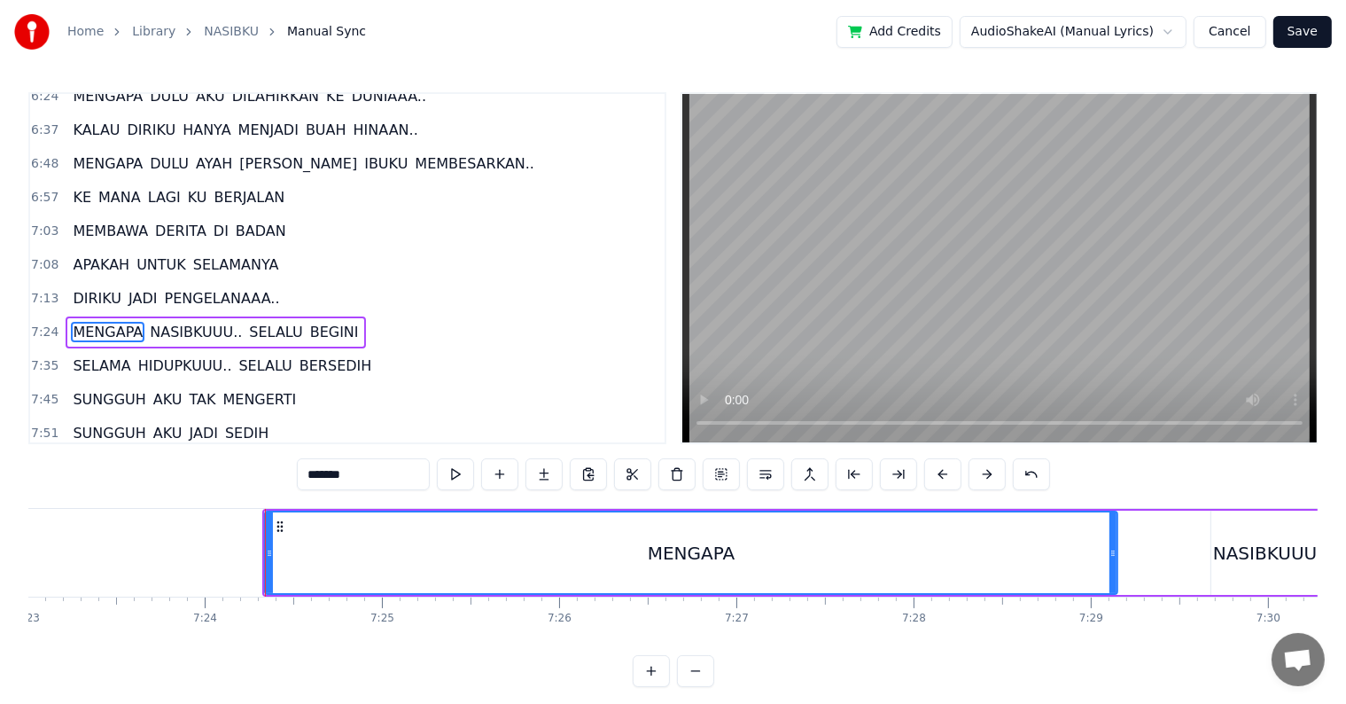
scroll to position [820, 0]
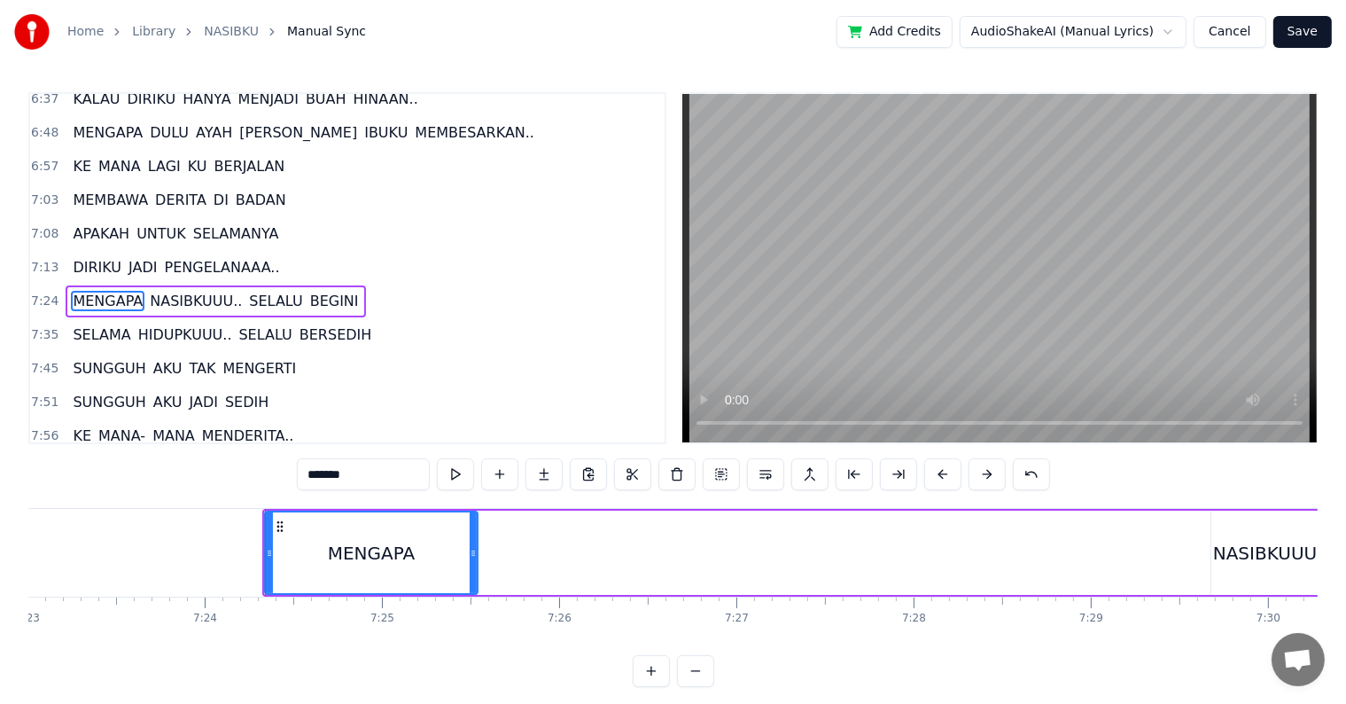
drag, startPoint x: 1109, startPoint y: 551, endPoint x: 470, endPoint y: 537, distance: 639.9
click at [470, 537] on div at bounding box center [473, 552] width 7 height 81
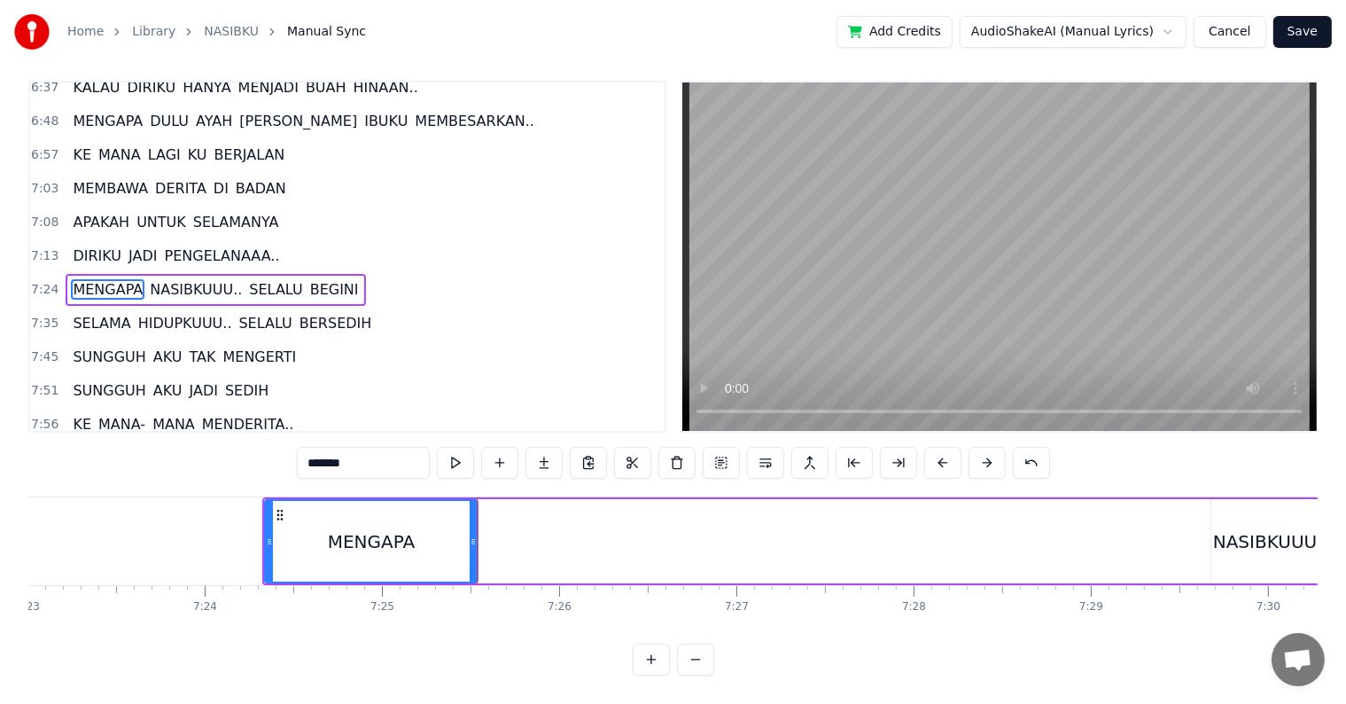
click at [1311, 531] on div "NASIBKUUU.." at bounding box center [1270, 541] width 115 height 27
type input "**********"
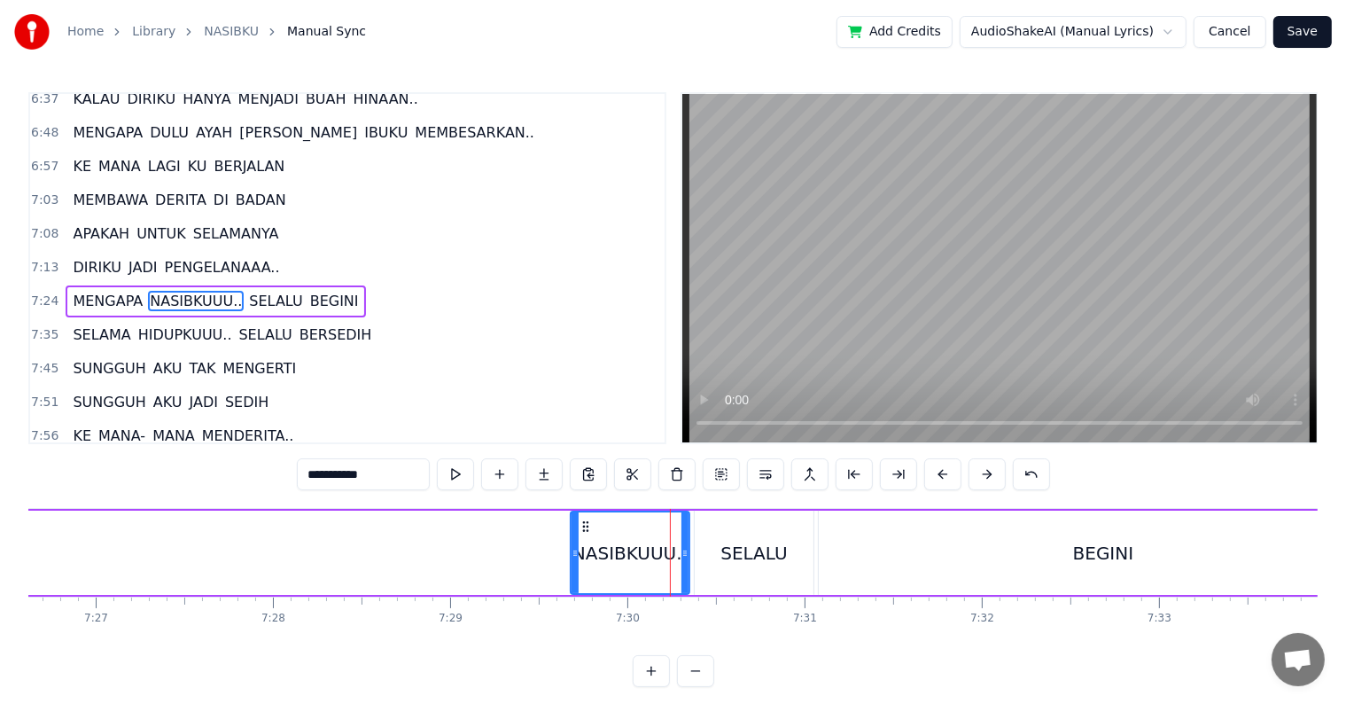
scroll to position [0, 78719]
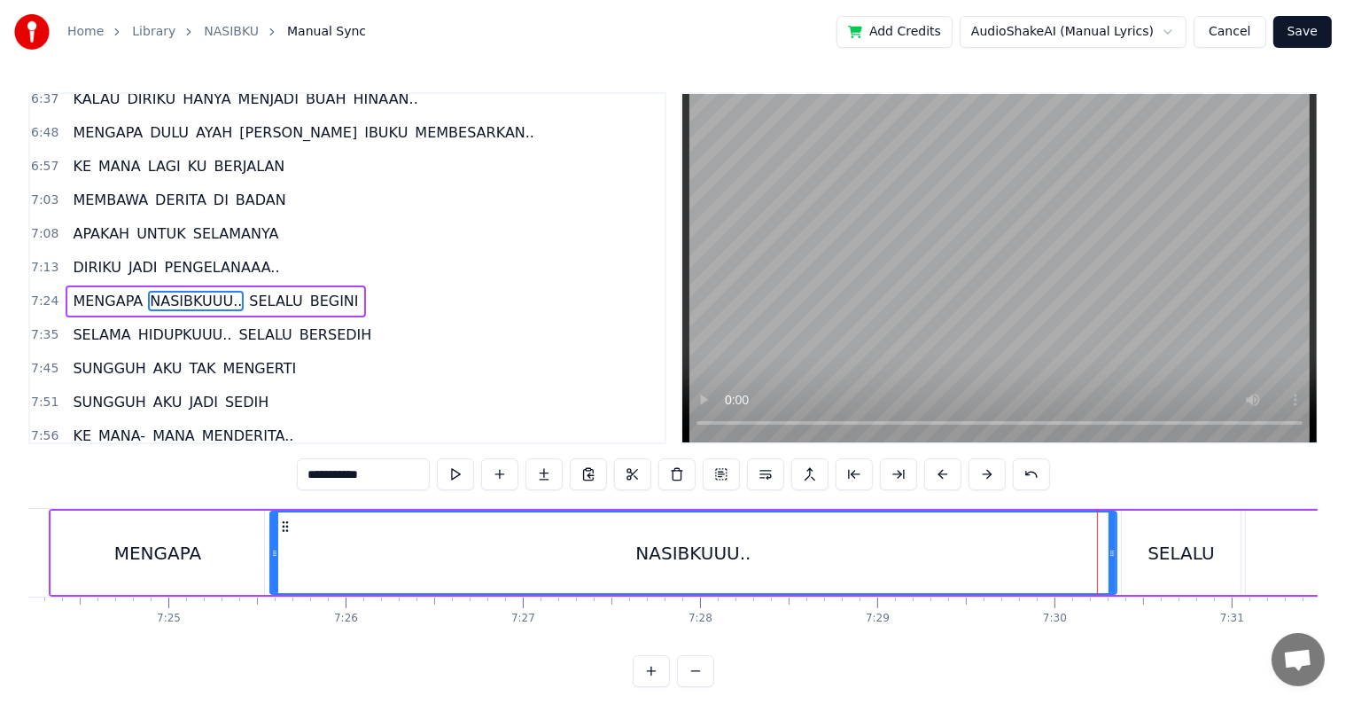
drag, startPoint x: 1001, startPoint y: 560, endPoint x: 274, endPoint y: 539, distance: 727.8
click at [274, 539] on div at bounding box center [274, 552] width 7 height 81
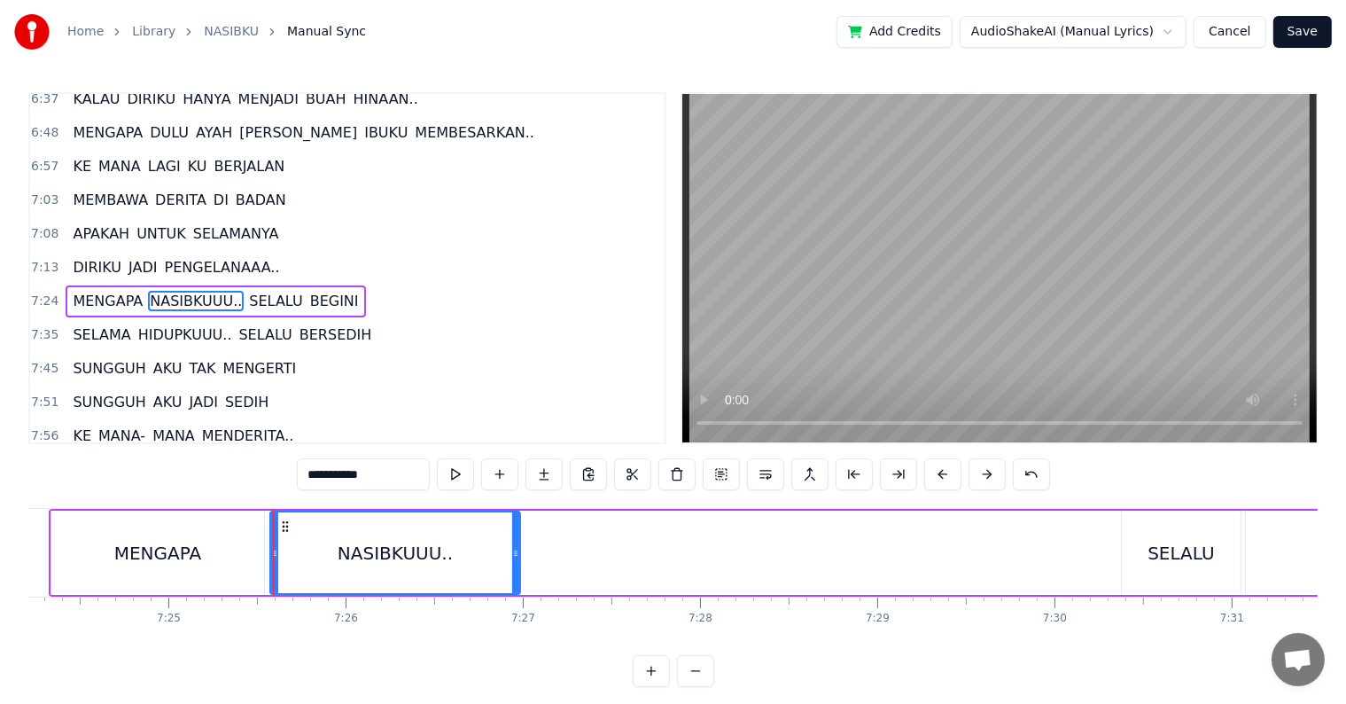
drag, startPoint x: 1113, startPoint y: 567, endPoint x: 517, endPoint y: 578, distance: 596.4
click at [517, 578] on div at bounding box center [515, 552] width 7 height 81
click at [18, 562] on div "Home Library NASIBKU Manual Sync Add Credits AudioShakeAI (Manual Lyrics) Cance…" at bounding box center [673, 343] width 1346 height 687
click at [27, 564] on div "Home Library NASIBKU Manual Sync Add Credits AudioShakeAI (Manual Lyrics) Cance…" at bounding box center [673, 343] width 1346 height 687
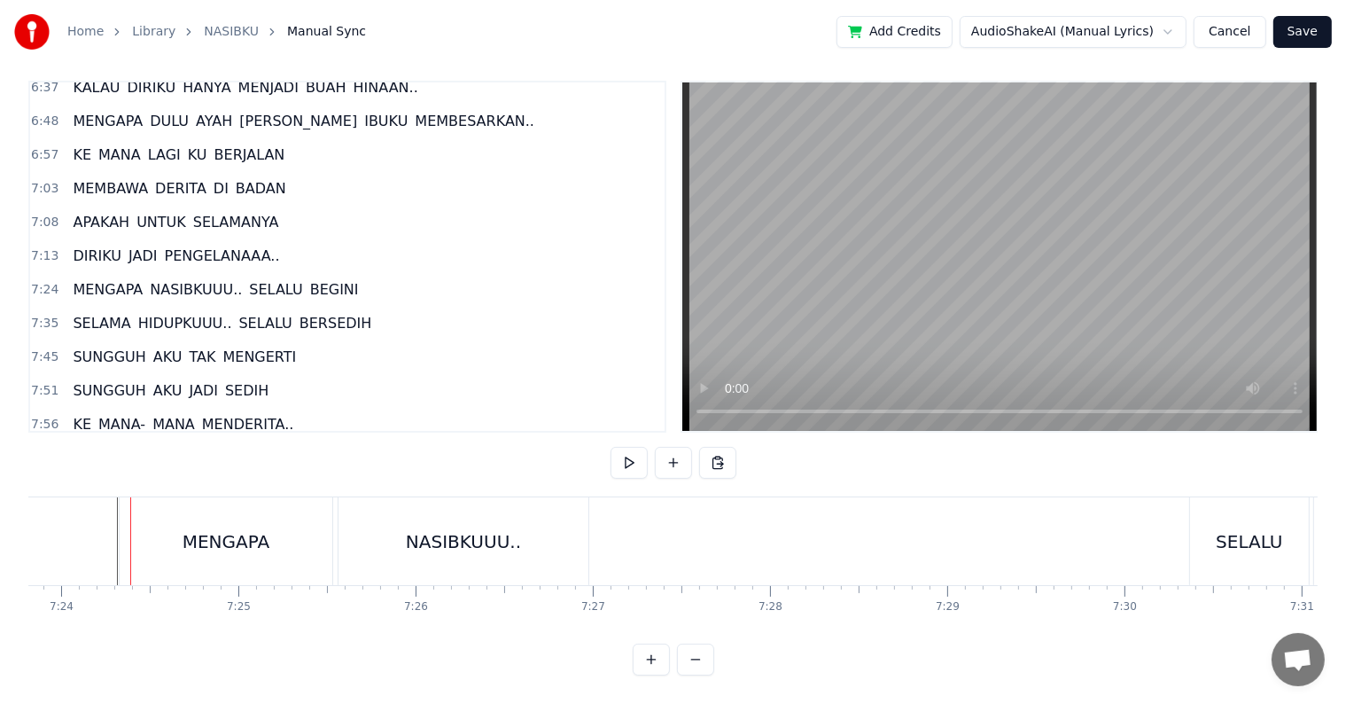
scroll to position [27, 0]
click at [561, 544] on div "NASIBKUUU.." at bounding box center [463, 541] width 250 height 88
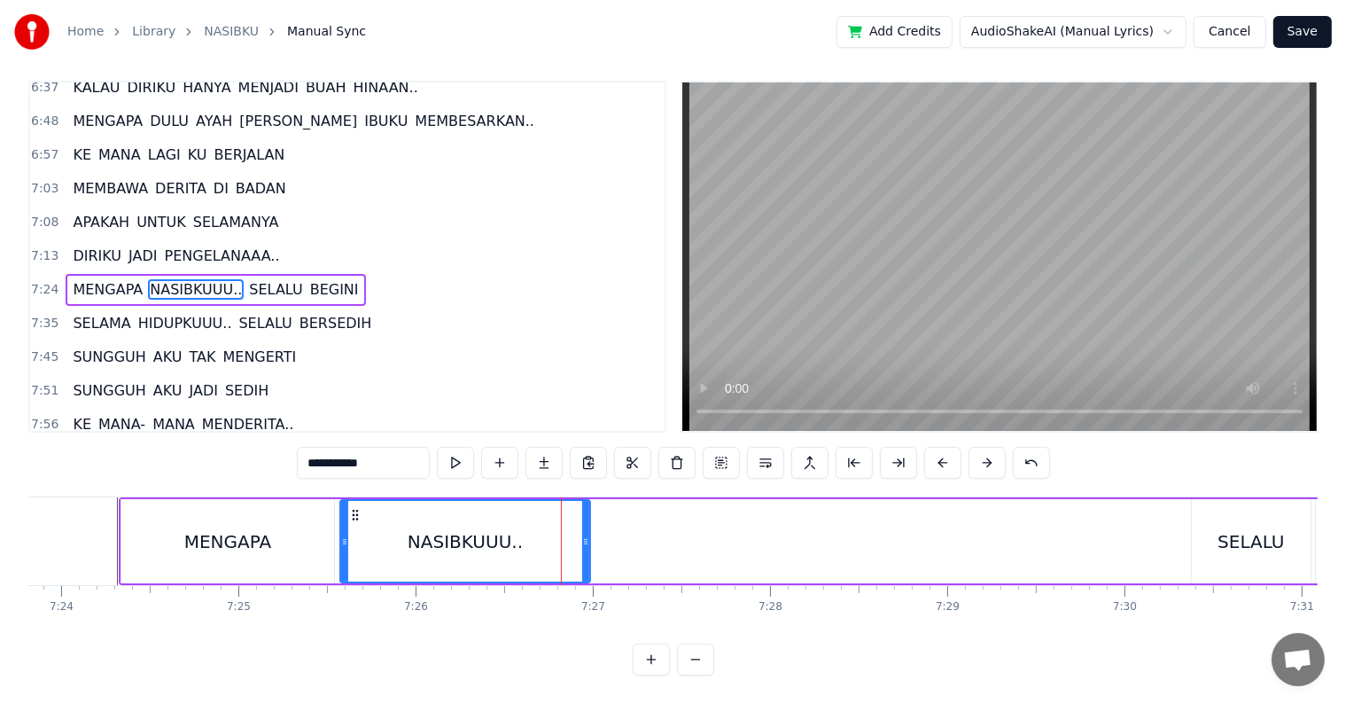
scroll to position [0, 0]
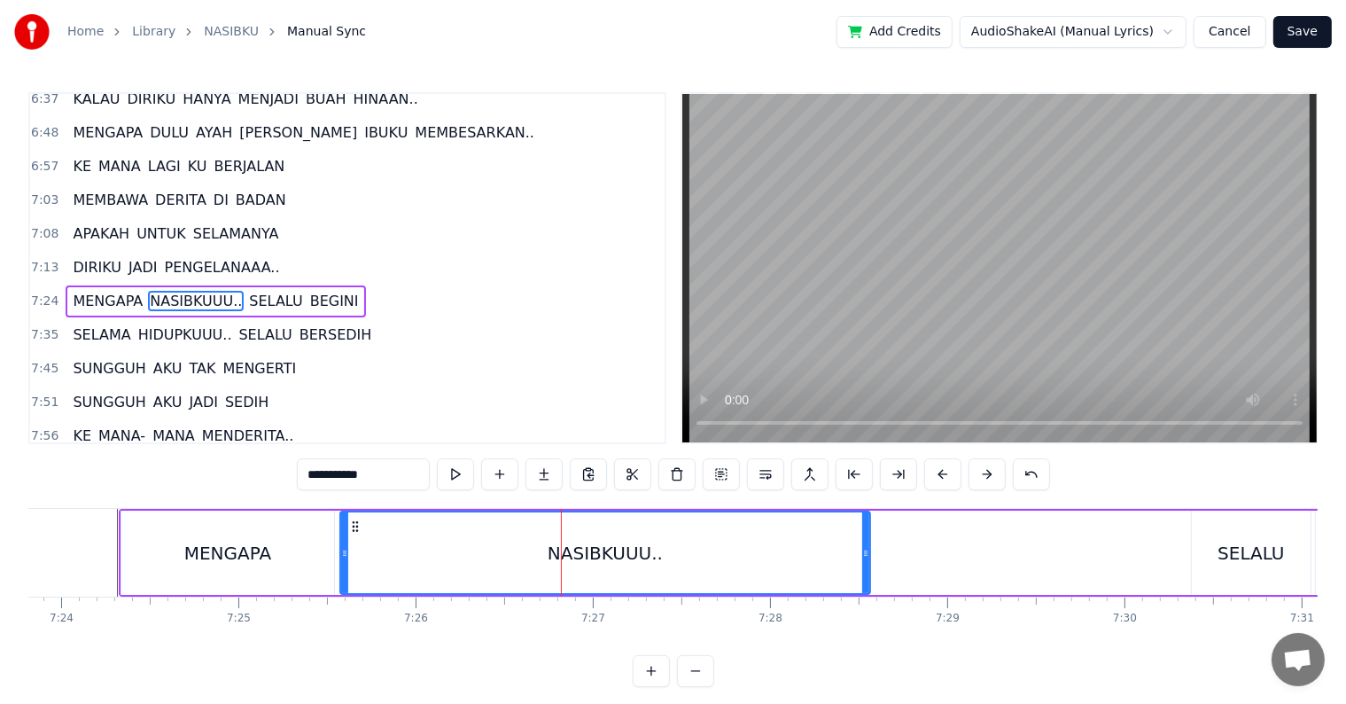
drag, startPoint x: 586, startPoint y: 563, endPoint x: 866, endPoint y: 571, distance: 280.1
click at [866, 571] on div at bounding box center [865, 552] width 7 height 81
click at [1248, 563] on div "SELALU" at bounding box center [1250, 553] width 66 height 27
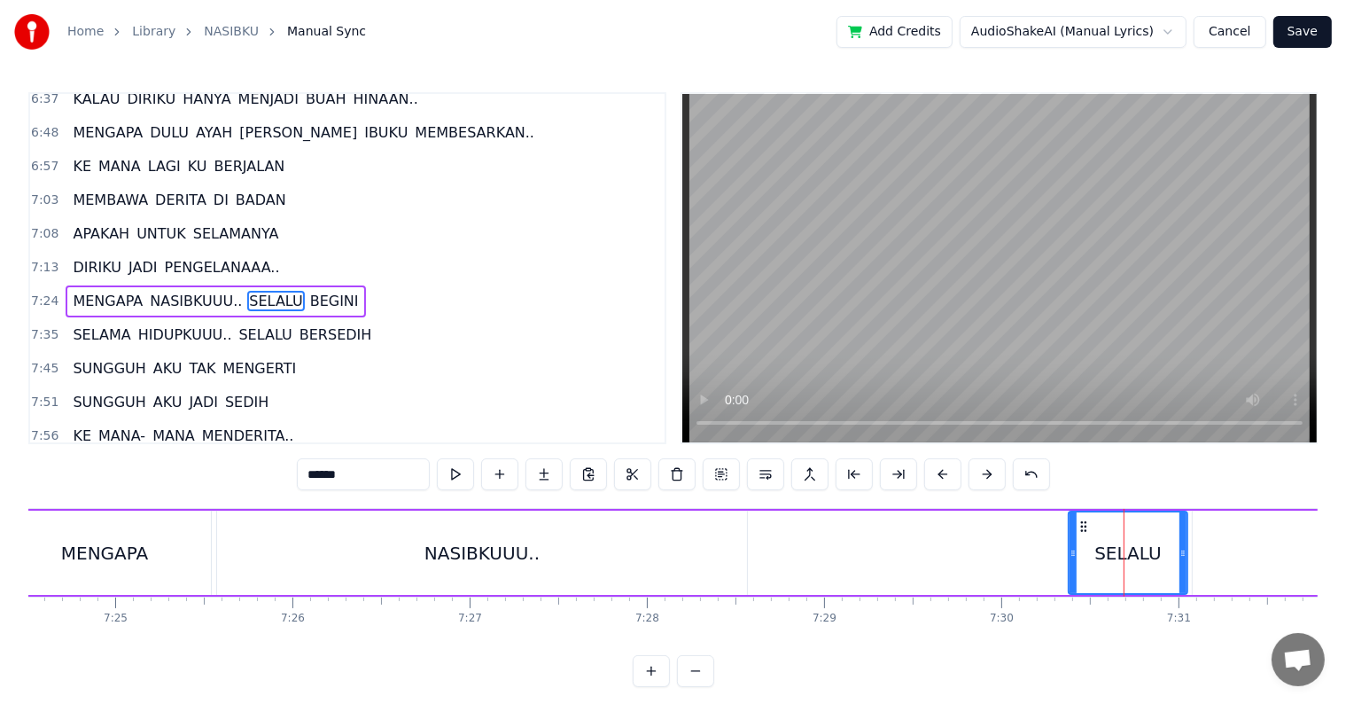
scroll to position [0, 79040]
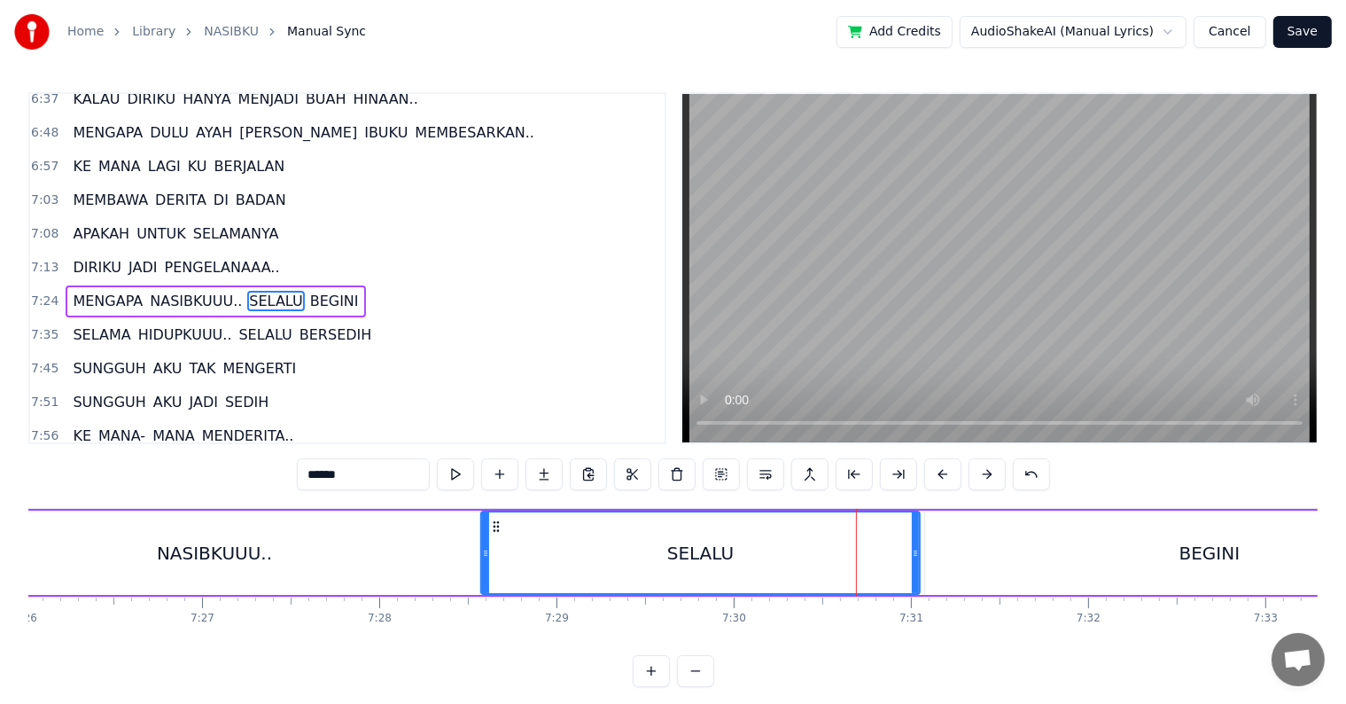
drag, startPoint x: 805, startPoint y: 571, endPoint x: 485, endPoint y: 578, distance: 319.9
click at [485, 578] on div at bounding box center [485, 552] width 7 height 81
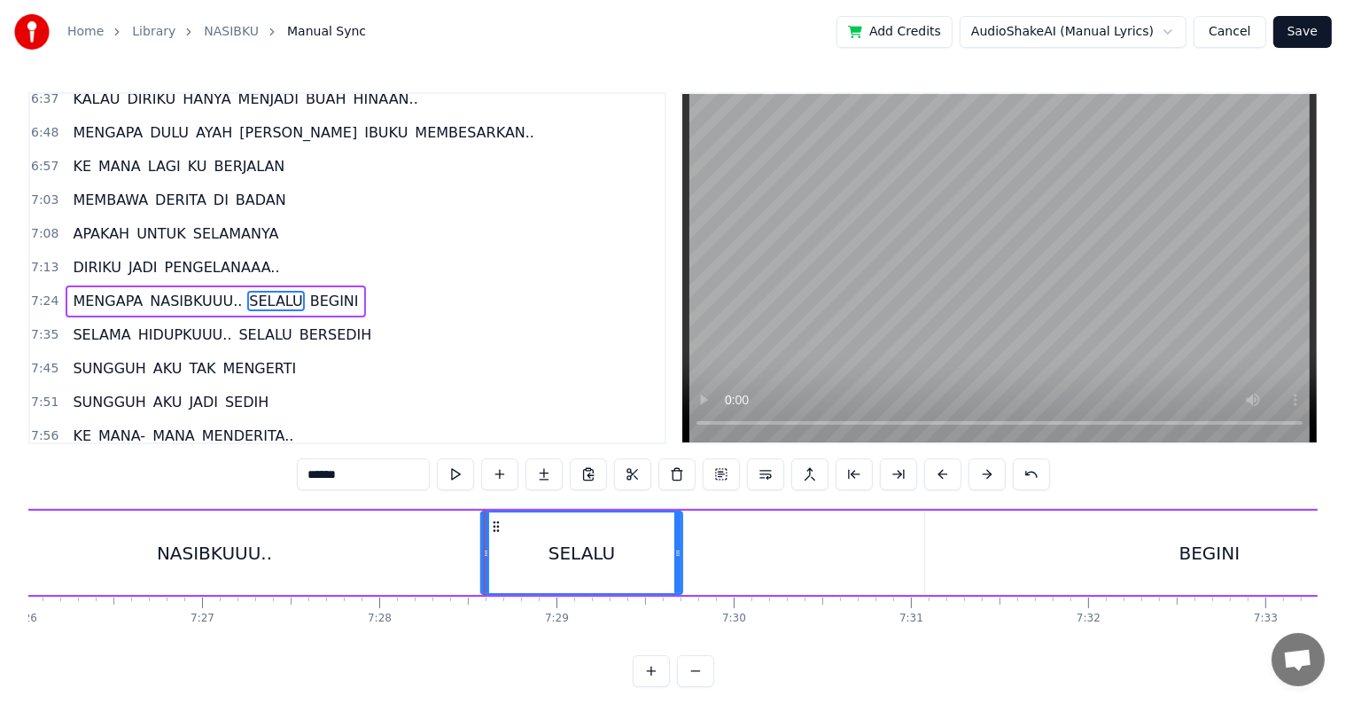
drag, startPoint x: 913, startPoint y: 576, endPoint x: 675, endPoint y: 576, distance: 237.5
click at [675, 576] on div at bounding box center [677, 552] width 7 height 81
click at [1096, 585] on div "BEGINI" at bounding box center [1209, 552] width 569 height 84
type input "******"
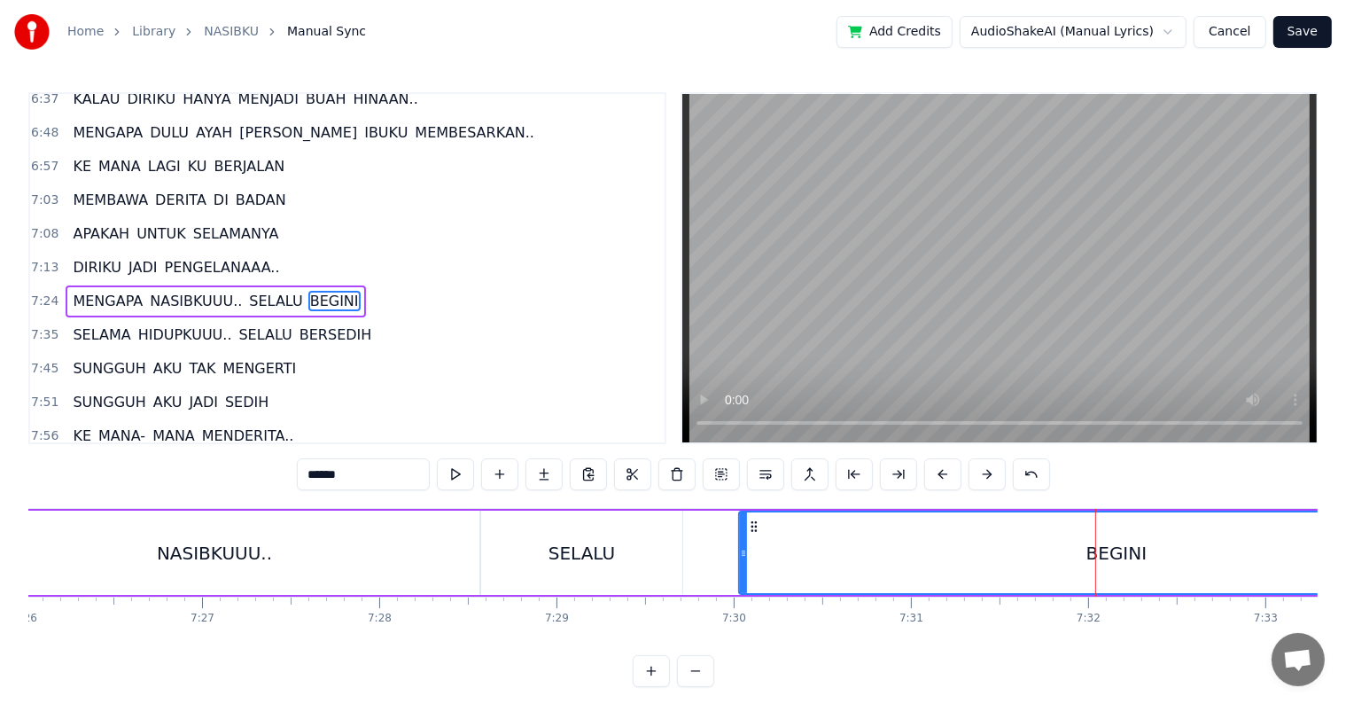
drag, startPoint x: 925, startPoint y: 572, endPoint x: 739, endPoint y: 573, distance: 186.1
click at [740, 573] on div at bounding box center [743, 552] width 7 height 81
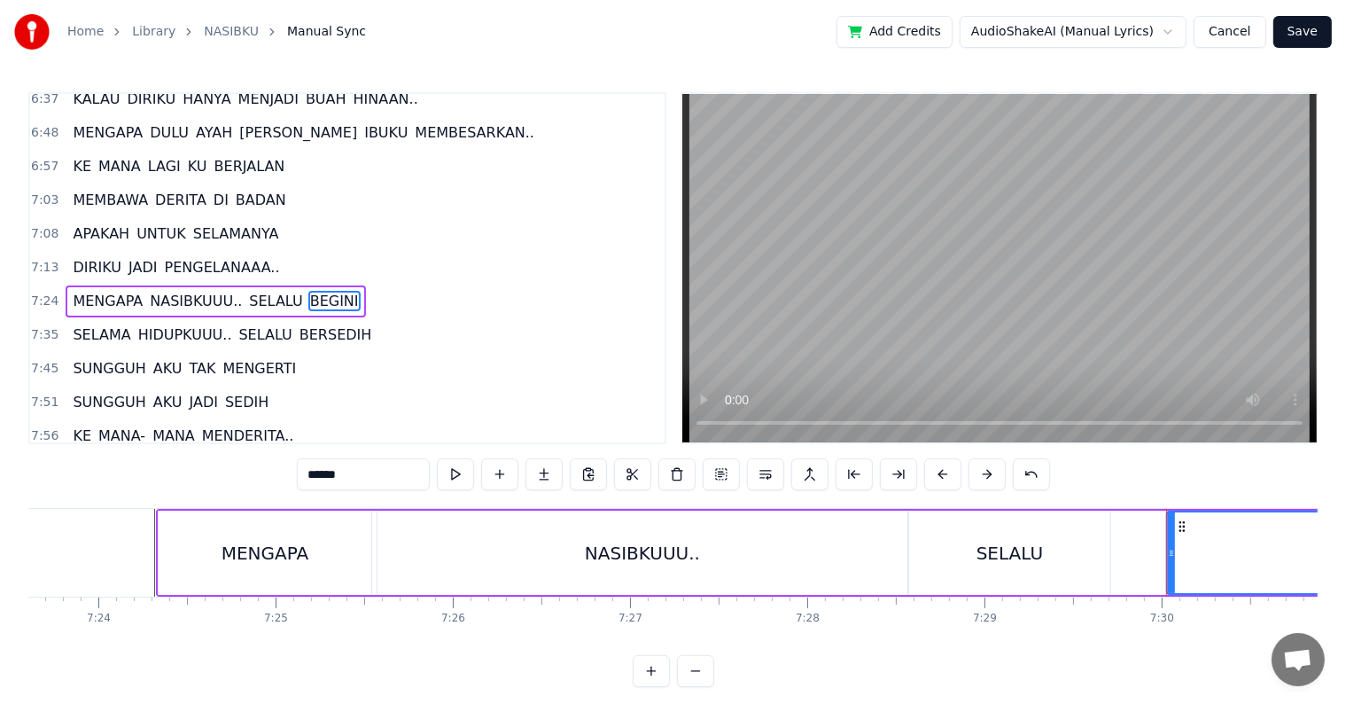
scroll to position [0, 78292]
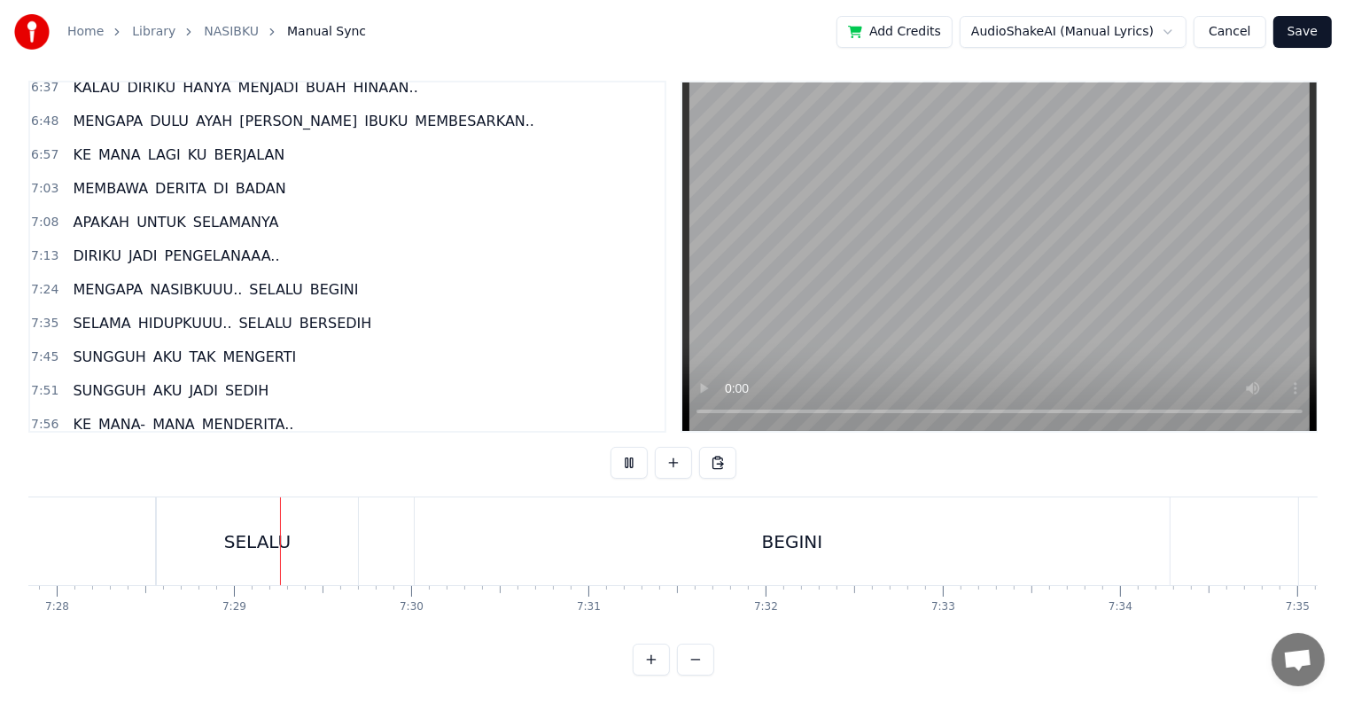
scroll to position [0, 79407]
click at [152, 544] on div "SELALU" at bounding box center [212, 541] width 201 height 88
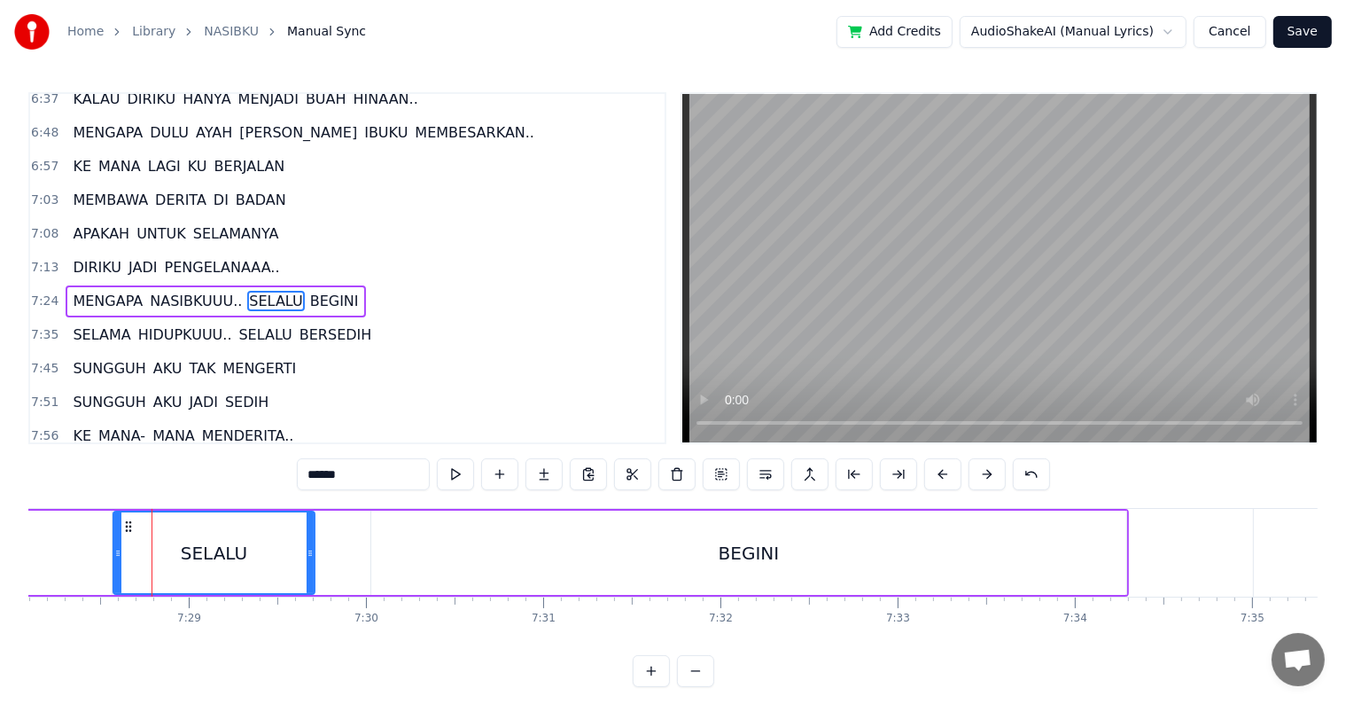
click at [402, 571] on div "BEGINI" at bounding box center [748, 552] width 755 height 84
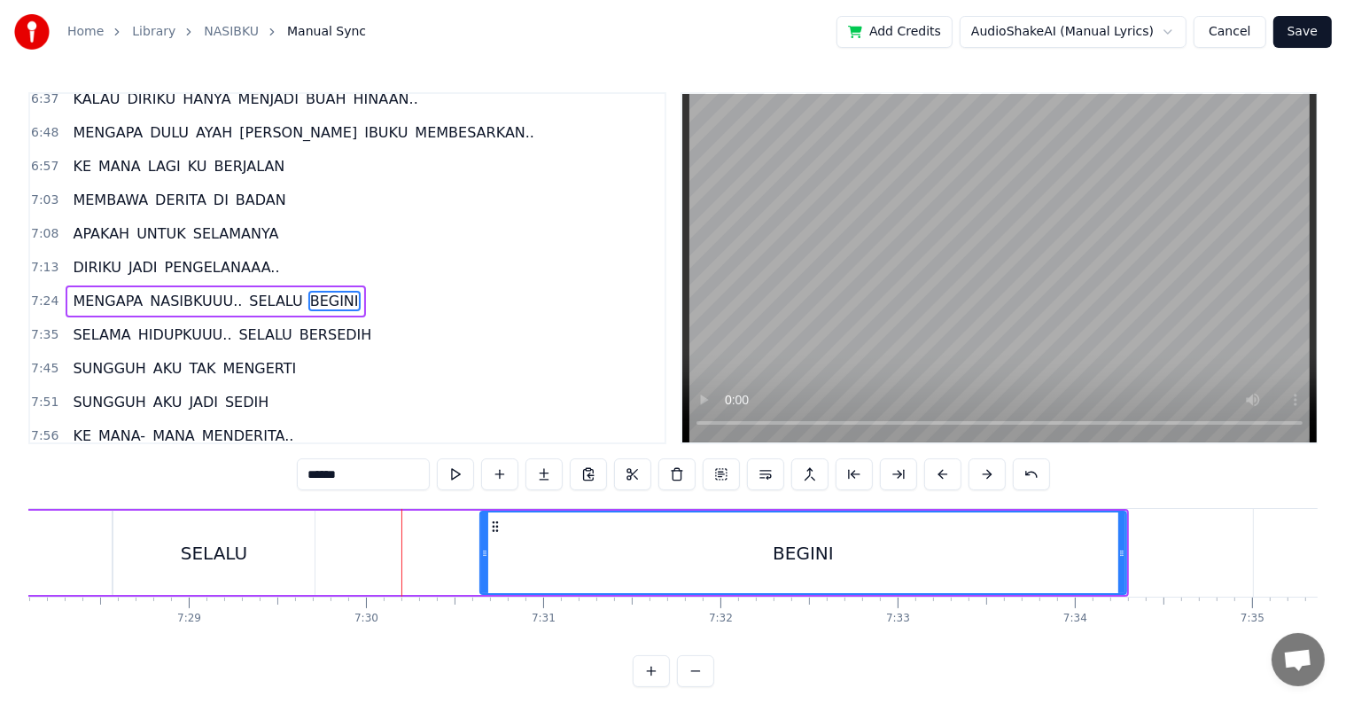
drag, startPoint x: 377, startPoint y: 576, endPoint x: 486, endPoint y: 576, distance: 109.0
click at [486, 576] on div at bounding box center [484, 552] width 7 height 81
click at [273, 563] on div "SELALU" at bounding box center [213, 552] width 201 height 84
type input "******"
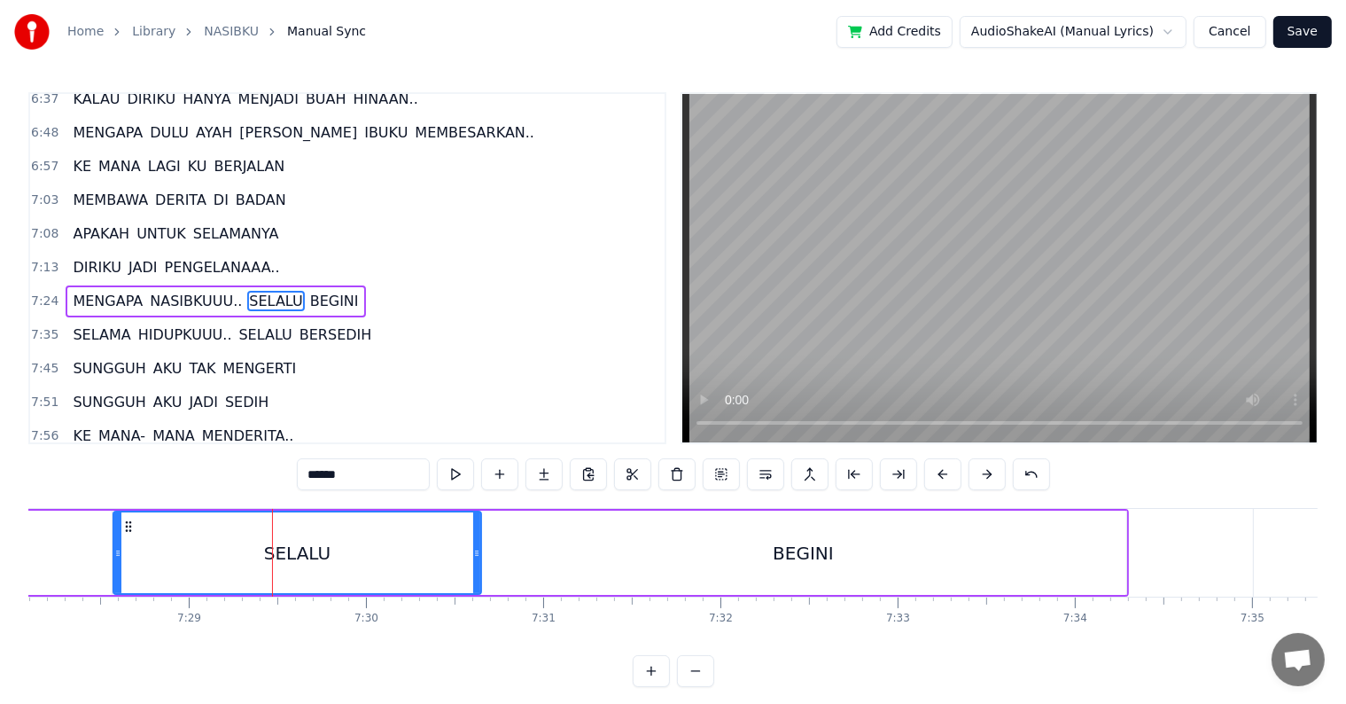
drag, startPoint x: 308, startPoint y: 565, endPoint x: 475, endPoint y: 577, distance: 167.0
click at [475, 577] on div at bounding box center [476, 552] width 7 height 81
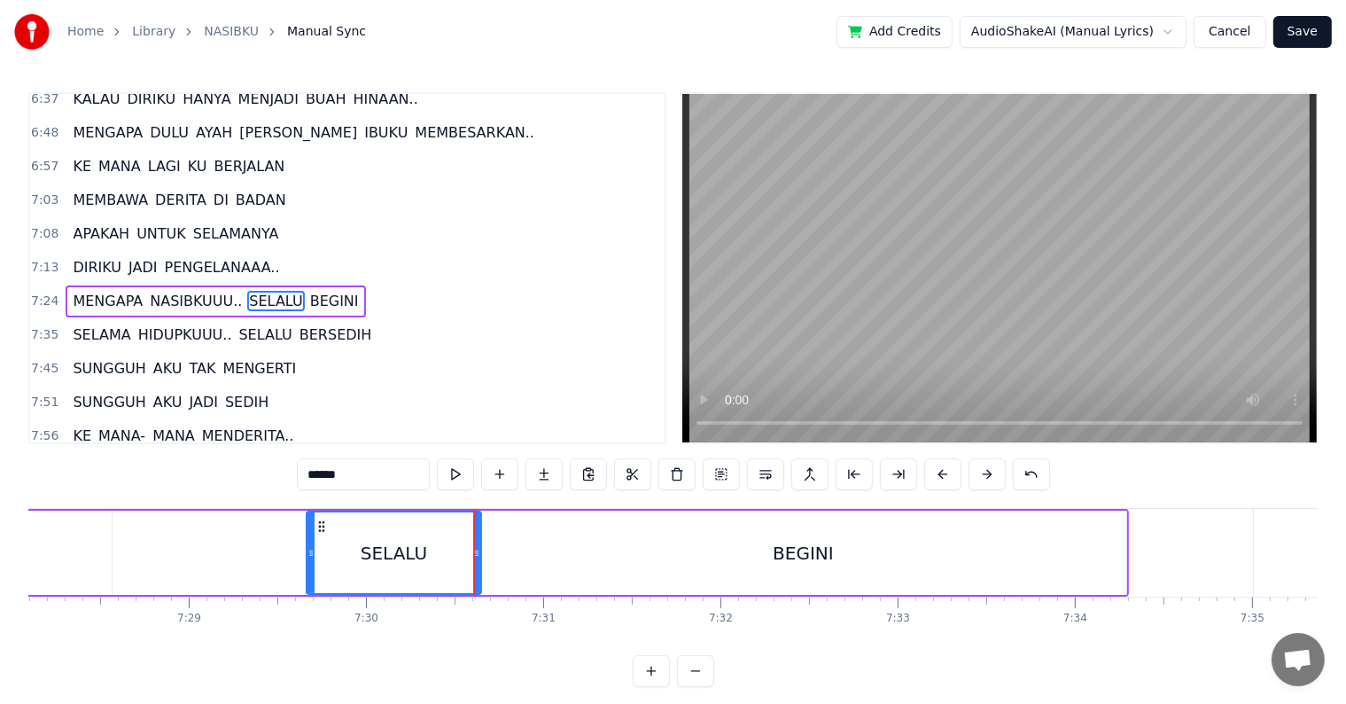
drag, startPoint x: 115, startPoint y: 564, endPoint x: 308, endPoint y: 577, distance: 193.6
click at [308, 577] on div at bounding box center [310, 552] width 7 height 81
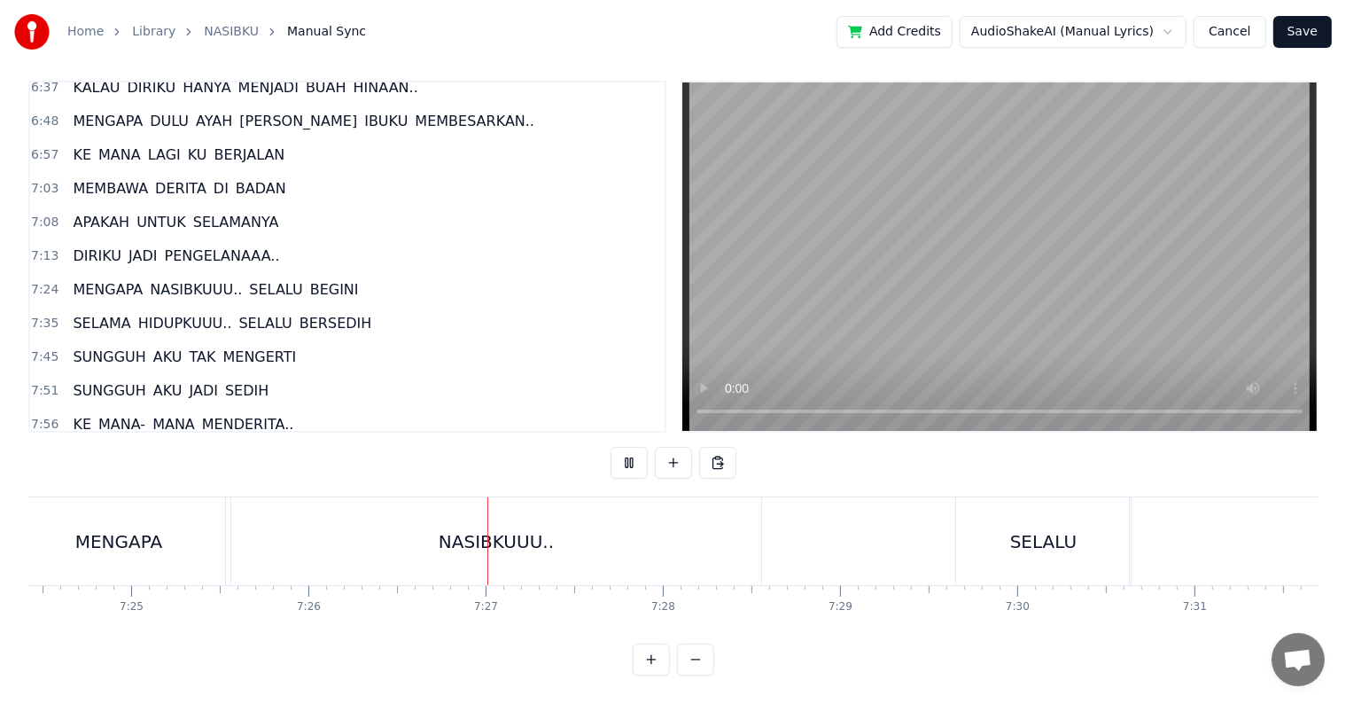
scroll to position [0, 79031]
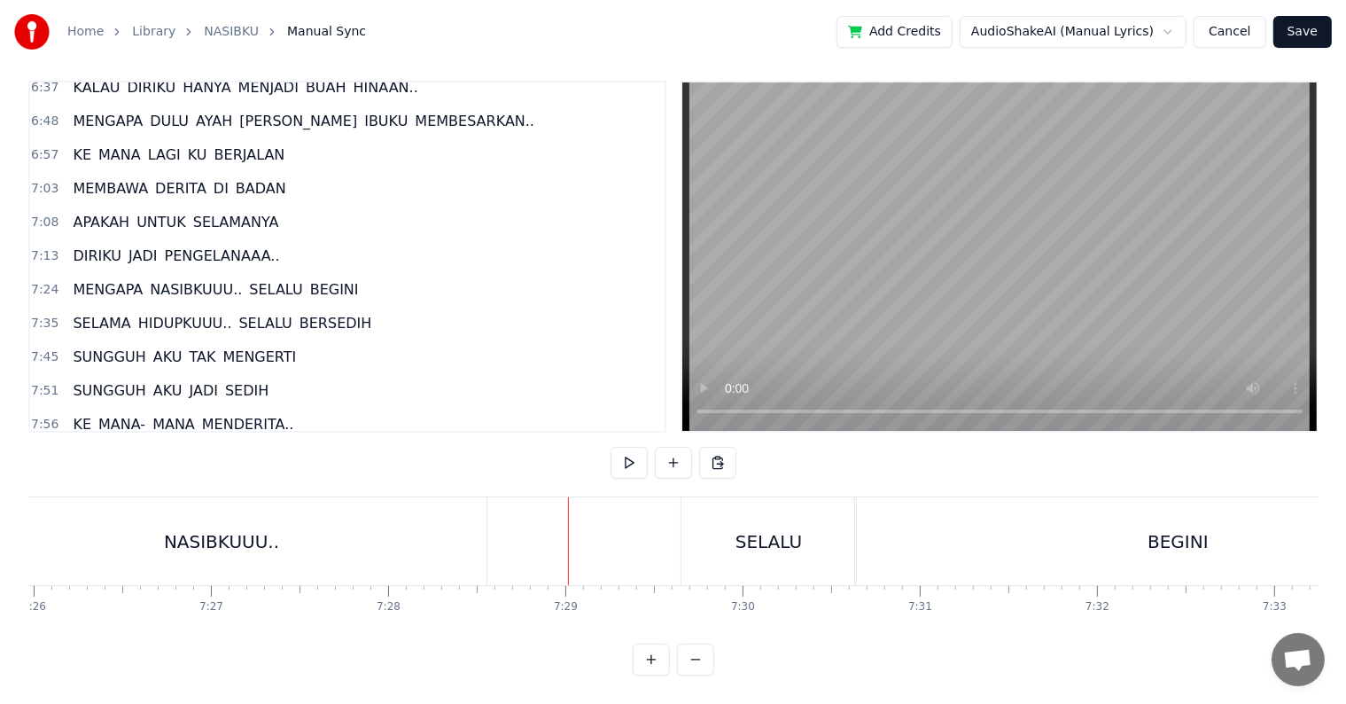
click at [450, 536] on div "NASIBKUUU.." at bounding box center [222, 541] width 530 height 88
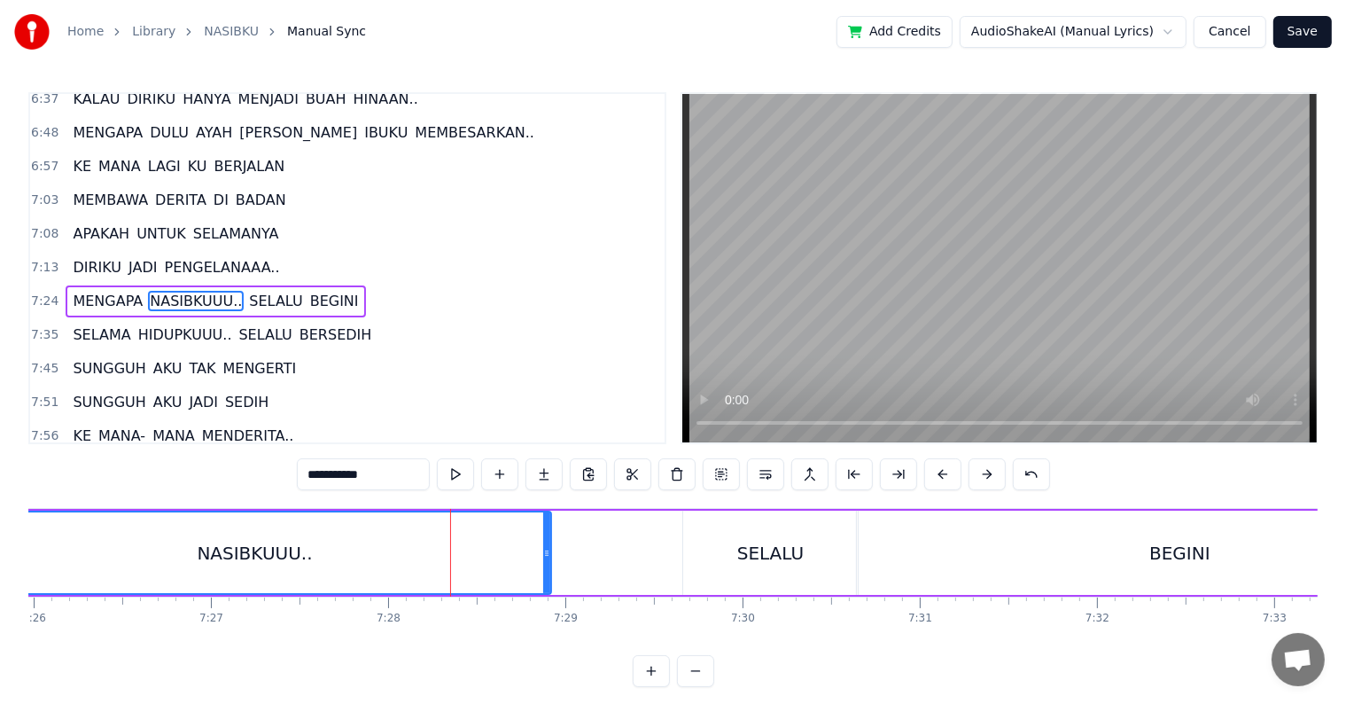
drag, startPoint x: 483, startPoint y: 550, endPoint x: 546, endPoint y: 550, distance: 62.9
click at [546, 550] on icon at bounding box center [546, 553] width 7 height 14
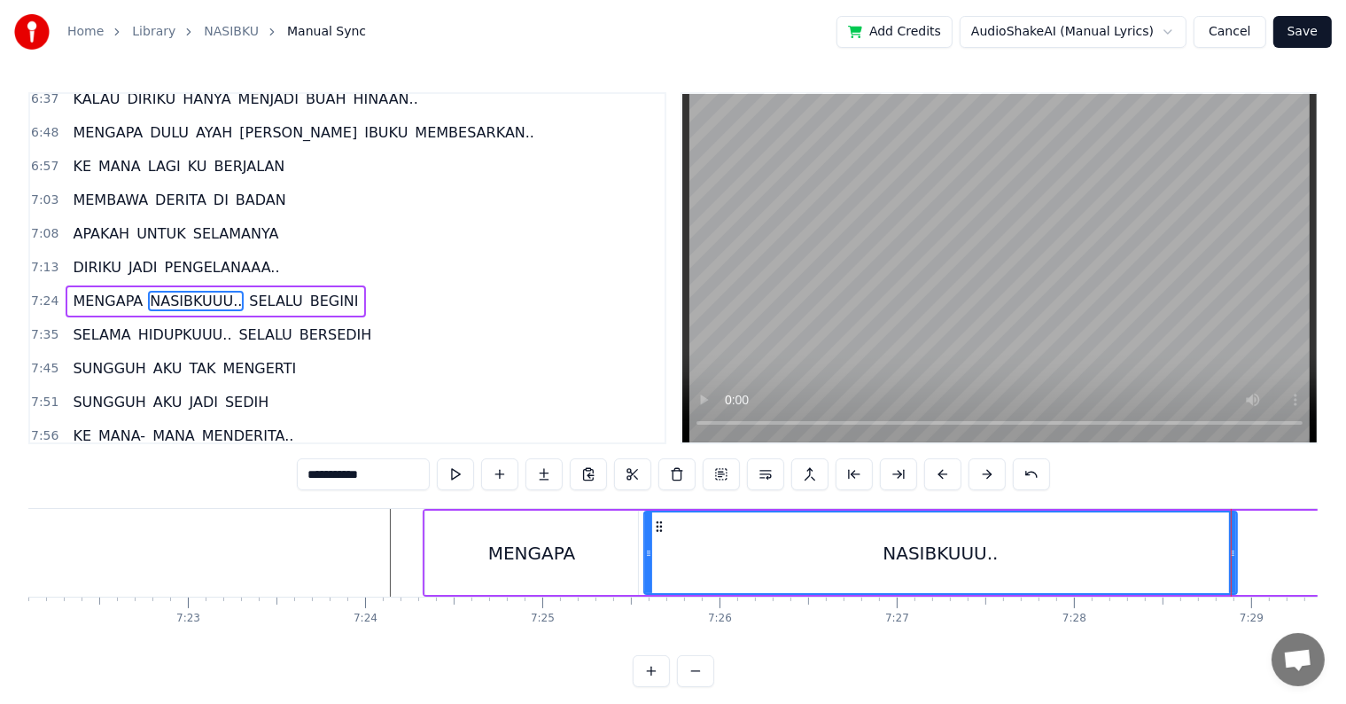
scroll to position [0, 78078]
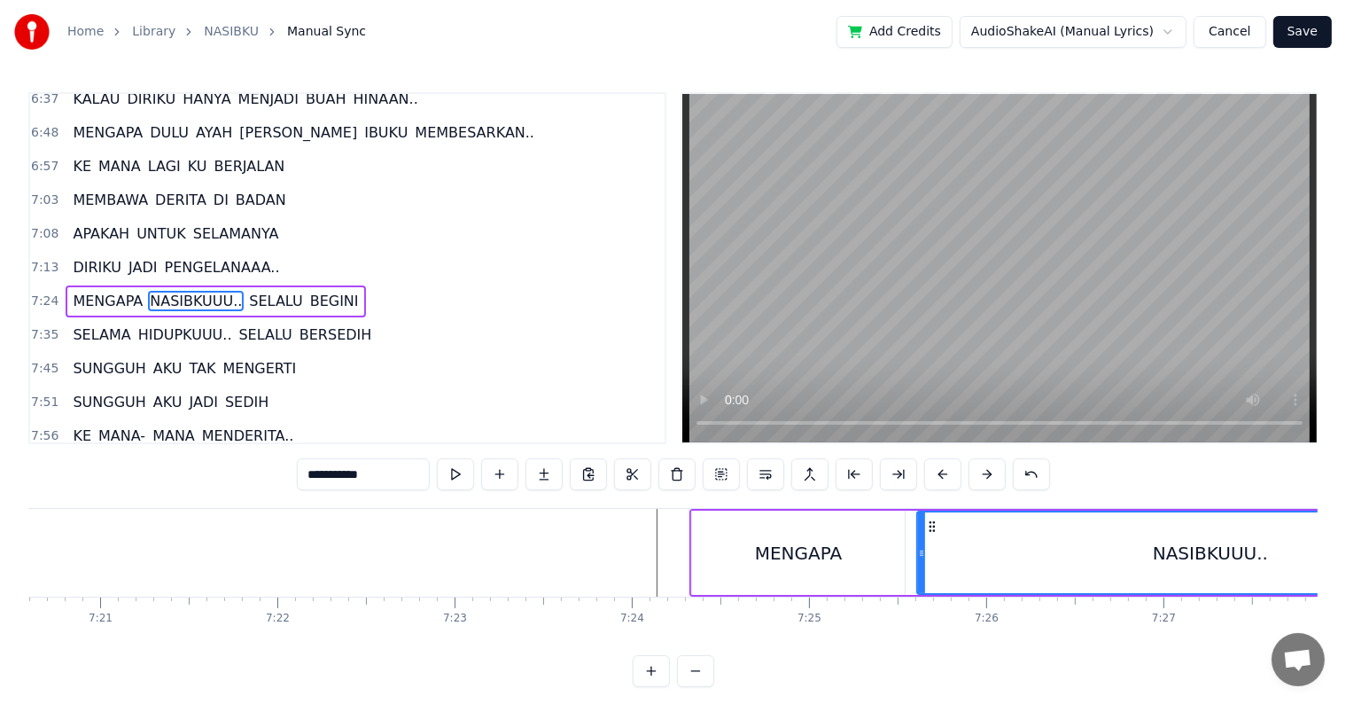
click at [923, 570] on div at bounding box center [921, 552] width 7 height 81
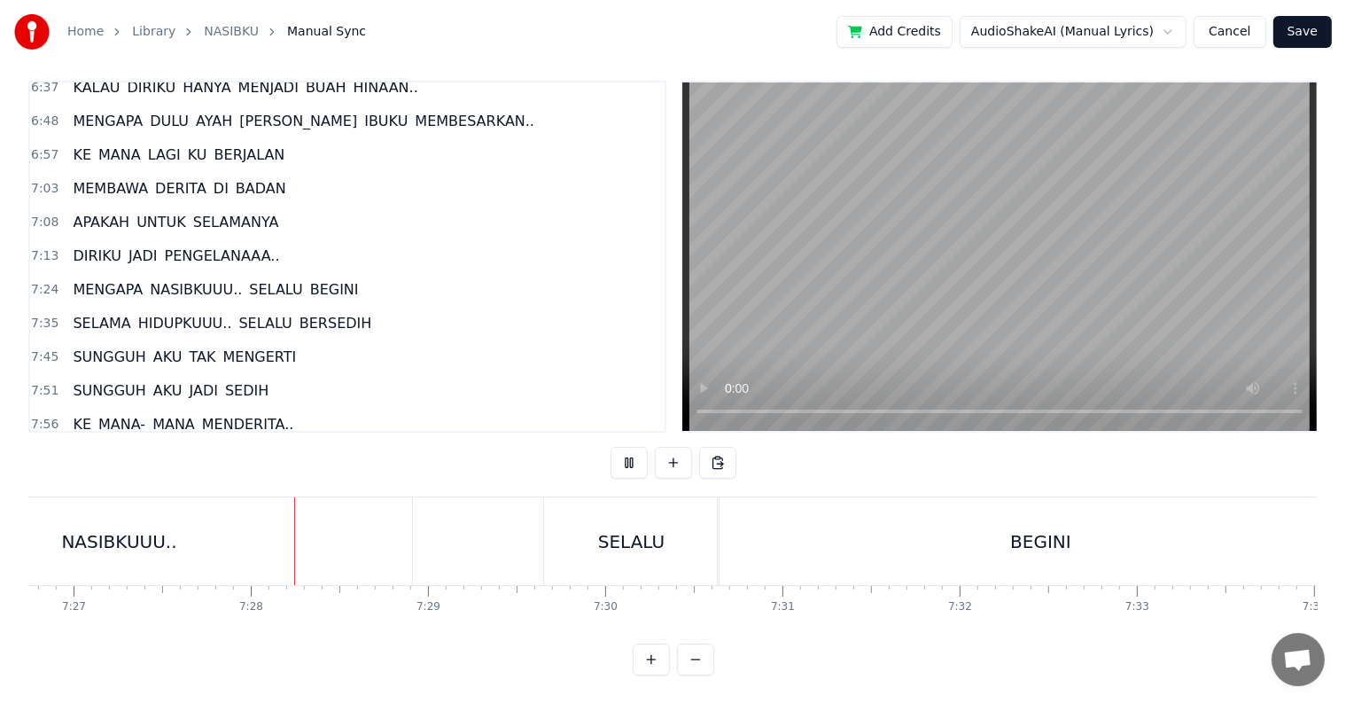
scroll to position [0, 79222]
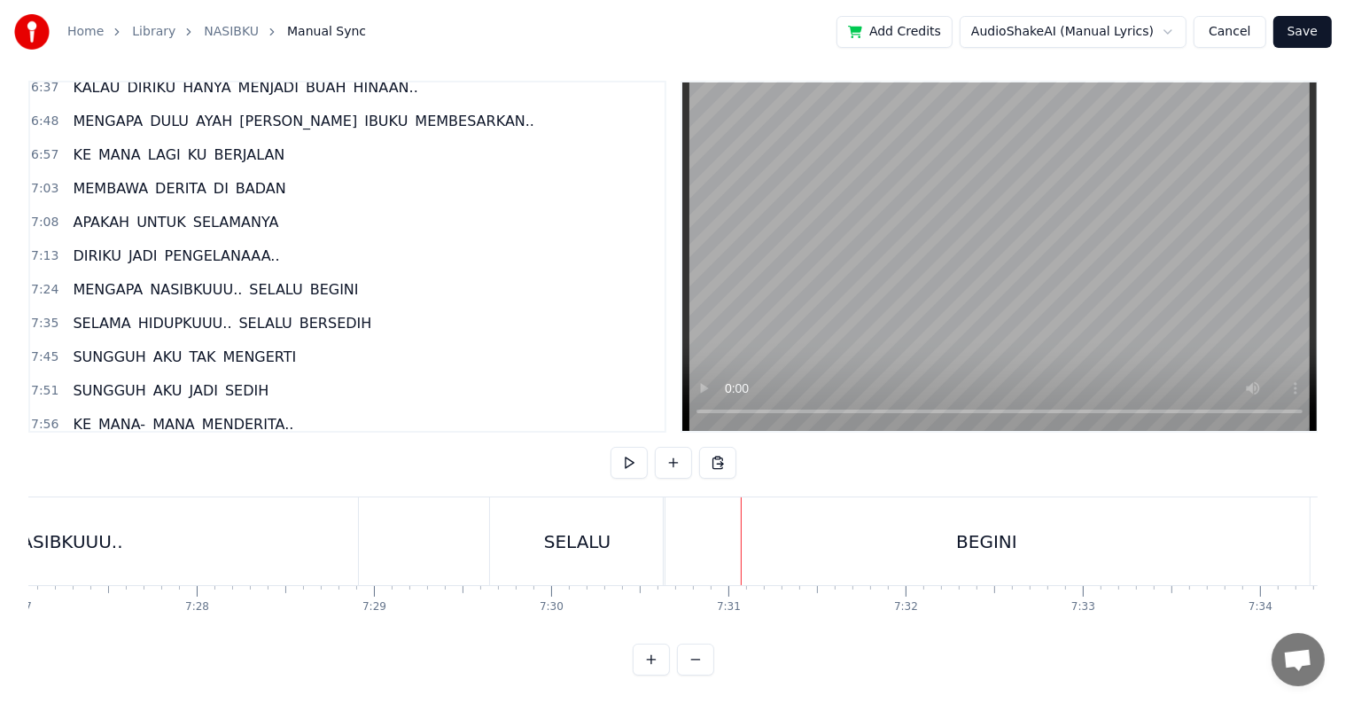
click at [422, 542] on div "MENGAPA NASIBKUUU.. SELALU BEGINI" at bounding box center [429, 541] width 1769 height 88
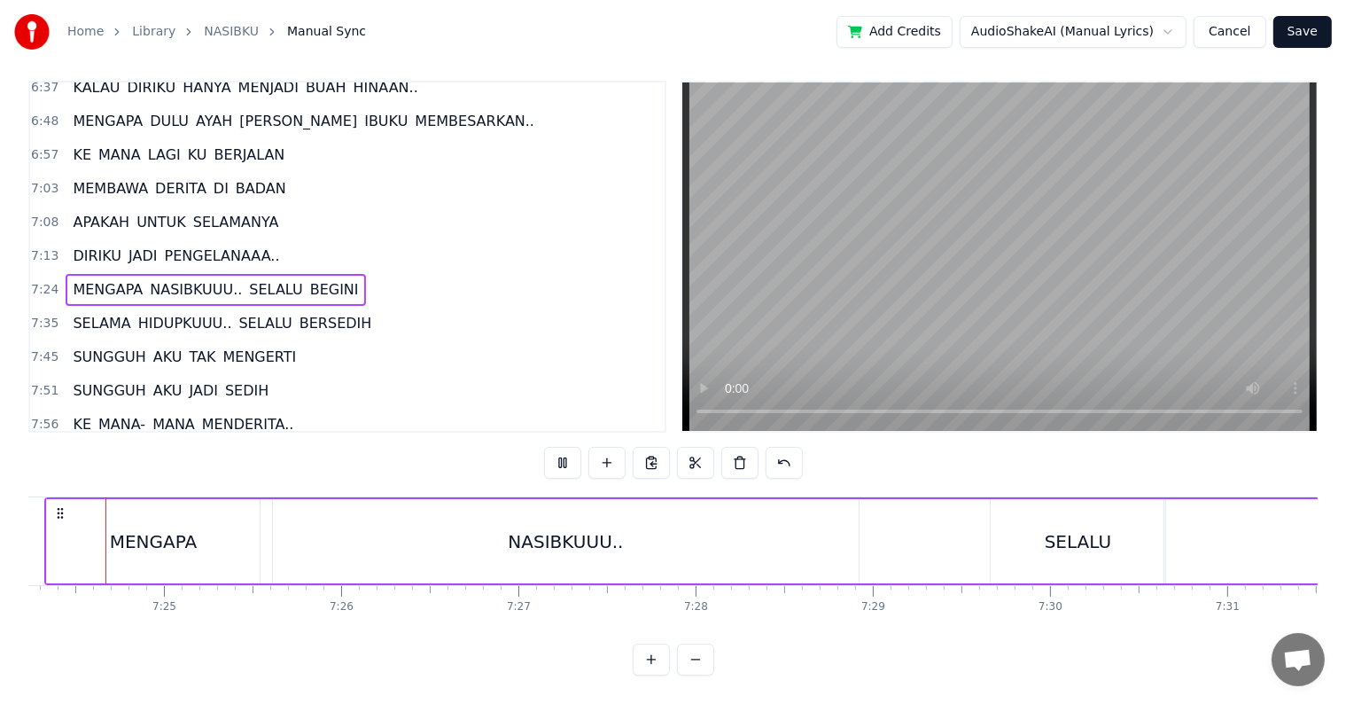
scroll to position [0, 78688]
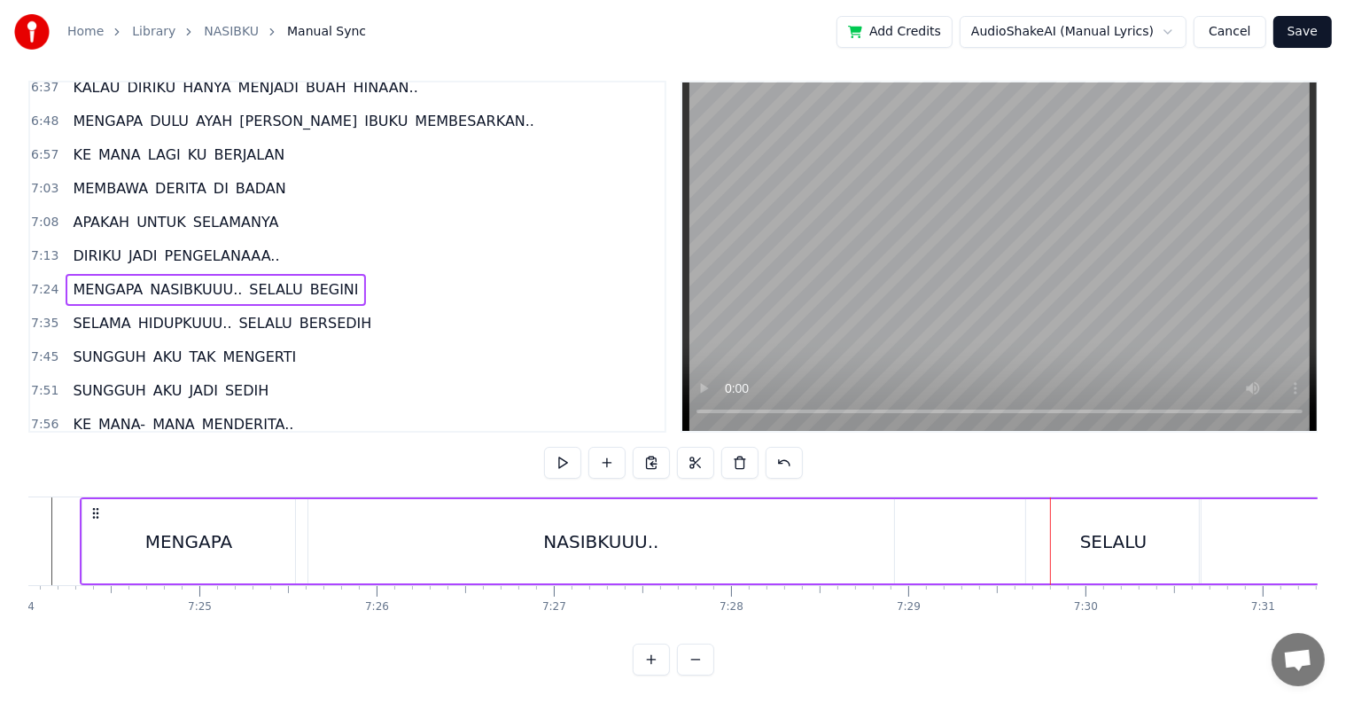
click at [1092, 556] on div "SELALU" at bounding box center [1113, 541] width 175 height 84
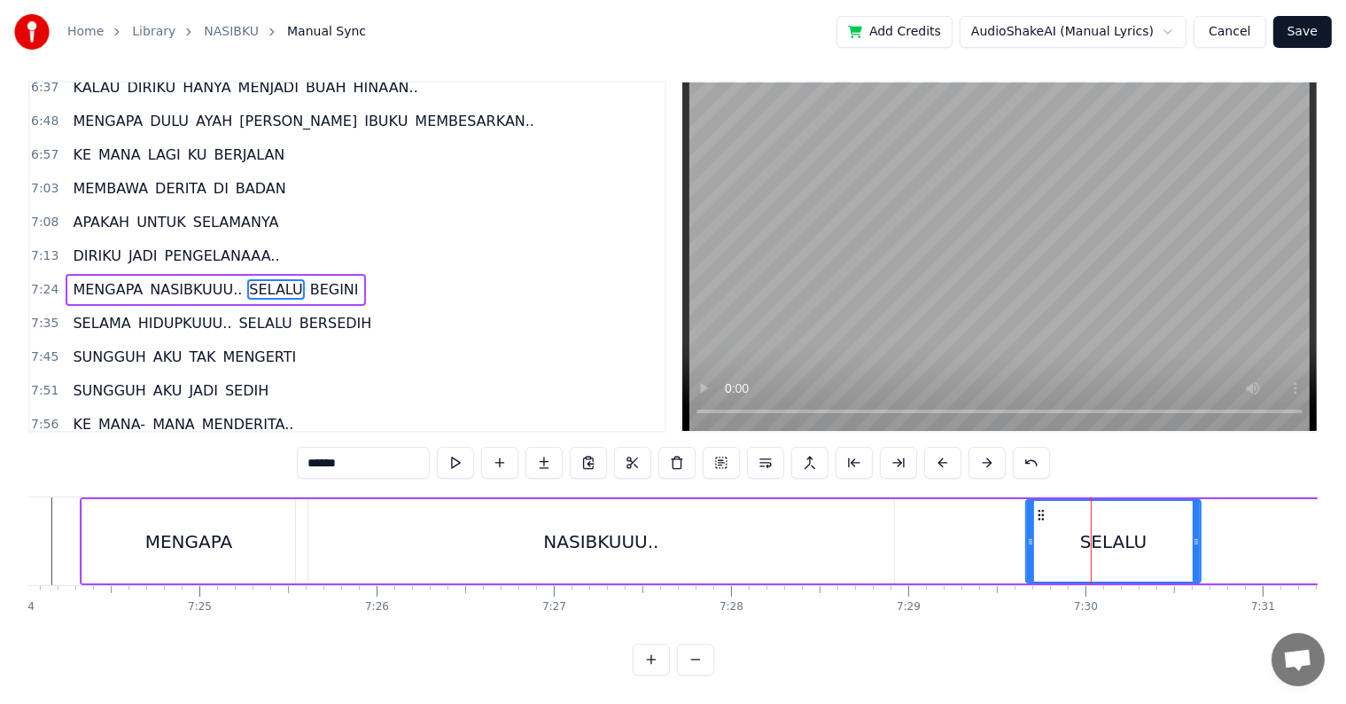
scroll to position [0, 0]
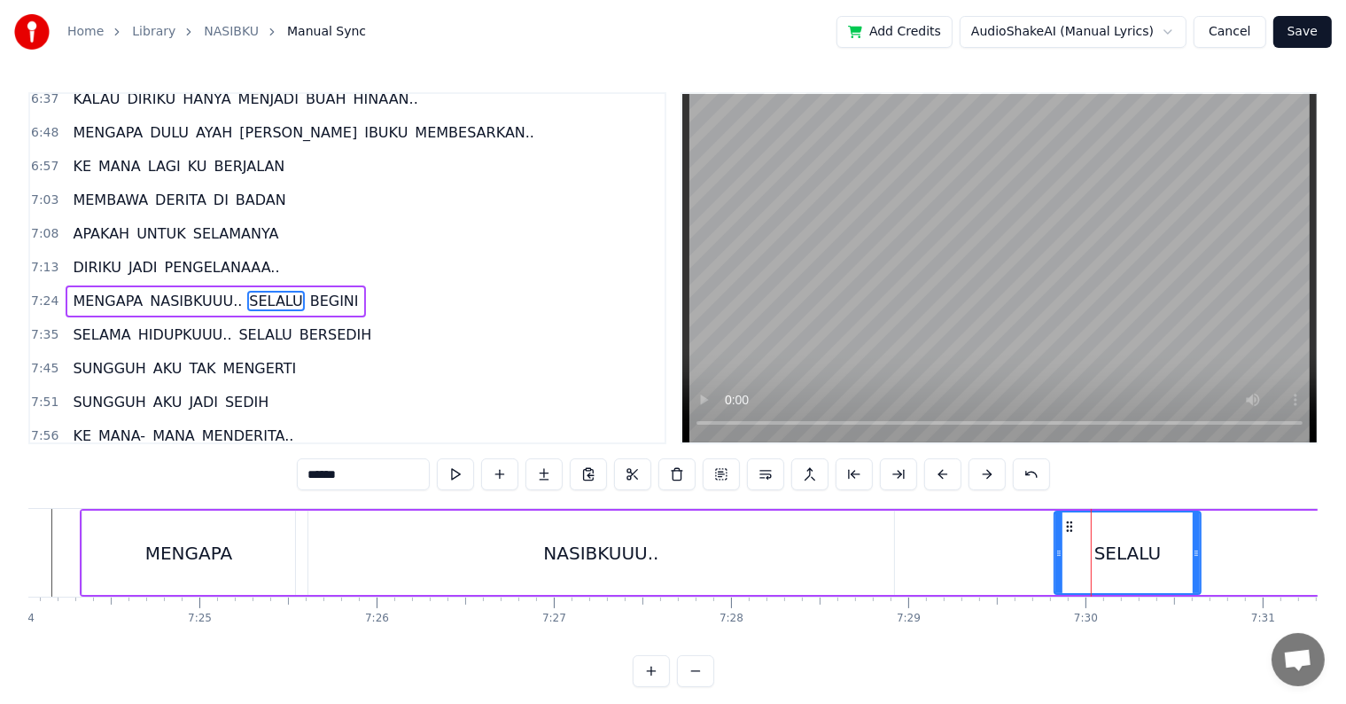
drag, startPoint x: 1028, startPoint y: 570, endPoint x: 1056, endPoint y: 564, distance: 29.0
click at [1056, 564] on div at bounding box center [1058, 552] width 7 height 81
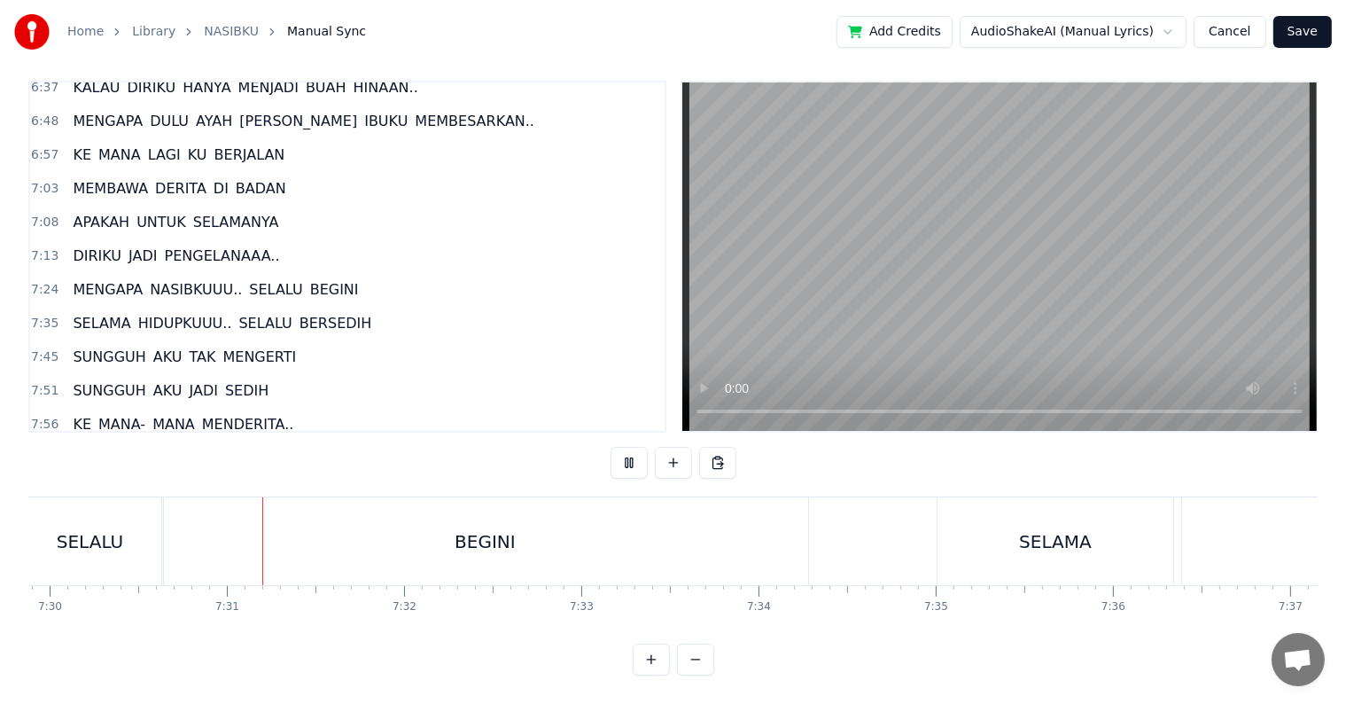
scroll to position [0, 79755]
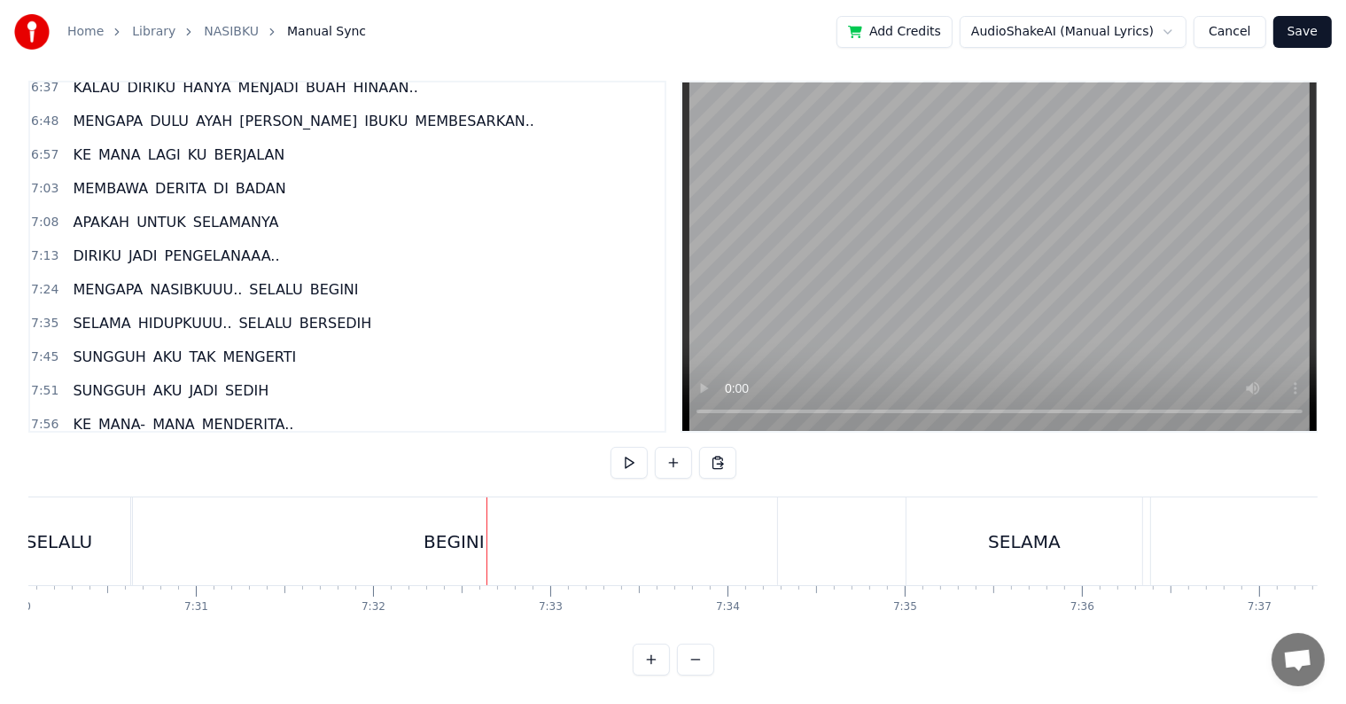
click at [483, 542] on div "BEGINI" at bounding box center [454, 541] width 646 height 88
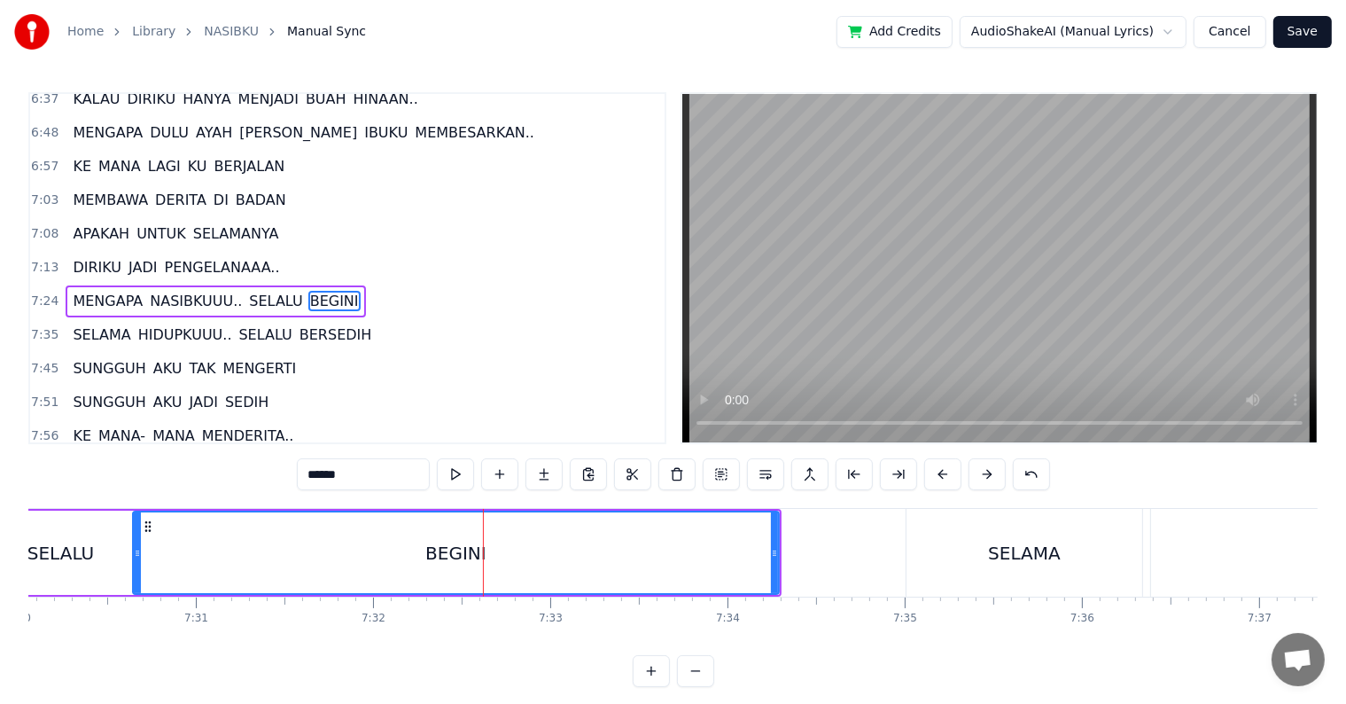
scroll to position [27, 0]
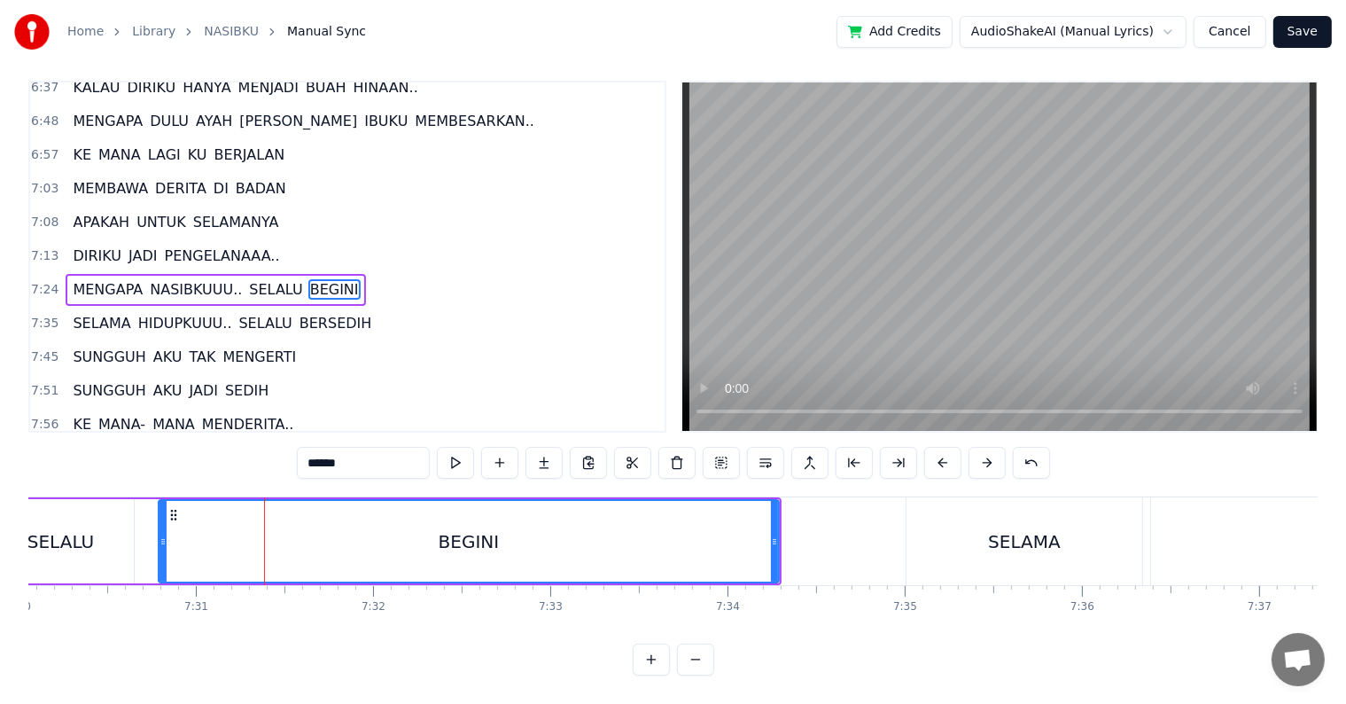
drag, startPoint x: 138, startPoint y: 542, endPoint x: 164, endPoint y: 540, distance: 25.8
click at [164, 540] on div at bounding box center [162, 541] width 7 height 81
drag, startPoint x: 773, startPoint y: 537, endPoint x: 688, endPoint y: 537, distance: 85.1
click at [688, 537] on div at bounding box center [689, 541] width 7 height 81
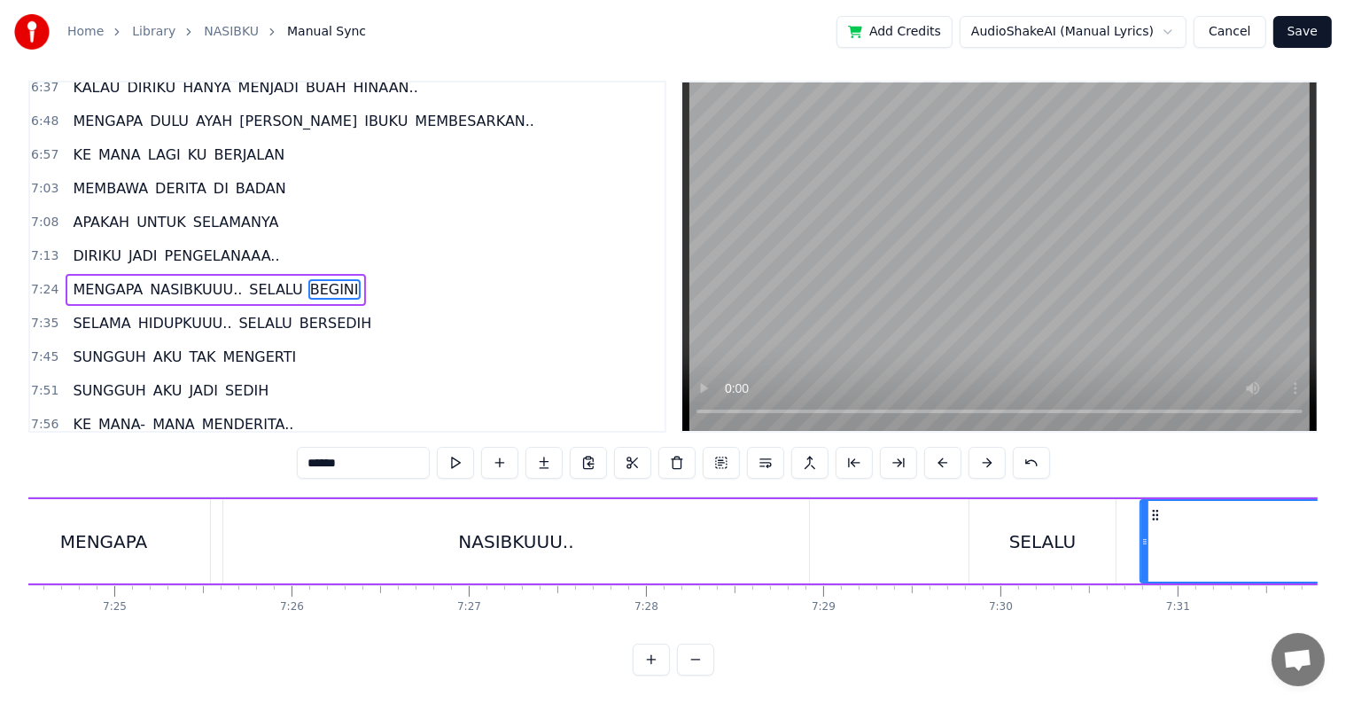
scroll to position [0, 78451]
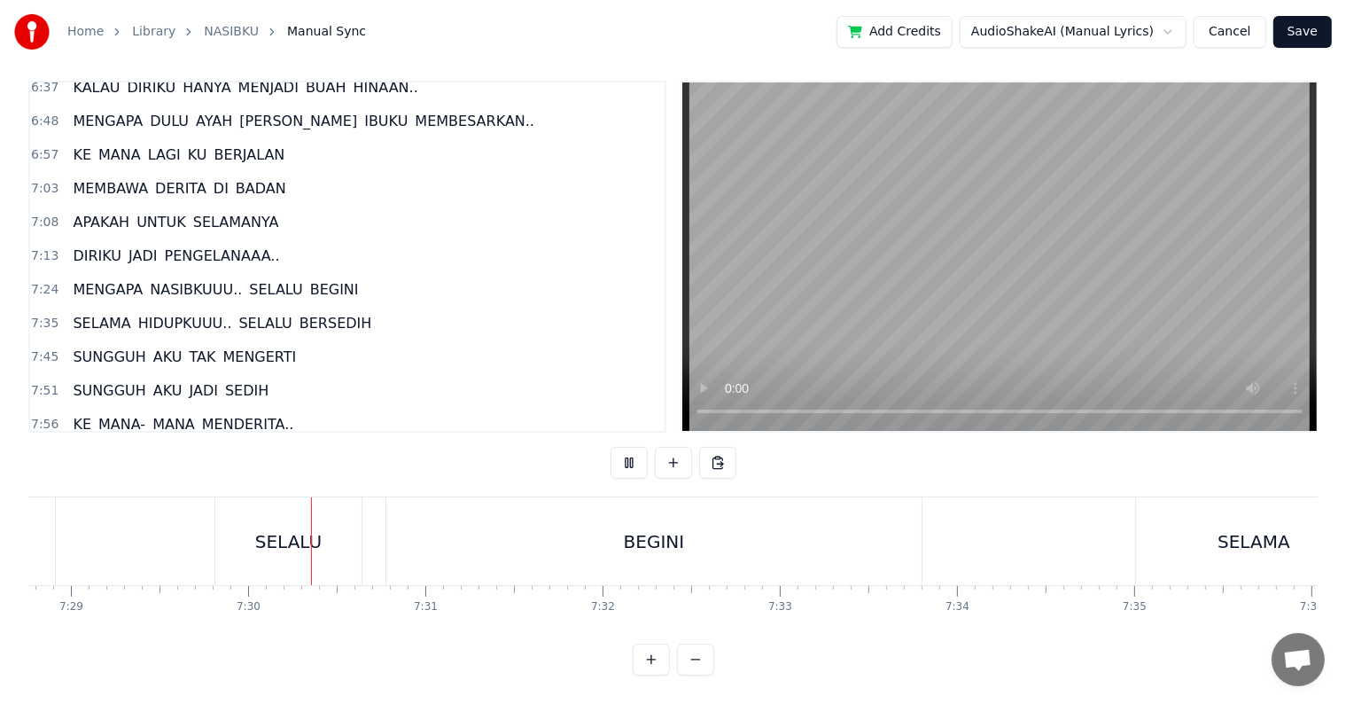
scroll to position [0, 79600]
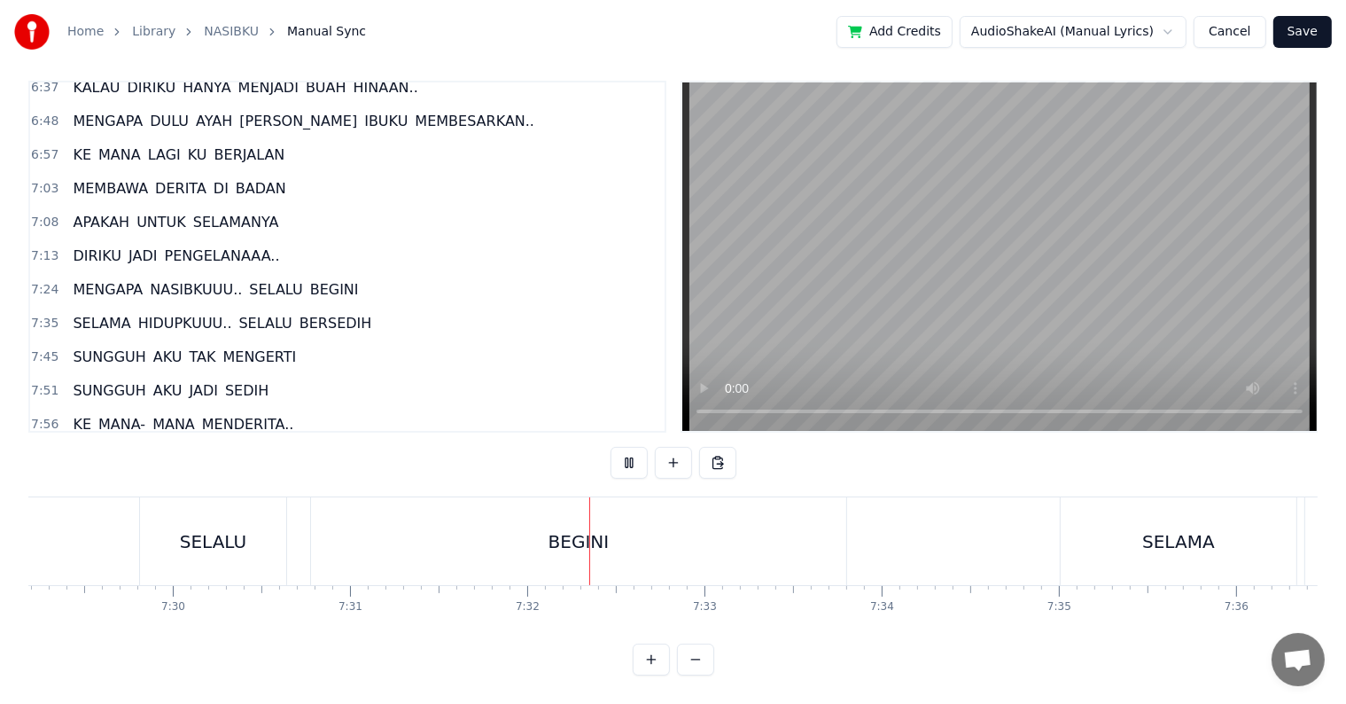
click at [217, 532] on div "SELALU" at bounding box center [213, 541] width 66 height 27
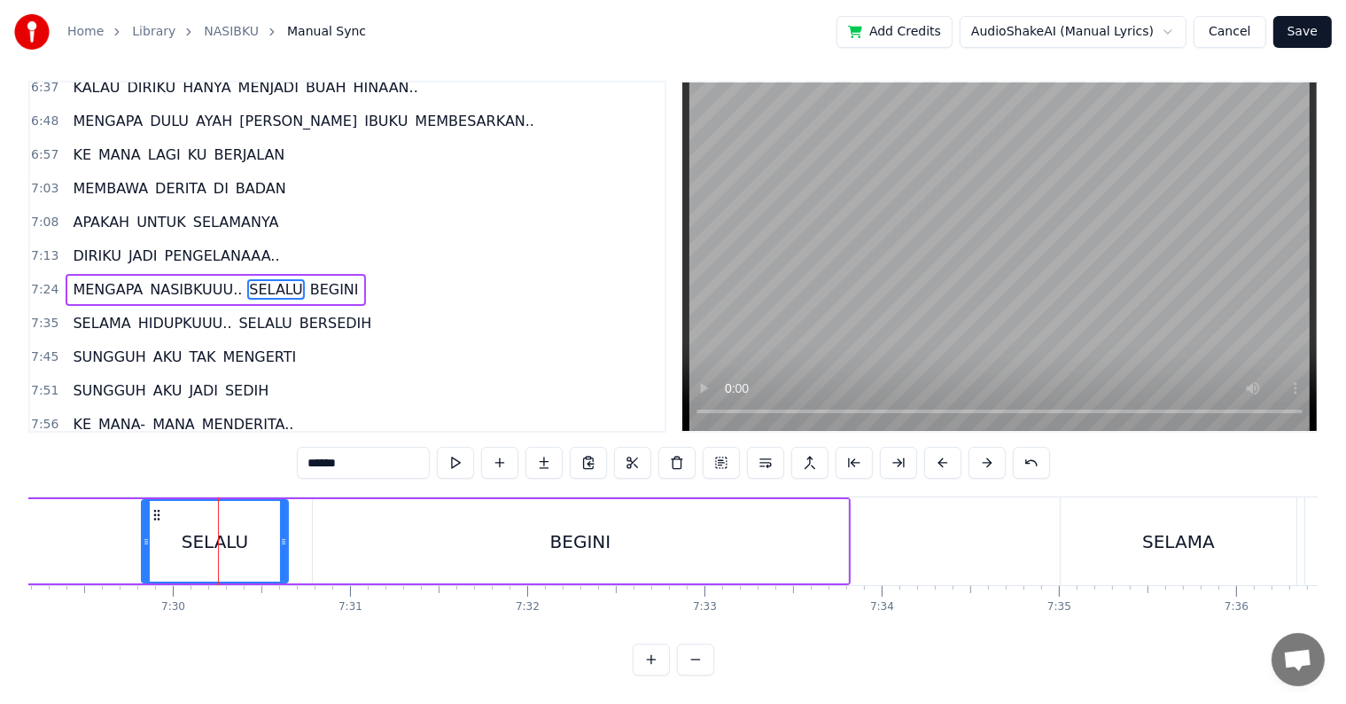
scroll to position [0, 0]
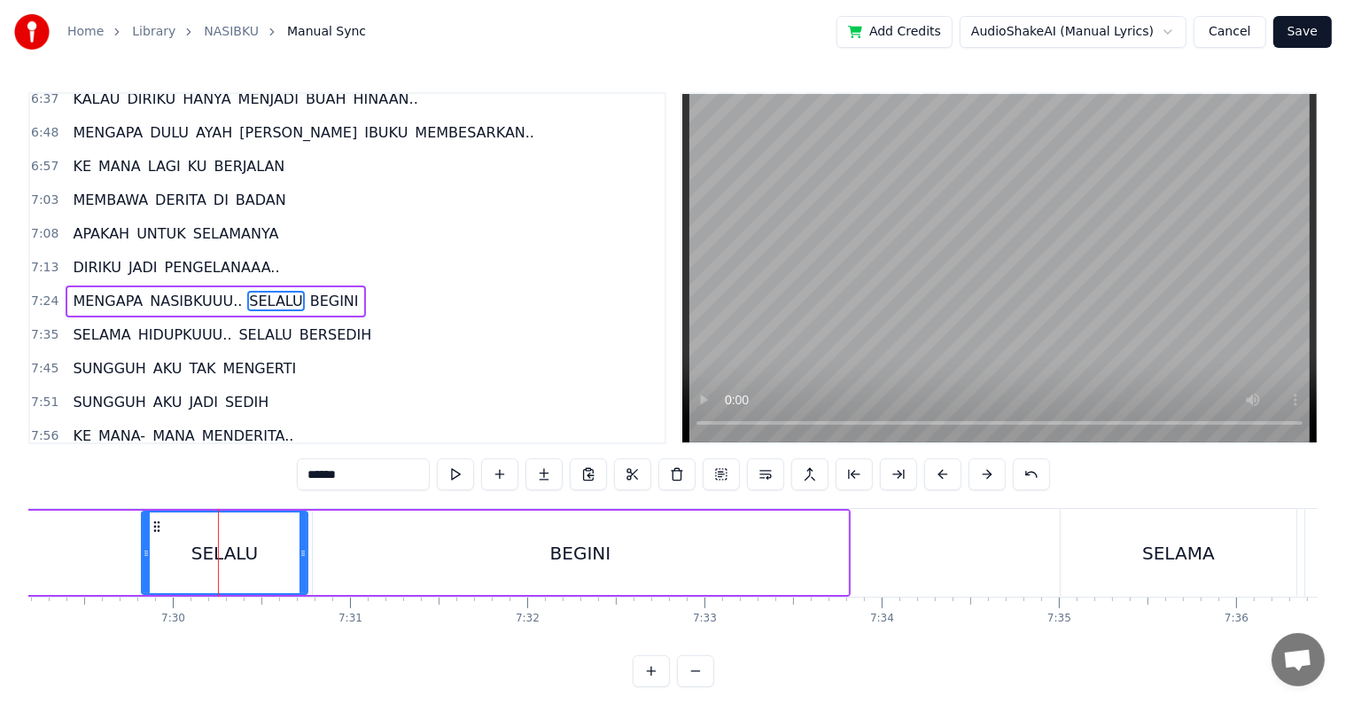
drag, startPoint x: 282, startPoint y: 556, endPoint x: 301, endPoint y: 556, distance: 19.5
click at [301, 556] on icon at bounding box center [302, 553] width 7 height 14
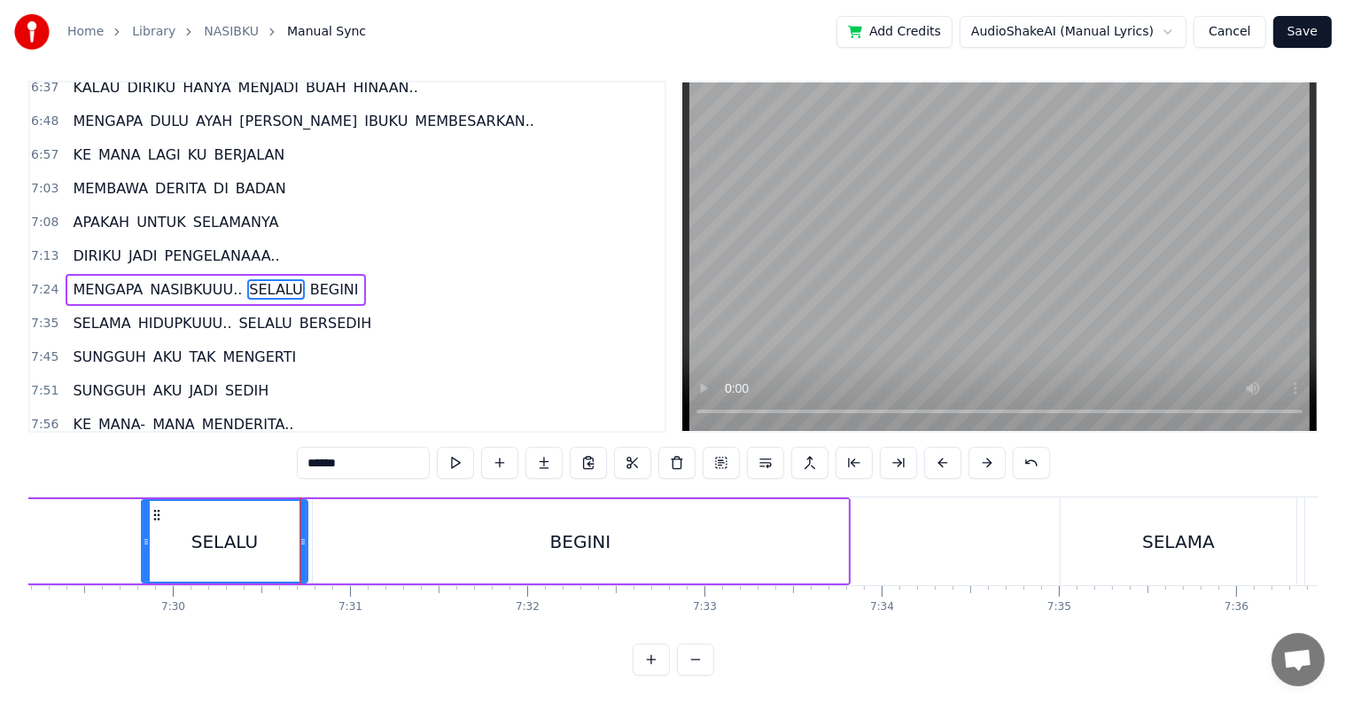
scroll to position [27, 0]
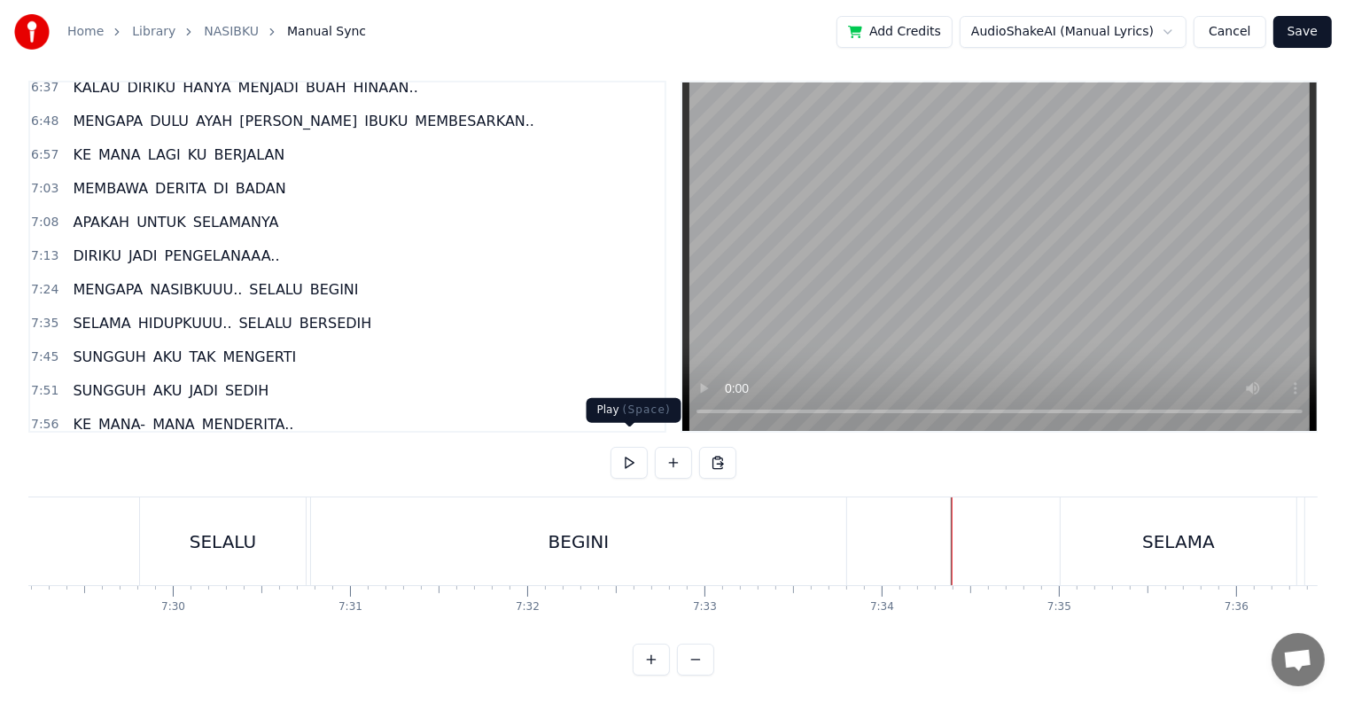
click at [634, 447] on button at bounding box center [628, 463] width 37 height 32
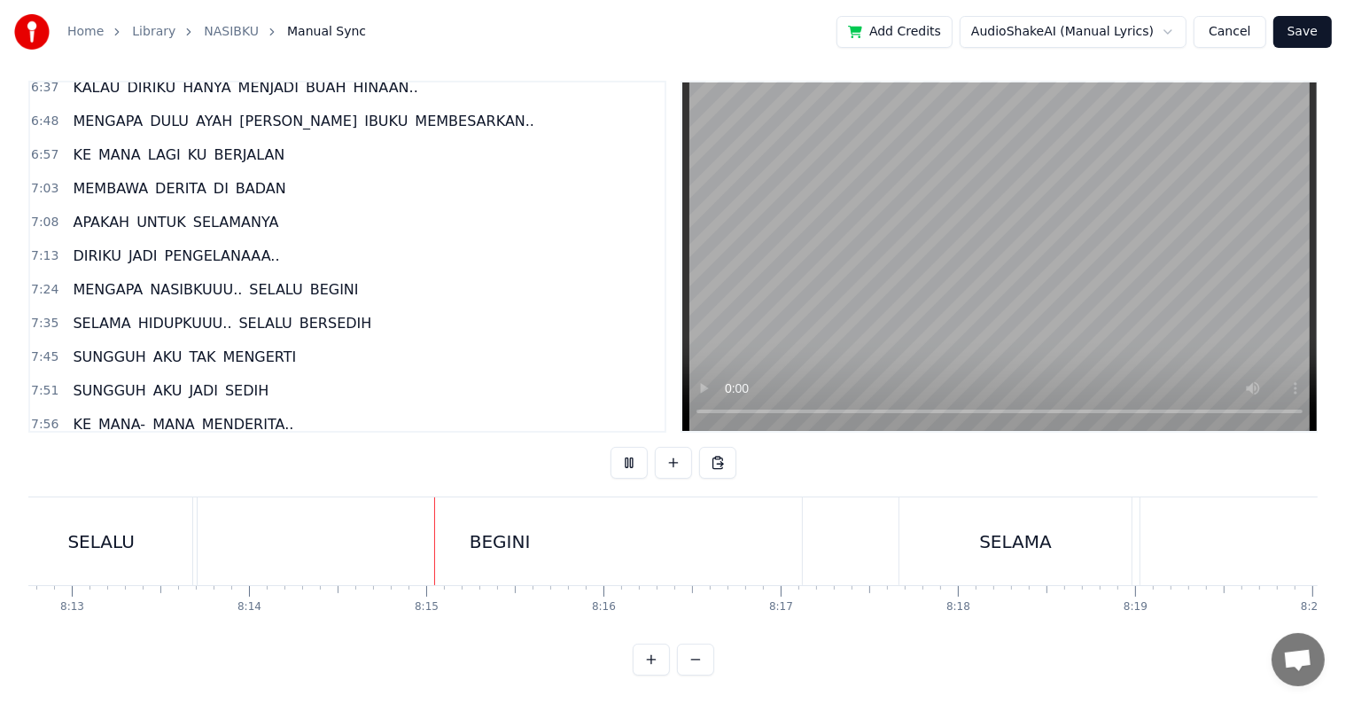
scroll to position [0, 87531]
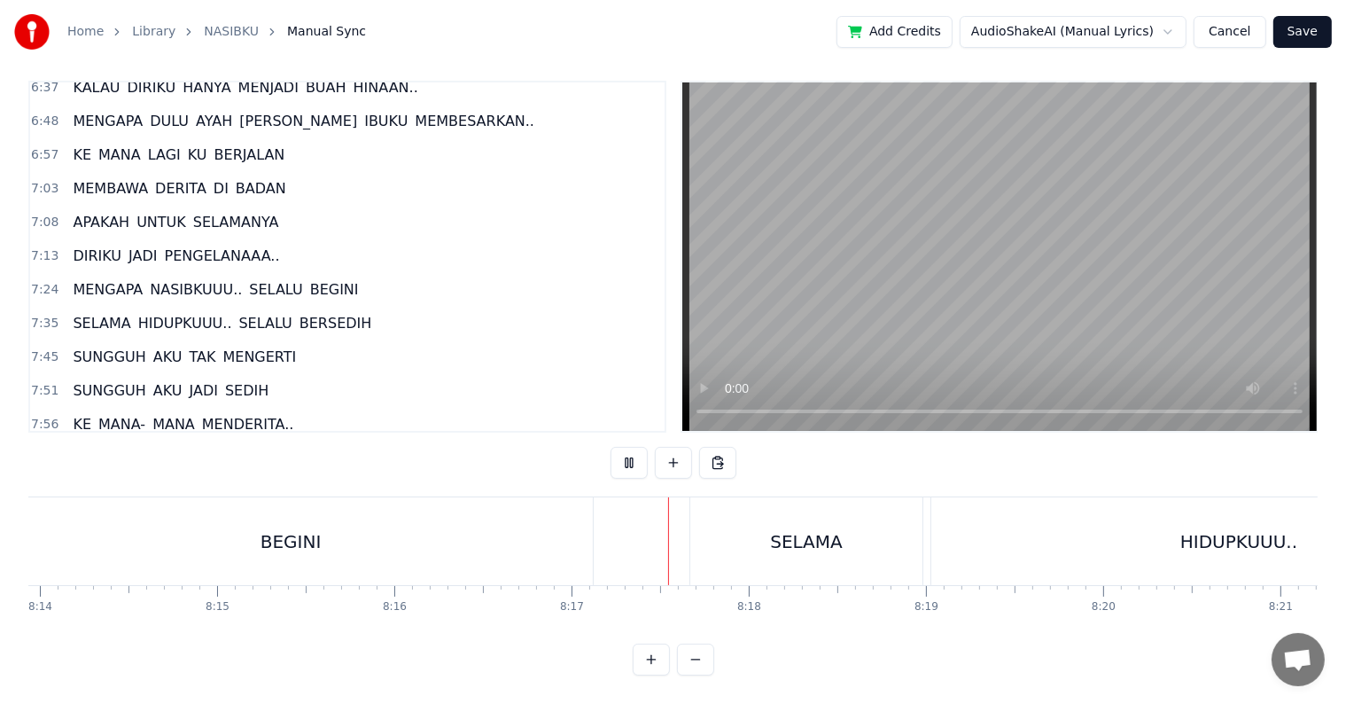
click at [610, 447] on button at bounding box center [628, 463] width 37 height 32
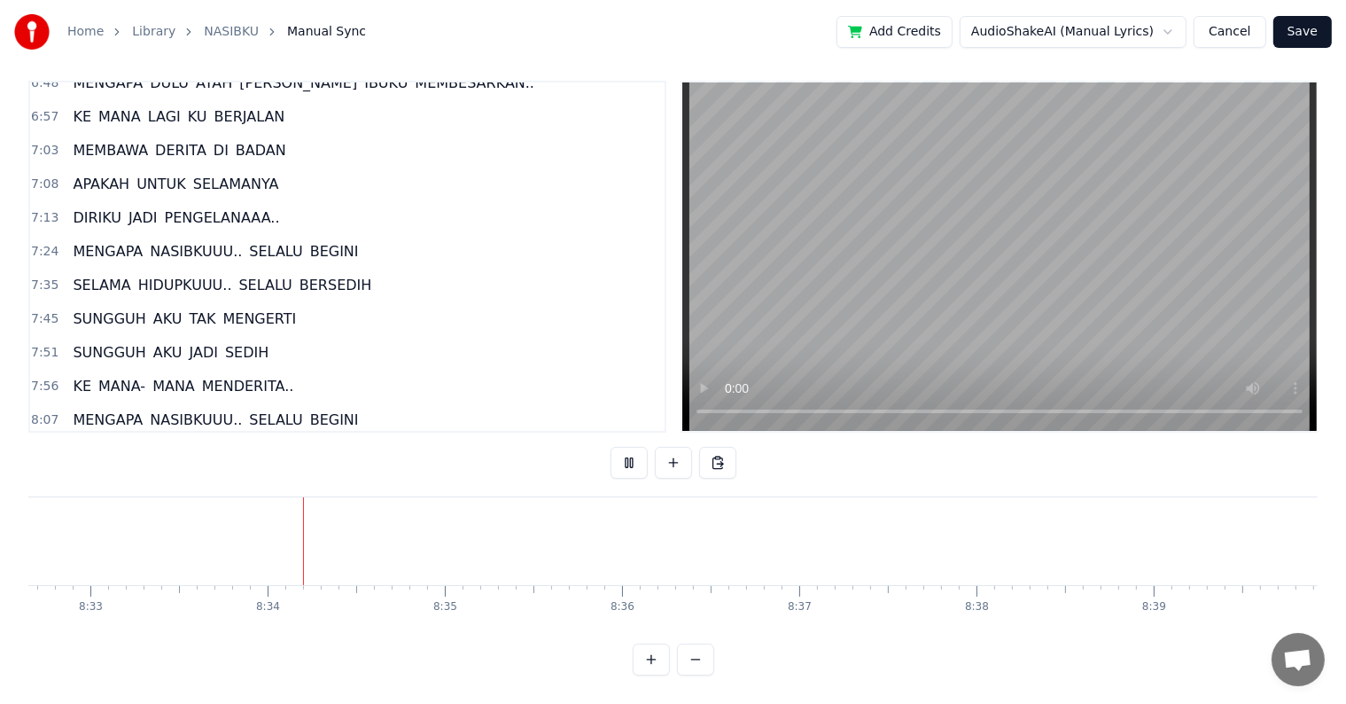
scroll to position [0, 90915]
click at [1290, 28] on button "Save" at bounding box center [1302, 32] width 58 height 32
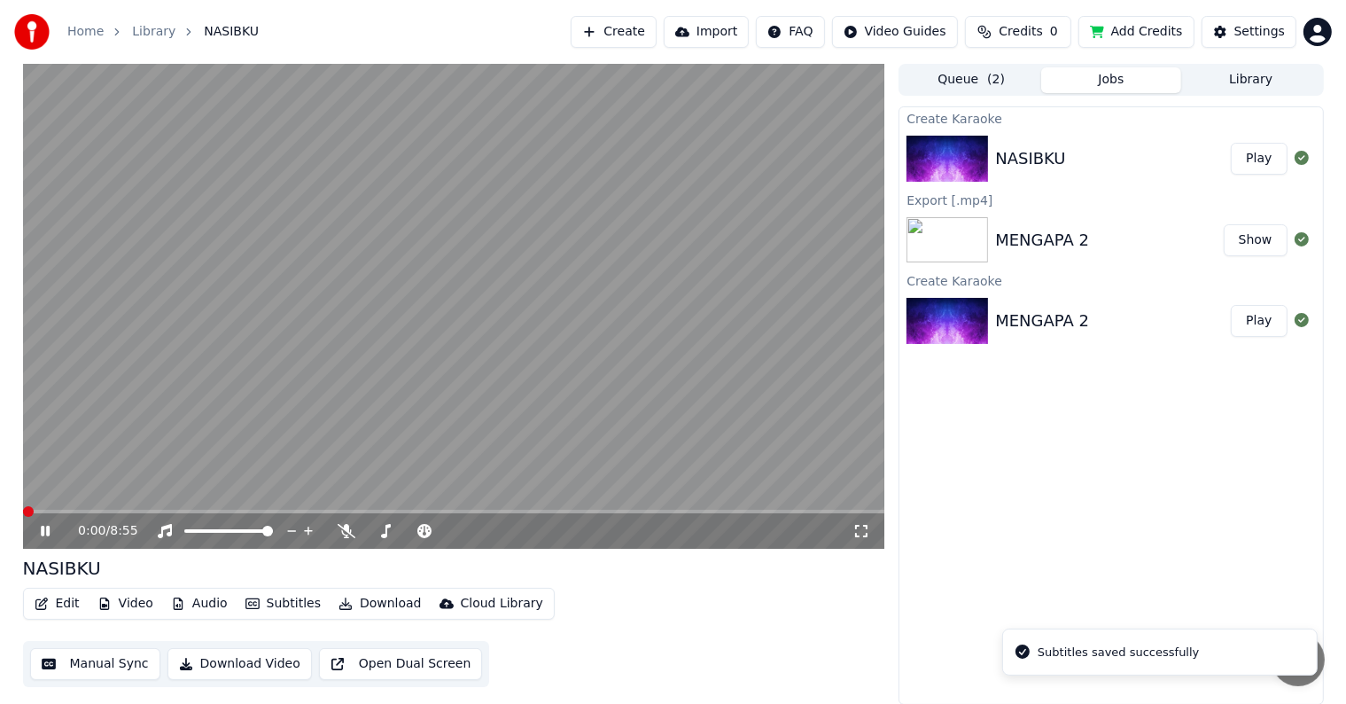
click at [220, 665] on button "Download Video" at bounding box center [239, 664] width 144 height 32
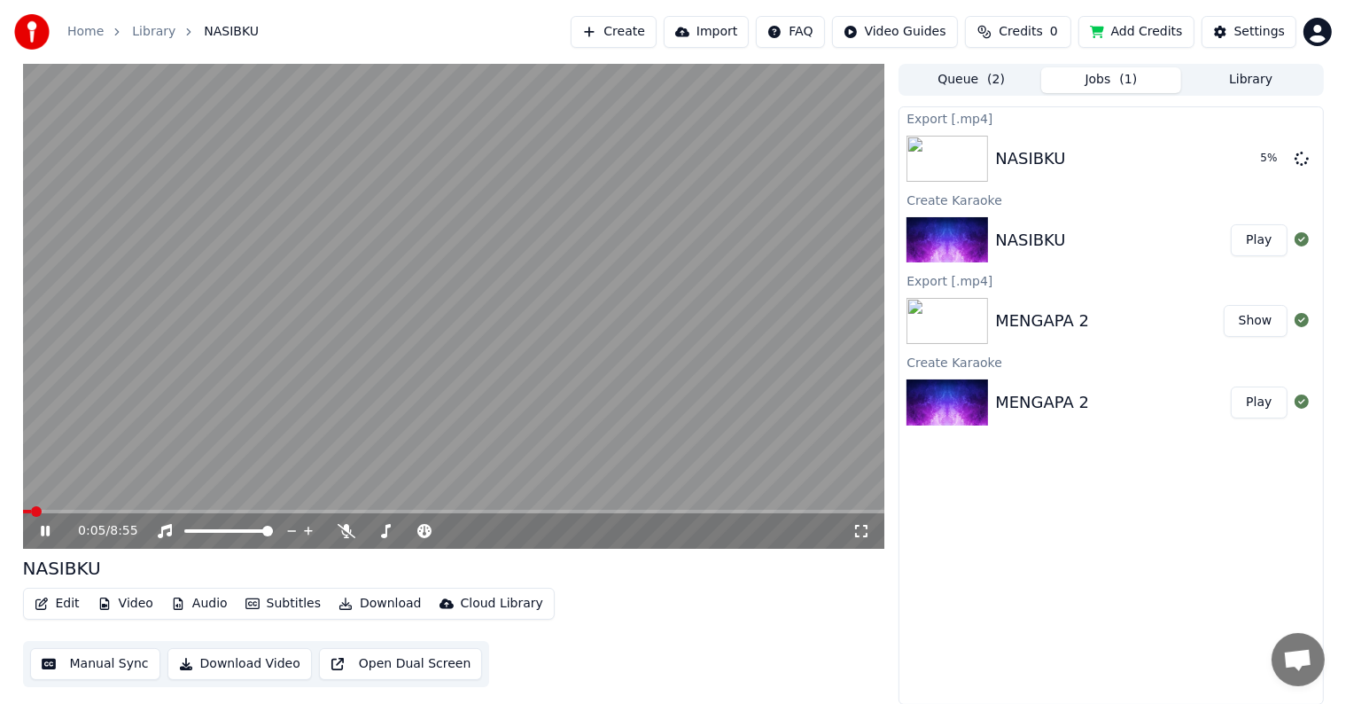
click at [46, 536] on icon at bounding box center [58, 531] width 42 height 14
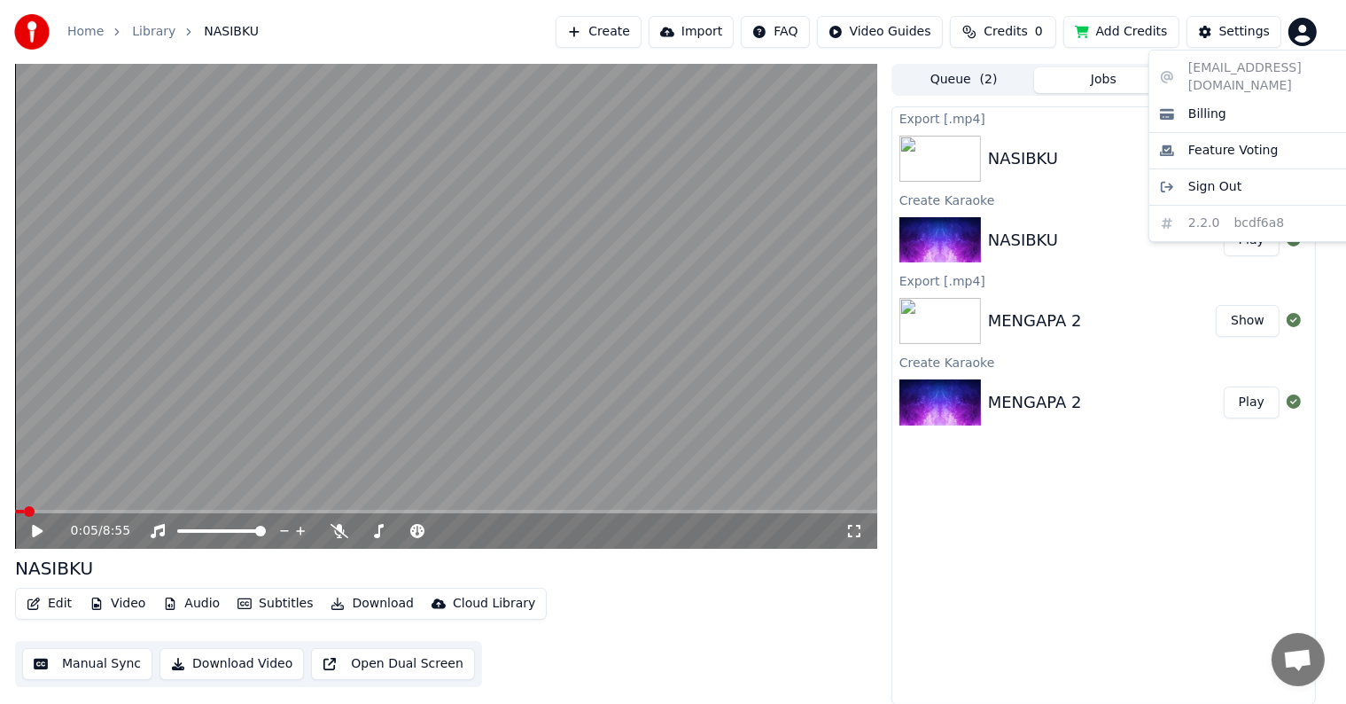
click at [1314, 36] on html "Home Library NASIBKU Create Import FAQ Video Guides Credits 0 Add Credits Setti…" at bounding box center [673, 352] width 1346 height 704
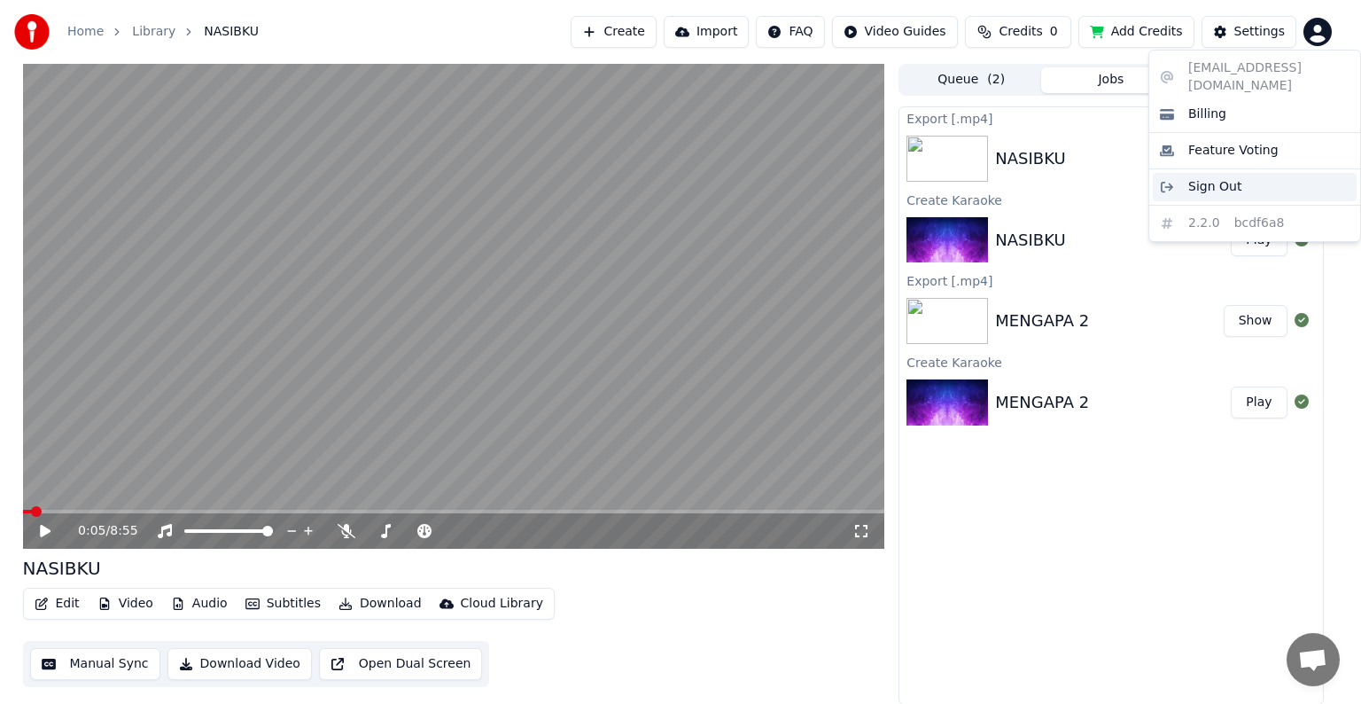
click at [1259, 173] on div "Sign Out" at bounding box center [1255, 187] width 204 height 28
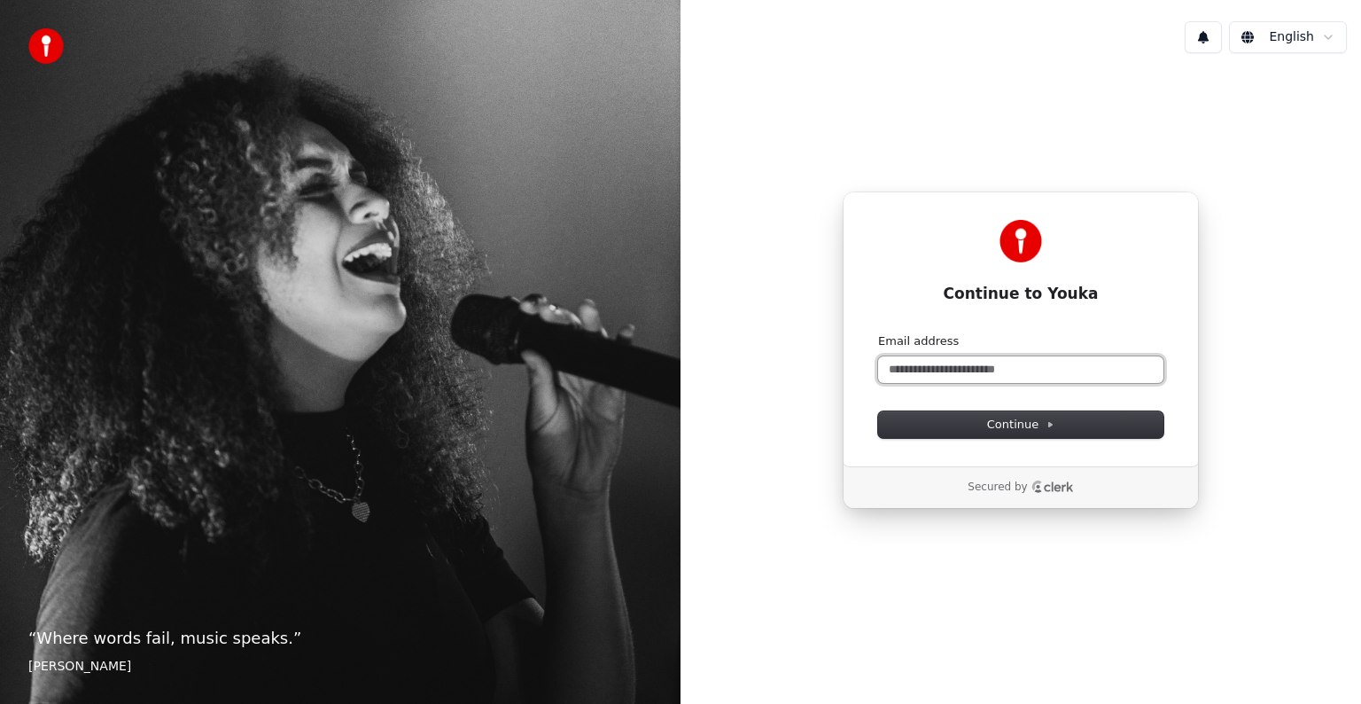
click at [968, 364] on input "Email address" at bounding box center [1020, 369] width 285 height 27
type input "*"
click at [1097, 419] on button "Continue" at bounding box center [1020, 424] width 285 height 27
type input "**********"
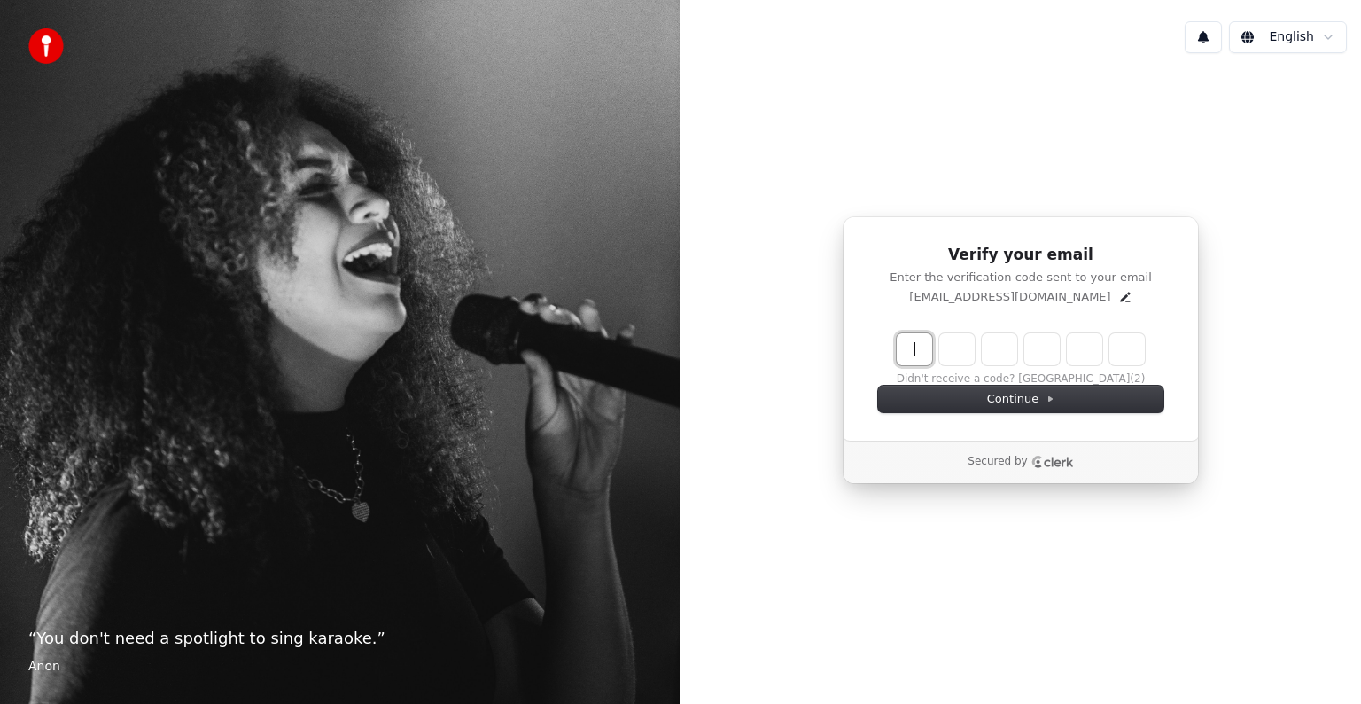
click at [911, 351] on input "Enter verification code" at bounding box center [1021, 349] width 248 height 32
type input "******"
